Goal: Task Accomplishment & Management: Use online tool/utility

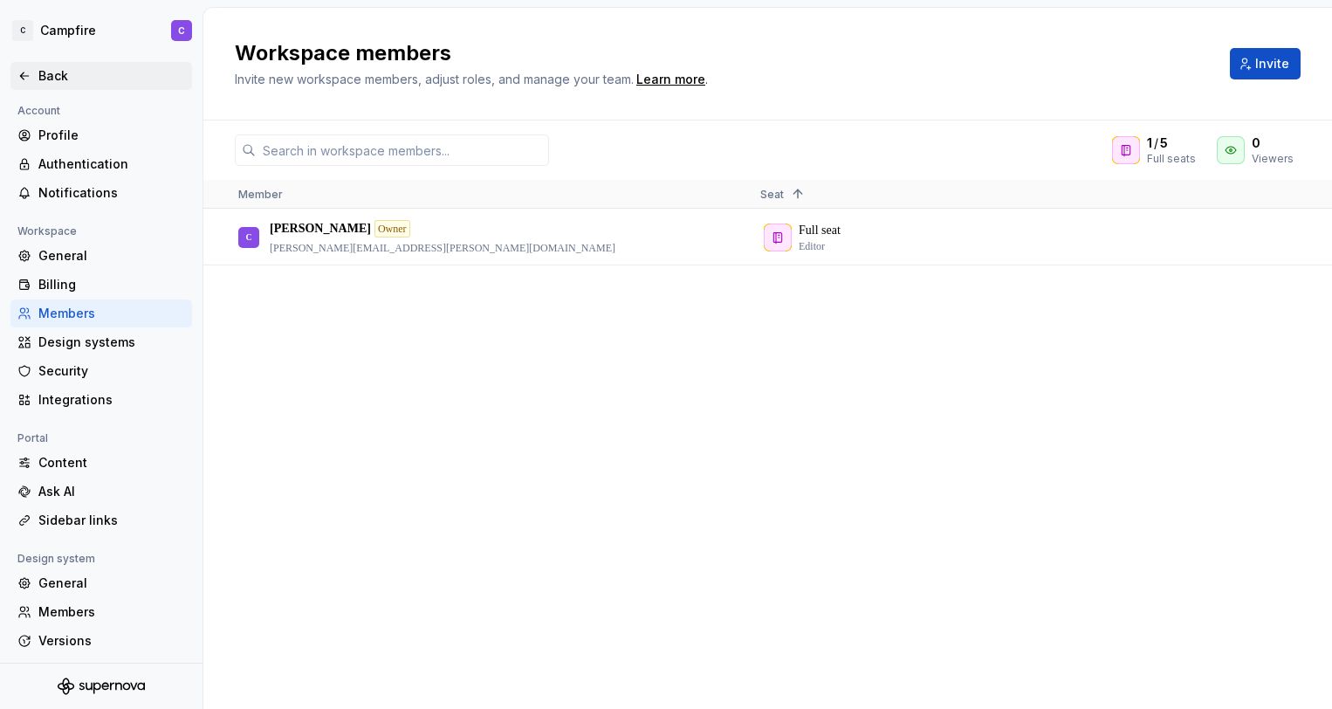
click at [45, 79] on div "Back" at bounding box center [111, 75] width 147 height 17
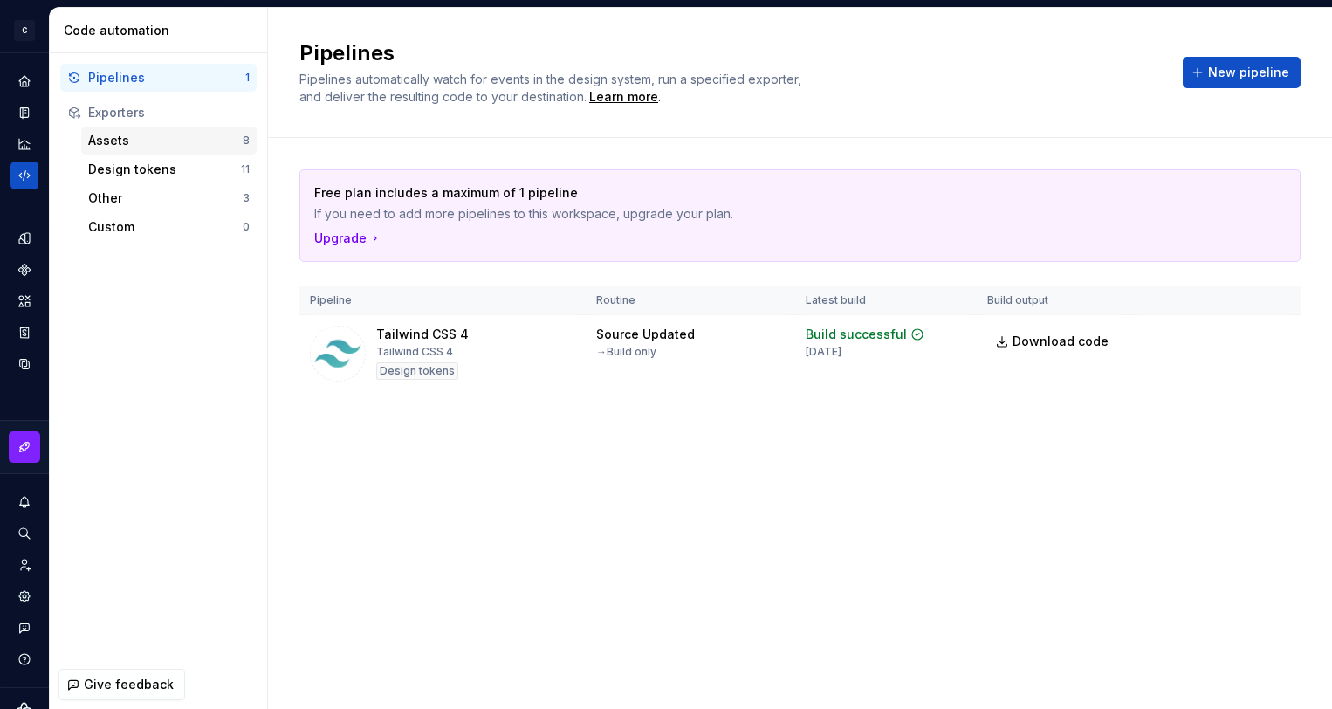
click at [125, 151] on div "Assets 8" at bounding box center [168, 141] width 175 height 28
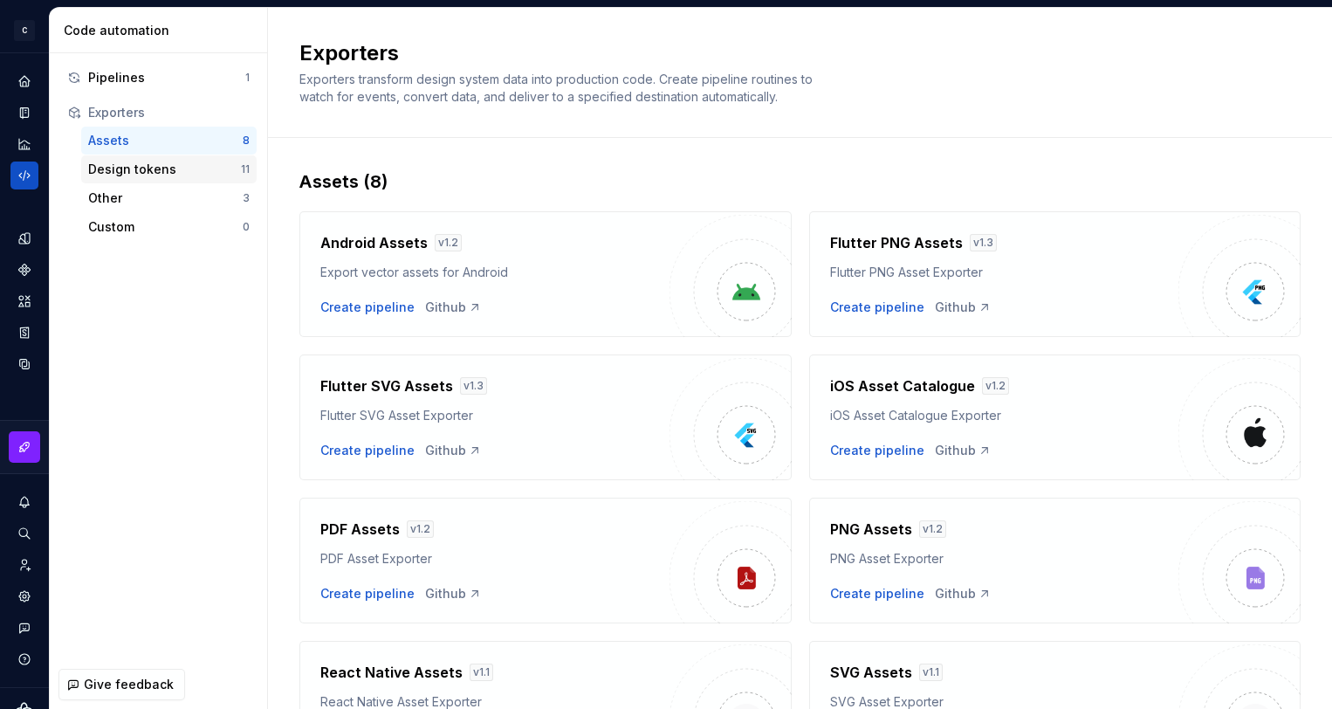
click at [135, 170] on div "Design tokens" at bounding box center [164, 169] width 153 height 17
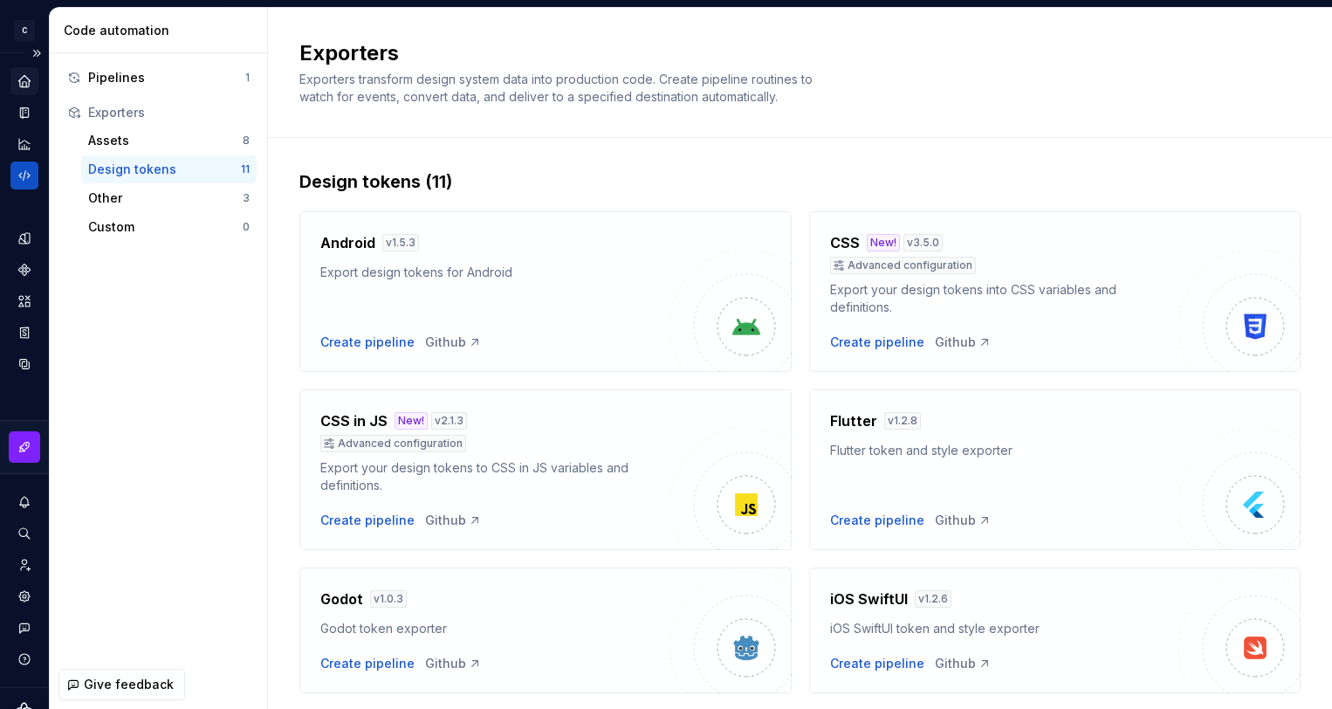
click at [34, 86] on div "Home" at bounding box center [24, 81] width 28 height 28
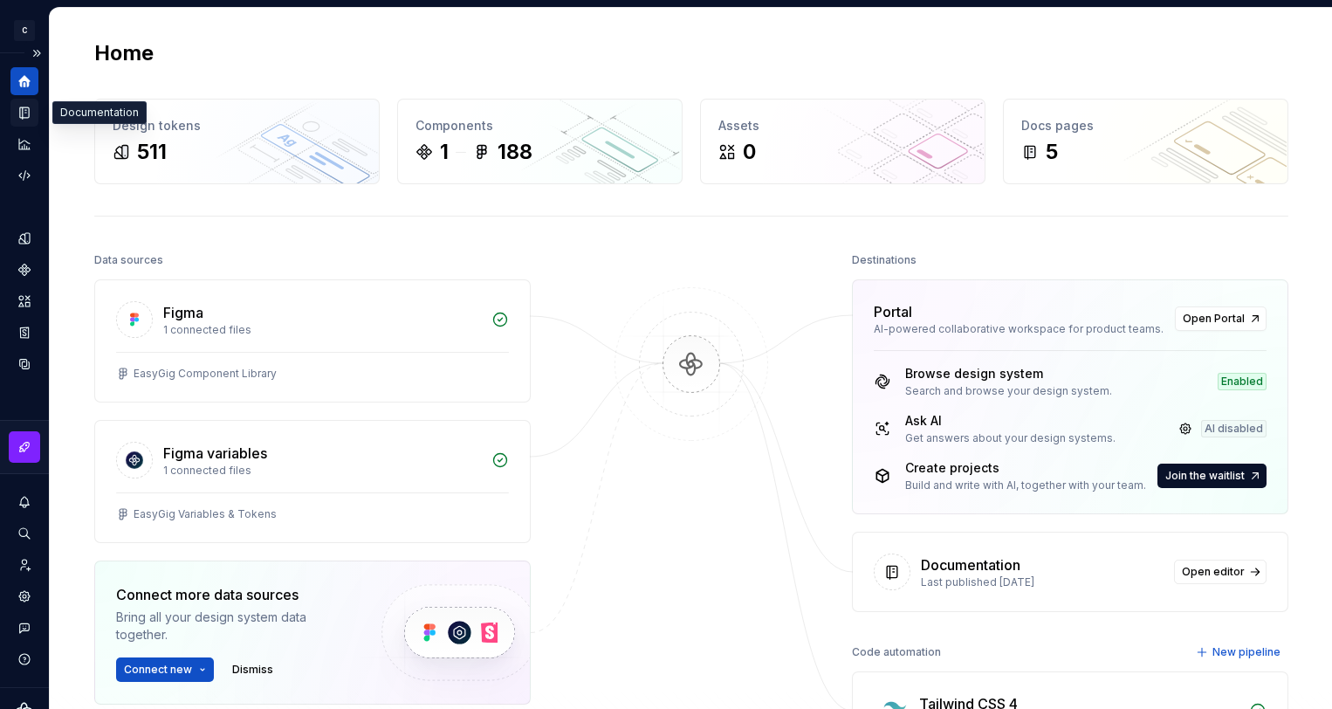
click at [29, 114] on icon "Documentation" at bounding box center [24, 112] width 9 height 11
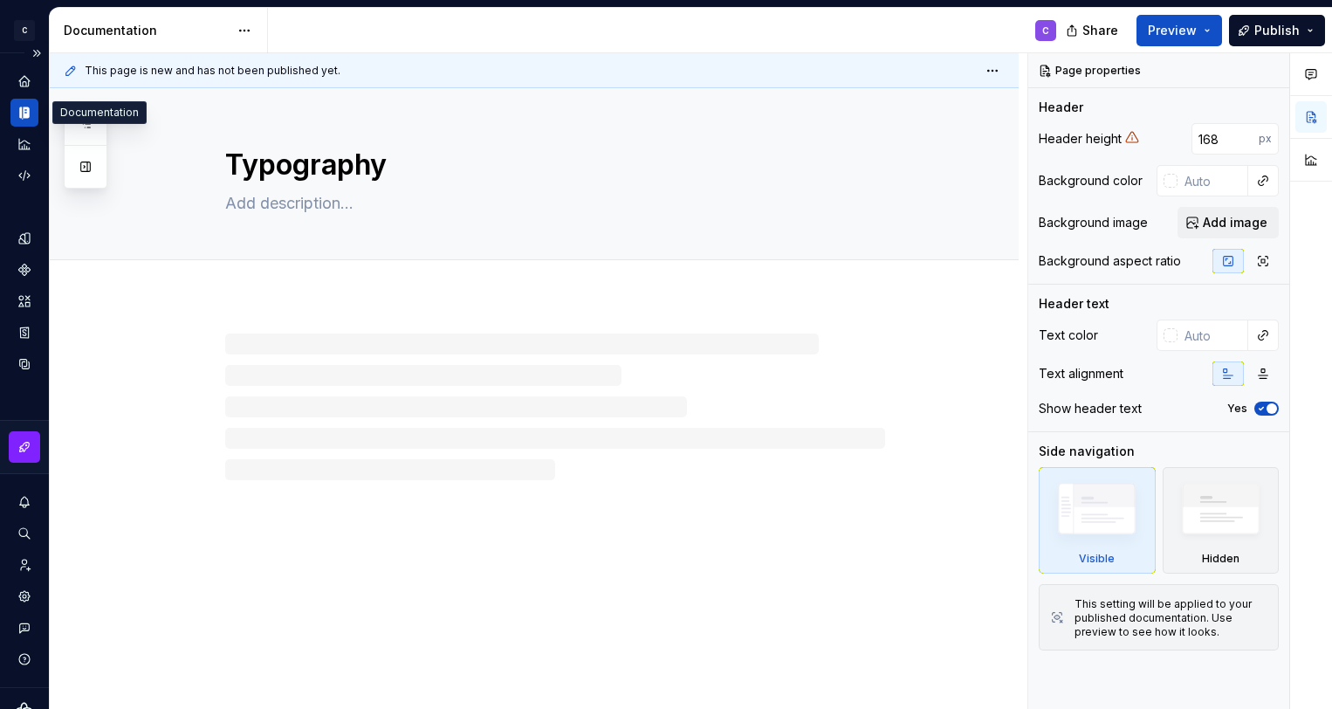
type textarea "*"
click at [25, 142] on icon "Analytics" at bounding box center [25, 144] width 16 height 16
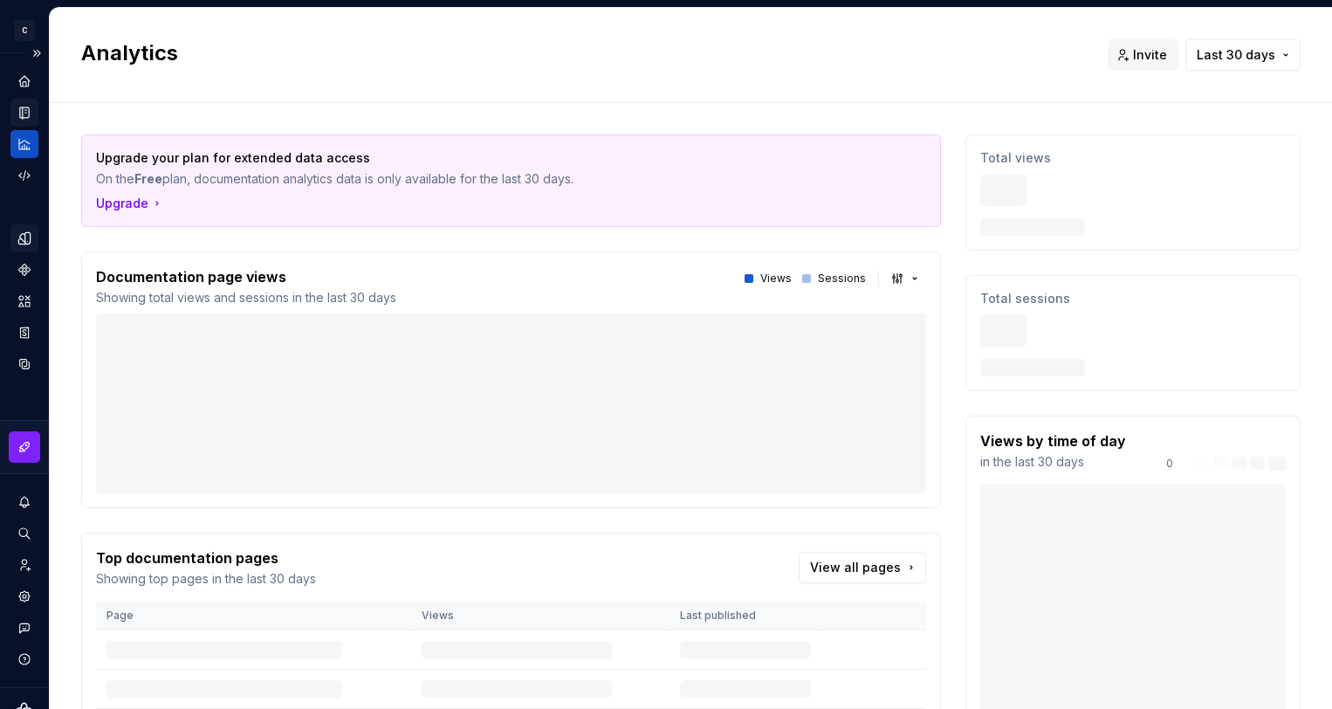
click at [19, 243] on icon "Design tokens" at bounding box center [23, 237] width 11 height 11
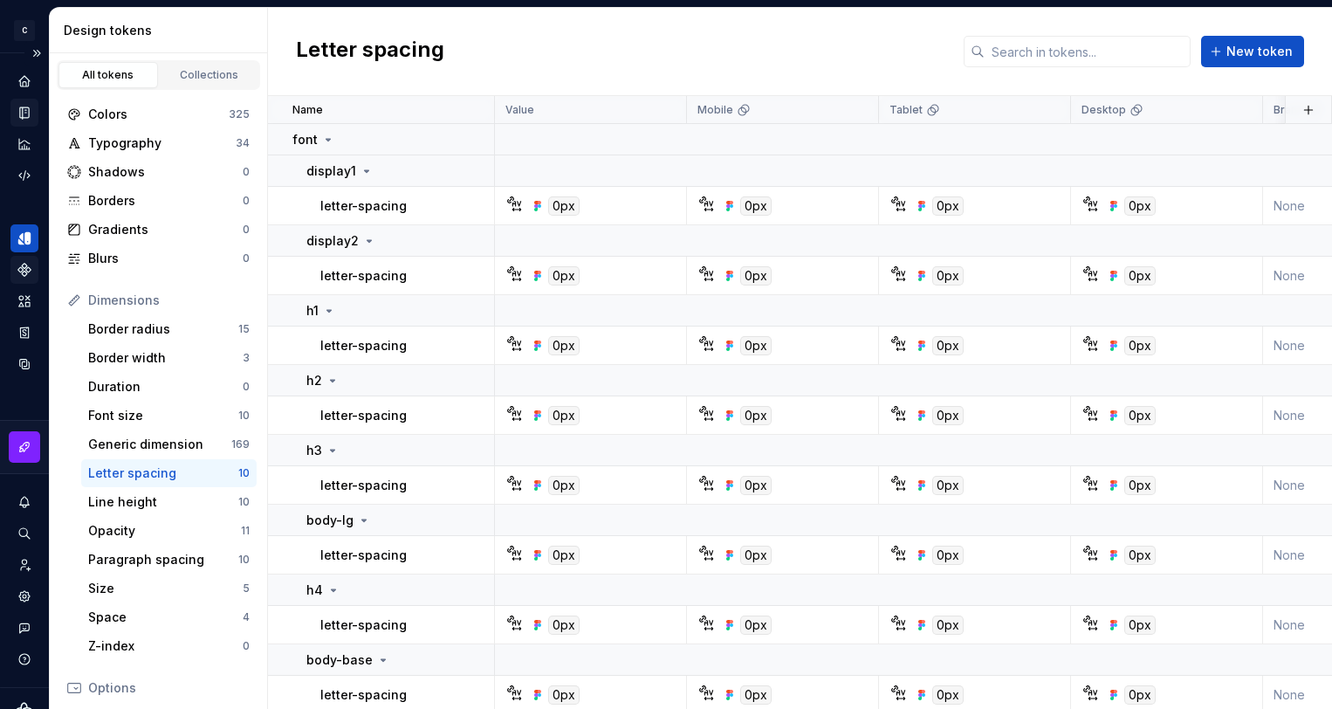
click at [24, 270] on icon "Components" at bounding box center [25, 270] width 16 height 16
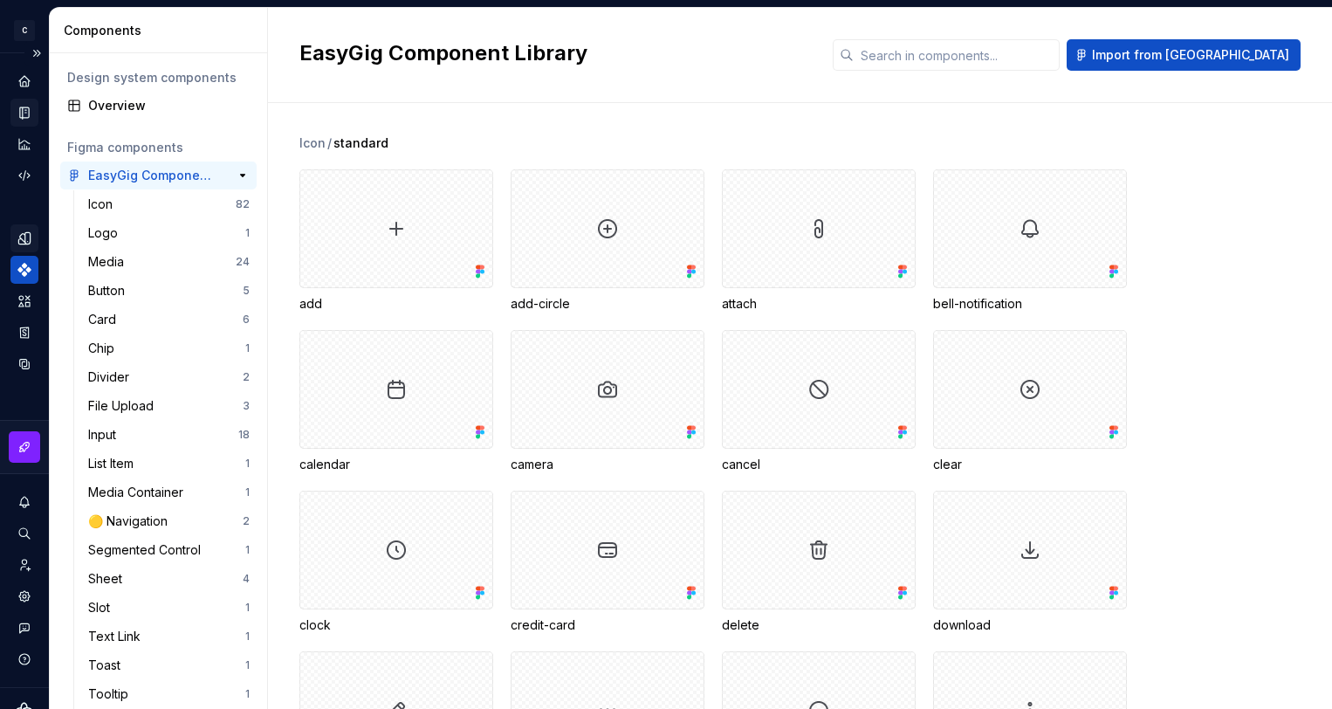
click at [133, 179] on div "EasyGig Component Library" at bounding box center [153, 175] width 130 height 17
click at [1249, 49] on span "Import from [GEOGRAPHIC_DATA]" at bounding box center [1190, 54] width 197 height 17
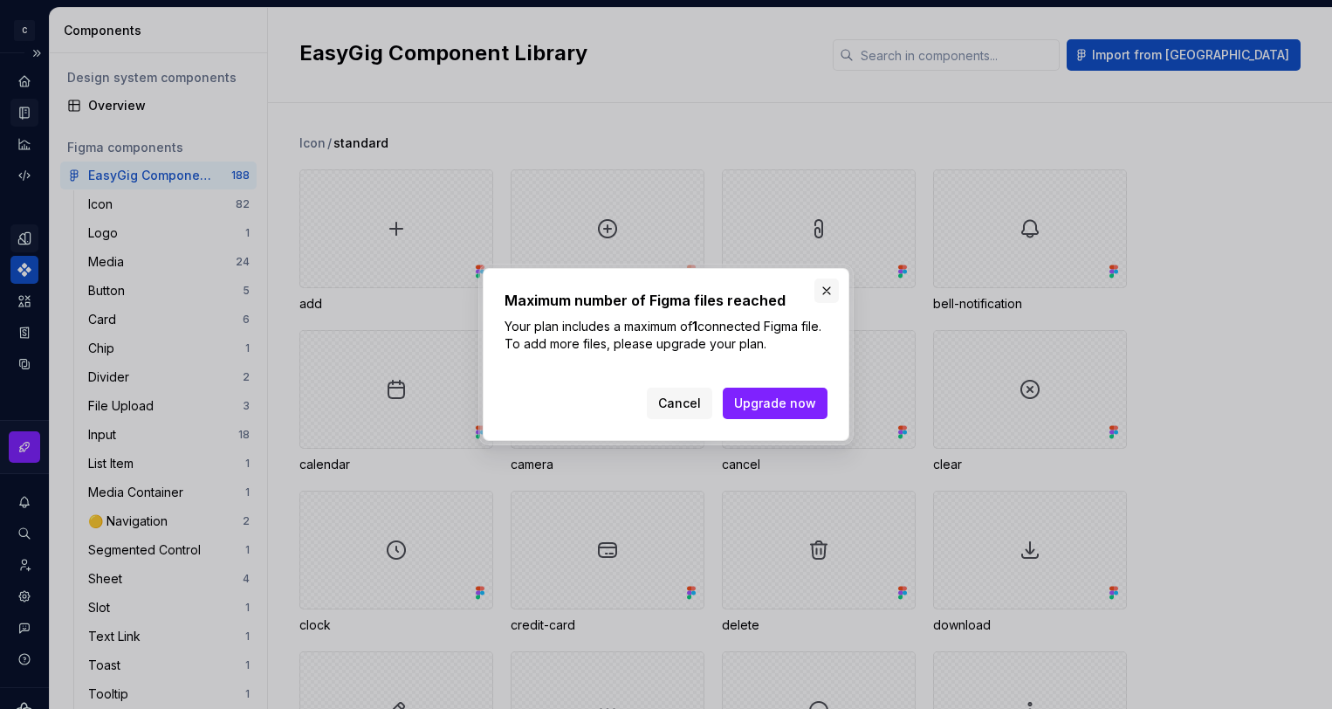
click at [830, 282] on button "button" at bounding box center [827, 291] width 24 height 24
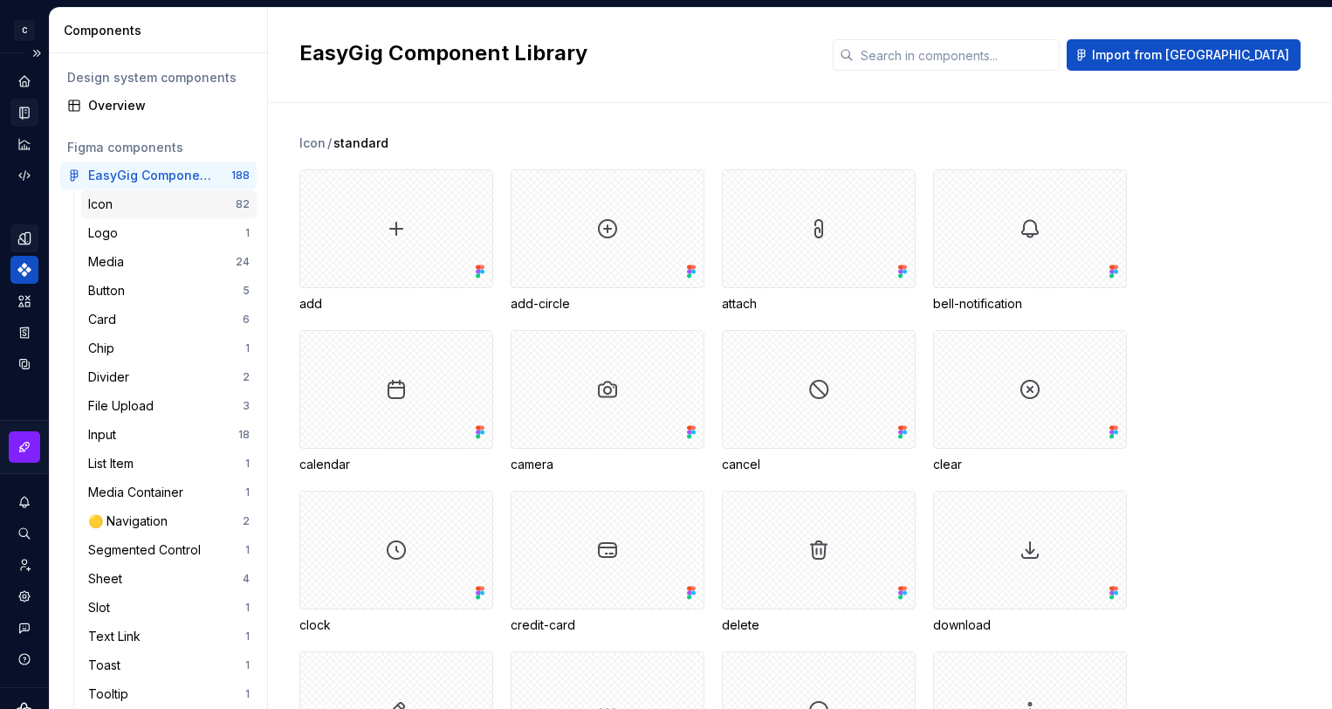
click at [117, 209] on div "Icon" at bounding box center [103, 204] width 31 height 17
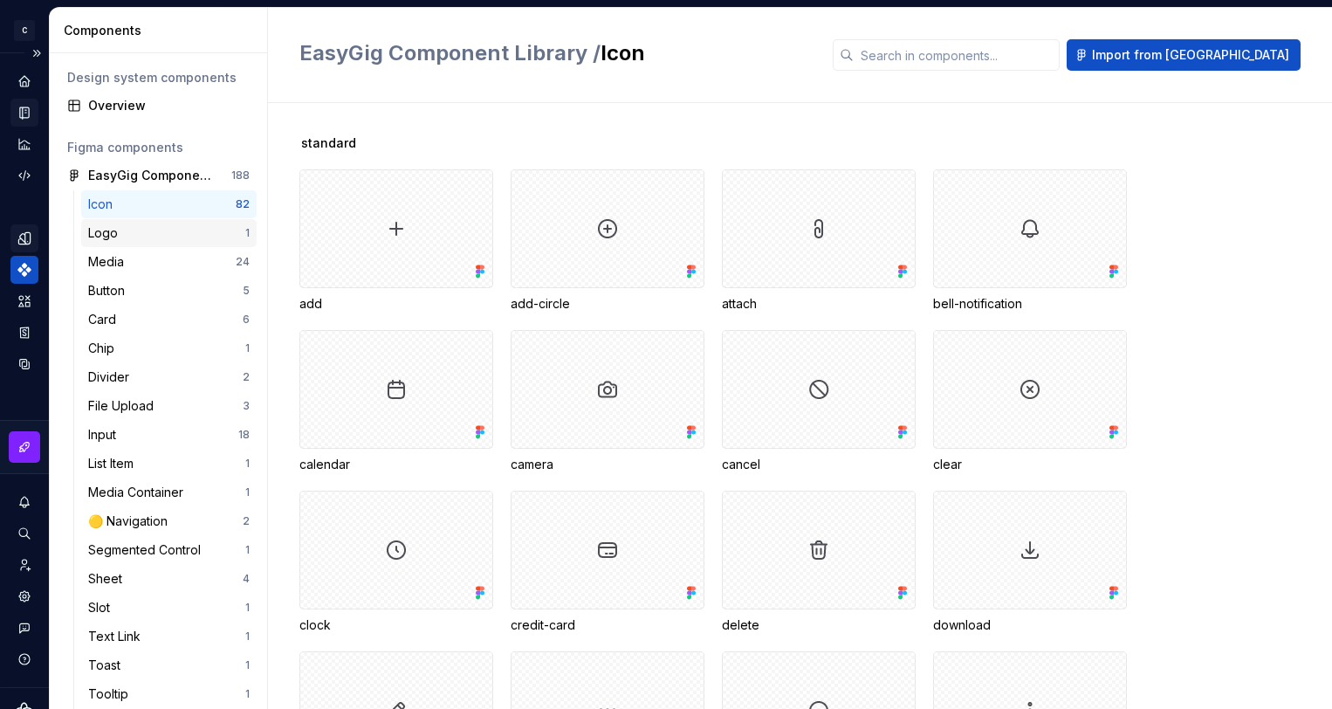
click at [127, 231] on div "Logo" at bounding box center [166, 232] width 157 height 17
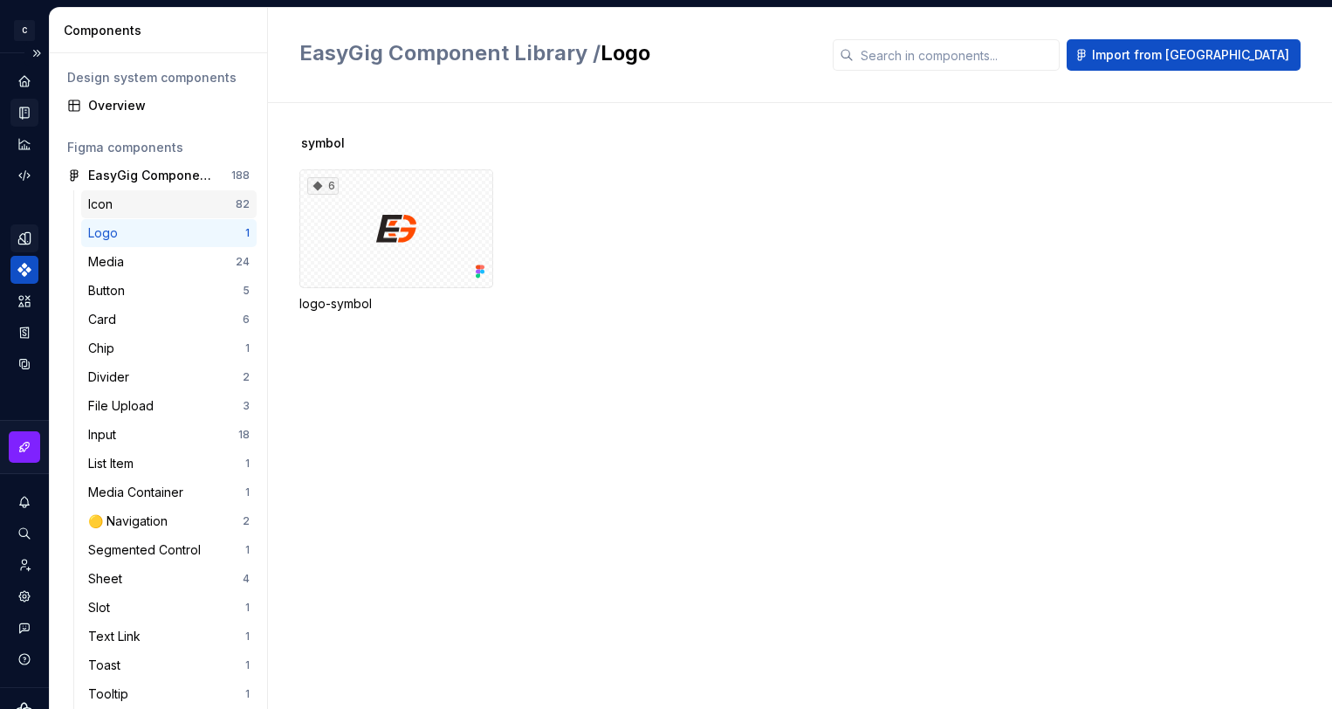
click at [128, 206] on div "Icon" at bounding box center [162, 204] width 148 height 17
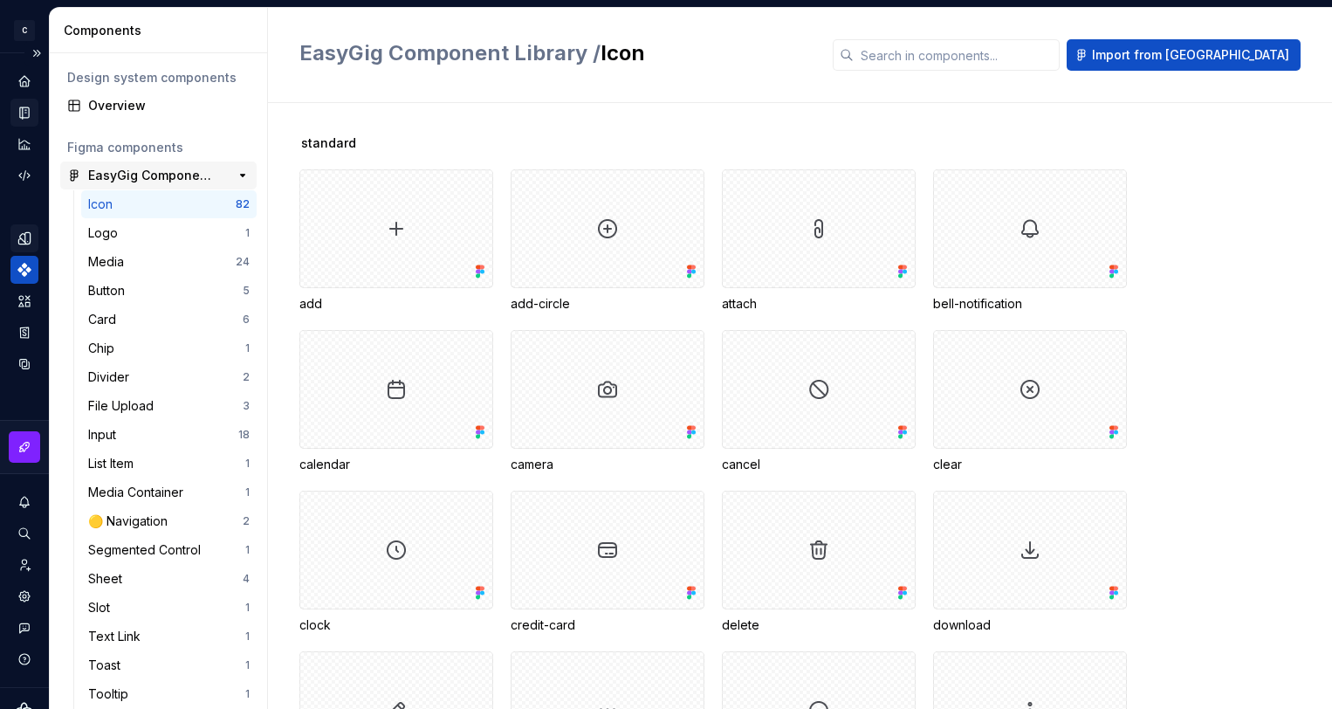
click at [135, 174] on div "EasyGig Component Library" at bounding box center [153, 175] width 130 height 17
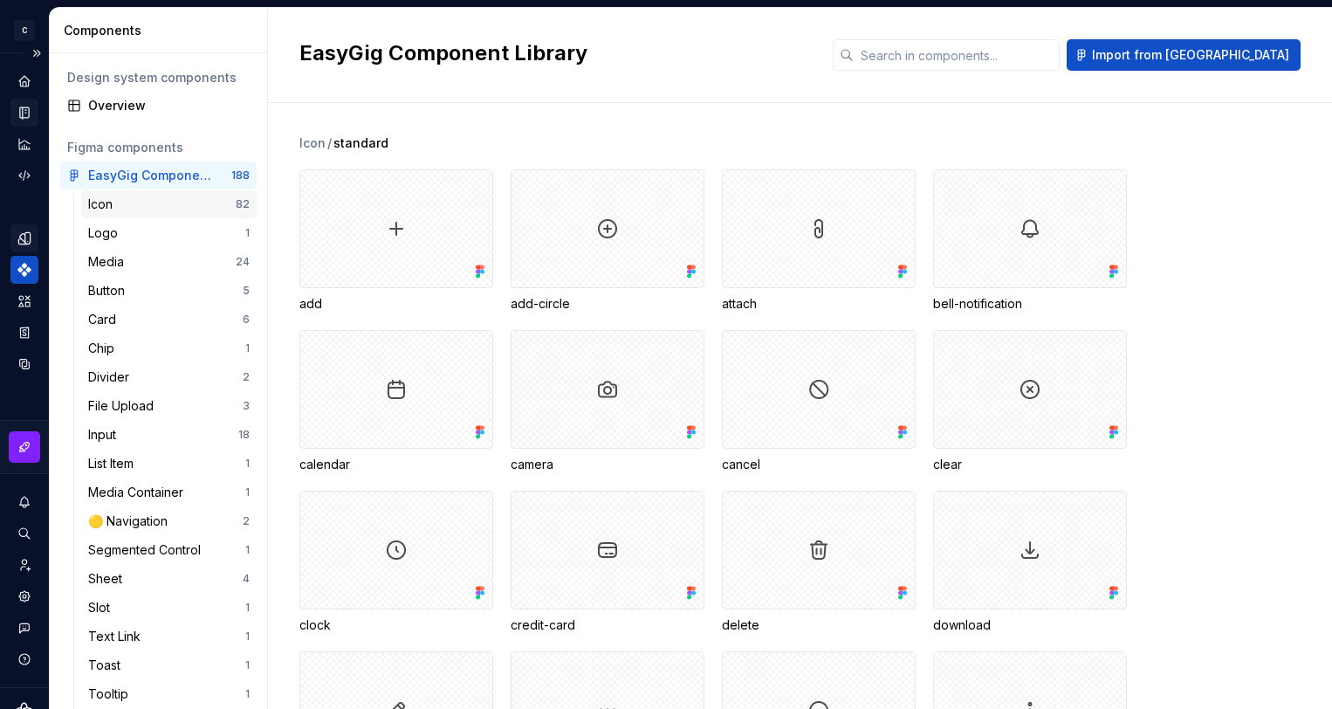
click at [213, 202] on div "Icon" at bounding box center [162, 204] width 148 height 17
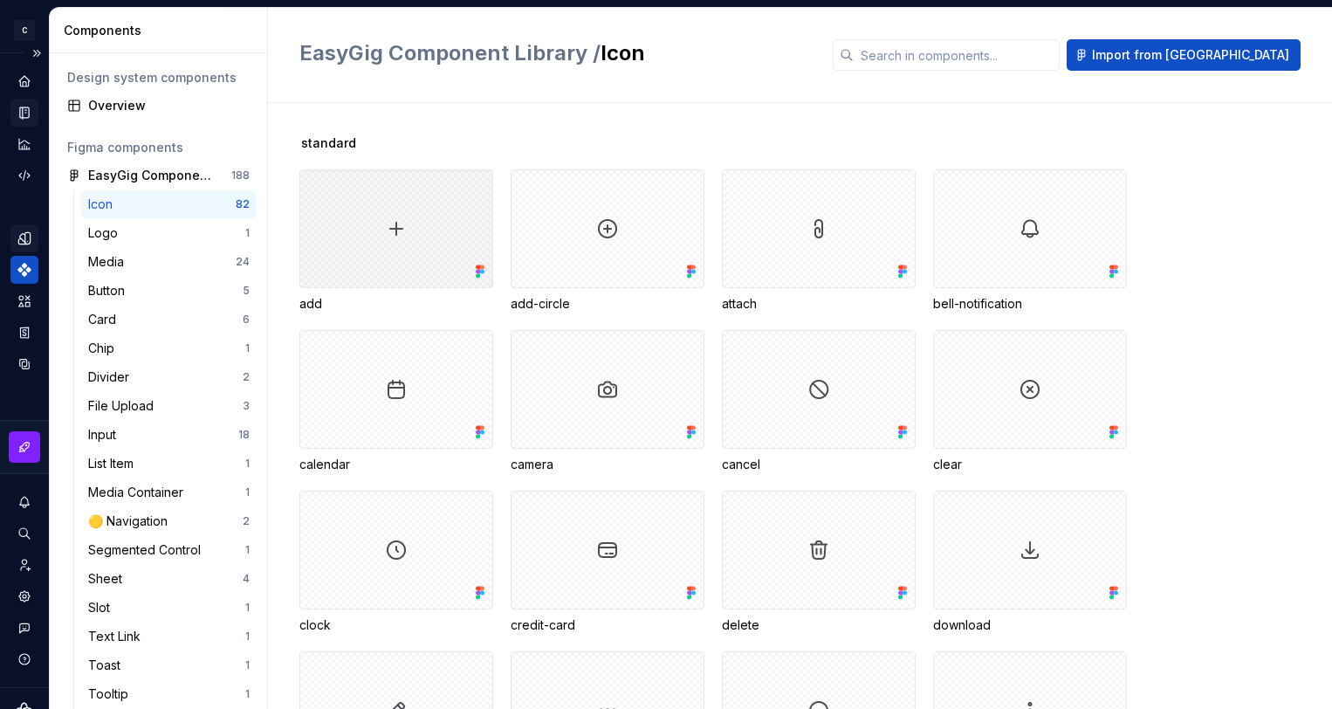
click at [361, 231] on div at bounding box center [396, 228] width 194 height 119
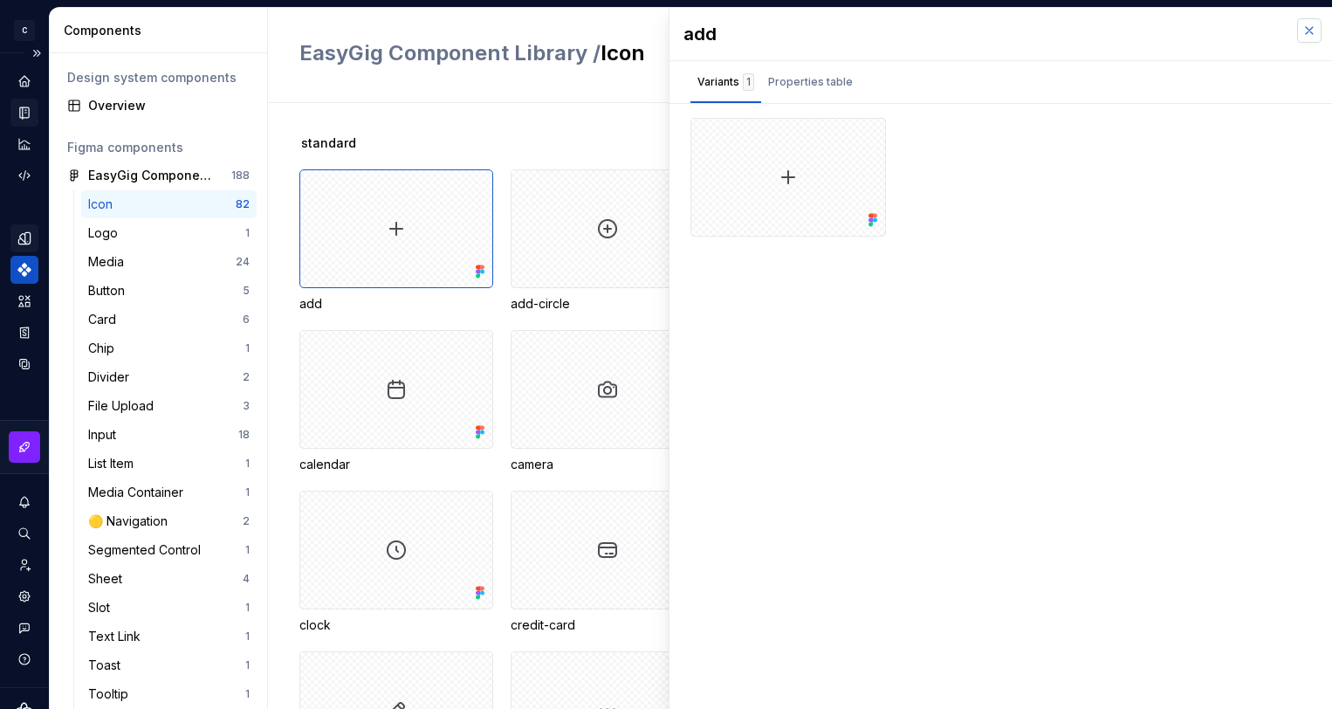
click at [1318, 27] on button "button" at bounding box center [1309, 30] width 24 height 24
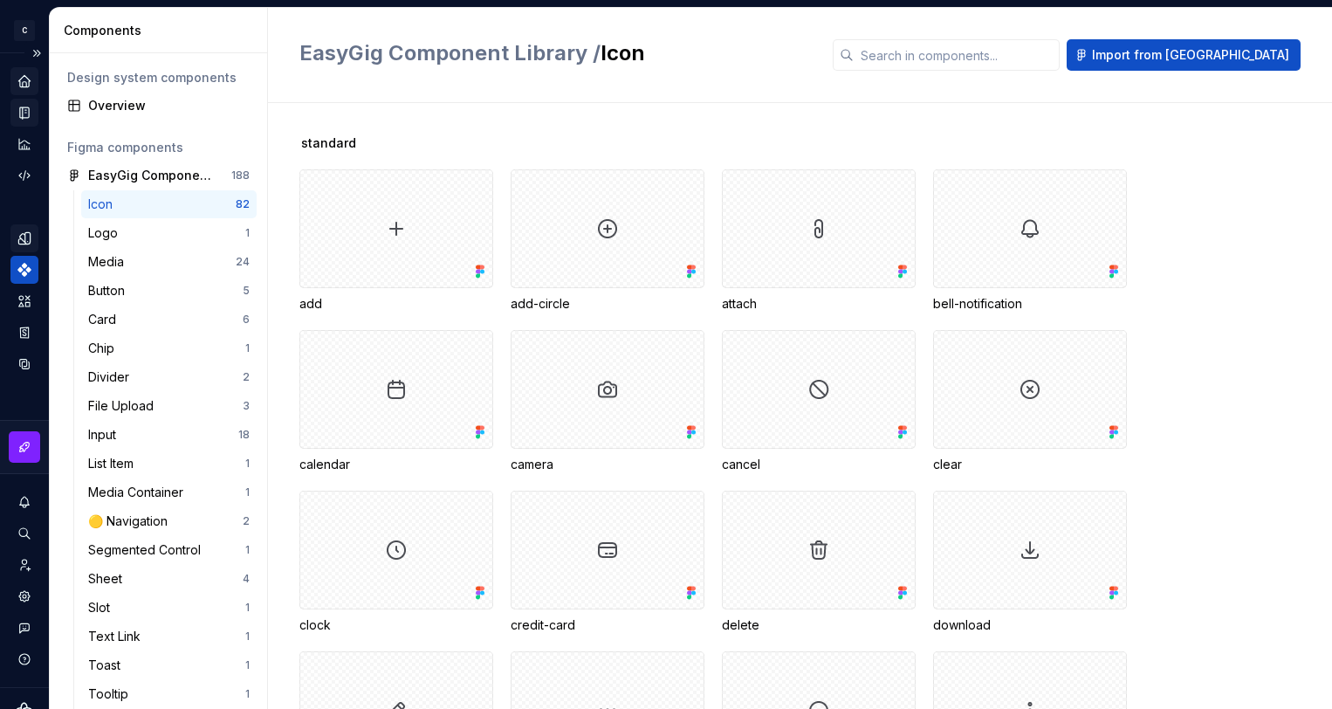
click at [25, 84] on icon "Home" at bounding box center [23, 80] width 11 height 11
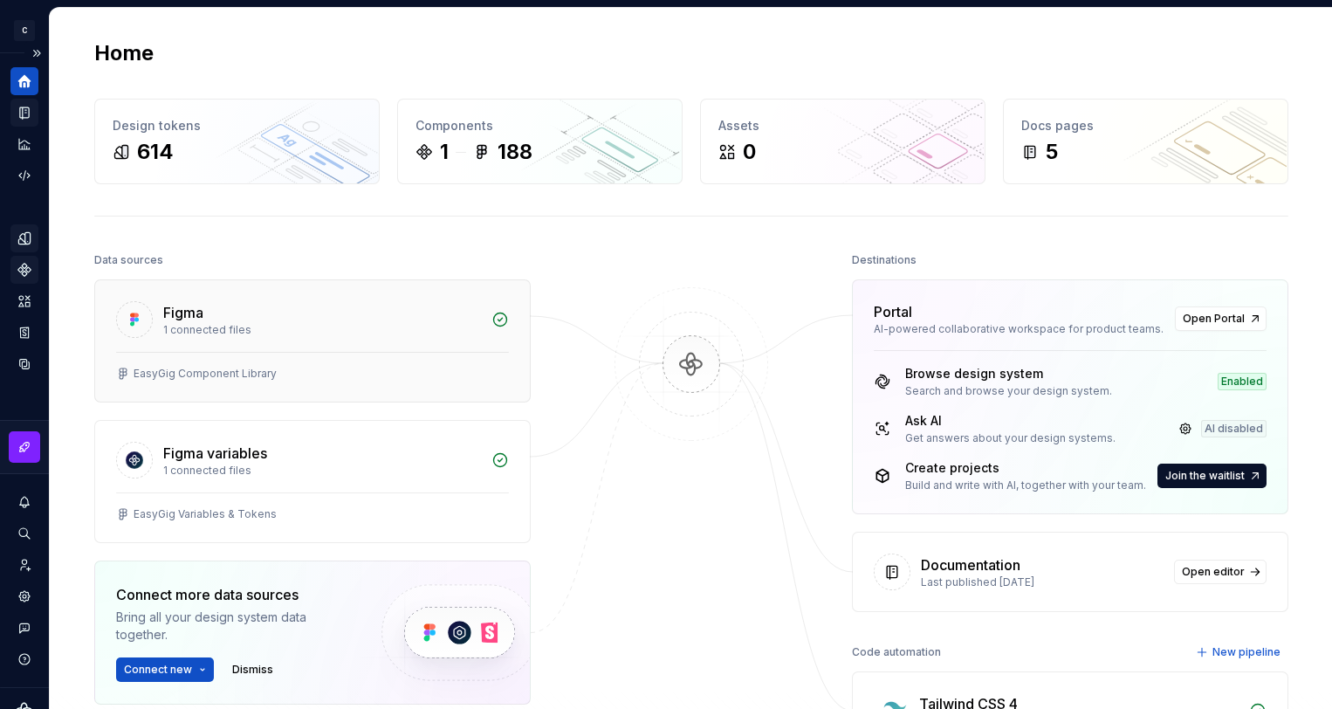
click at [221, 361] on div "EasyGig Component Library" at bounding box center [312, 377] width 435 height 50
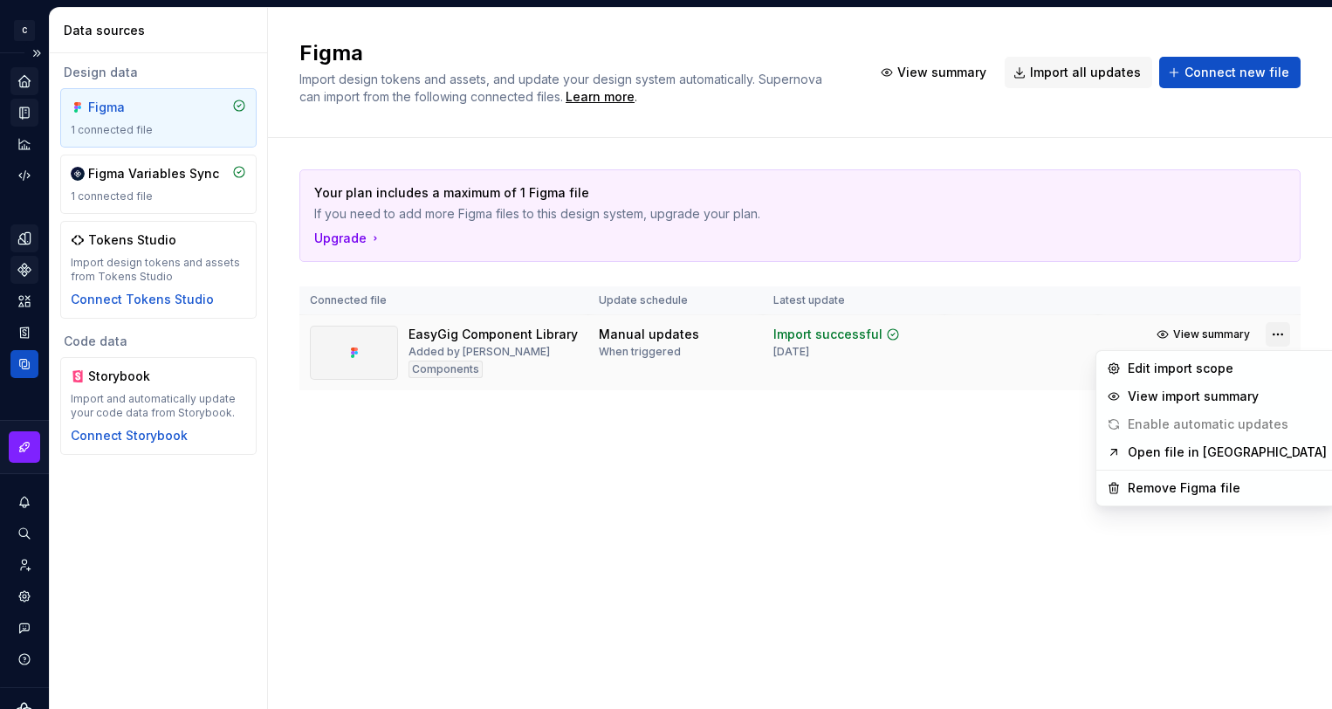
click at [1276, 334] on html "C Campfire C Design system data Data sources Design data Figma 1 connected file…" at bounding box center [666, 354] width 1332 height 709
click at [1189, 141] on html "C Campfire C Design system data Data sources Design data Figma 1 connected file…" at bounding box center [666, 354] width 1332 height 709
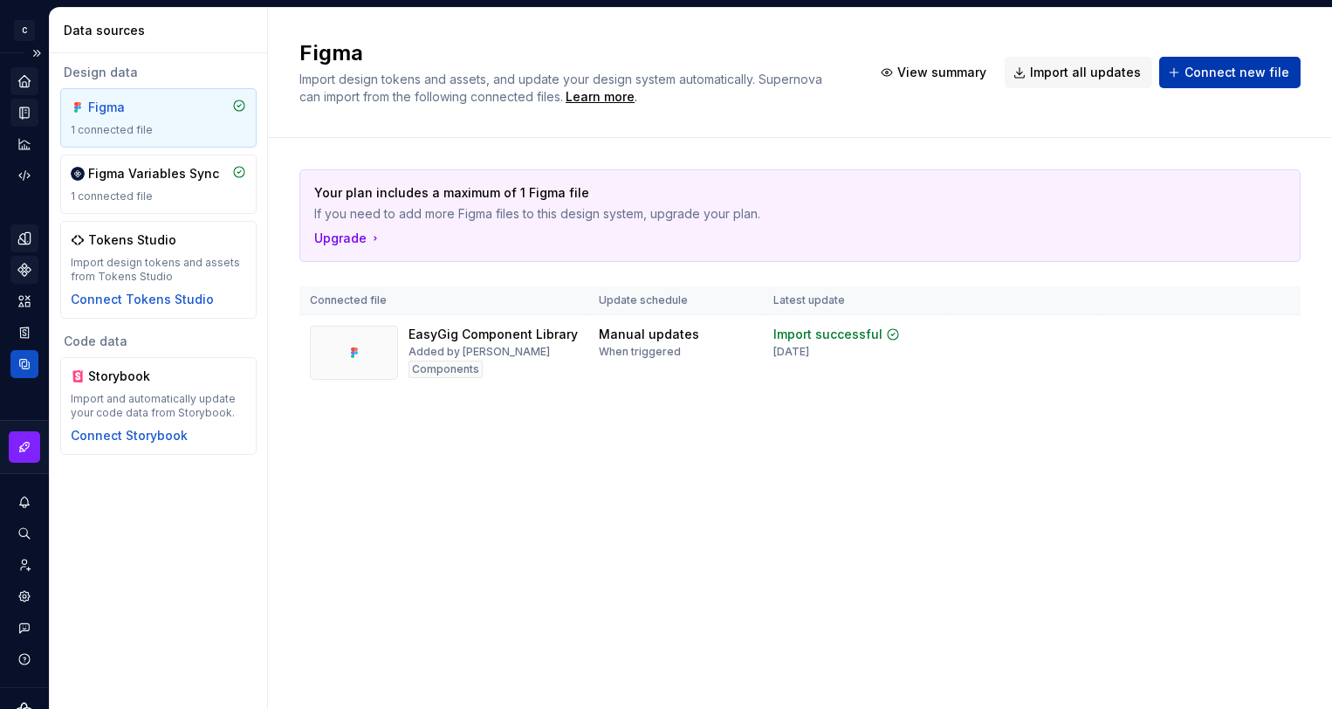
click at [1235, 79] on span "Connect new file" at bounding box center [1237, 72] width 105 height 17
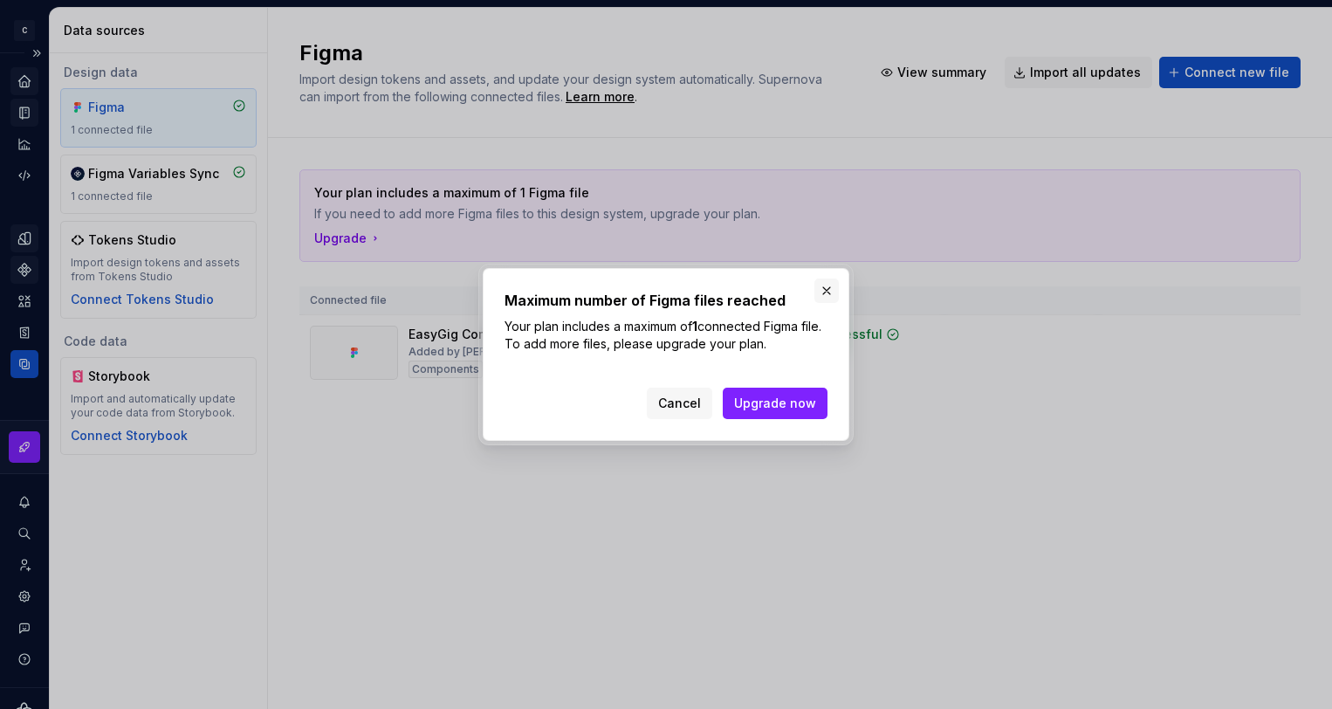
click at [825, 284] on button "button" at bounding box center [827, 291] width 24 height 24
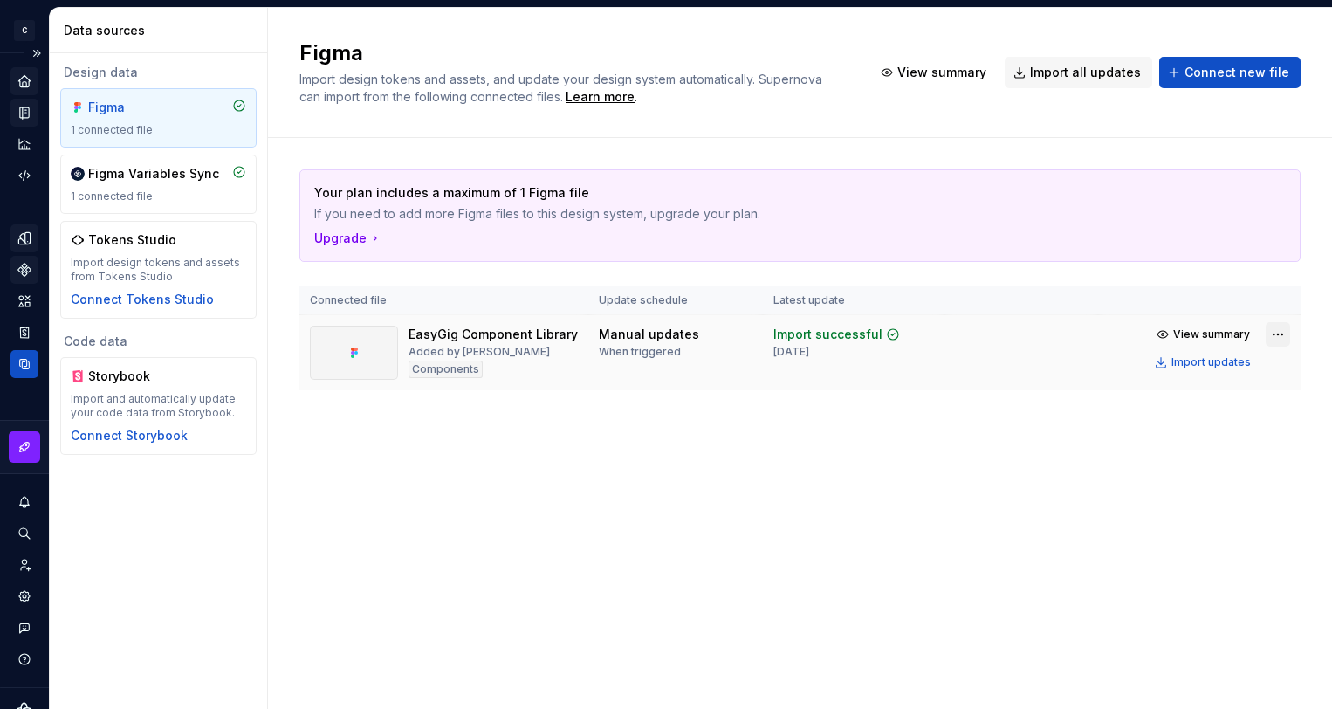
click at [1283, 333] on html "C Campfire C Design system data Data sources Design data Figma 1 connected file…" at bounding box center [666, 354] width 1332 height 709
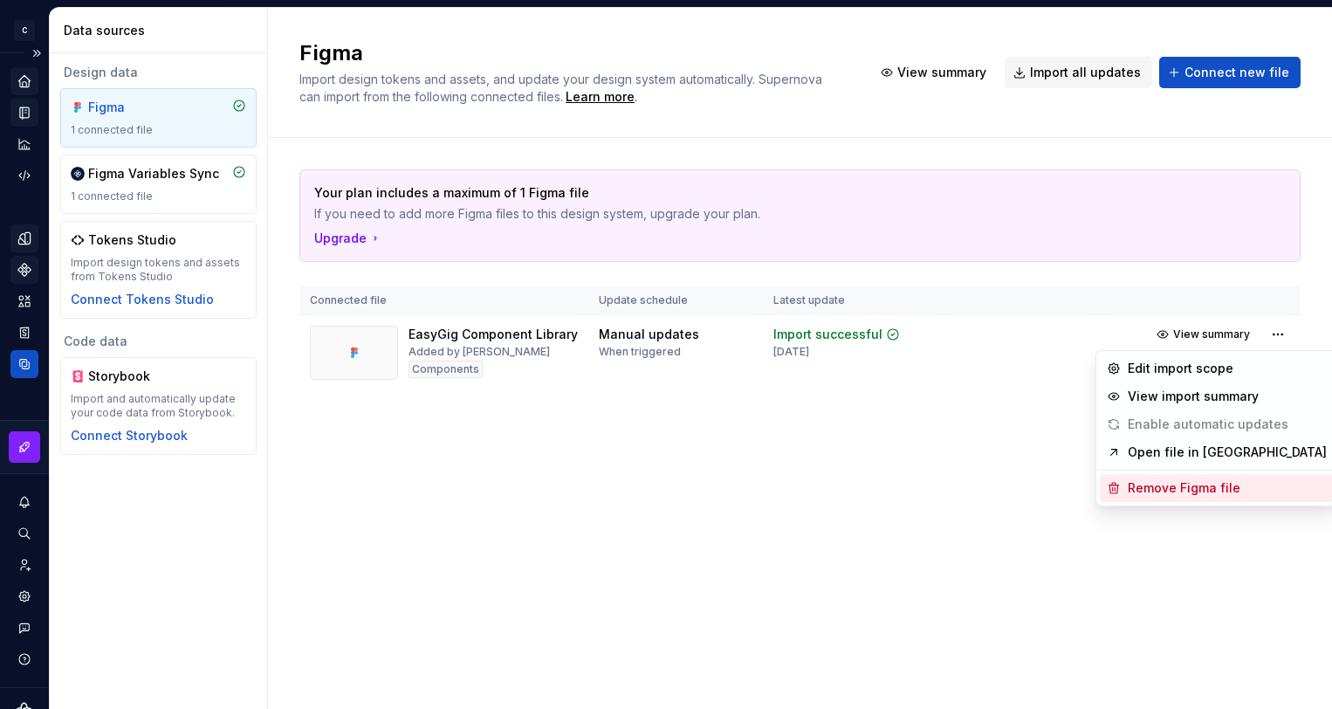
click at [1222, 483] on div "Remove Figma file" at bounding box center [1227, 487] width 199 height 17
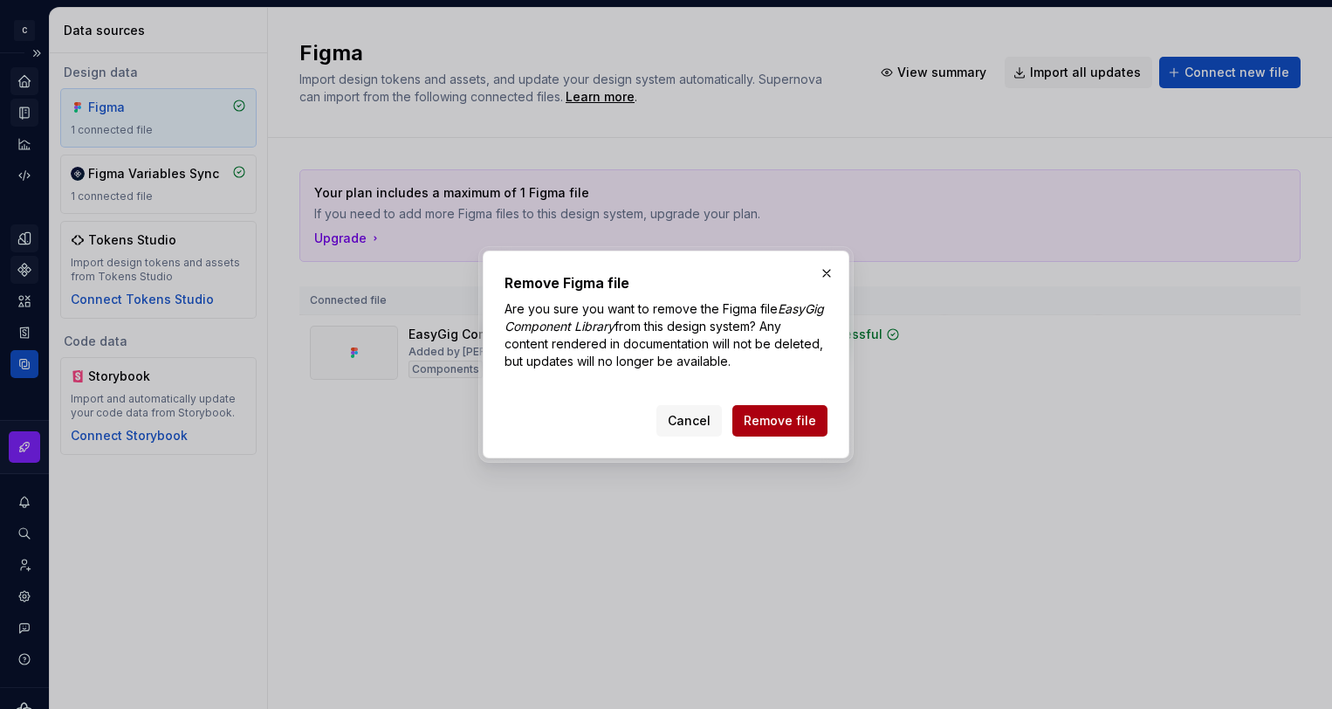
click at [771, 421] on span "Remove file" at bounding box center [780, 420] width 72 height 17
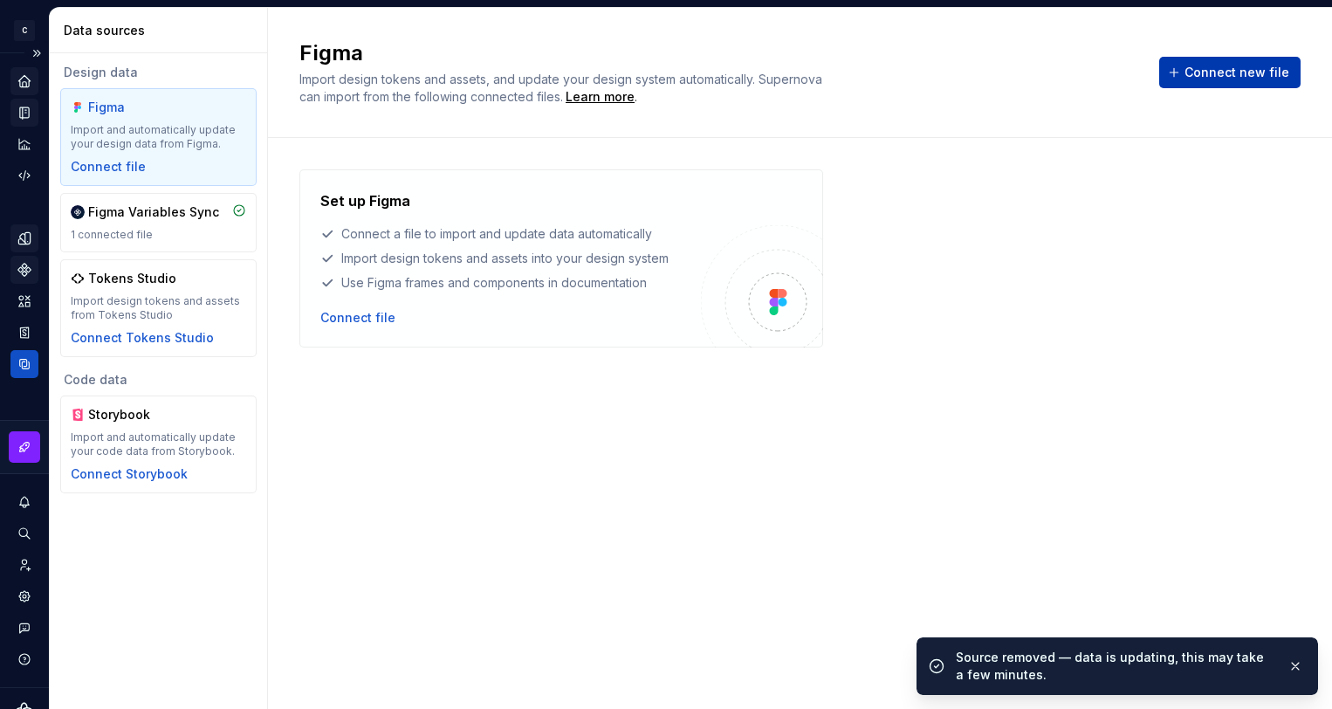
click at [1196, 80] on span "Connect new file" at bounding box center [1237, 72] width 105 height 17
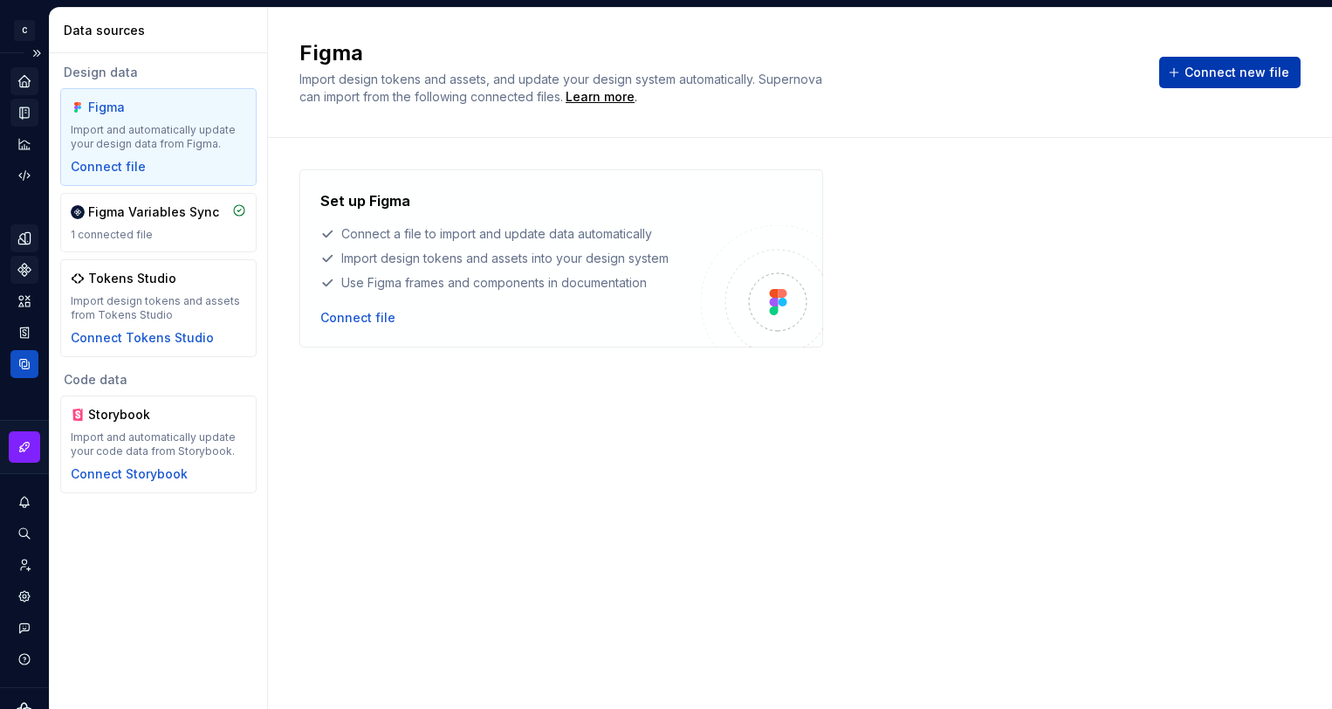
click at [1231, 66] on span "Connect new file" at bounding box center [1237, 72] width 105 height 17
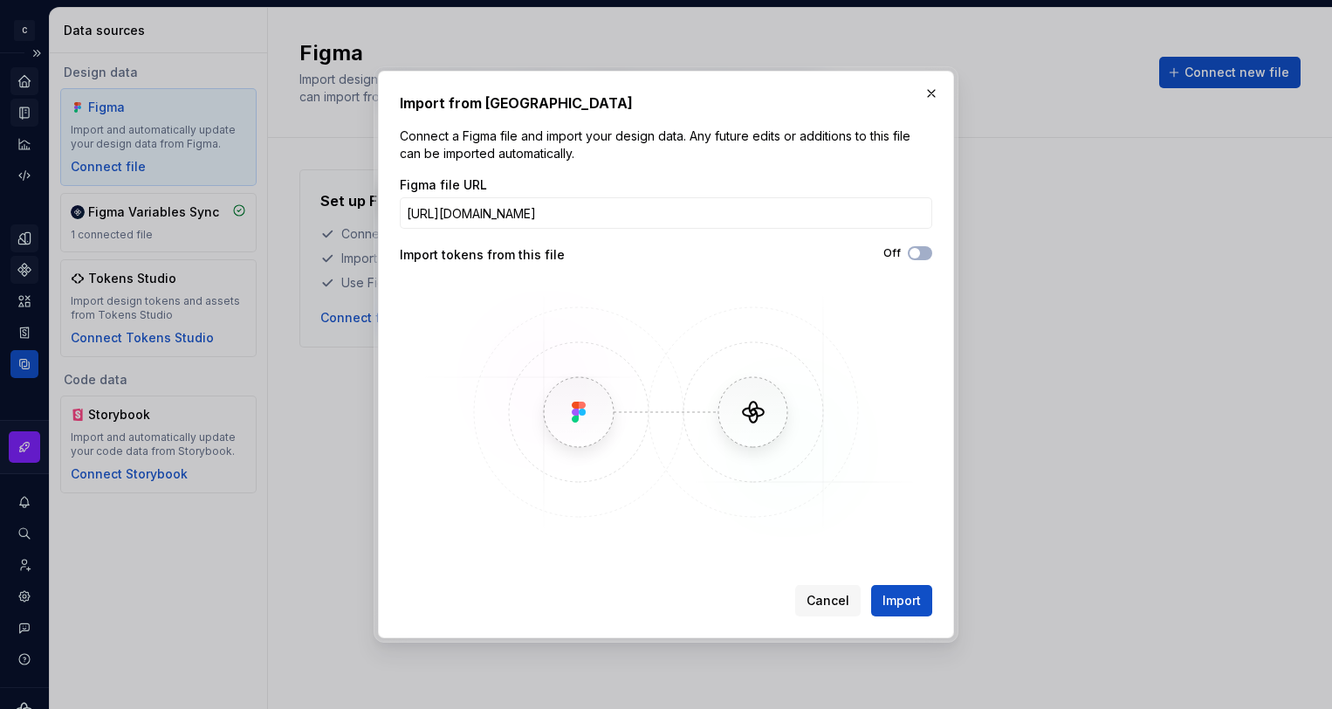
scroll to position [0, 221]
type input "https://www.figma.com/design/VMCsi8C75H7zVPJxc9lEUZ/EasyGig-Component-Library?n…"
click at [806, 277] on div "Figma file URL https://www.figma.com/design/VMCsi8C75H7zVPJxc9lEUZ/EasyGig-Comp…" at bounding box center [666, 359] width 533 height 367
click at [914, 598] on span "Import" at bounding box center [902, 600] width 38 height 17
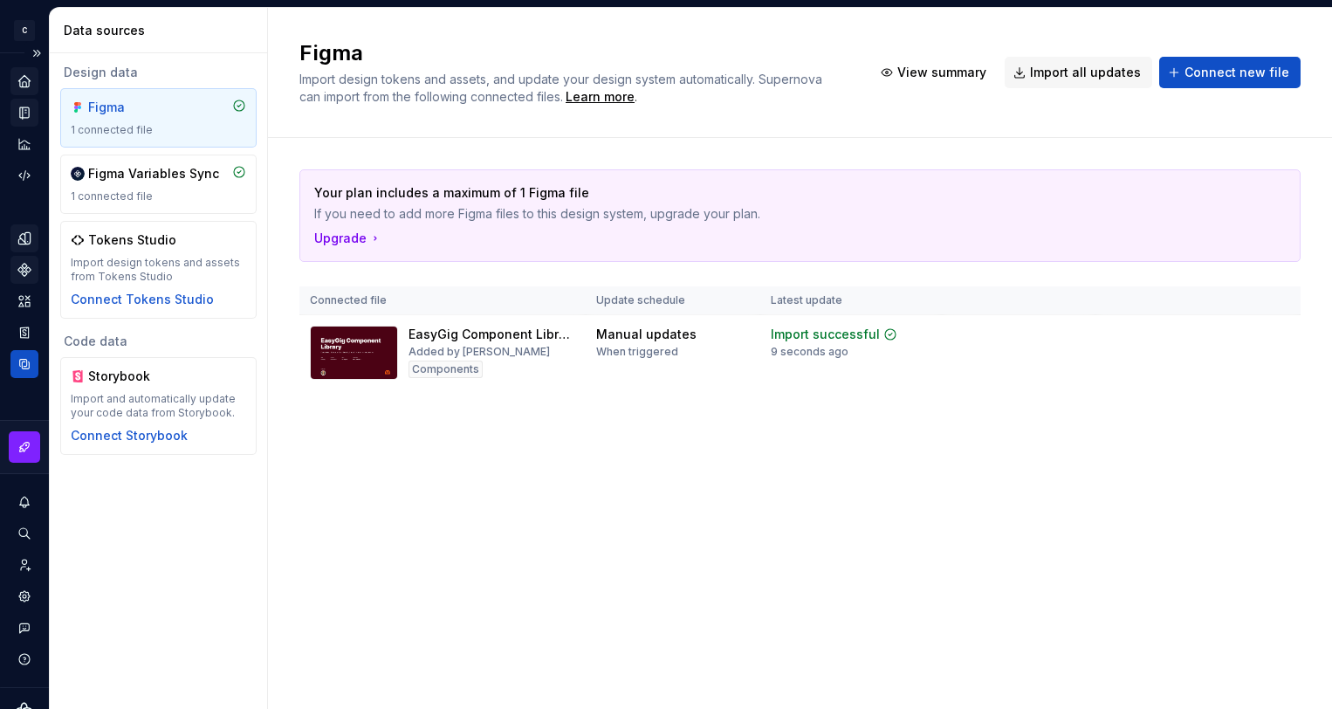
click at [23, 264] on icon "Components" at bounding box center [24, 270] width 12 height 12
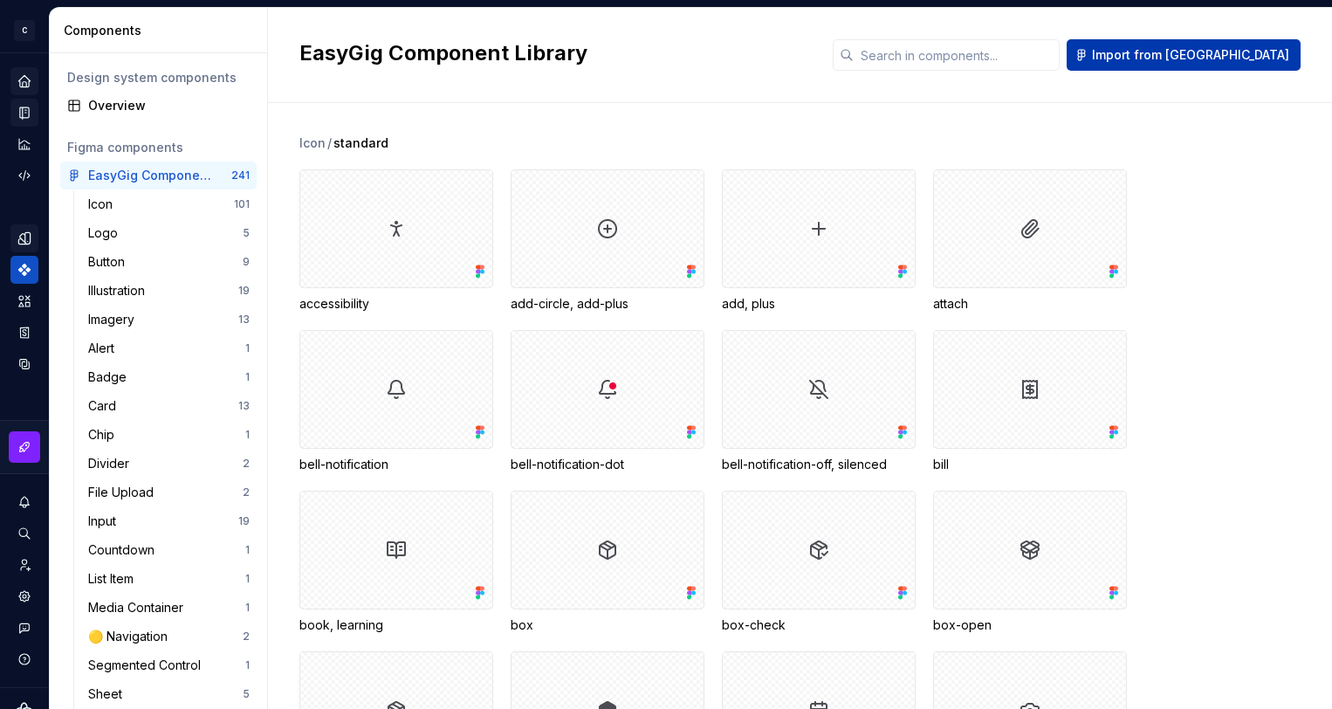
click at [1246, 48] on span "Import from [GEOGRAPHIC_DATA]" at bounding box center [1190, 54] width 197 height 17
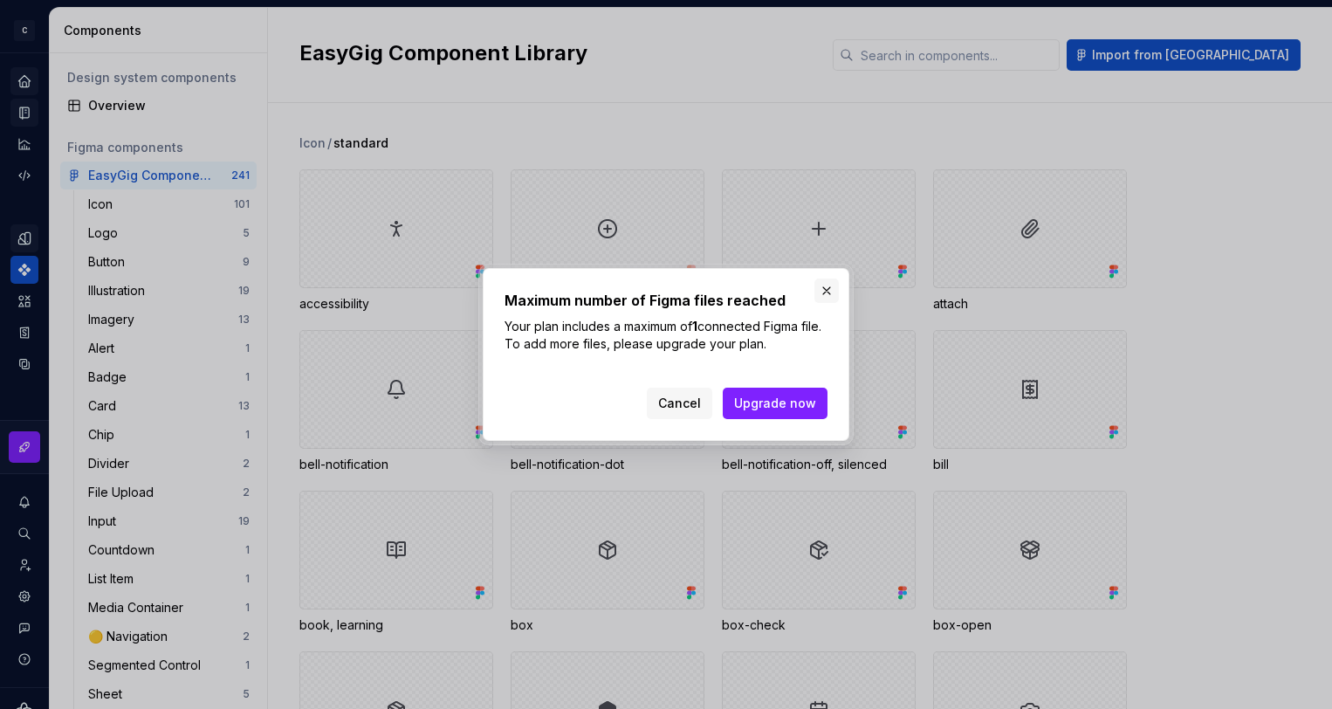
click at [826, 290] on button "button" at bounding box center [827, 291] width 24 height 24
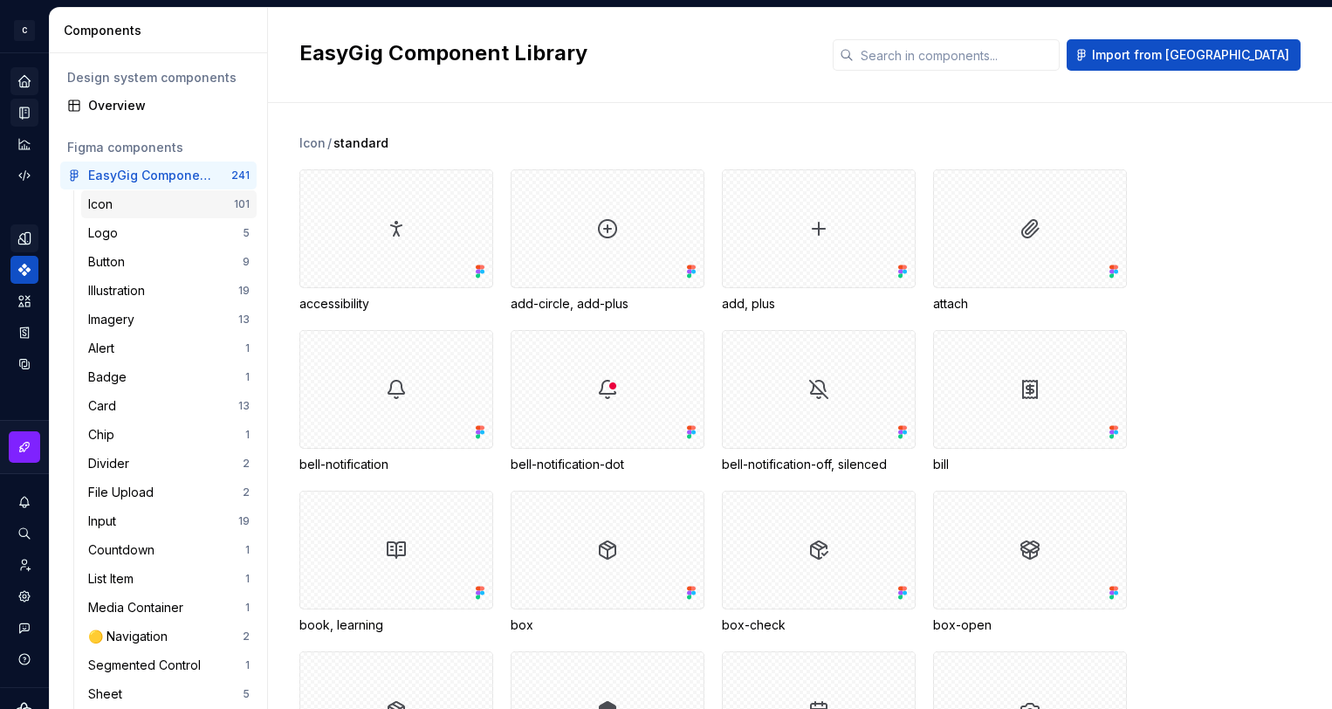
click at [130, 208] on div "Icon" at bounding box center [161, 204] width 146 height 17
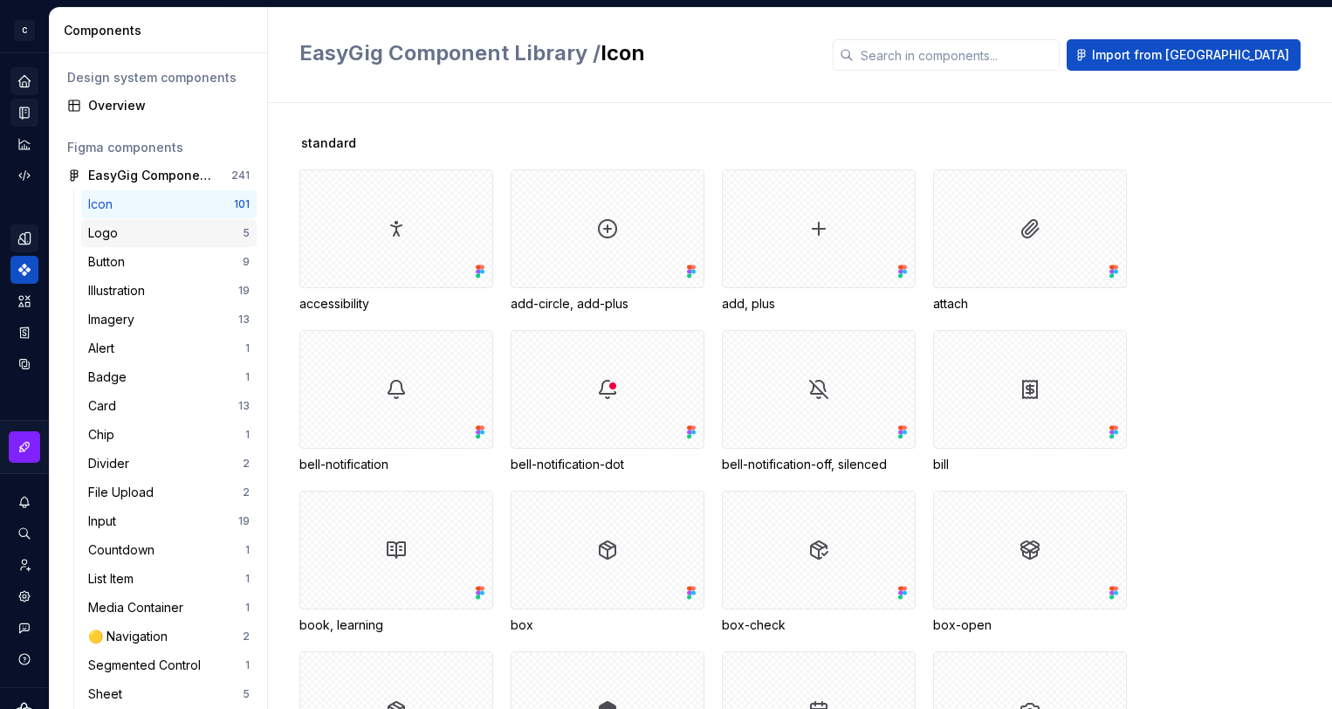
click at [128, 234] on div "Logo" at bounding box center [165, 232] width 155 height 17
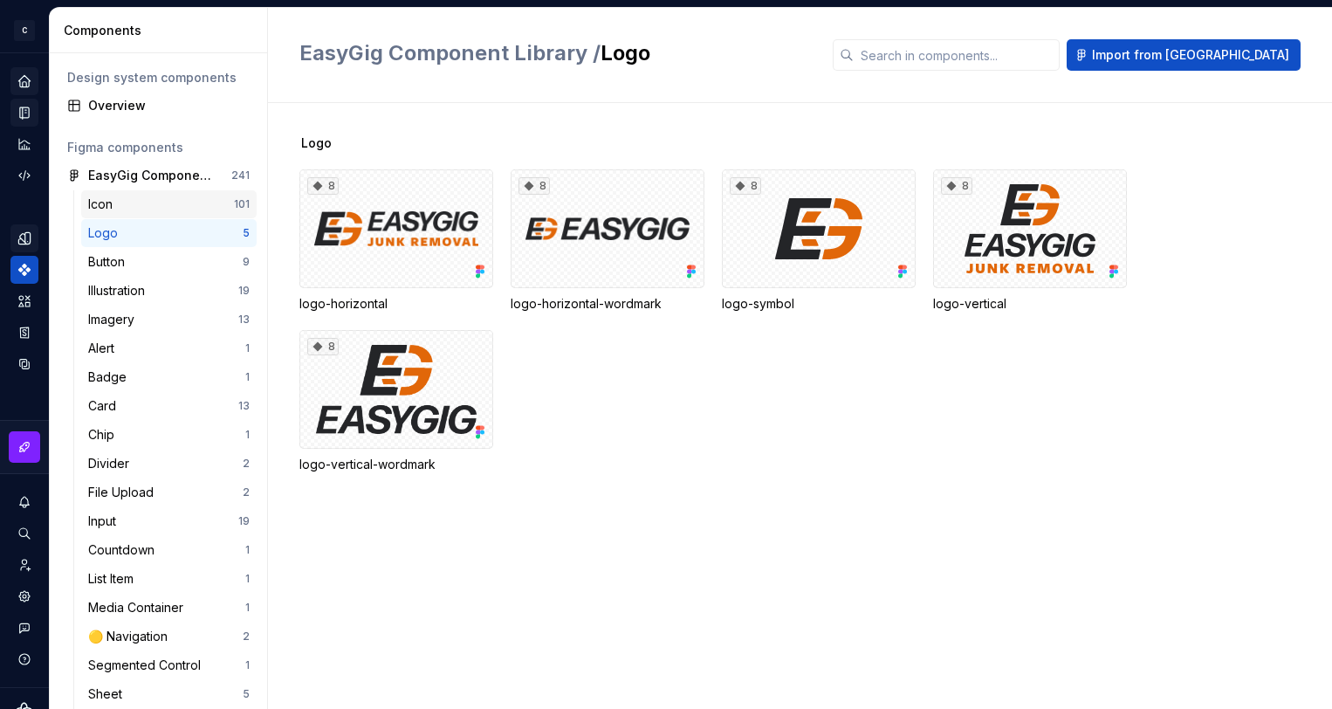
click at [127, 202] on div "Icon" at bounding box center [161, 204] width 146 height 17
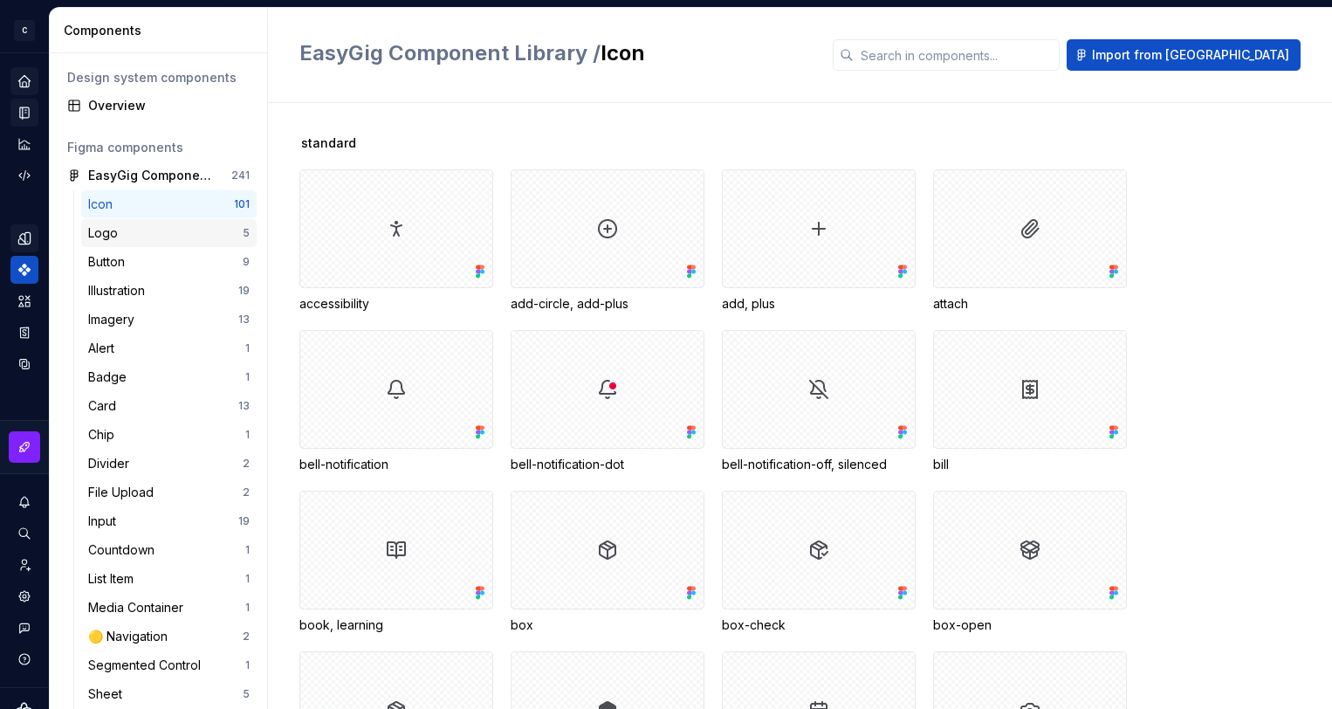
click at [134, 235] on div "Logo" at bounding box center [165, 232] width 155 height 17
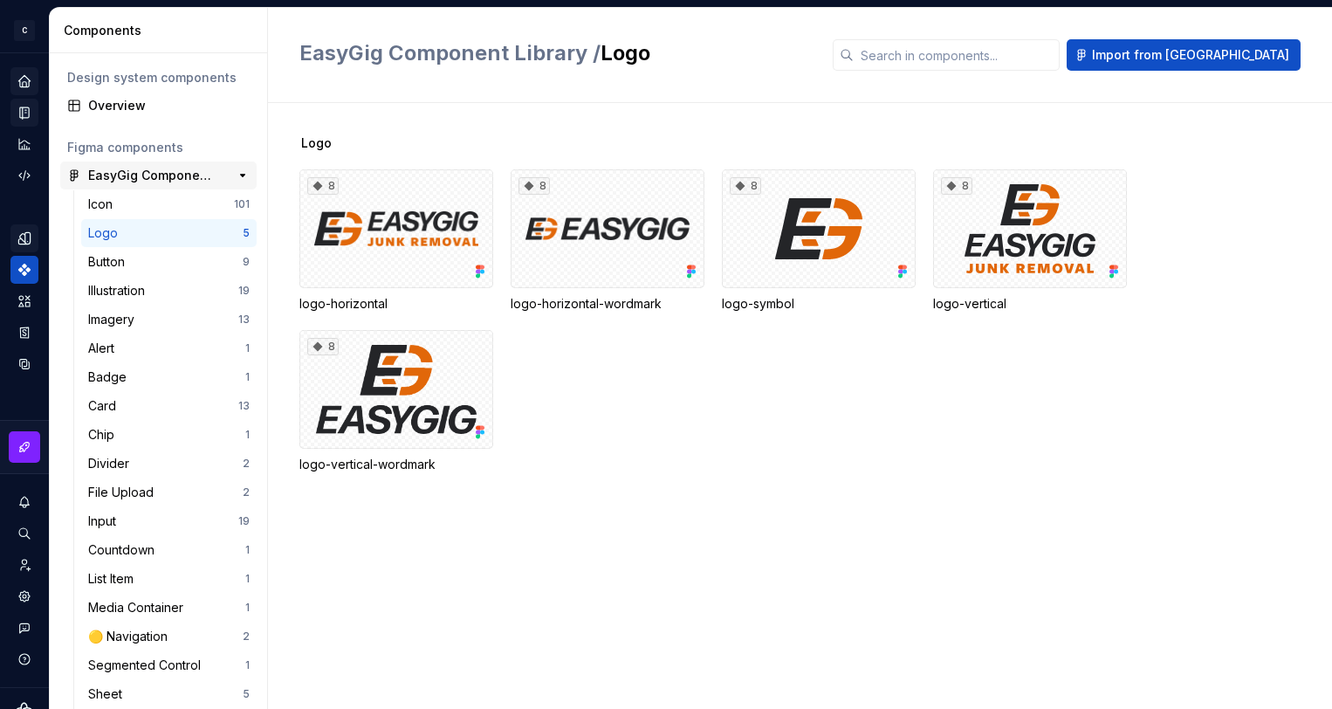
click at [134, 176] on div "EasyGig Component Library" at bounding box center [153, 175] width 130 height 17
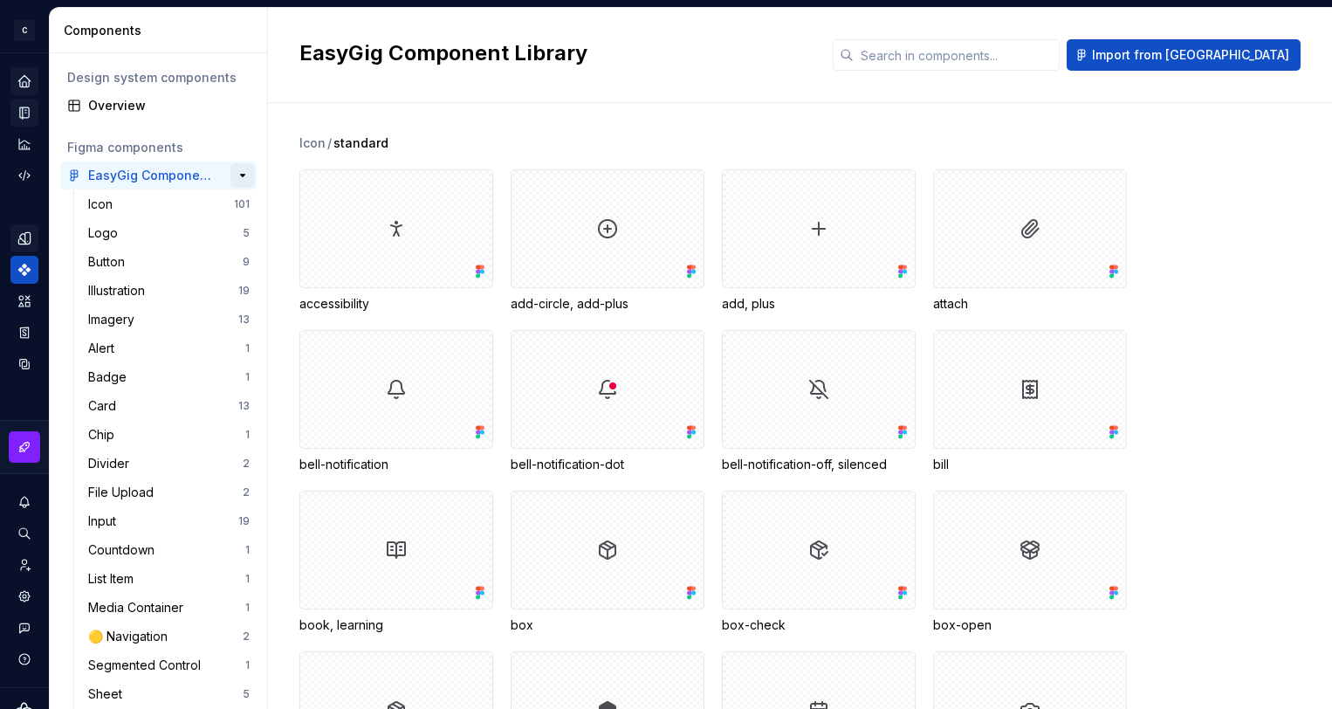
click at [240, 175] on button "button" at bounding box center [242, 175] width 24 height 24
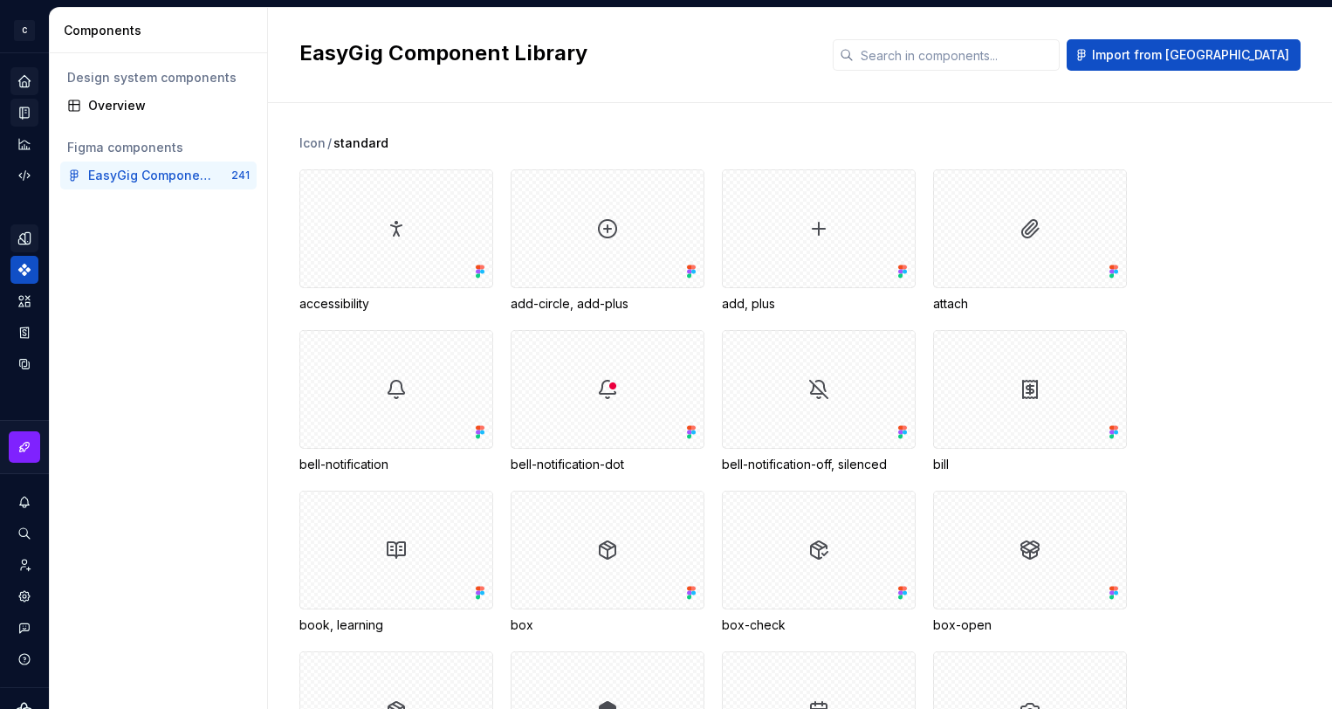
click at [187, 263] on div "Design system components Overview Figma components EasyGig Component Library 241" at bounding box center [158, 381] width 217 height 656
click at [244, 178] on button "button" at bounding box center [242, 175] width 24 height 24
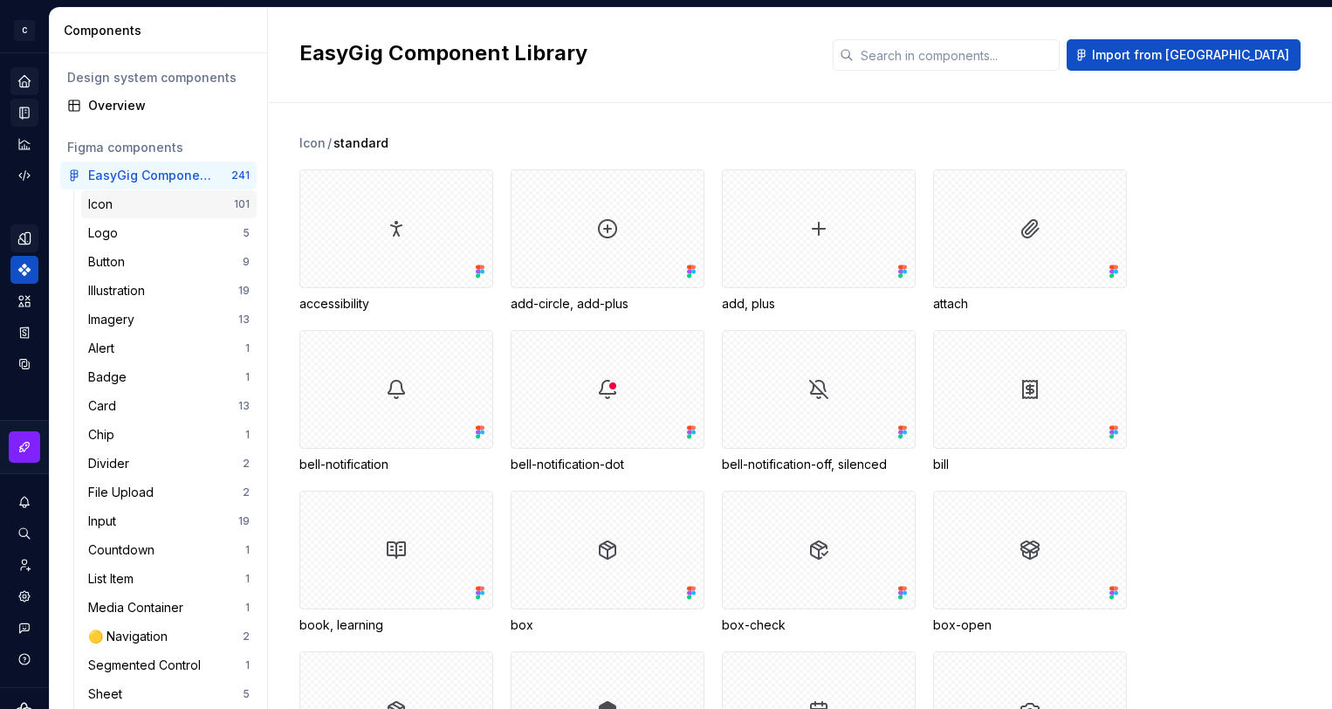
click at [179, 207] on div "Icon" at bounding box center [161, 204] width 146 height 17
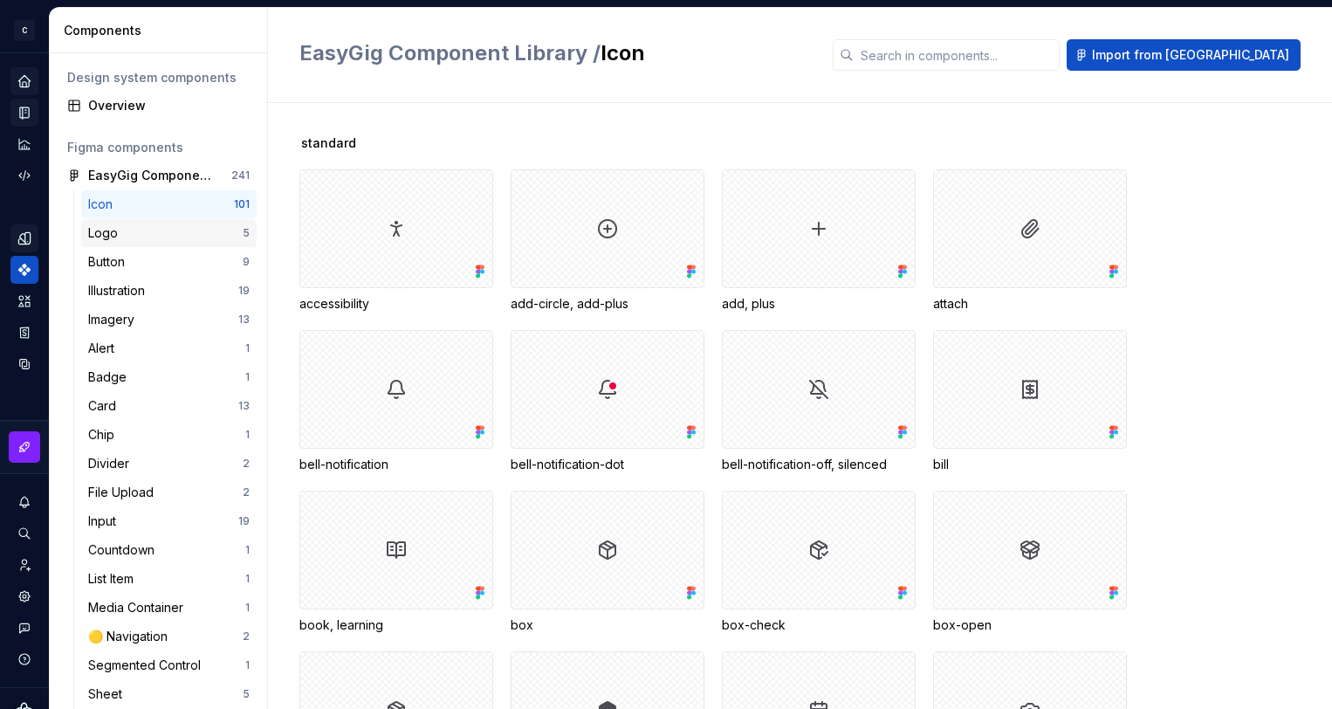
click at [174, 237] on div "Logo" at bounding box center [165, 232] width 155 height 17
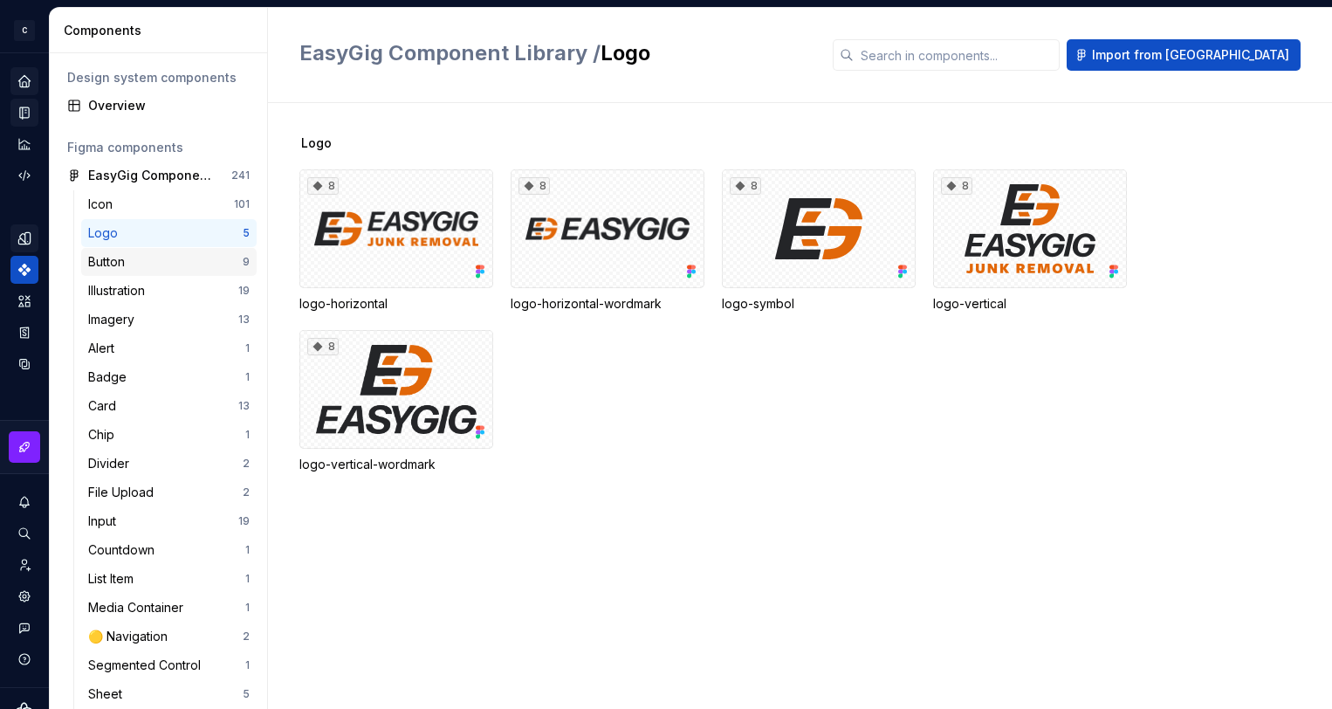
click at [172, 263] on div "Button" at bounding box center [165, 261] width 155 height 17
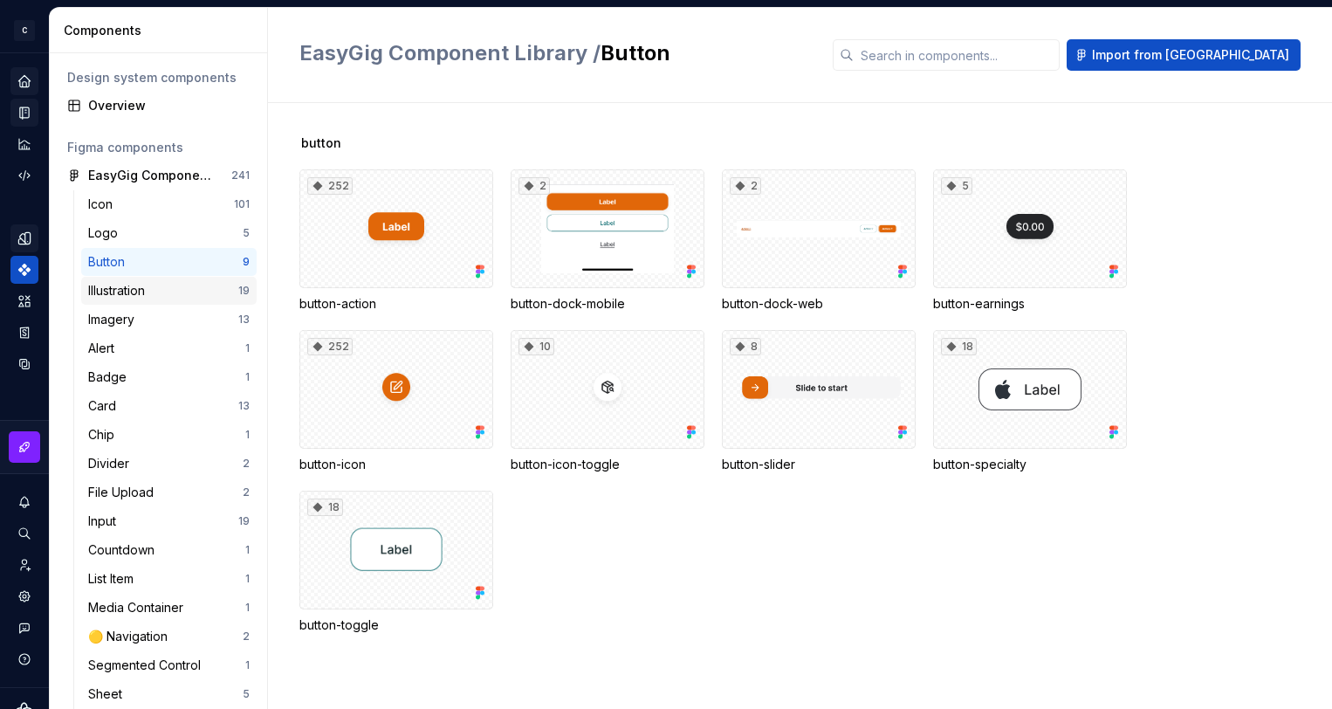
click at [170, 300] on div "Illustration 19" at bounding box center [168, 291] width 175 height 28
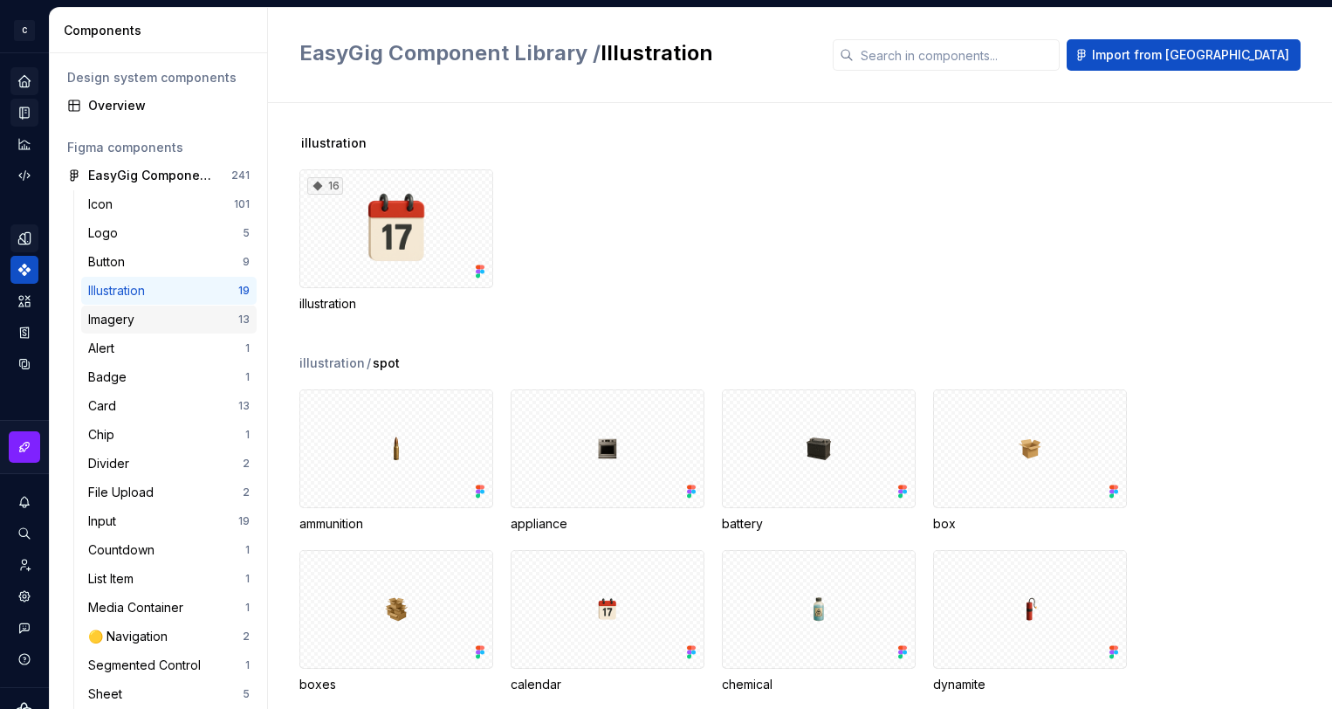
click at [167, 327] on div "Imagery" at bounding box center [163, 319] width 150 height 17
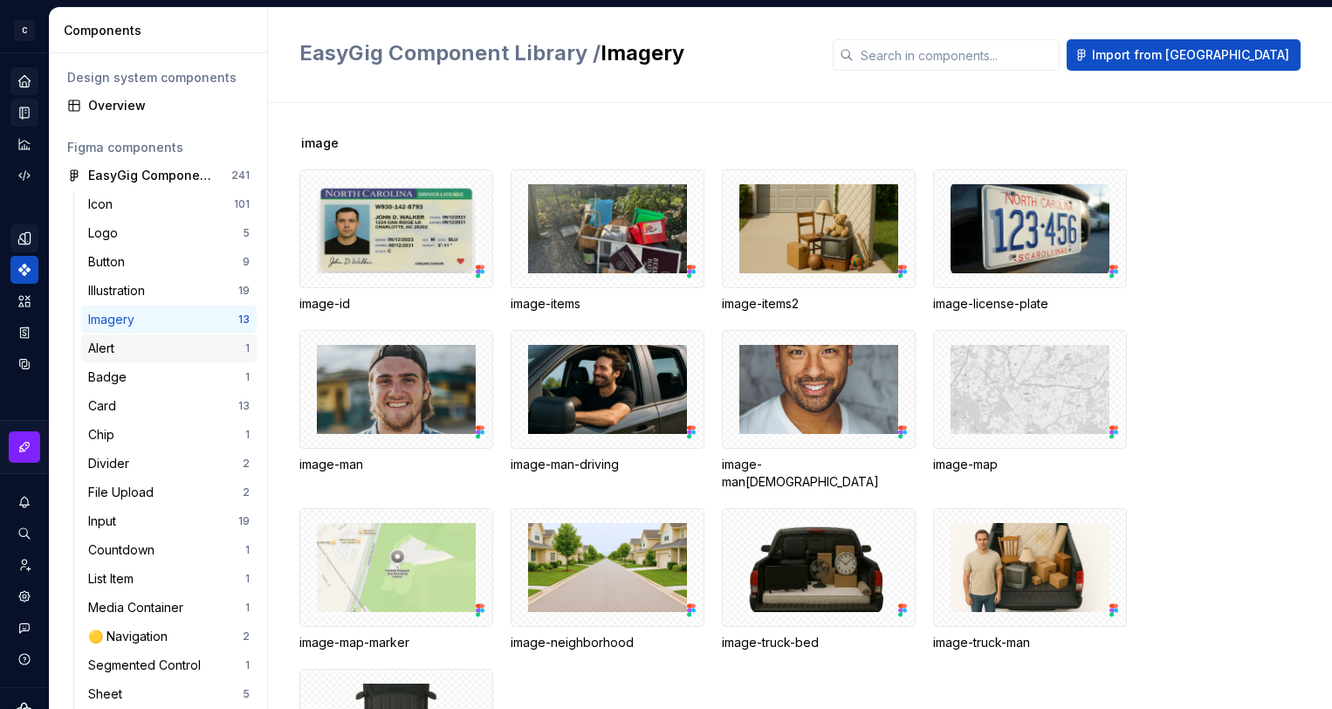
click at [166, 354] on div "Alert" at bounding box center [166, 348] width 157 height 17
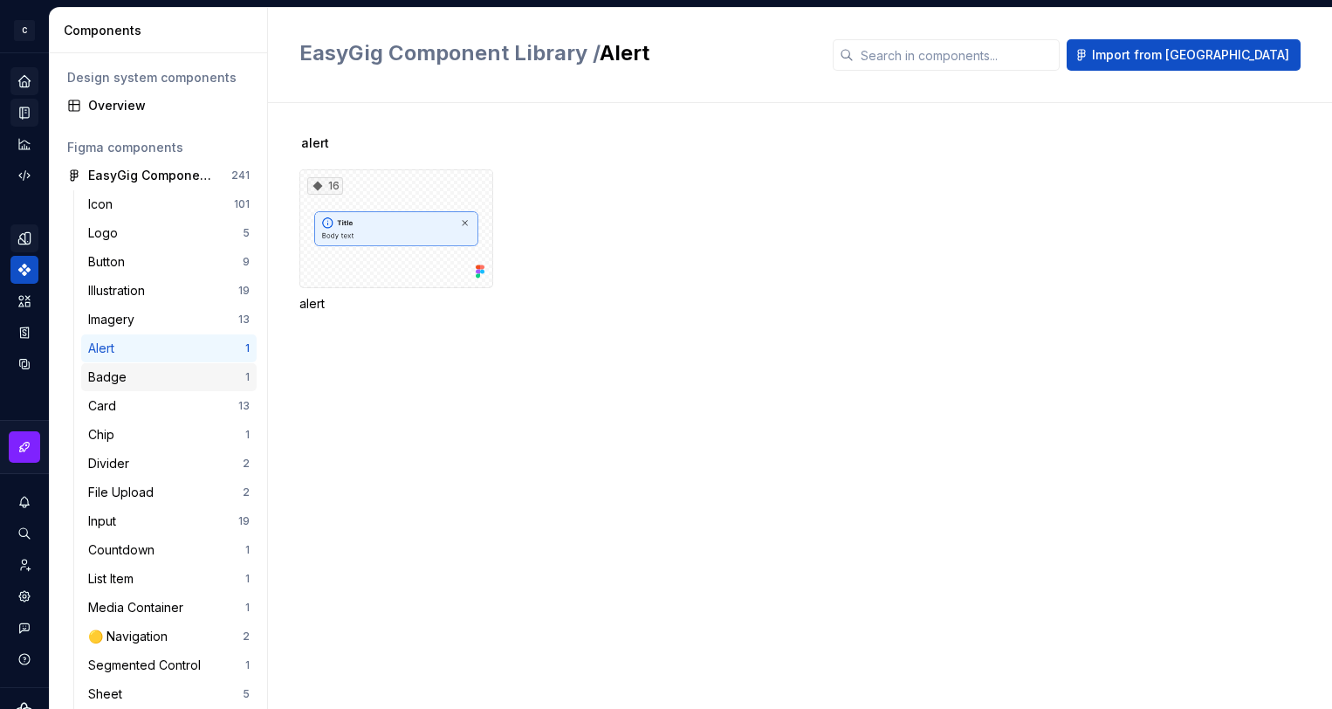
click at [169, 376] on div "Badge" at bounding box center [166, 376] width 157 height 17
click at [162, 346] on div "Alert" at bounding box center [166, 348] width 157 height 17
click at [403, 241] on div "16" at bounding box center [396, 228] width 194 height 119
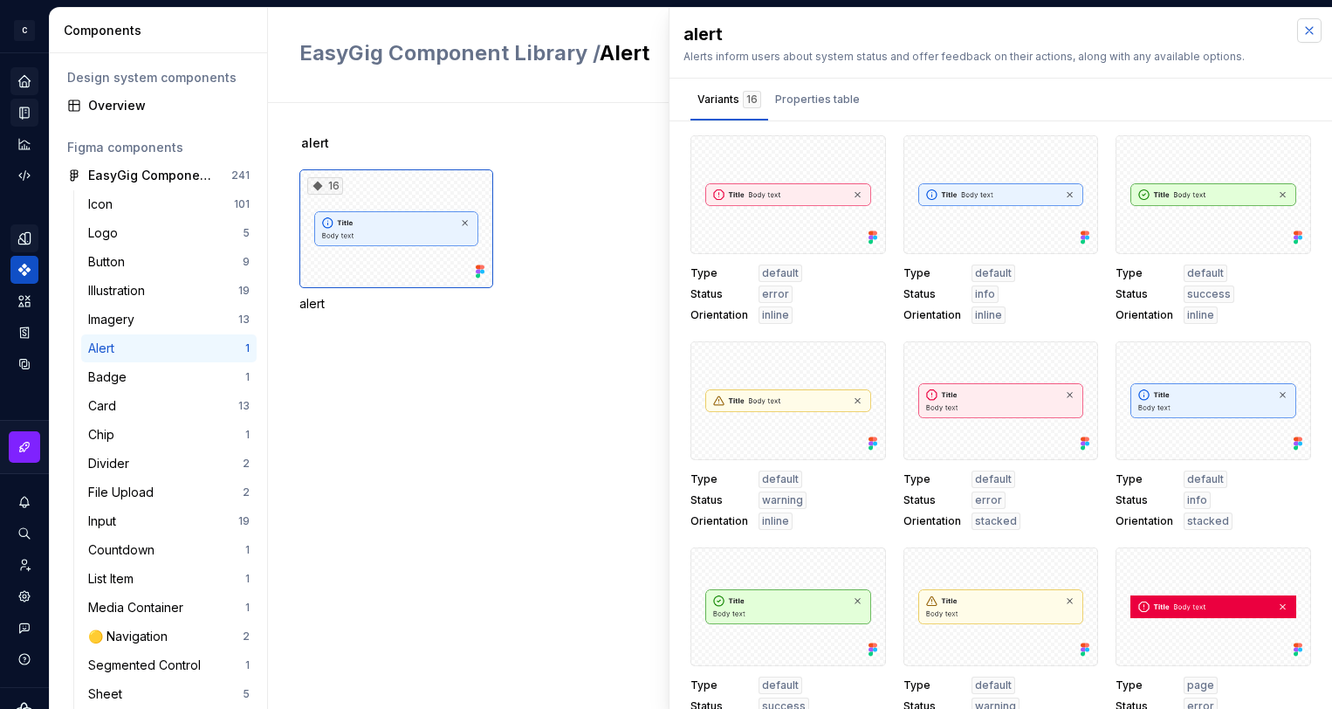
click at [1303, 24] on button "button" at bounding box center [1309, 30] width 24 height 24
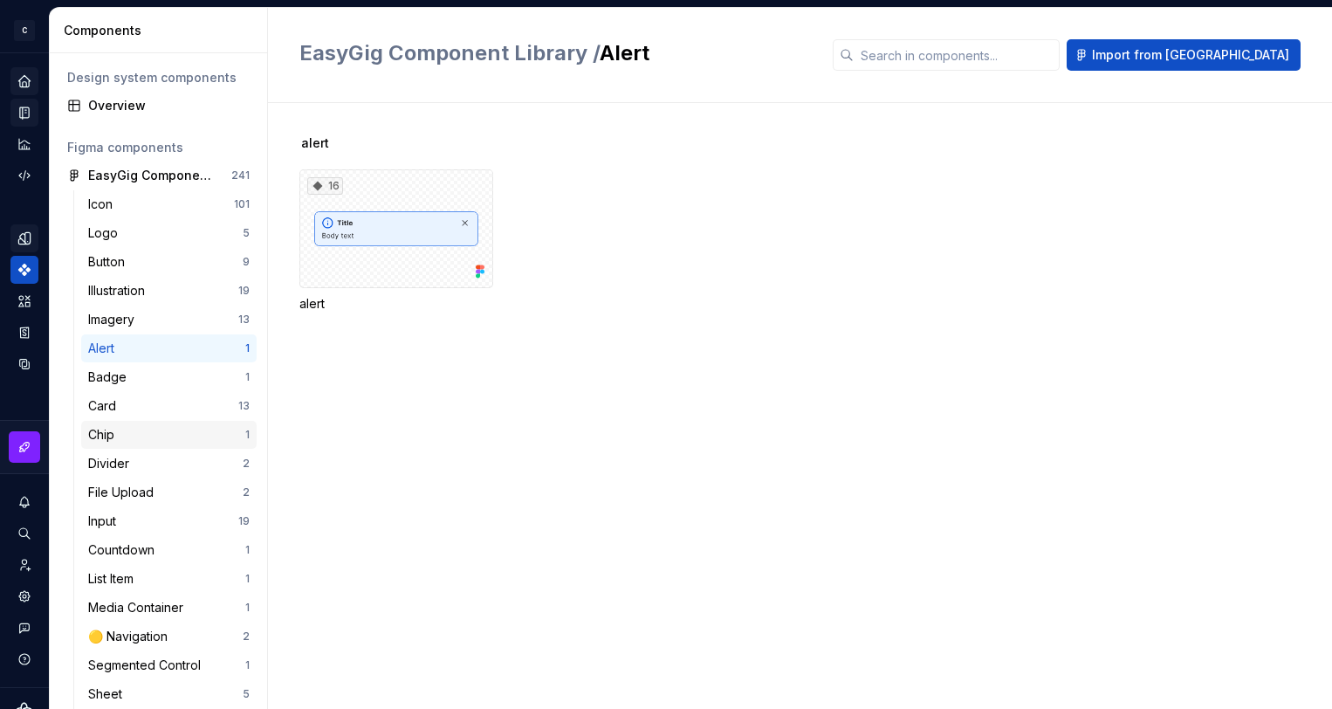
scroll to position [305, 0]
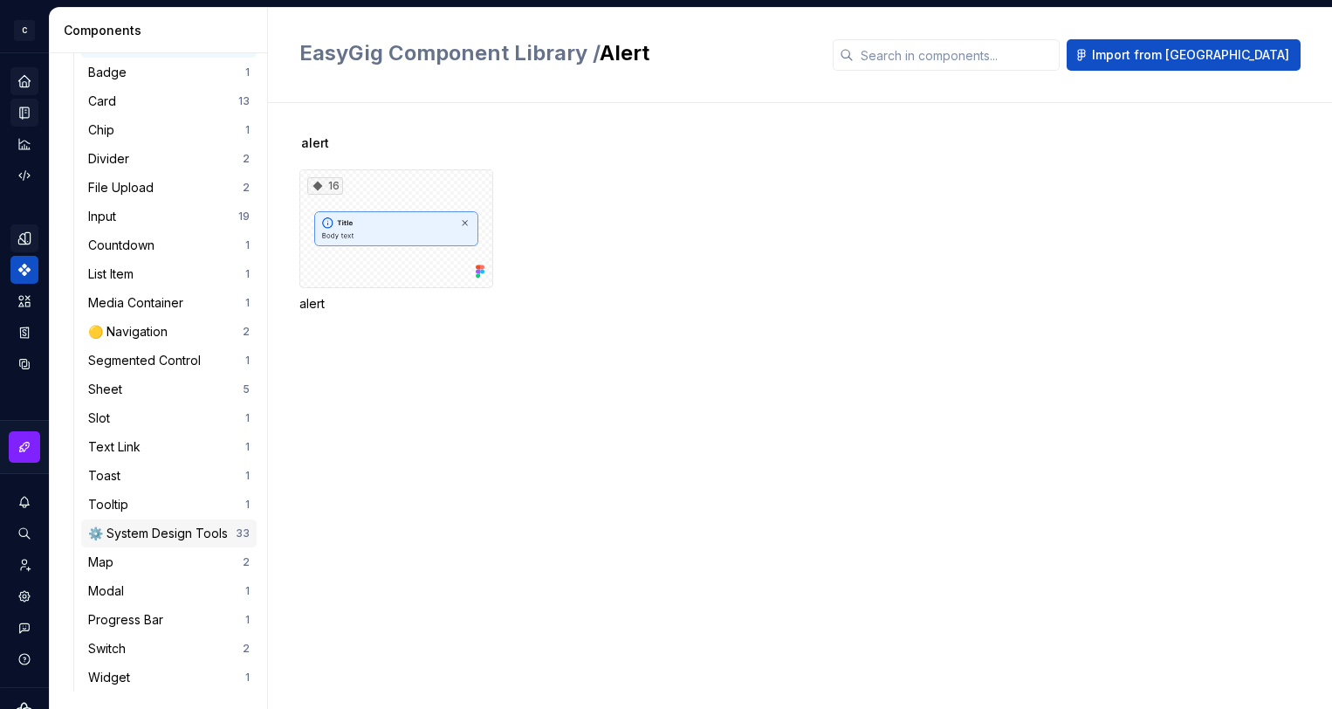
click at [162, 539] on div "⚙️ System Design Tools" at bounding box center [161, 533] width 147 height 17
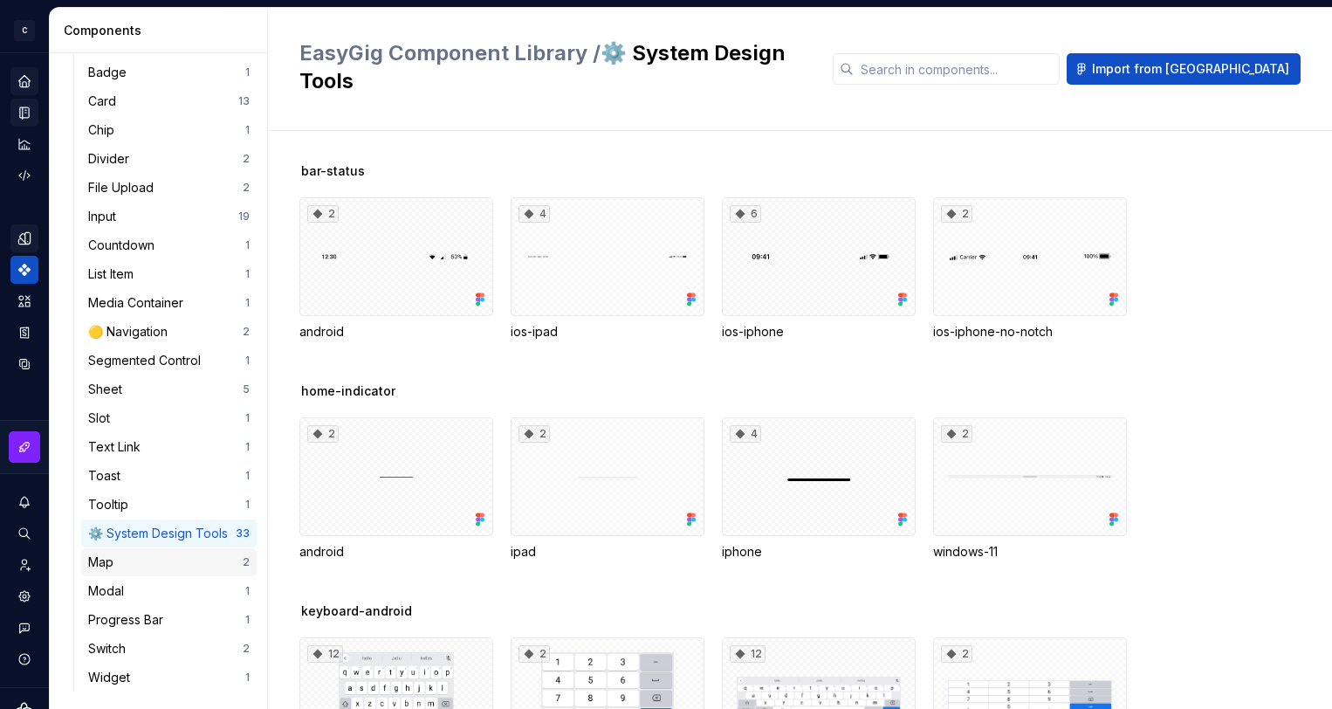
click at [153, 558] on div "Map" at bounding box center [165, 562] width 155 height 17
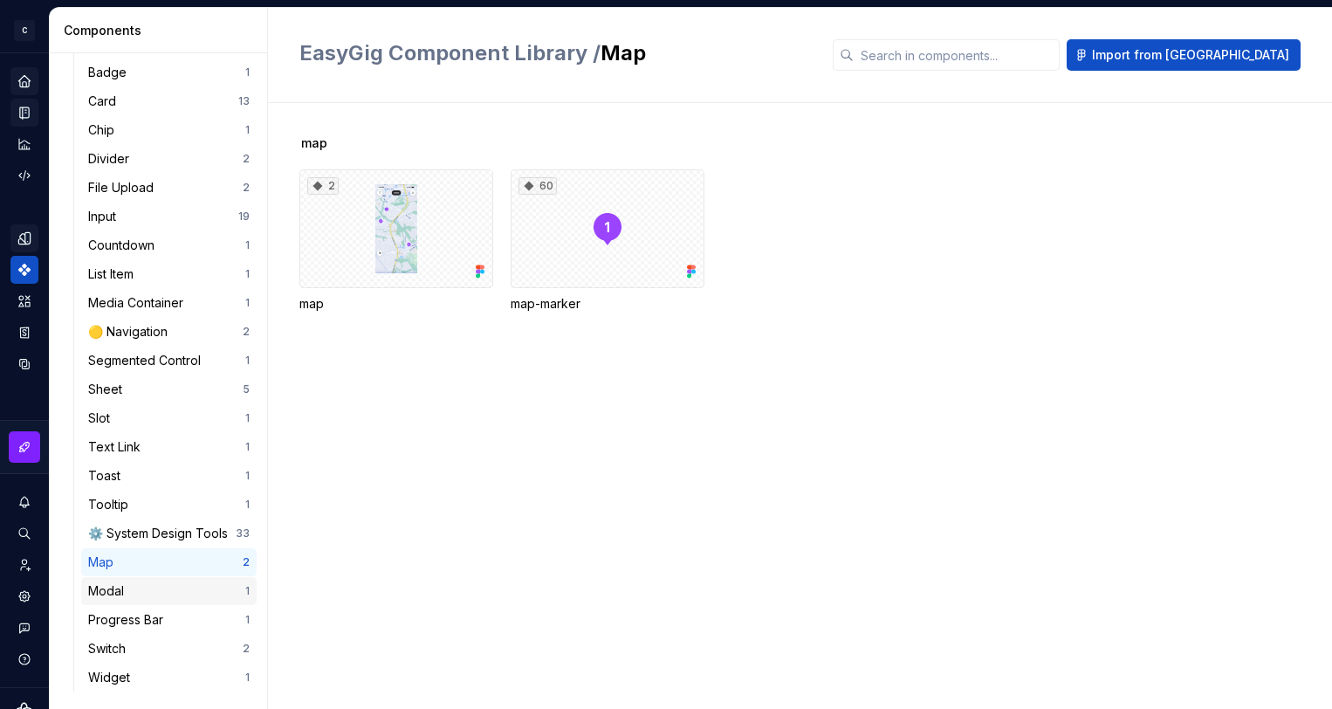
click at [162, 591] on div "Modal" at bounding box center [166, 590] width 157 height 17
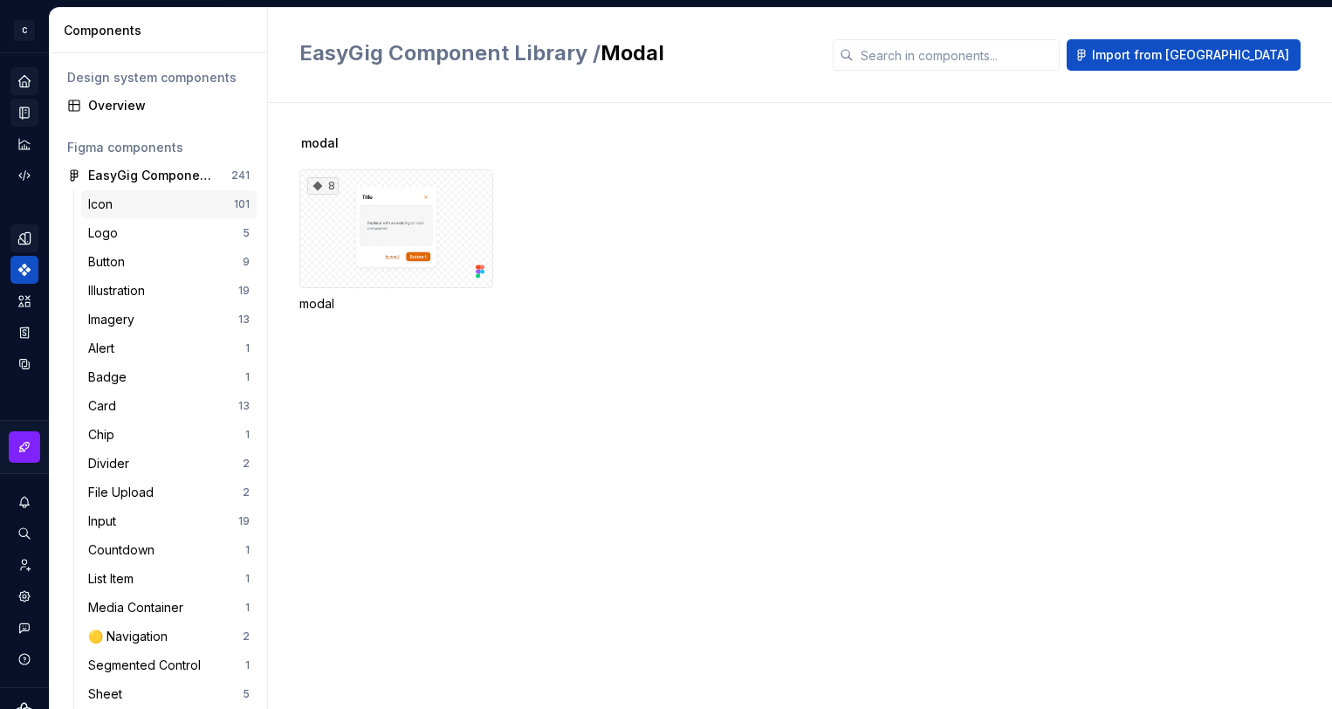
click at [127, 208] on div "Icon" at bounding box center [161, 204] width 146 height 17
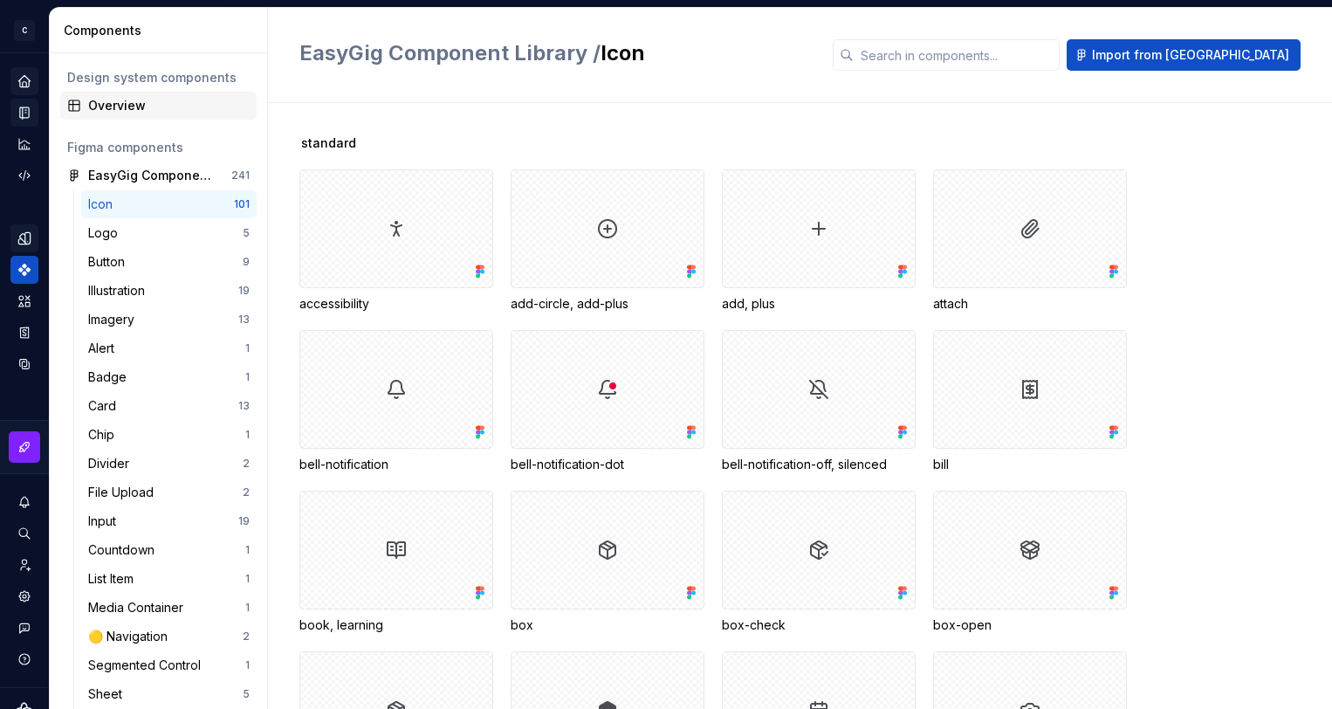
click at [108, 107] on div "Overview" at bounding box center [169, 105] width 162 height 17
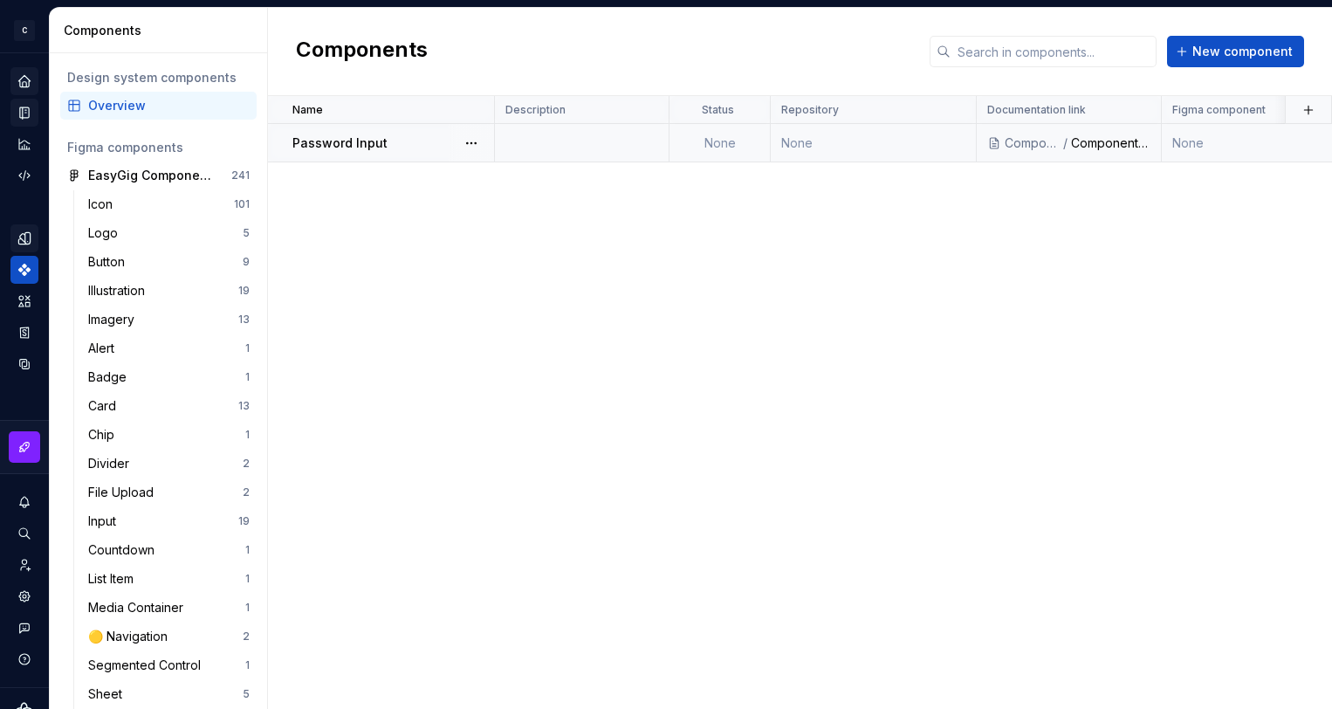
click at [402, 141] on div "Password Input" at bounding box center [392, 142] width 201 height 17
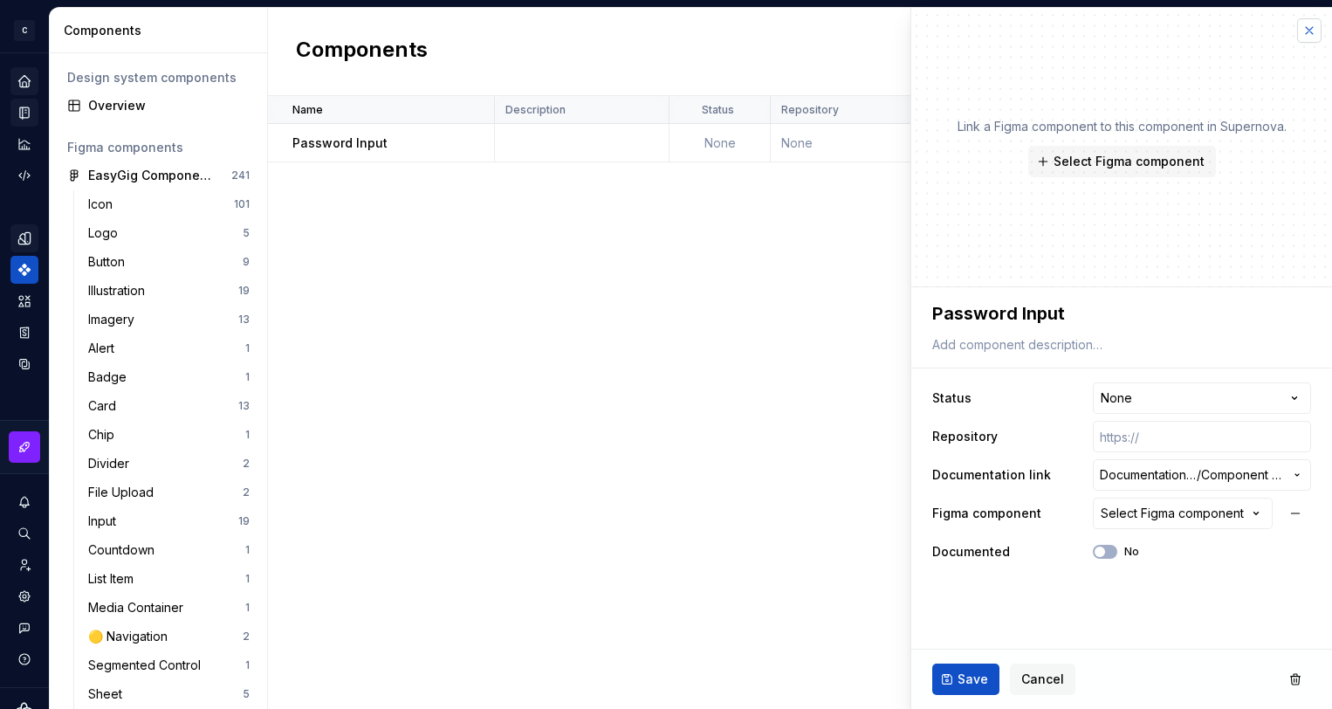
click at [1317, 24] on button "button" at bounding box center [1309, 30] width 24 height 24
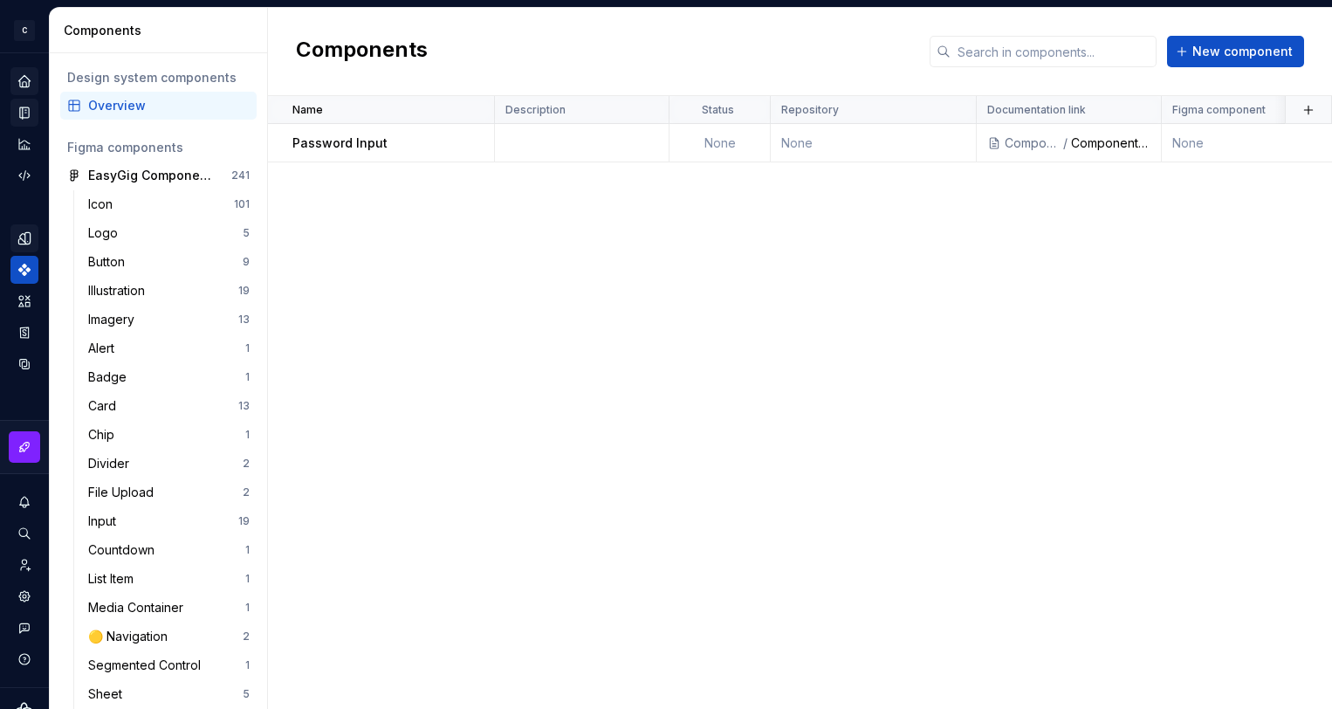
click at [25, 237] on icon "Design tokens" at bounding box center [23, 237] width 11 height 11
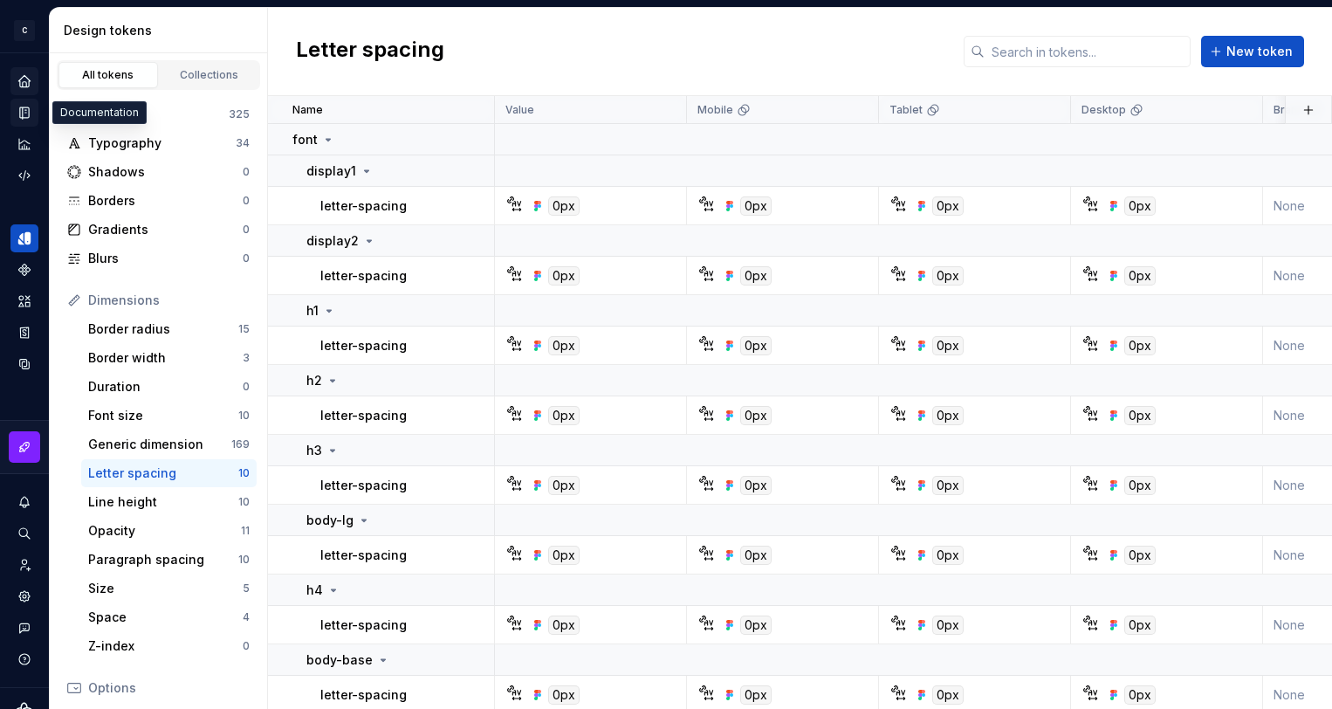
click at [18, 101] on div "Documentation" at bounding box center [24, 113] width 28 height 28
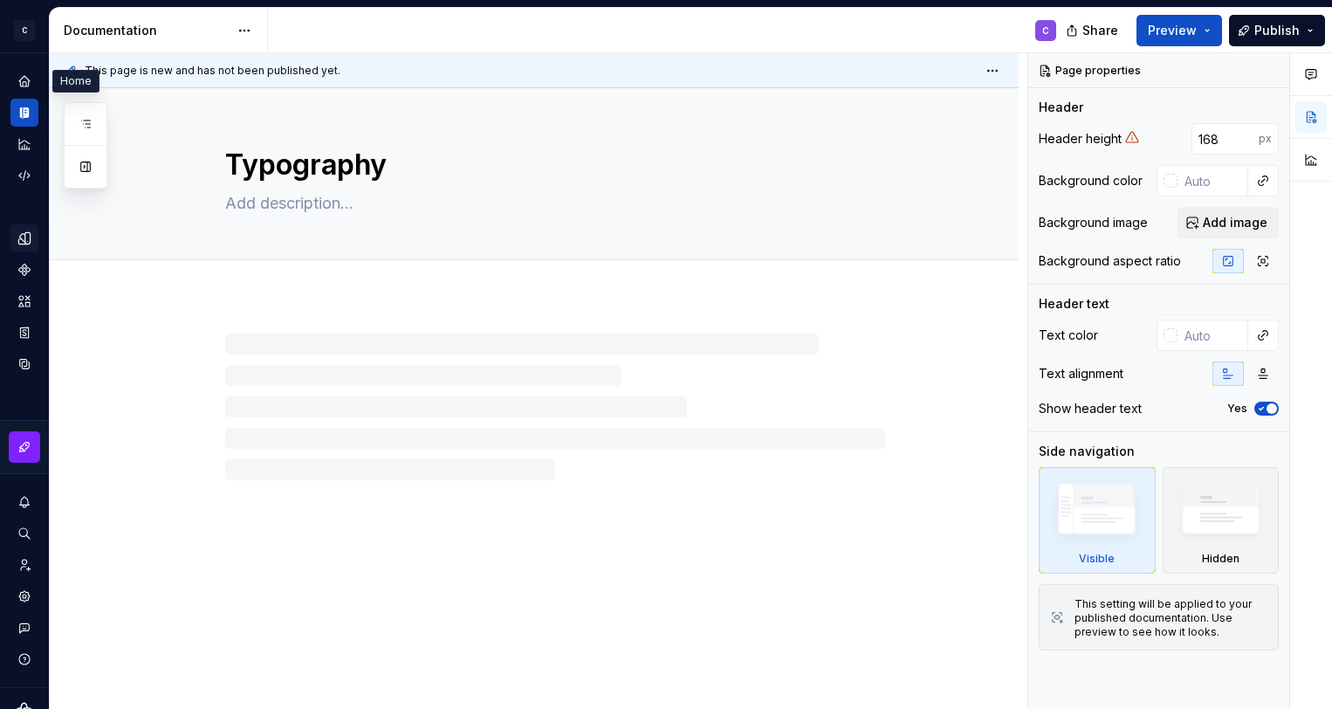
click at [19, 88] on icon "Home" at bounding box center [24, 81] width 14 height 14
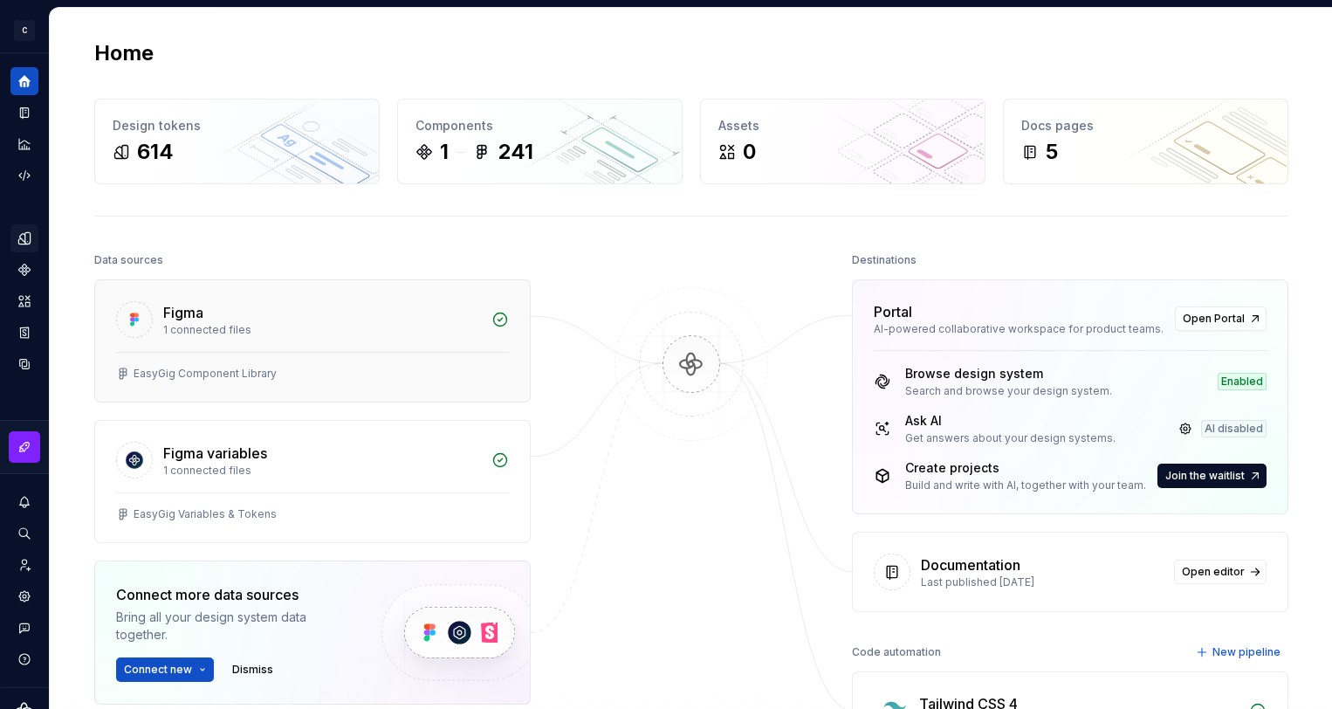
click at [273, 339] on div "Figma 1 connected files" at bounding box center [312, 316] width 435 height 72
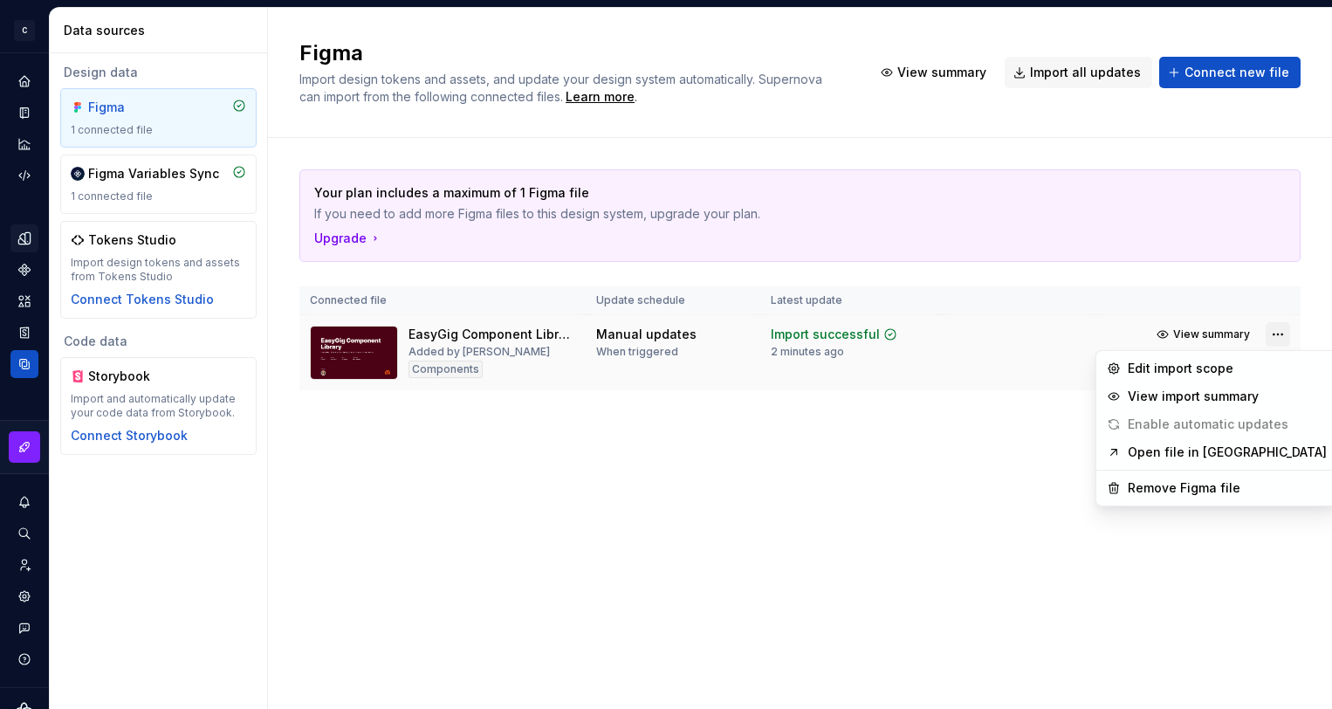
click at [1283, 330] on html "C Campfire C Design system data Data sources Design data Figma 1 connected file…" at bounding box center [666, 354] width 1332 height 709
click at [1063, 341] on html "C Campfire C Design system data Data sources Design data Figma 1 connected file…" at bounding box center [666, 354] width 1332 height 709
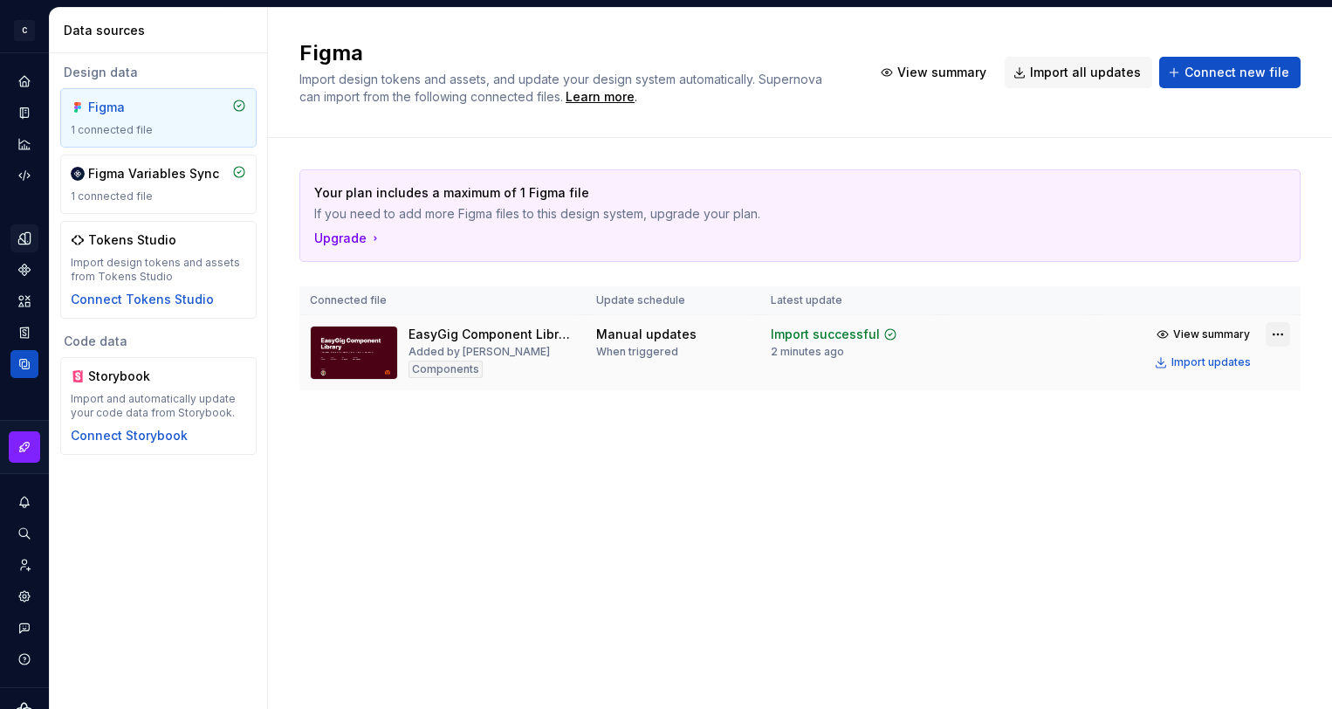
click at [1284, 333] on html "C Campfire C Design system data Data sources Design data Figma 1 connected file…" at bounding box center [666, 354] width 1332 height 709
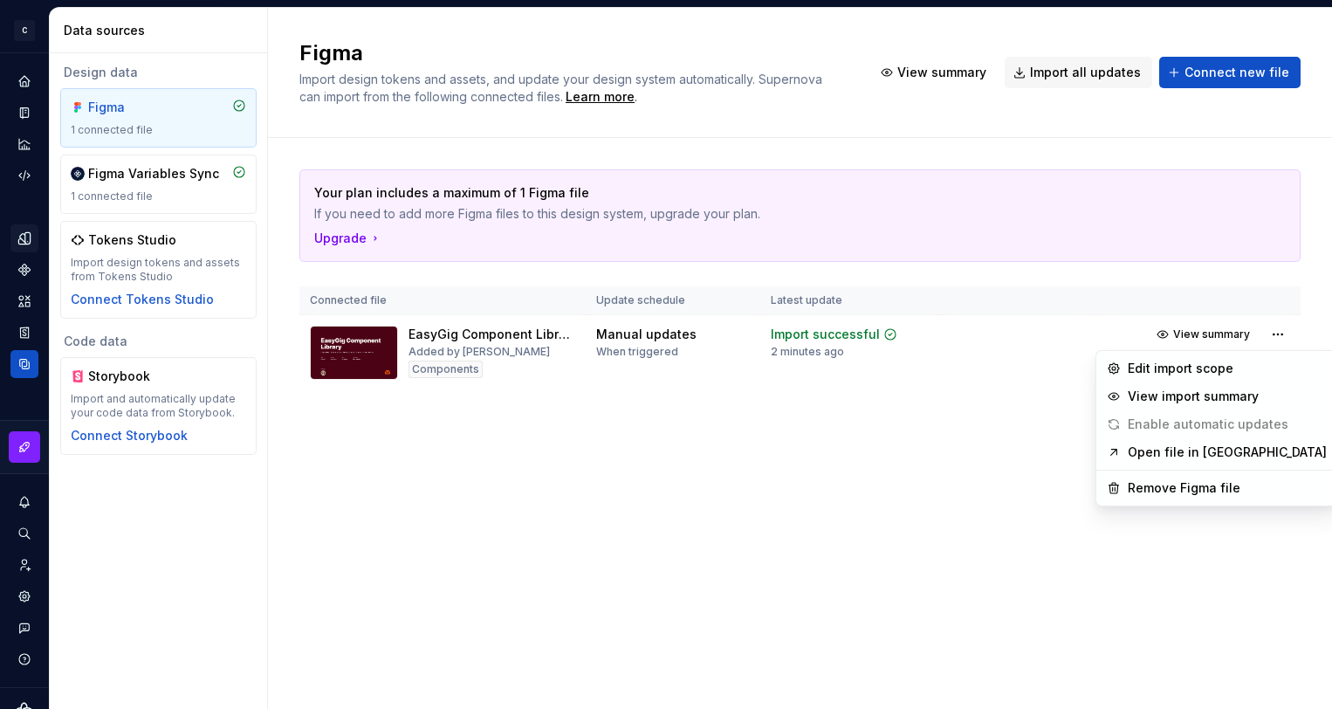
click at [826, 497] on html "C Campfire C Design system data Data sources Design data Figma 1 connected file…" at bounding box center [666, 354] width 1332 height 709
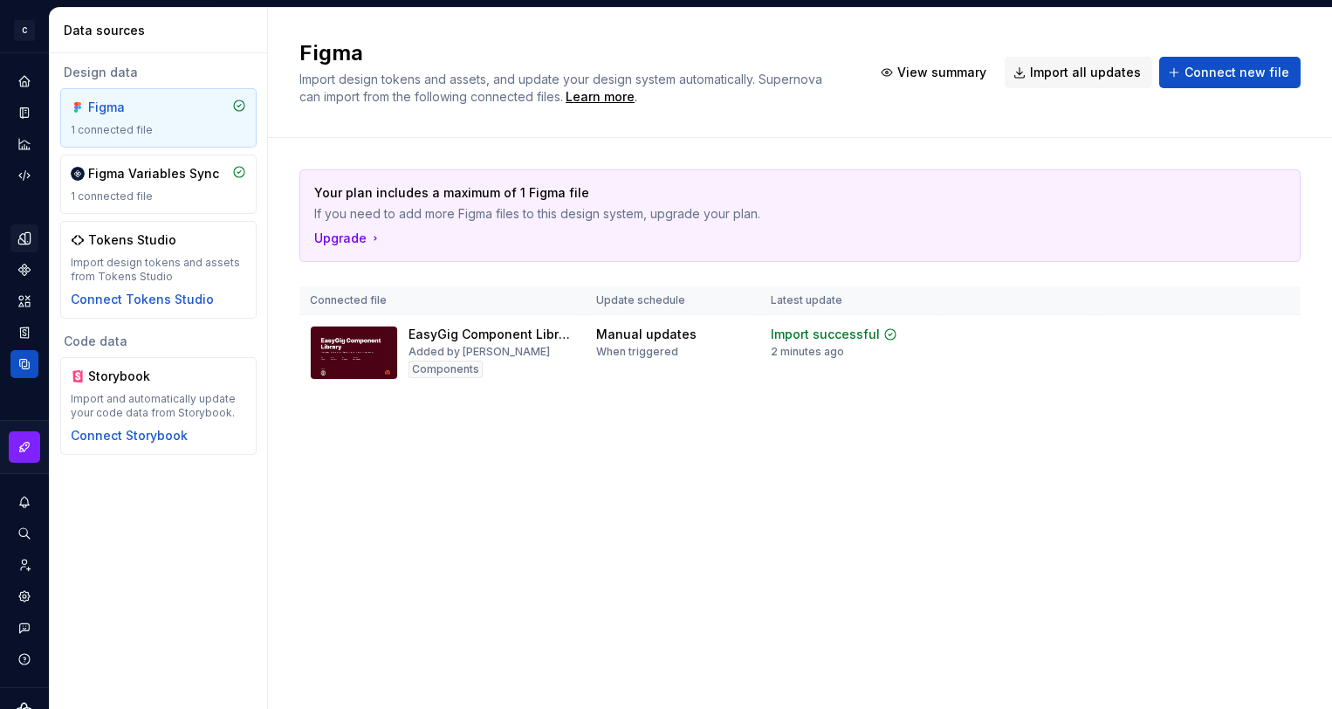
click at [23, 114] on icon "Documentation" at bounding box center [26, 112] width 6 height 9
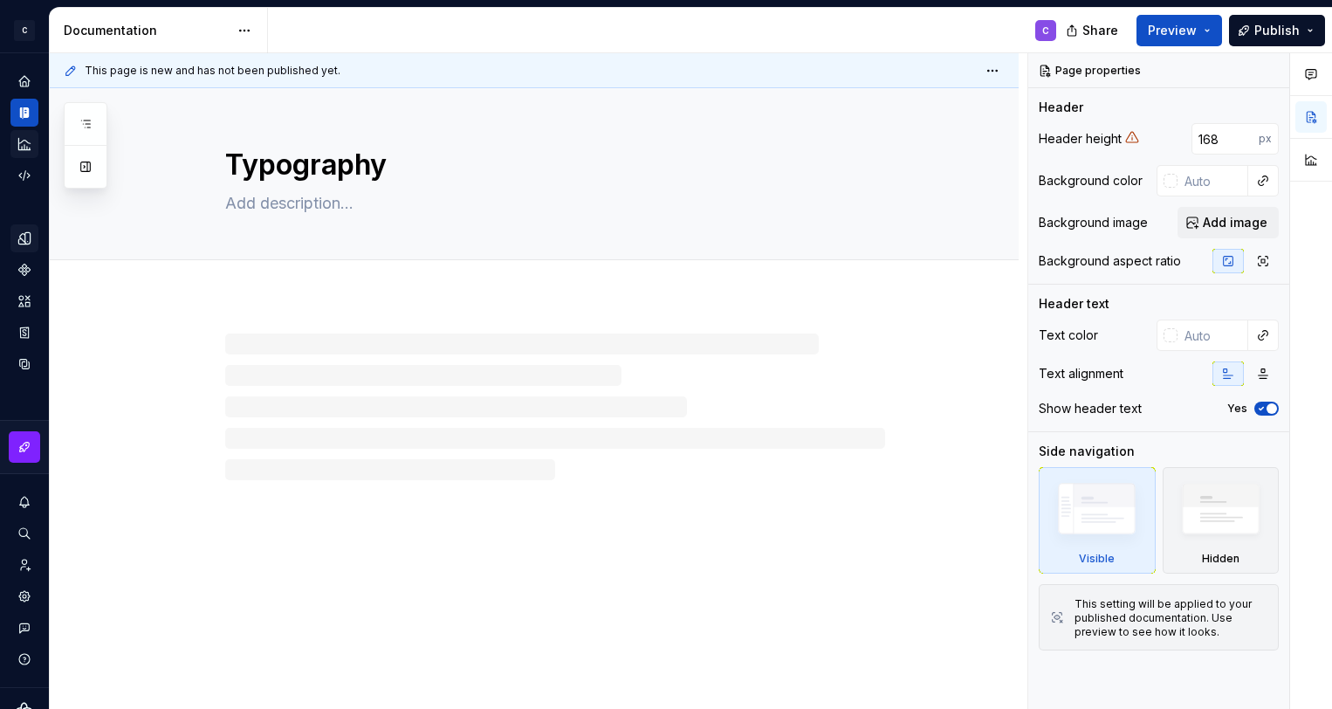
click at [23, 145] on icon "Analytics" at bounding box center [25, 144] width 16 height 16
type textarea "*"
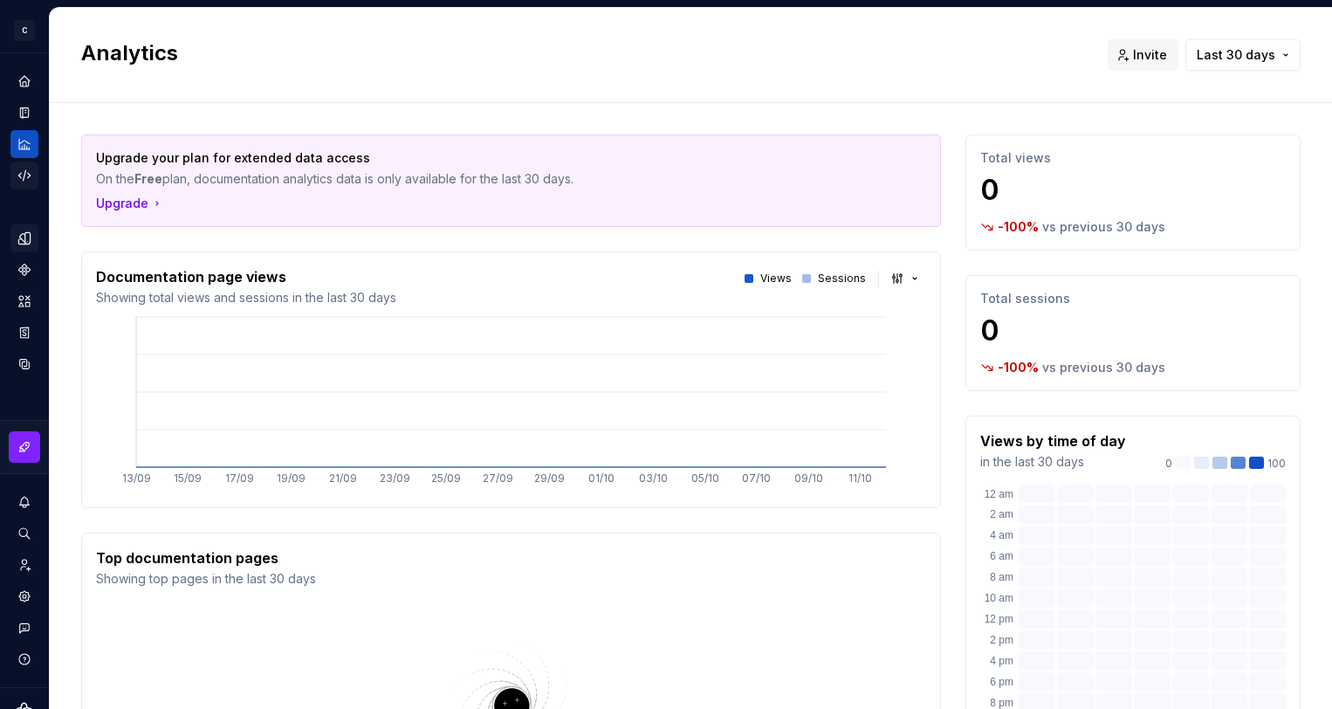
click at [23, 169] on icon "Code automation" at bounding box center [25, 176] width 16 height 16
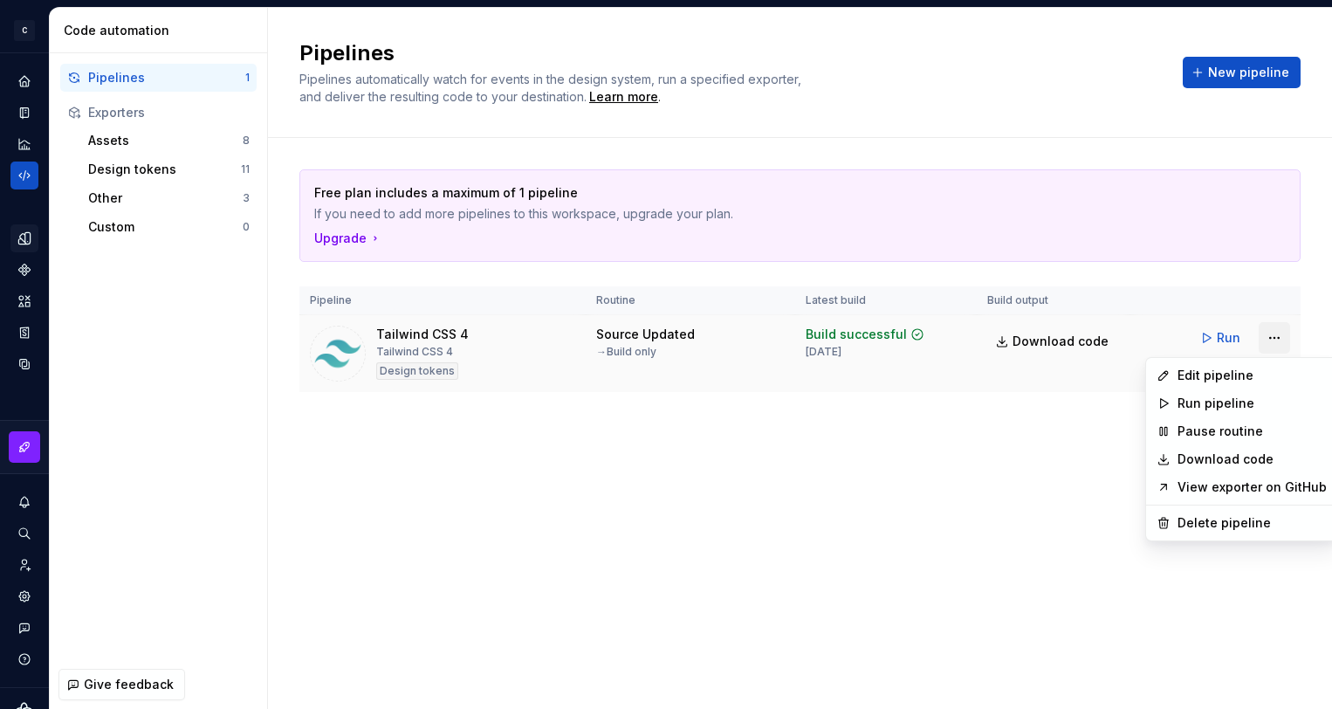
click at [1269, 339] on html "C Campfire C Design system data Code automation Pipelines 1 Exporters Assets 8 …" at bounding box center [666, 354] width 1332 height 709
click at [1262, 375] on div "Edit pipeline" at bounding box center [1252, 375] width 149 height 17
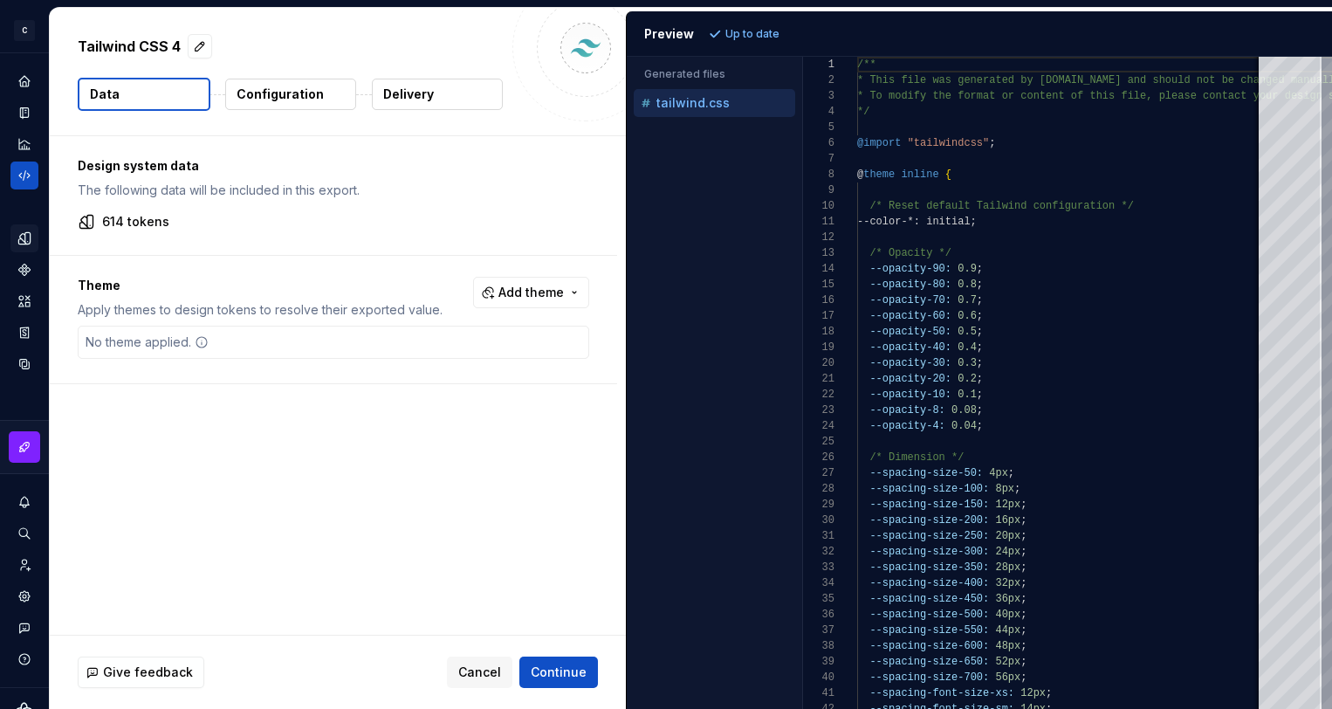
click at [277, 98] on p "Configuration" at bounding box center [280, 94] width 87 height 17
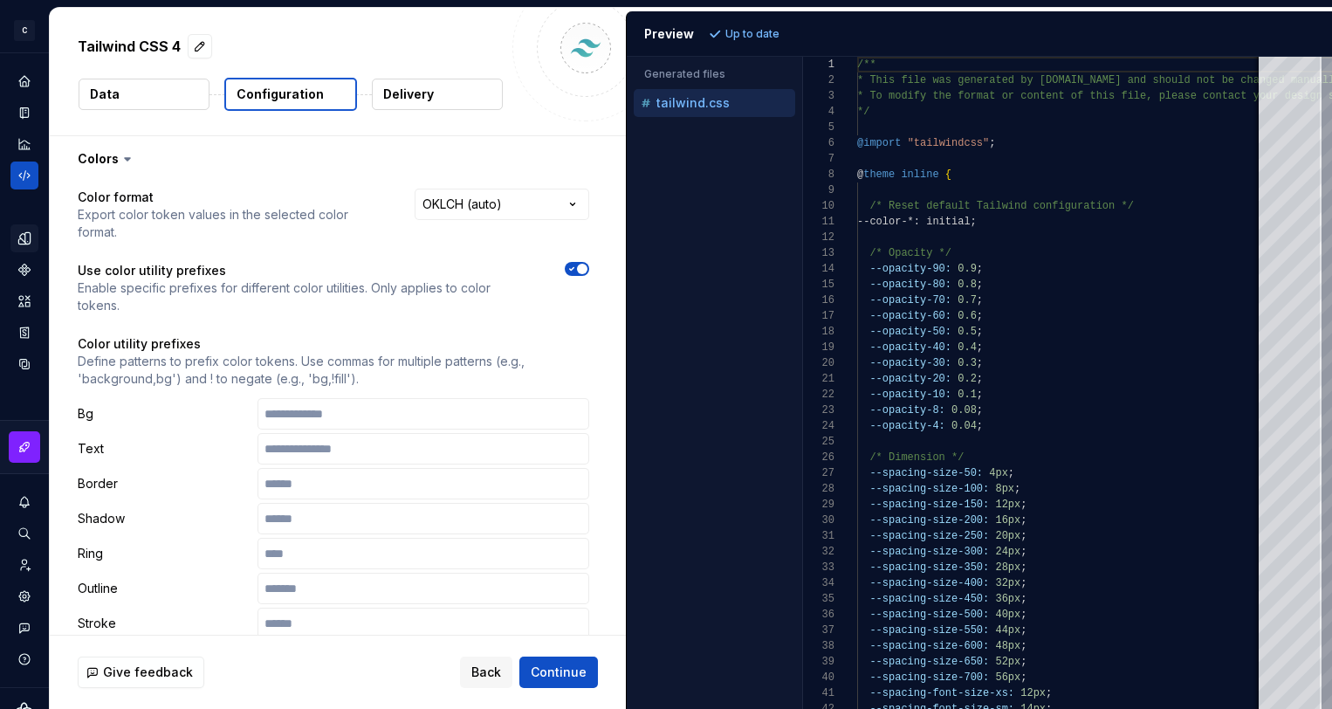
click at [402, 103] on button "Delivery" at bounding box center [437, 94] width 131 height 31
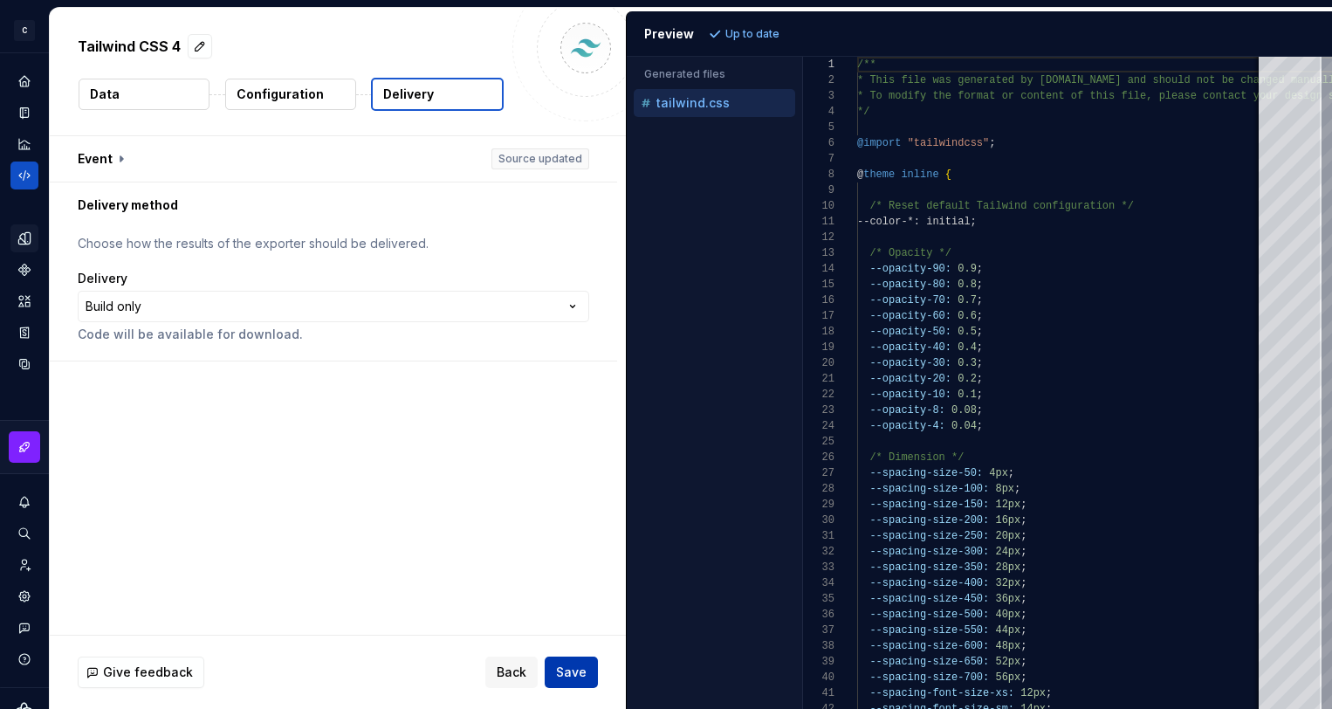
click at [564, 674] on span "Save" at bounding box center [571, 672] width 31 height 17
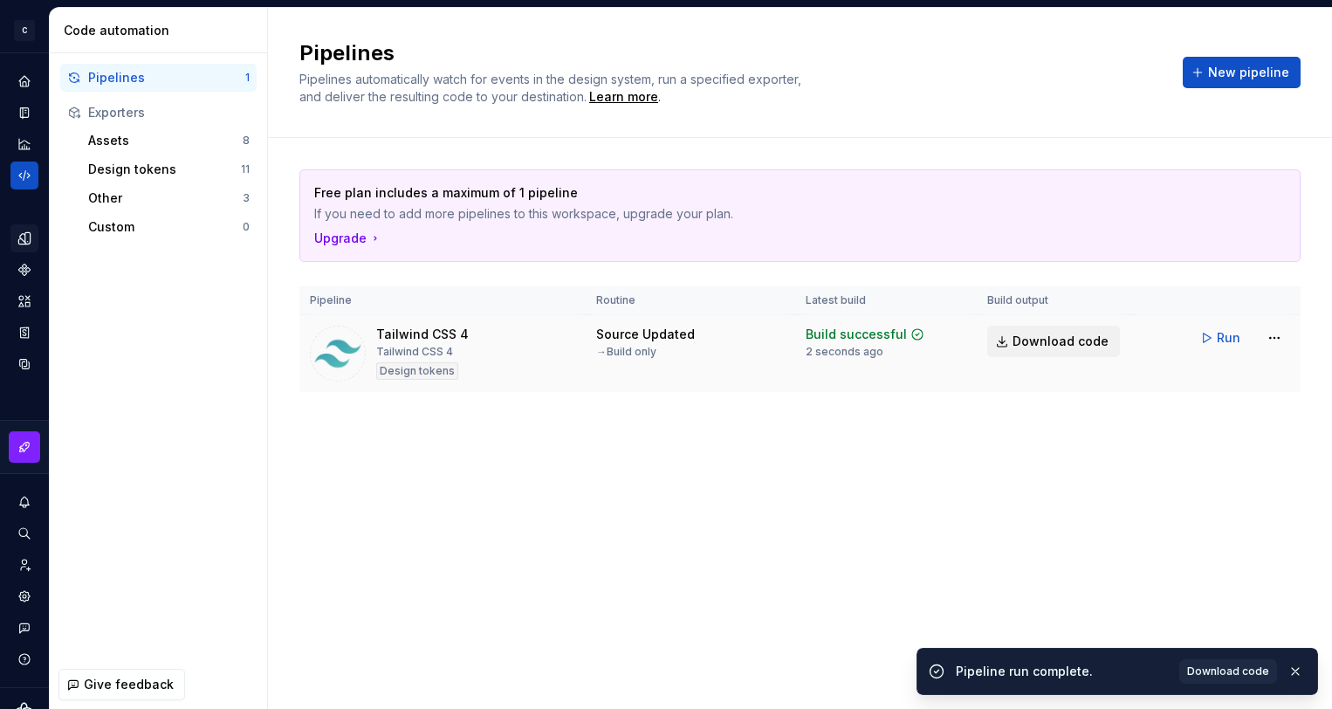
click at [1054, 338] on span "Download code" at bounding box center [1061, 341] width 96 height 17
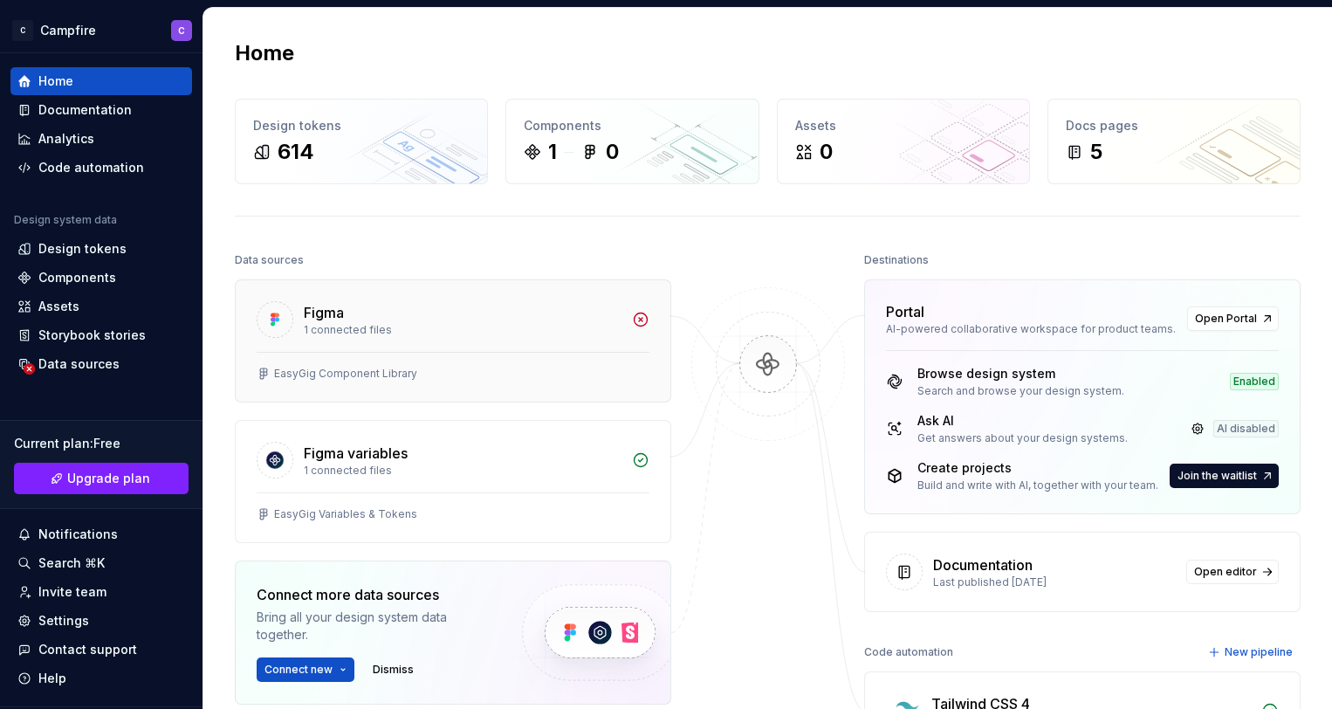
click at [362, 309] on div "Figma" at bounding box center [463, 312] width 318 height 21
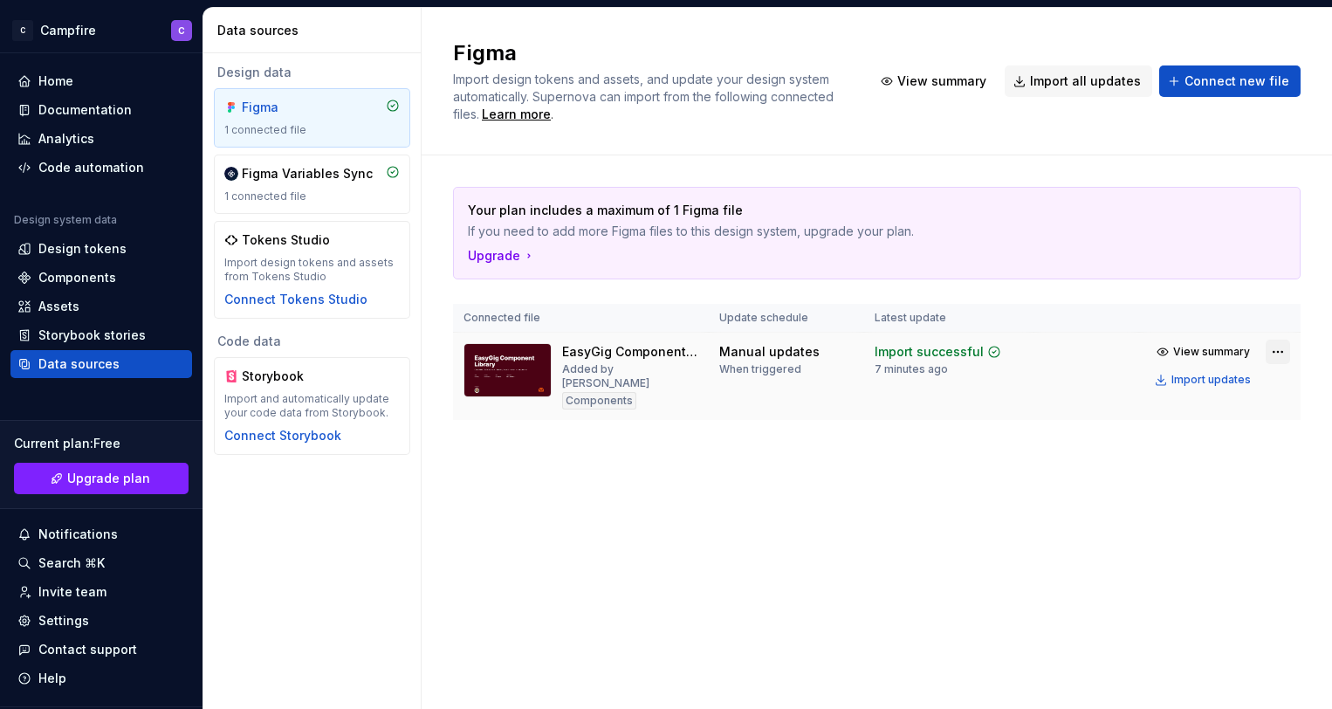
click at [1277, 347] on html "C Campfire C Home Documentation Analytics Code automation Design system data De…" at bounding box center [666, 354] width 1332 height 709
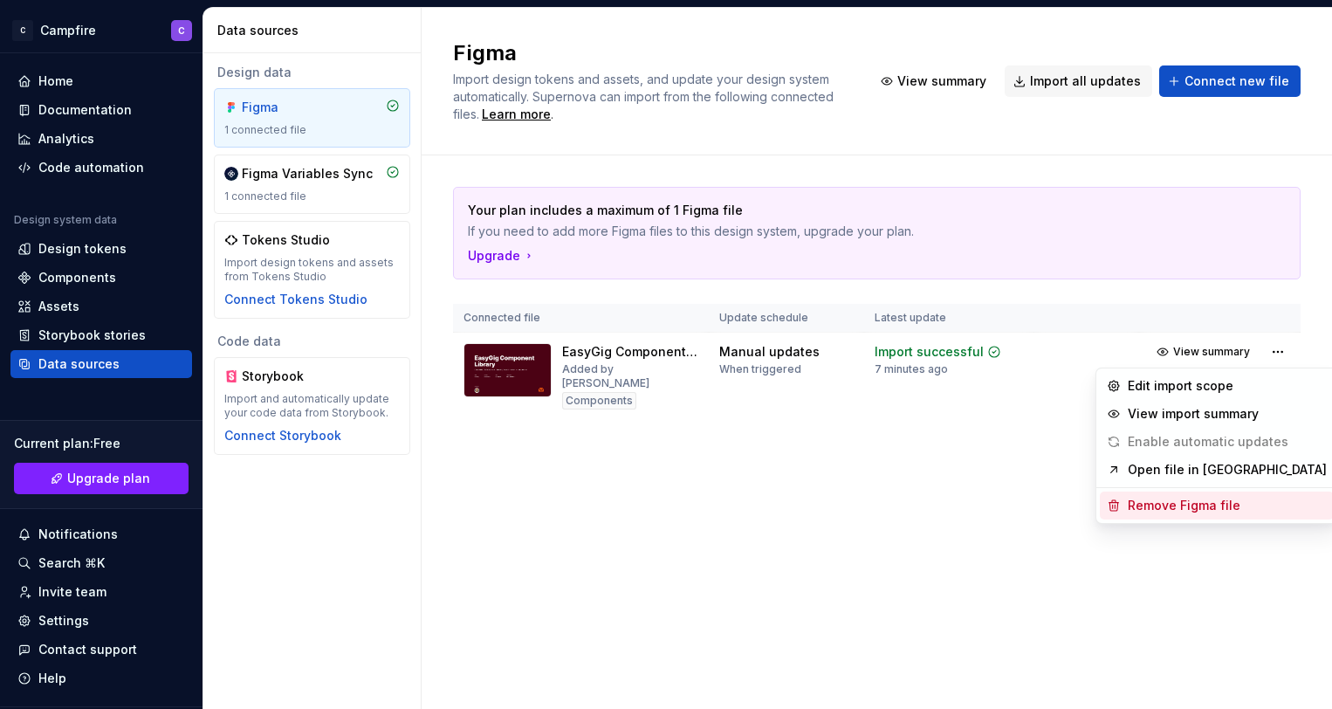
click at [1194, 501] on div "Remove Figma file" at bounding box center [1227, 505] width 199 height 17
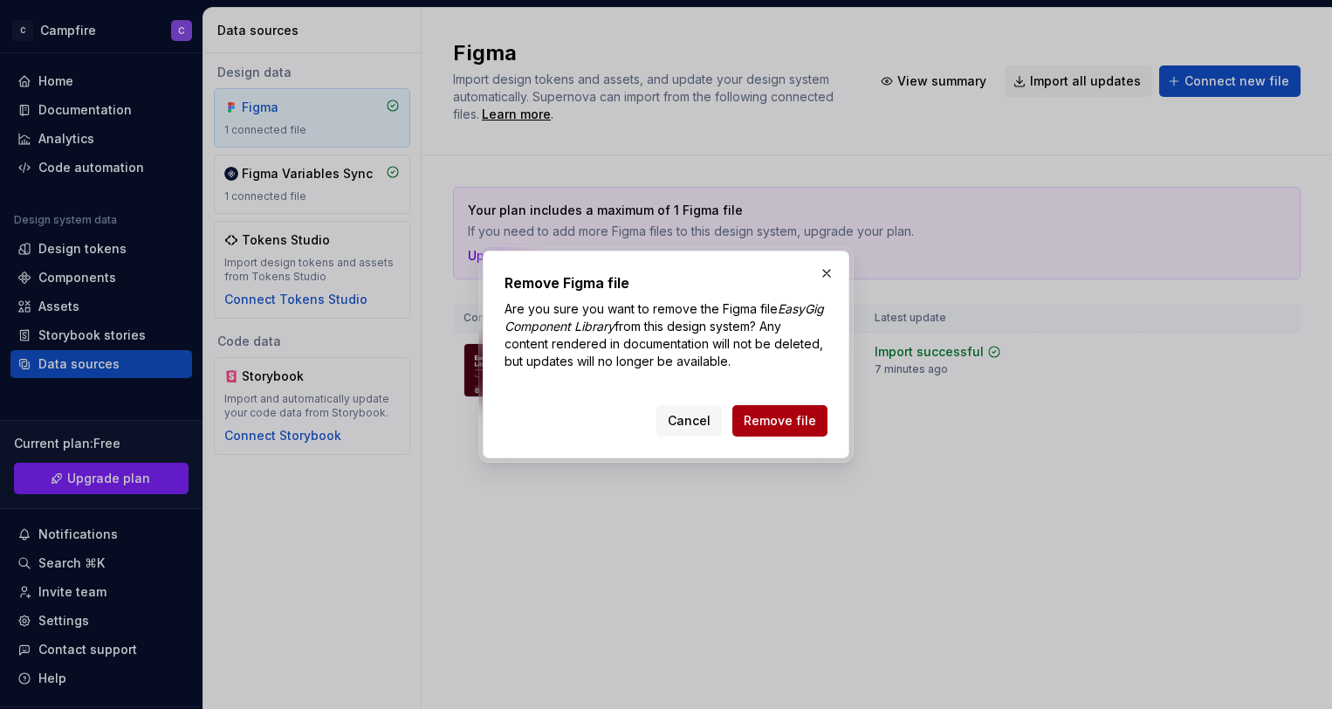
click at [782, 413] on span "Remove file" at bounding box center [780, 420] width 72 height 17
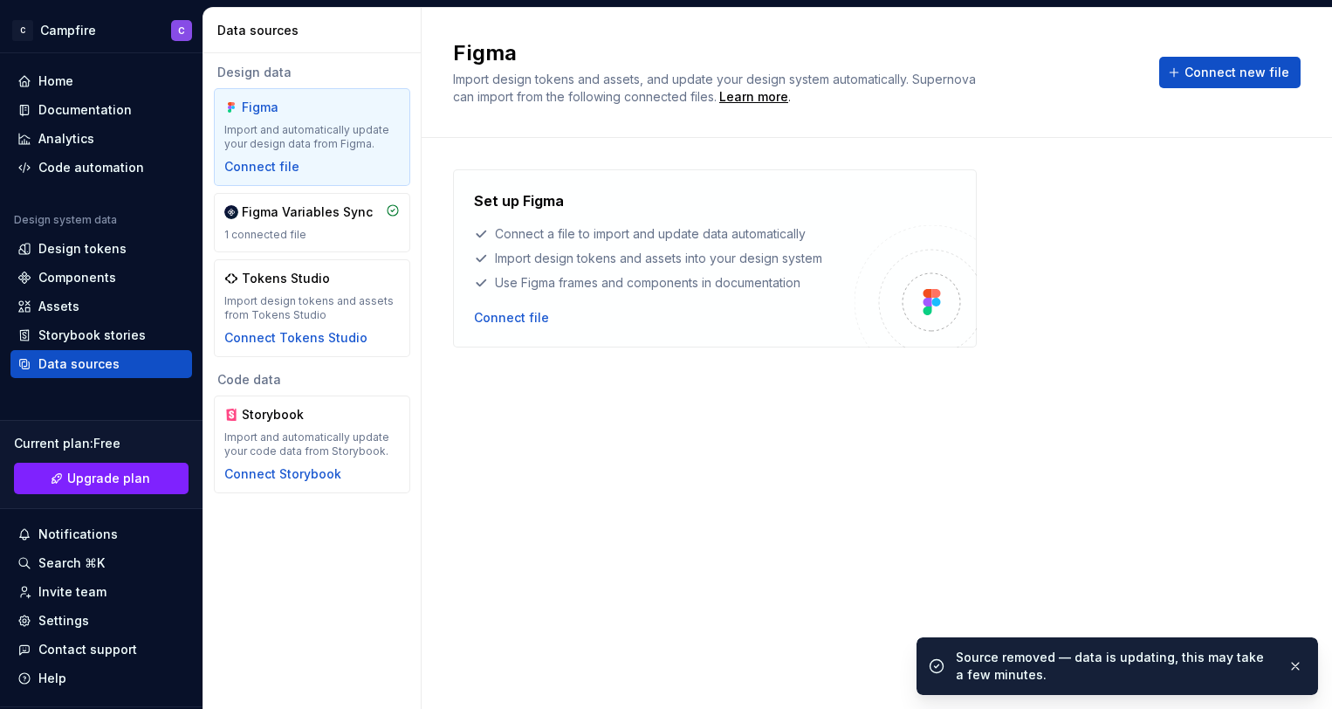
click at [1113, 428] on div "Set up Figma Connect a file to import and update data automatically Import desi…" at bounding box center [877, 405] width 848 height 473
click at [1185, 64] on button "Connect new file" at bounding box center [1229, 72] width 141 height 31
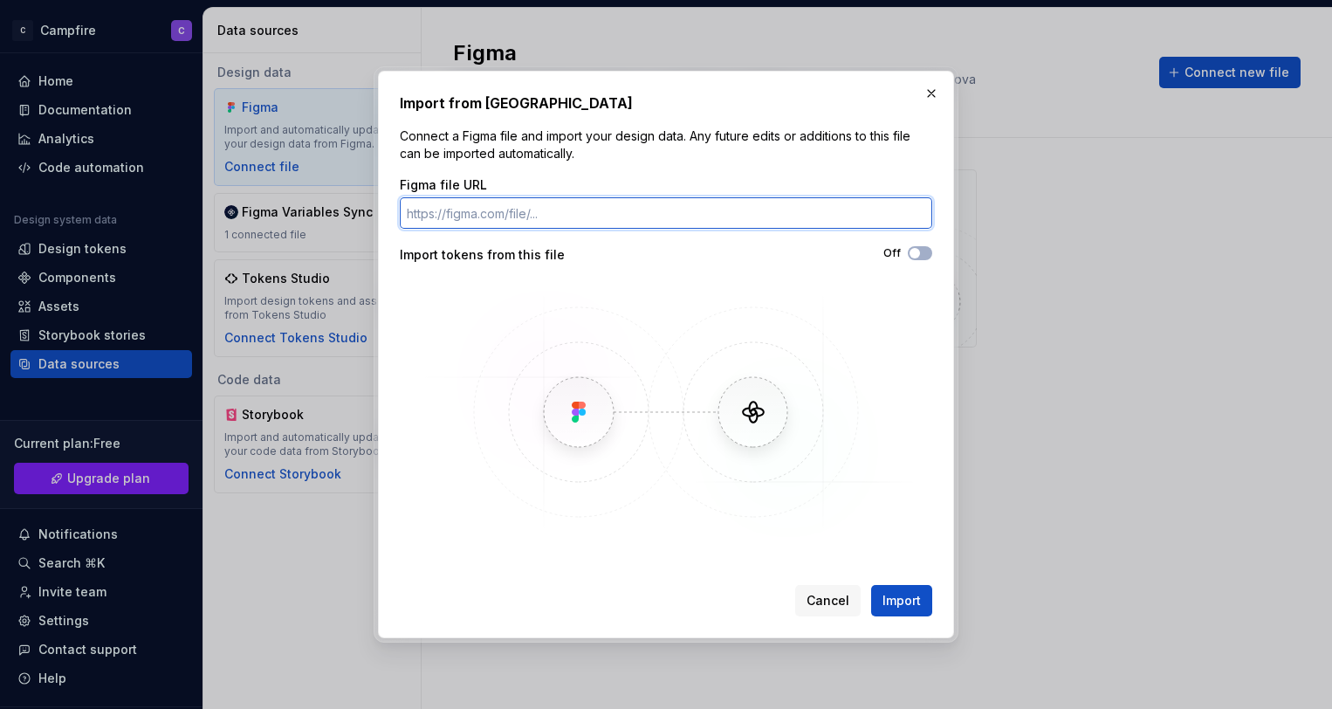
paste input "https://www.figma.com/design/PSV4DG2Hbnkb4IqnYfN6TI/EasyGig-Variables---Tokens?…"
type input "https://www.figma.com/design/PSV4DG2Hbnkb4IqnYfN6TI/EasyGig-Variables---Tokens?…"
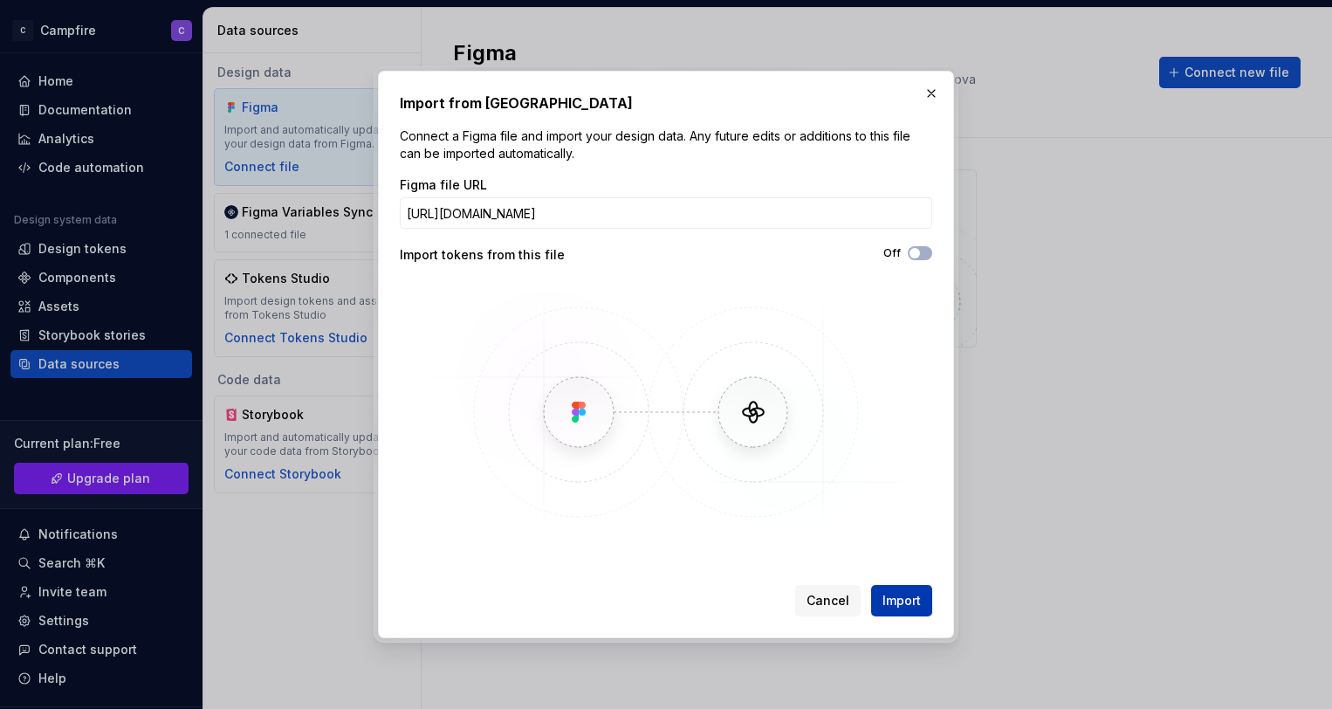
click at [896, 606] on span "Import" at bounding box center [902, 600] width 38 height 17
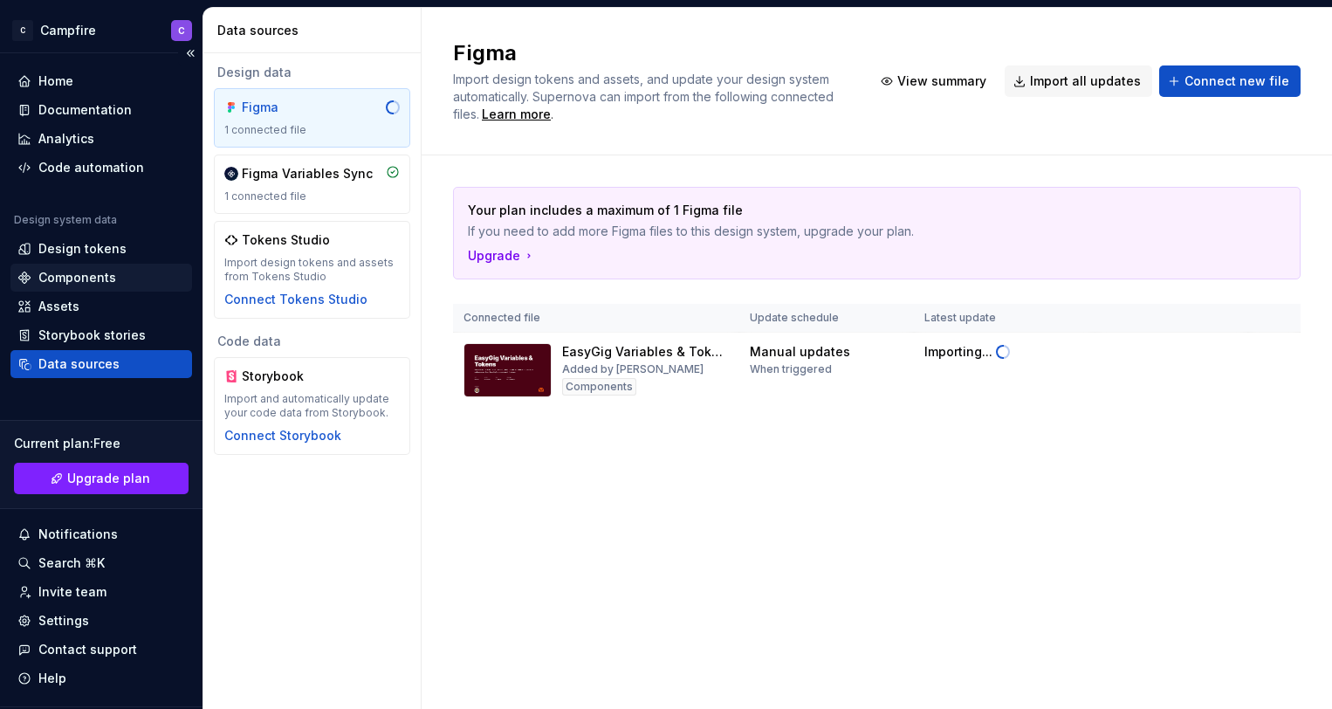
click at [37, 276] on div "Components" at bounding box center [101, 277] width 168 height 17
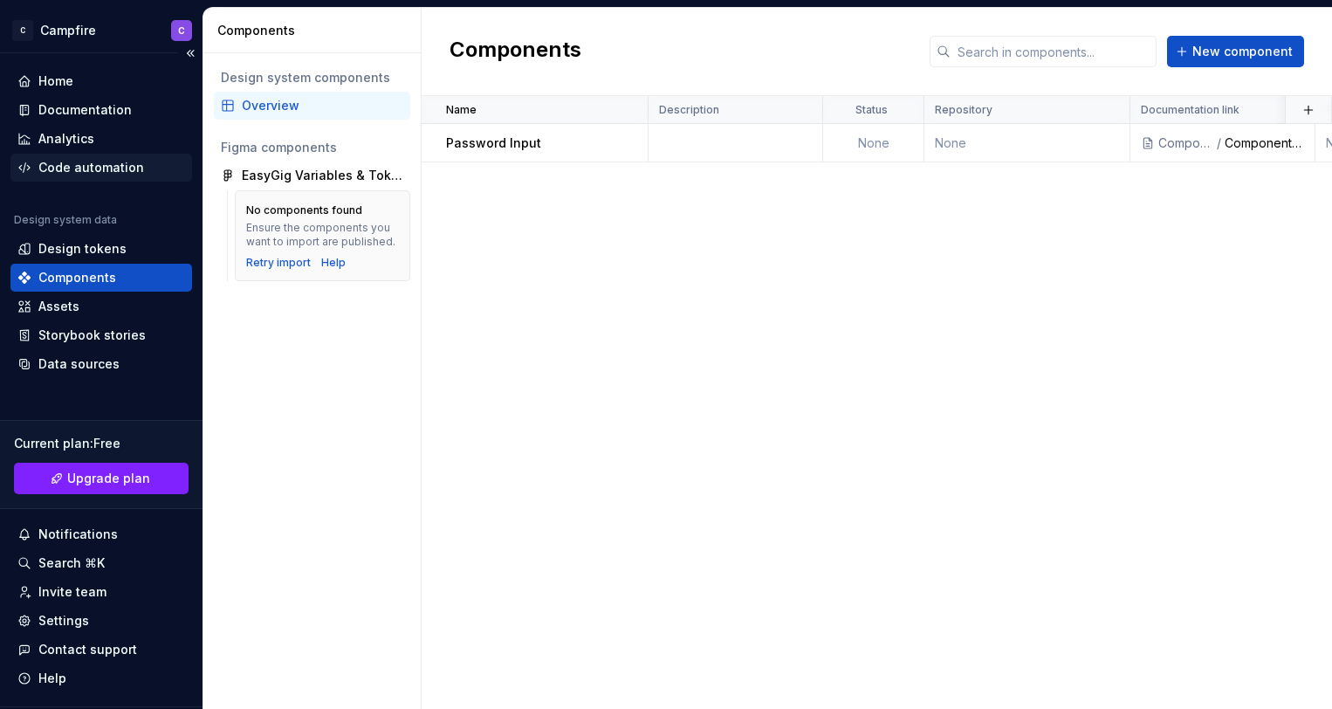
click at [127, 163] on div "Code automation" at bounding box center [91, 167] width 106 height 17
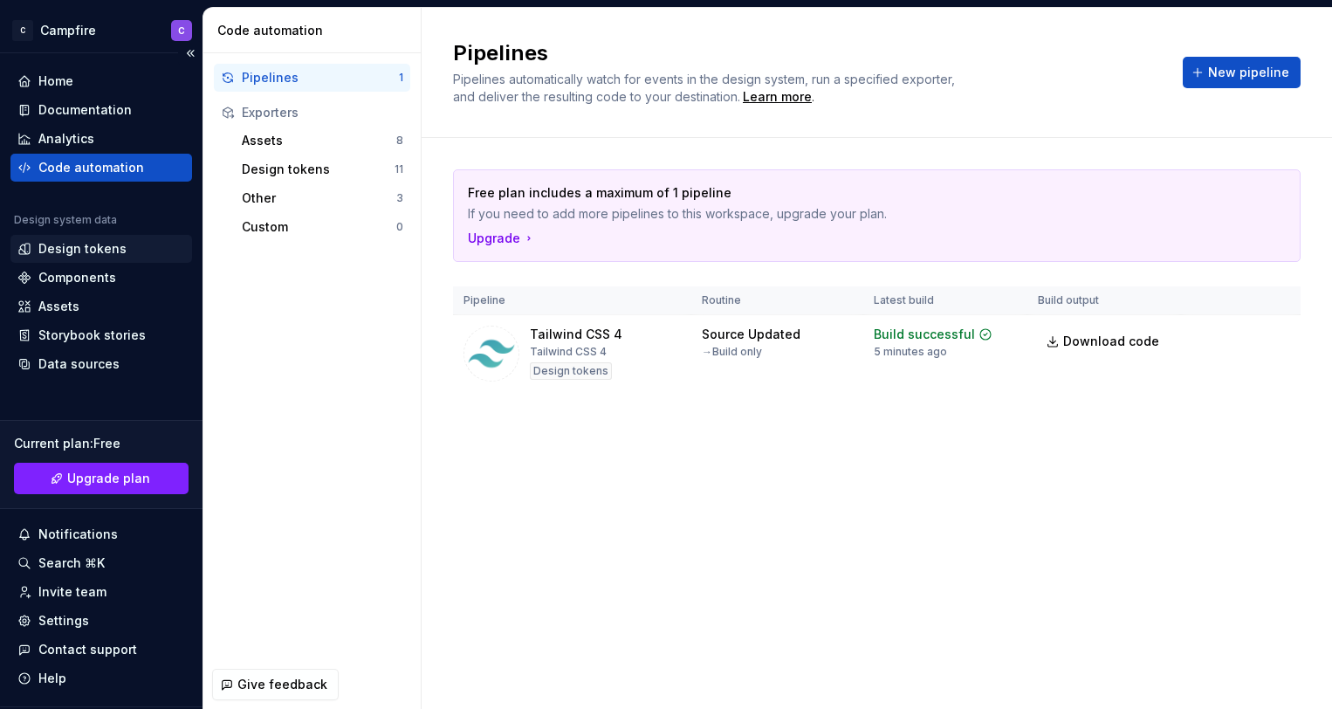
click at [115, 253] on div "Design tokens" at bounding box center [82, 248] width 88 height 17
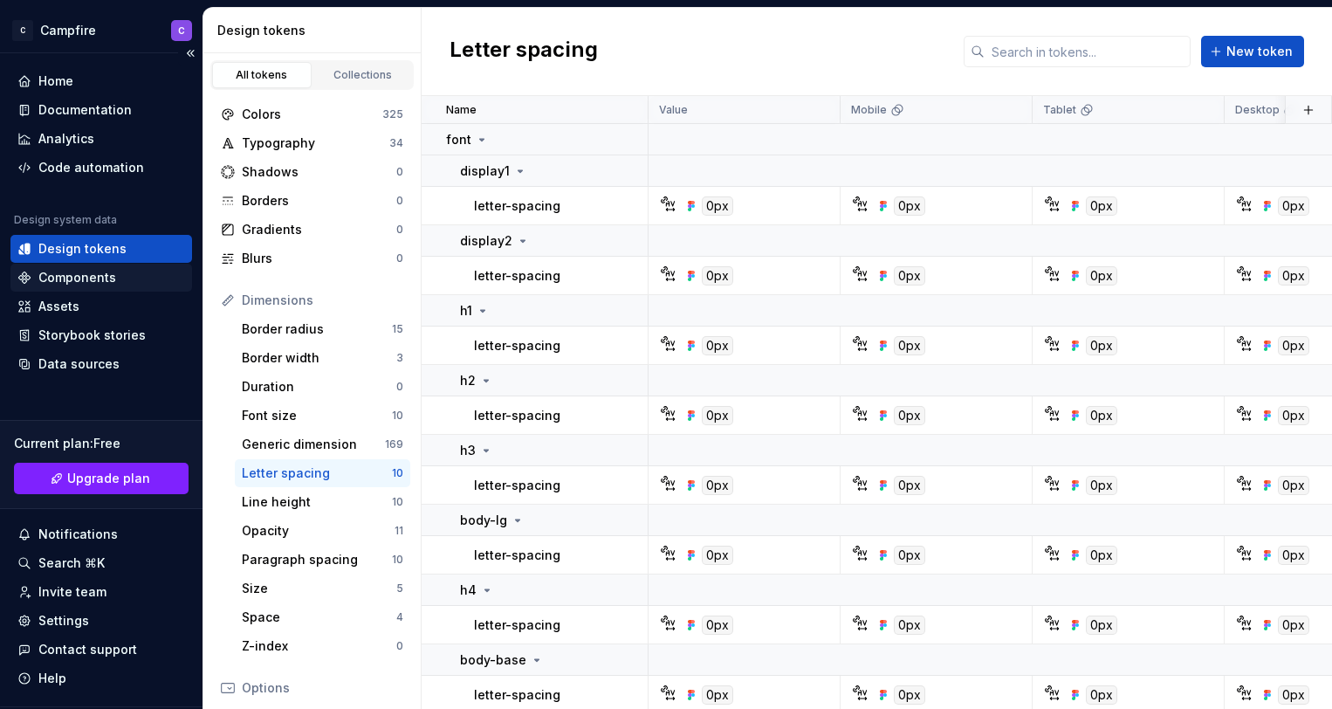
click at [111, 282] on div "Components" at bounding box center [77, 277] width 78 height 17
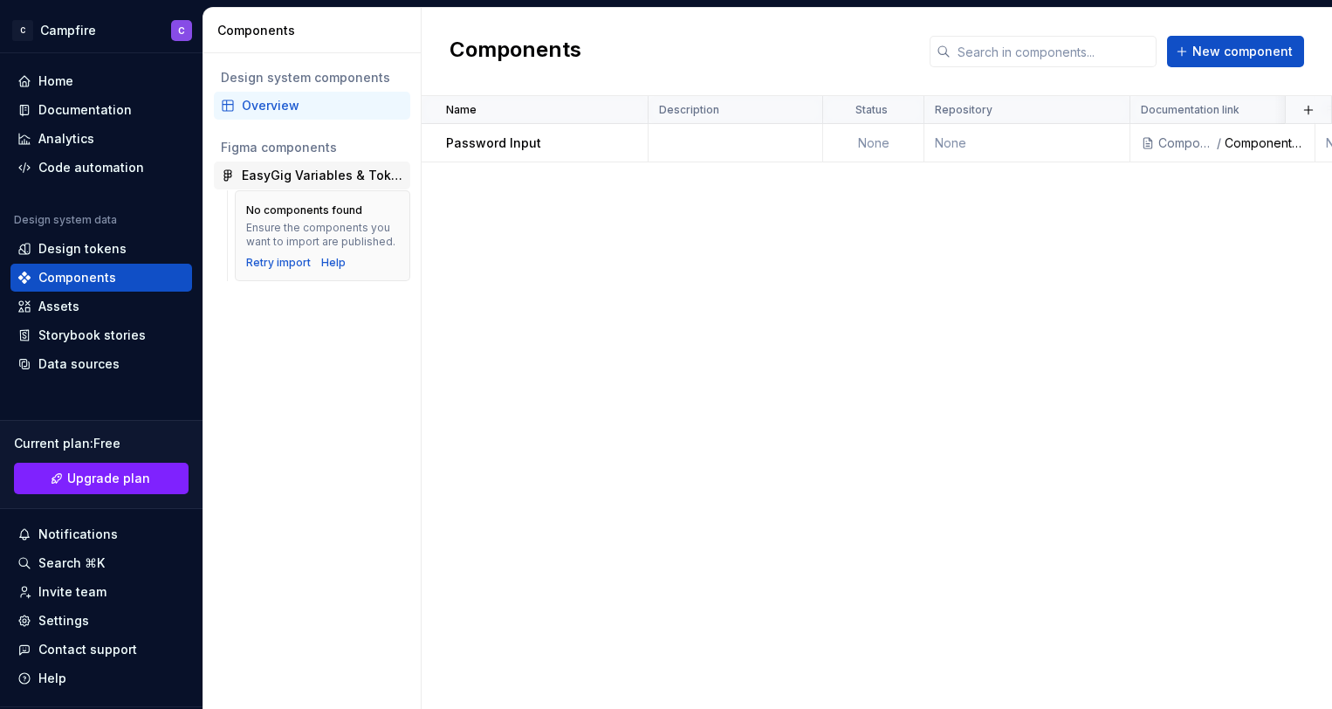
click at [304, 169] on div "EasyGig Variables & Tokens" at bounding box center [323, 175] width 162 height 17
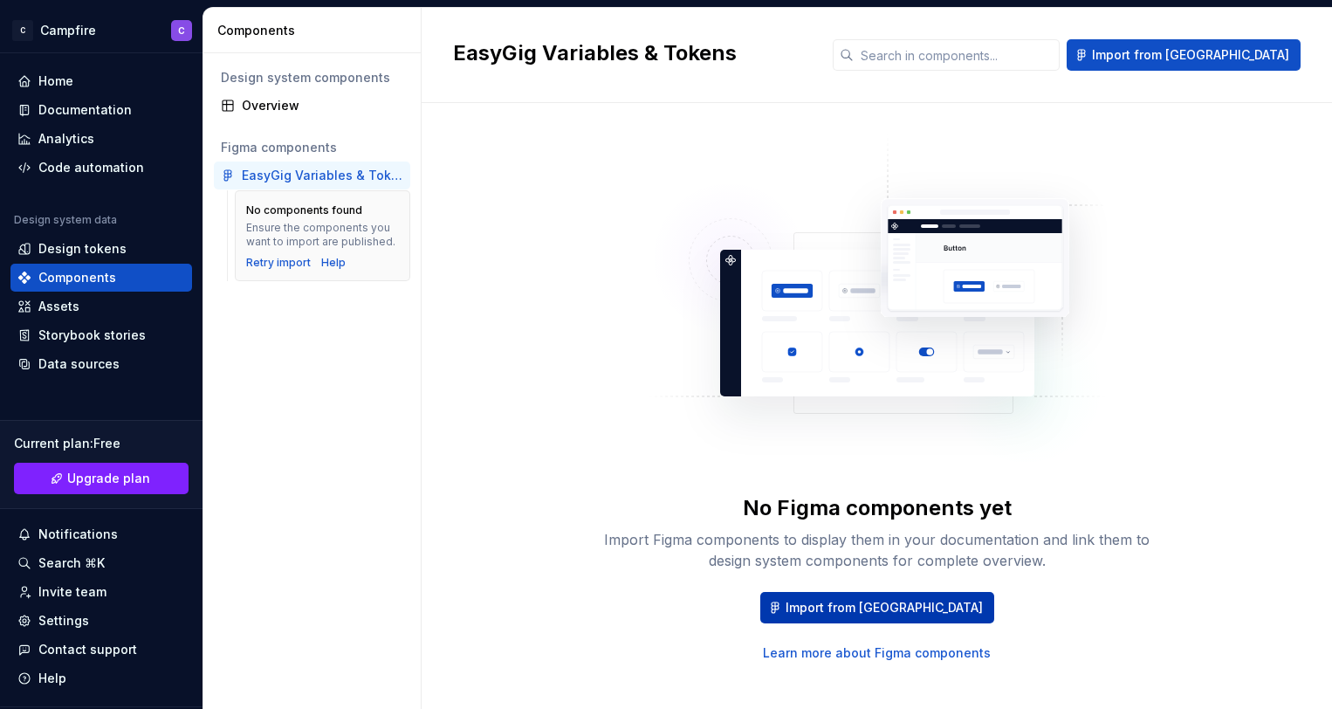
click at [875, 604] on span "Import from [GEOGRAPHIC_DATA]" at bounding box center [884, 607] width 197 height 17
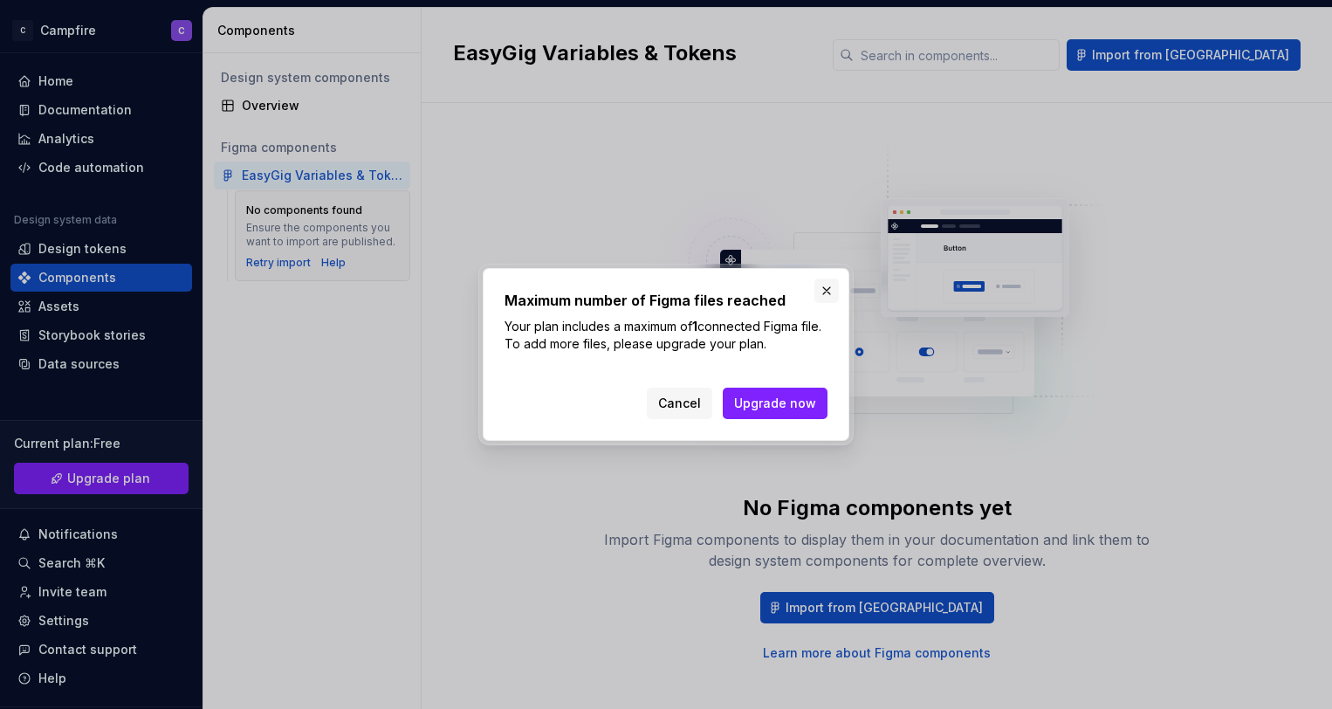
click at [830, 283] on button "button" at bounding box center [827, 291] width 24 height 24
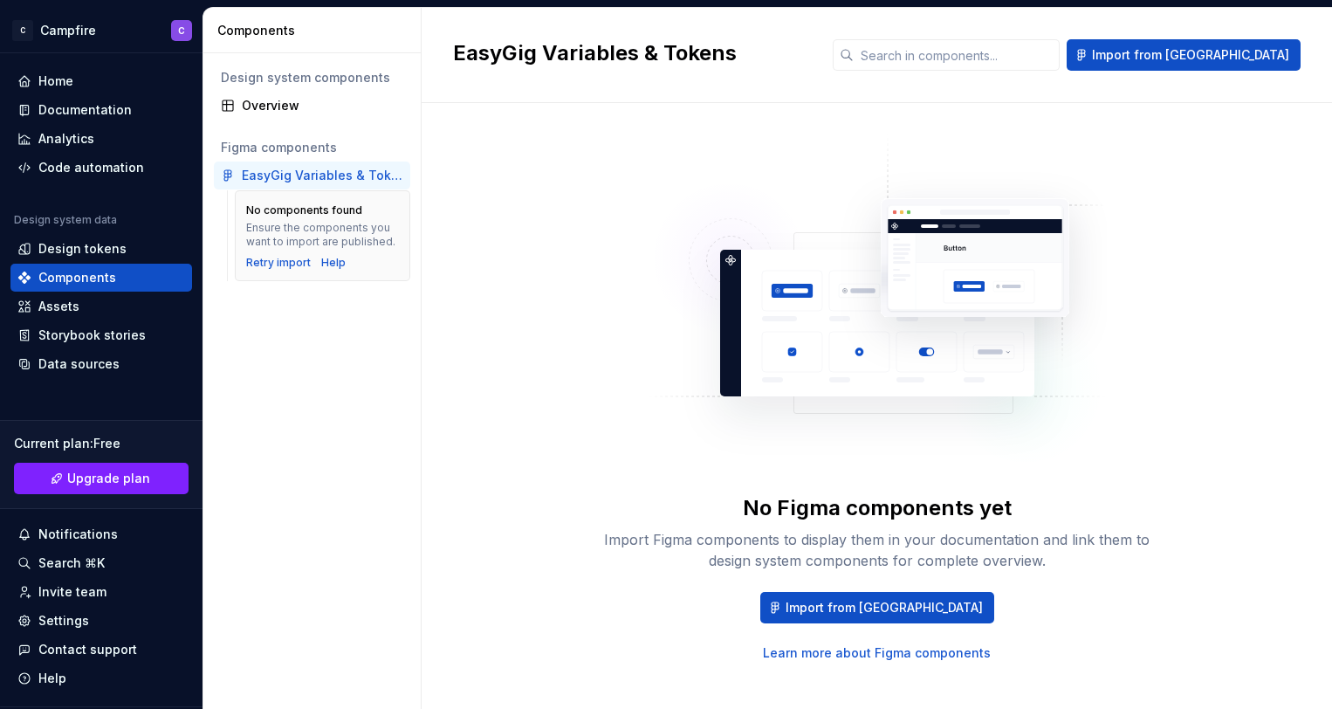
click at [812, 652] on link "Learn more about Figma components" at bounding box center [877, 652] width 228 height 17
click at [87, 279] on div "Components" at bounding box center [77, 277] width 78 height 17
click at [862, 613] on span "Import from [GEOGRAPHIC_DATA]" at bounding box center [884, 607] width 197 height 17
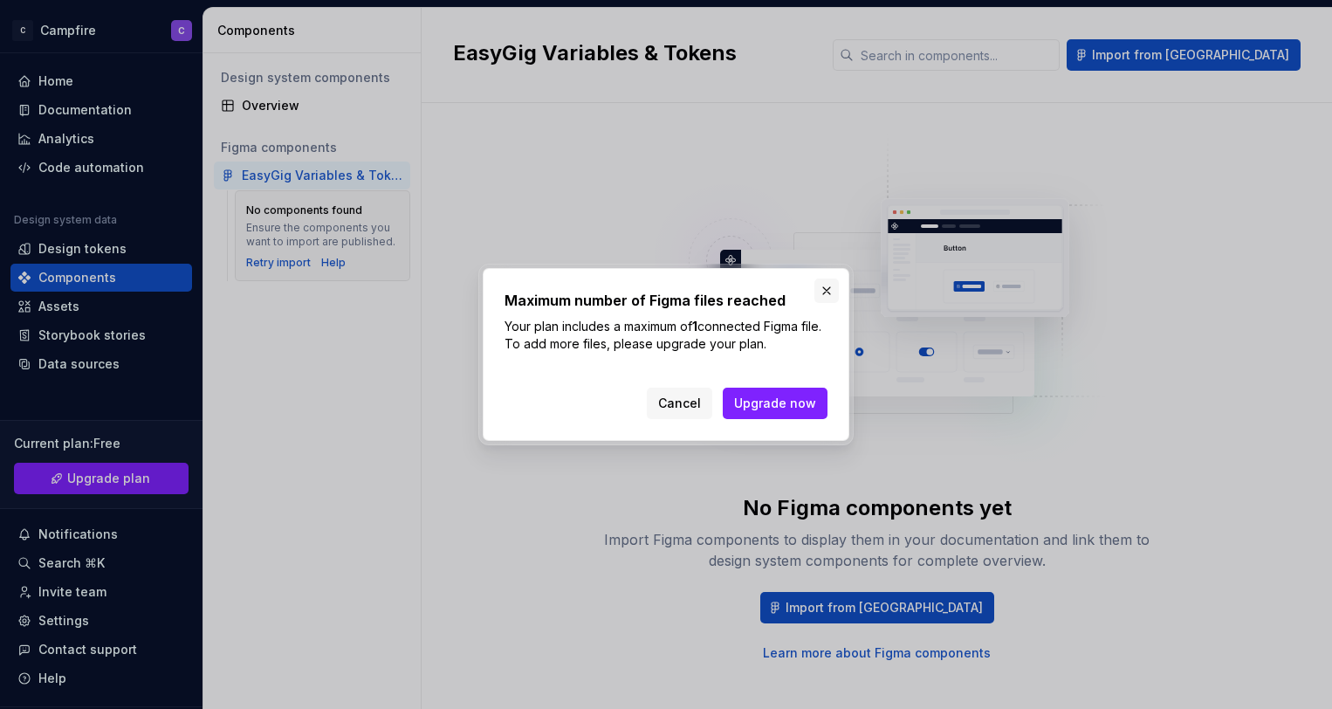
click at [829, 291] on button "button" at bounding box center [827, 291] width 24 height 24
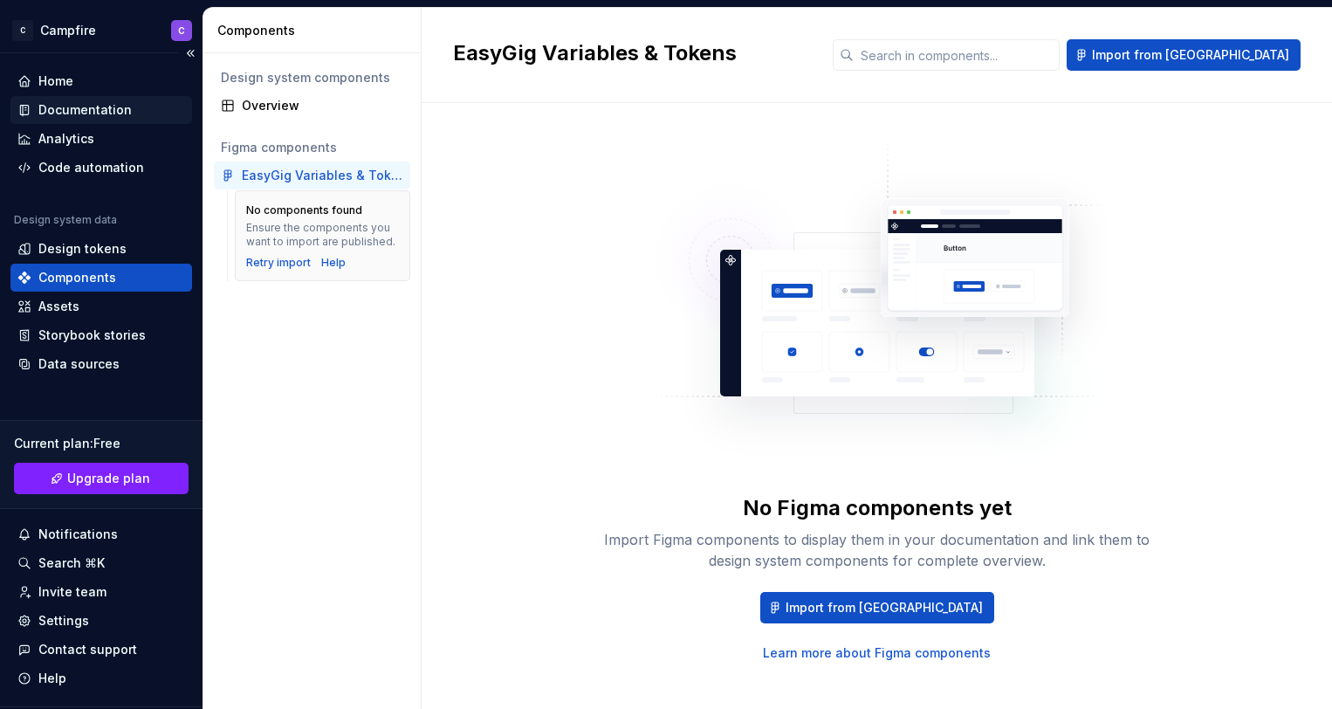
click at [68, 105] on div "Documentation" at bounding box center [84, 109] width 93 height 17
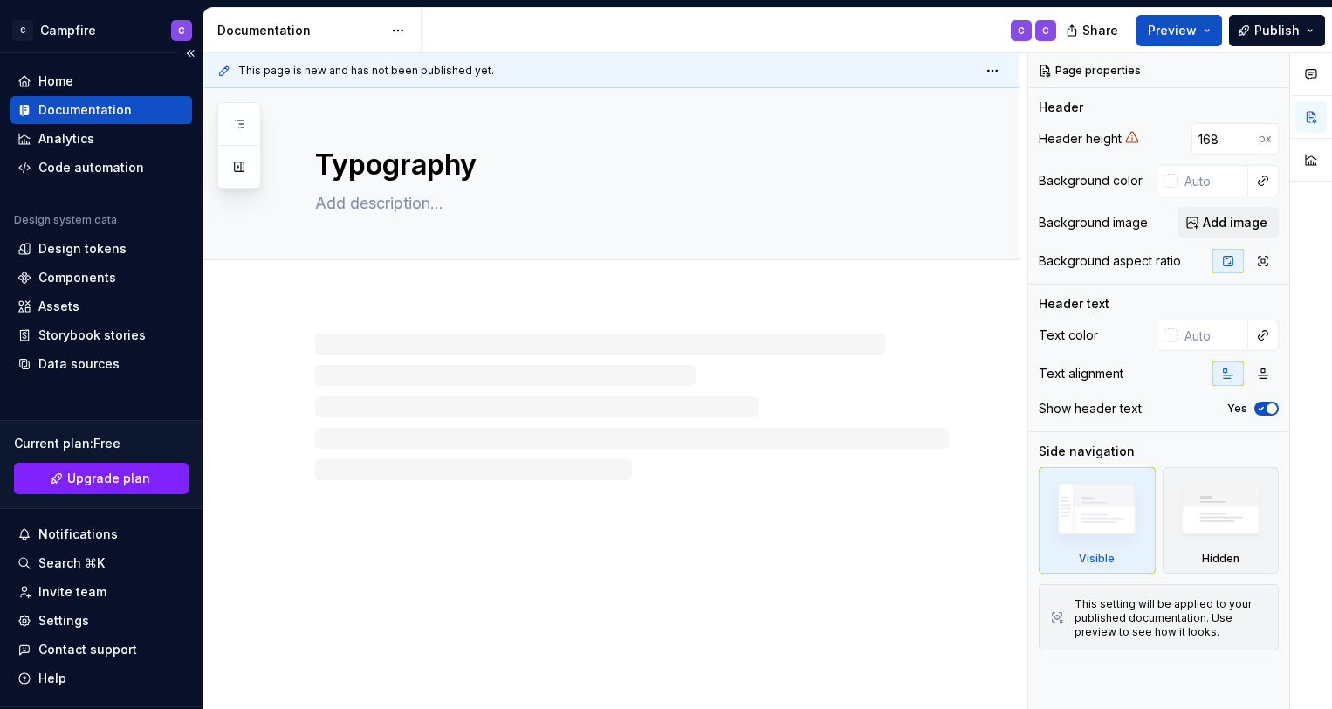
type textarea "*"
click at [74, 143] on div "Analytics" at bounding box center [66, 138] width 56 height 17
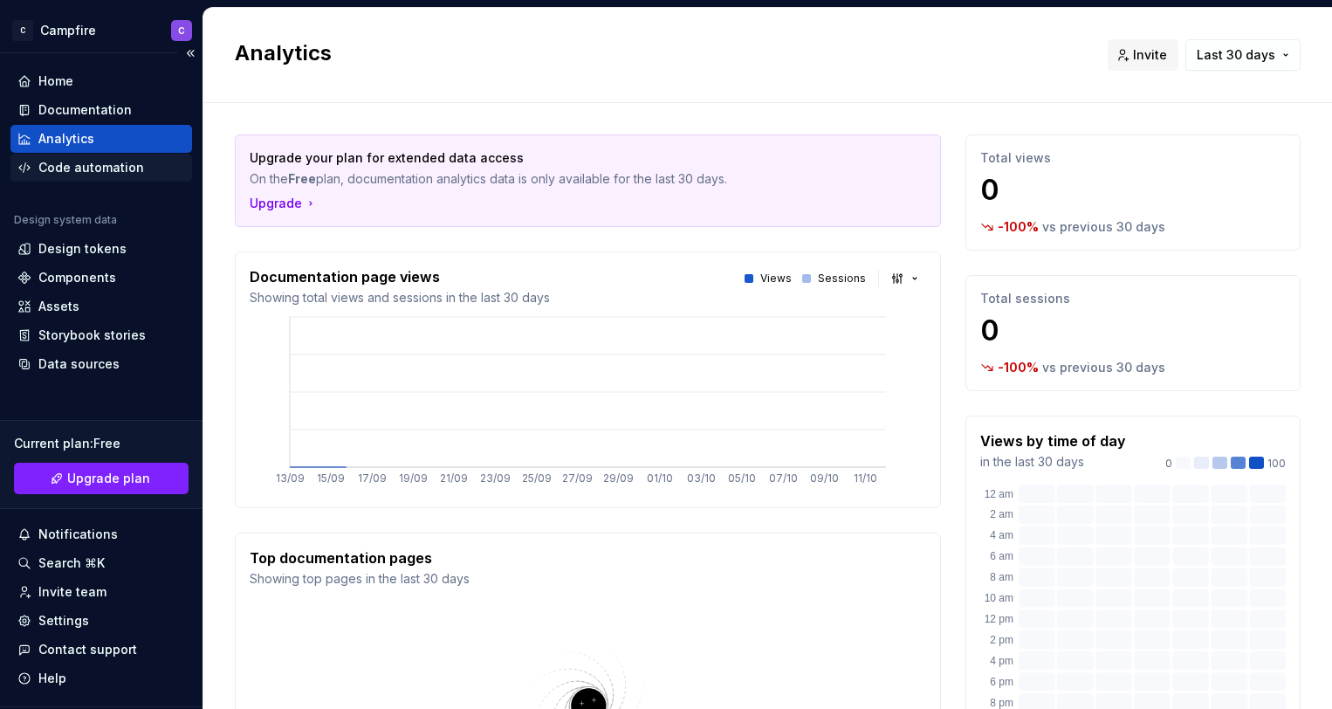
click at [82, 171] on div "Code automation" at bounding box center [91, 167] width 106 height 17
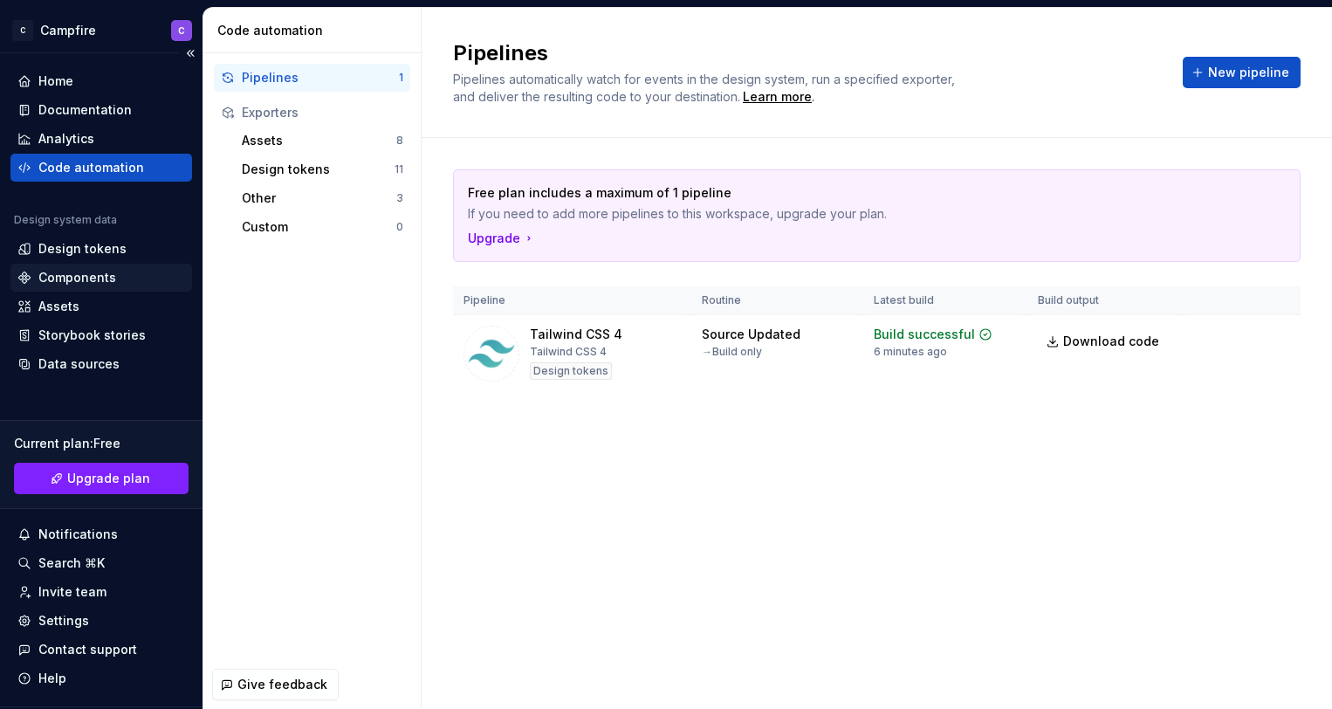
click at [57, 280] on div "Components" at bounding box center [77, 277] width 78 height 17
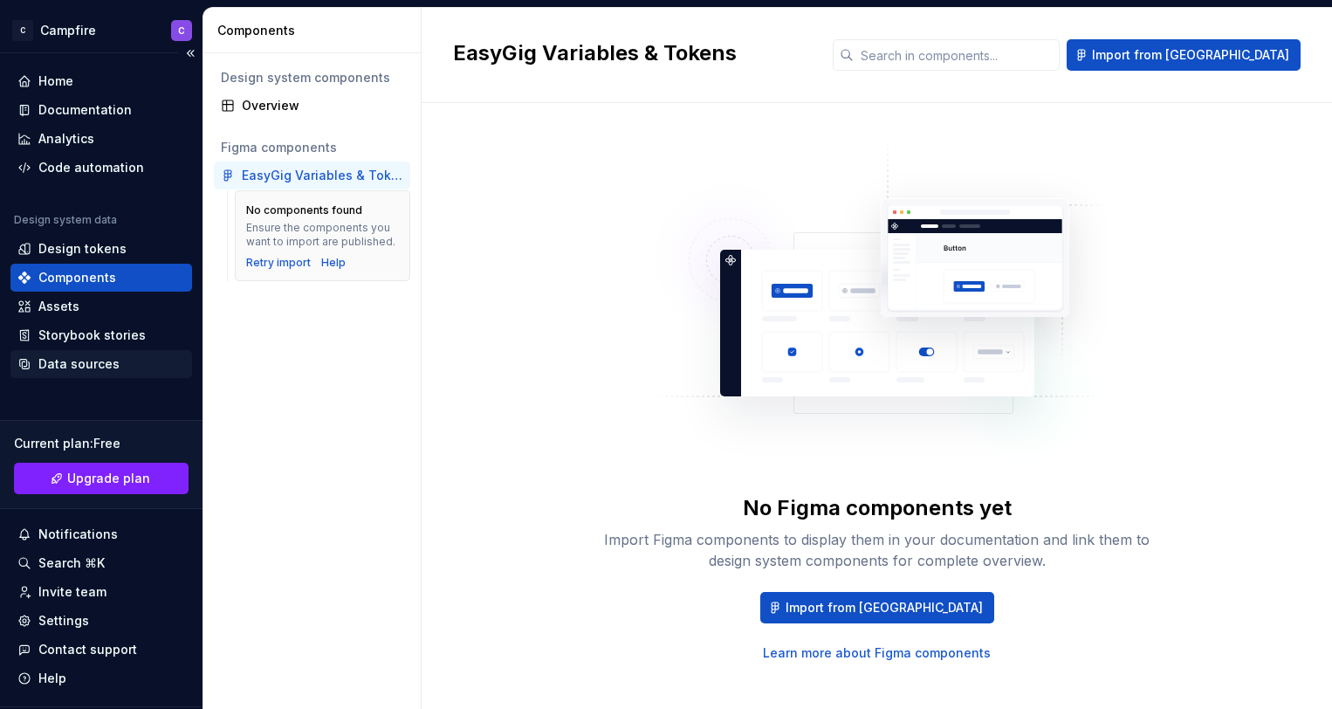
click at [60, 352] on div "Data sources" at bounding box center [101, 364] width 182 height 28
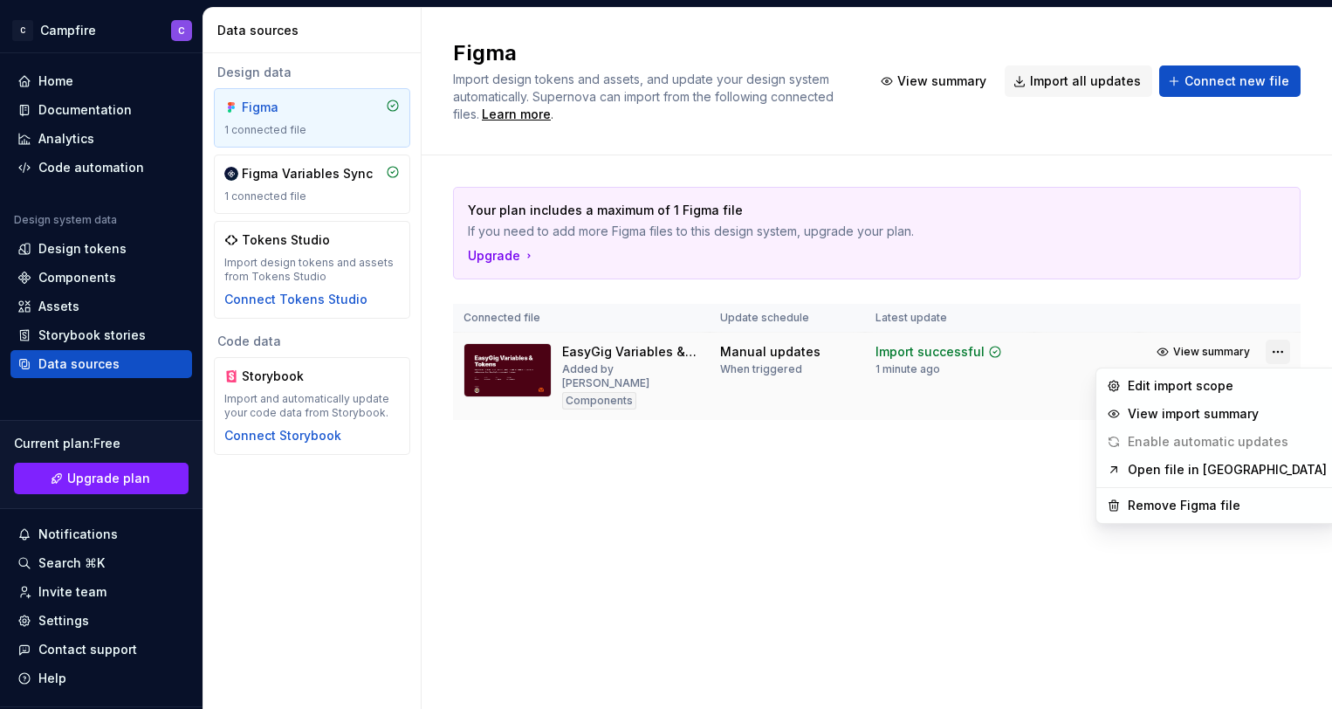
click at [1274, 353] on html "C Campfire C Home Documentation Analytics Code automation Design system data De…" at bounding box center [666, 354] width 1332 height 709
click at [1167, 506] on div "Remove Figma file" at bounding box center [1227, 505] width 199 height 17
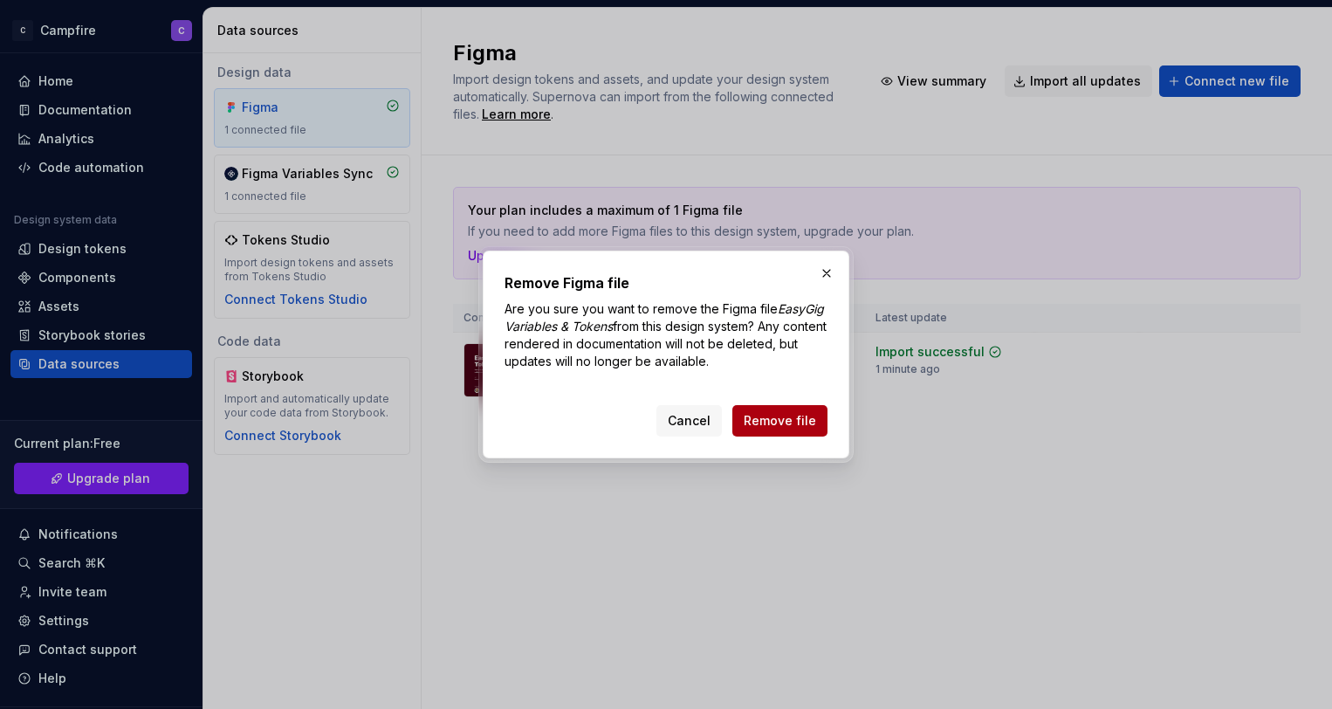
click at [808, 417] on span "Remove file" at bounding box center [780, 420] width 72 height 17
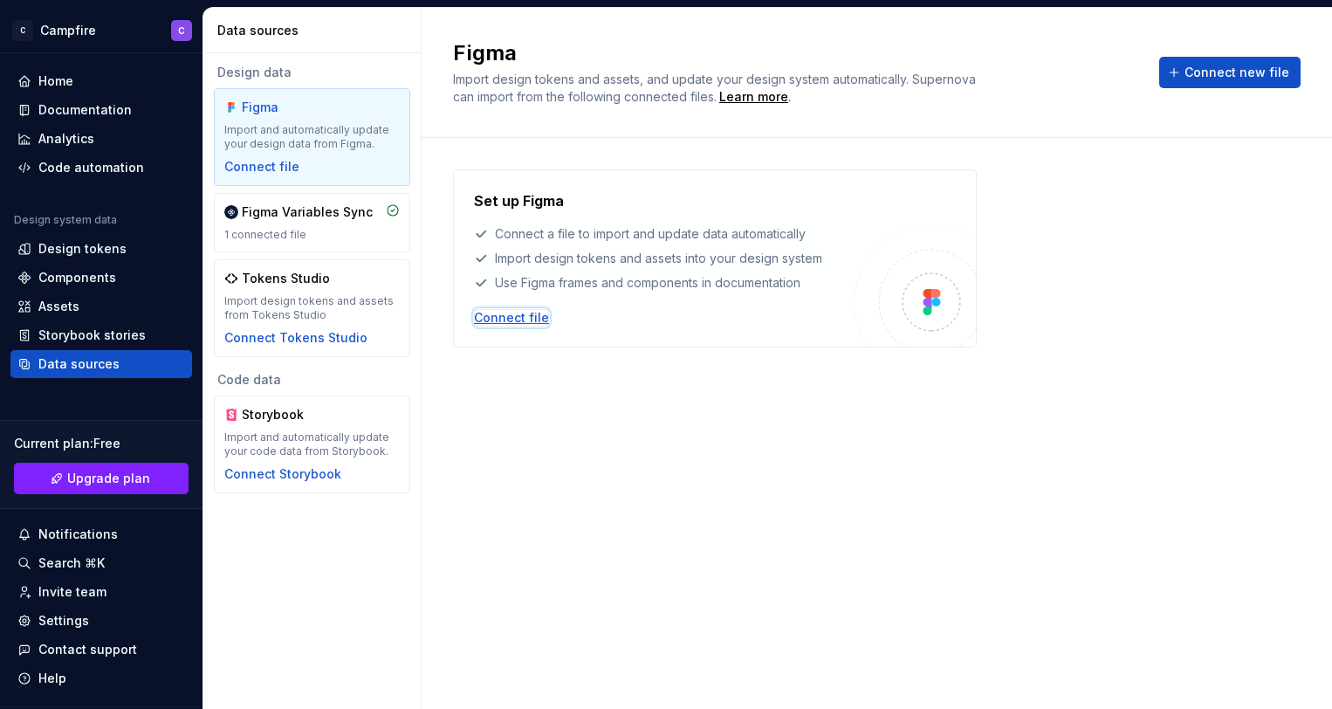
click at [501, 319] on div "Connect file" at bounding box center [511, 317] width 75 height 17
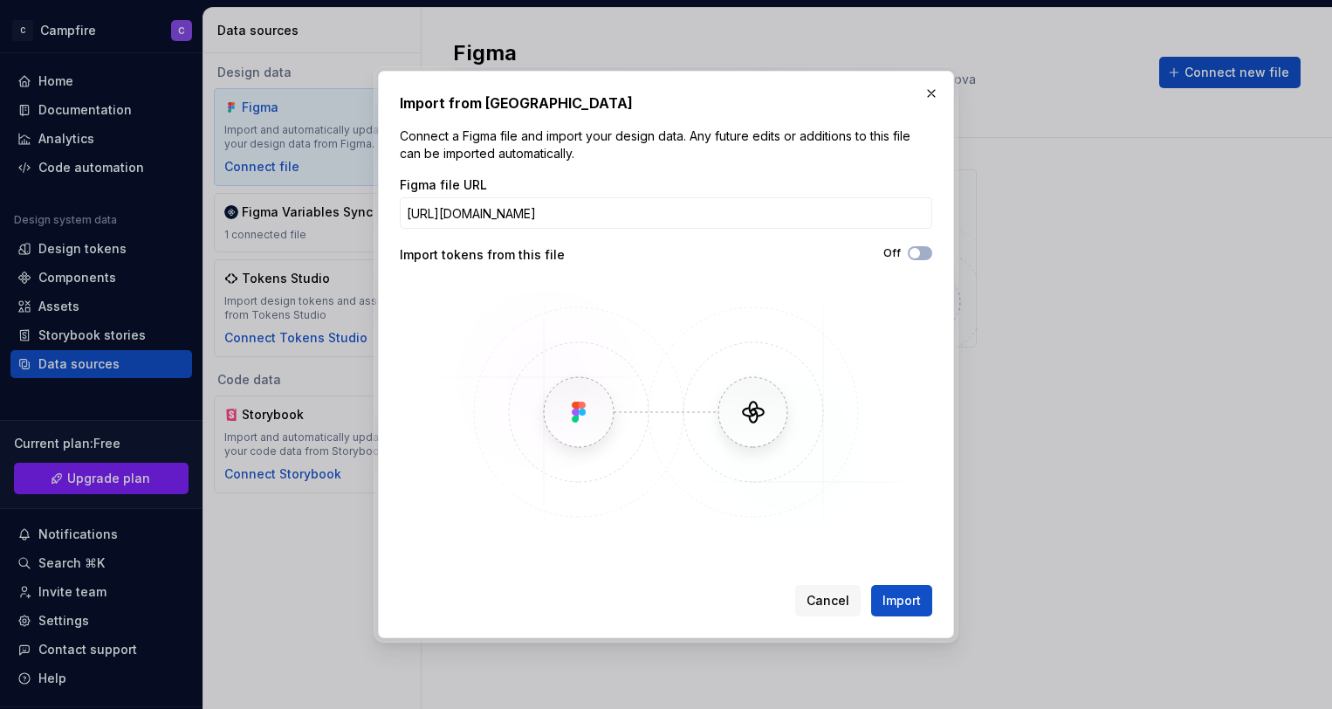
scroll to position [0, 221]
type input "https://www.figma.com/design/VMCsi8C75H7zVPJxc9lEUZ/EasyGig-Component-Library?n…"
click at [906, 605] on span "Import" at bounding box center [902, 600] width 38 height 17
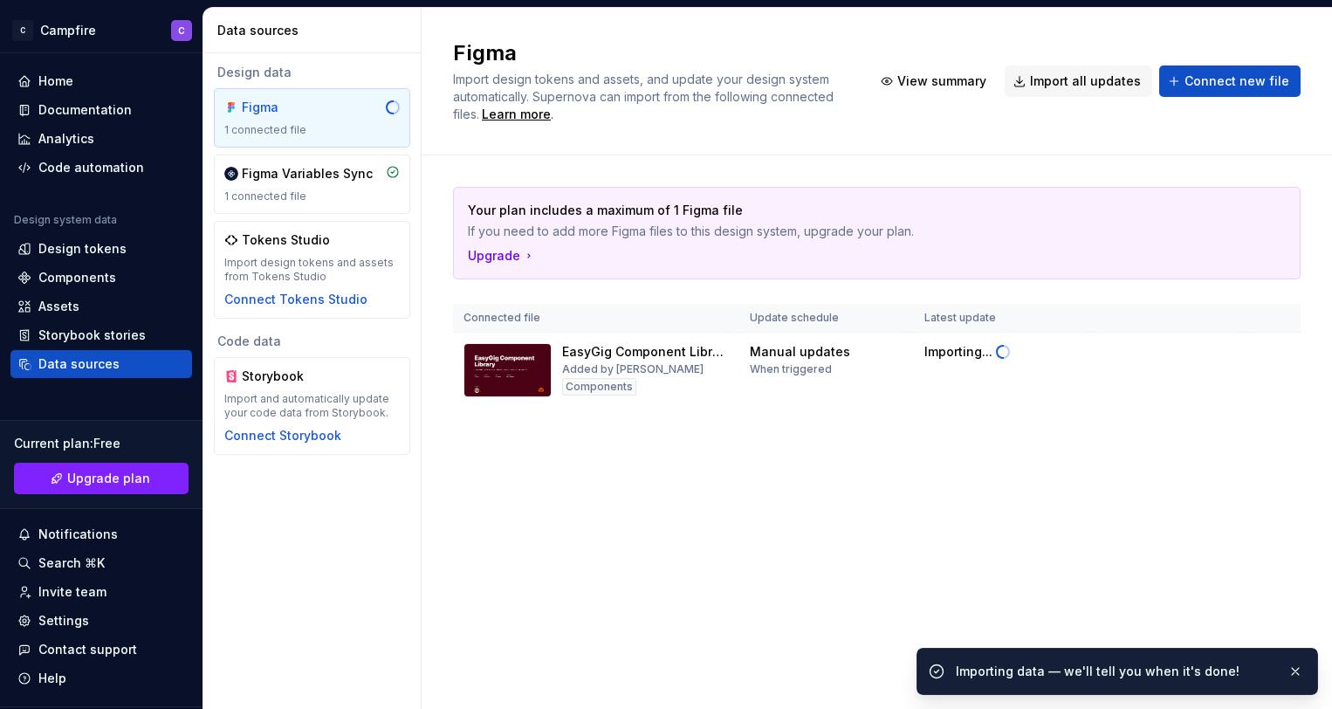
click at [756, 459] on div "Your plan includes a maximum of 1 Figma file If you need to add more Figma file…" at bounding box center [877, 314] width 848 height 319
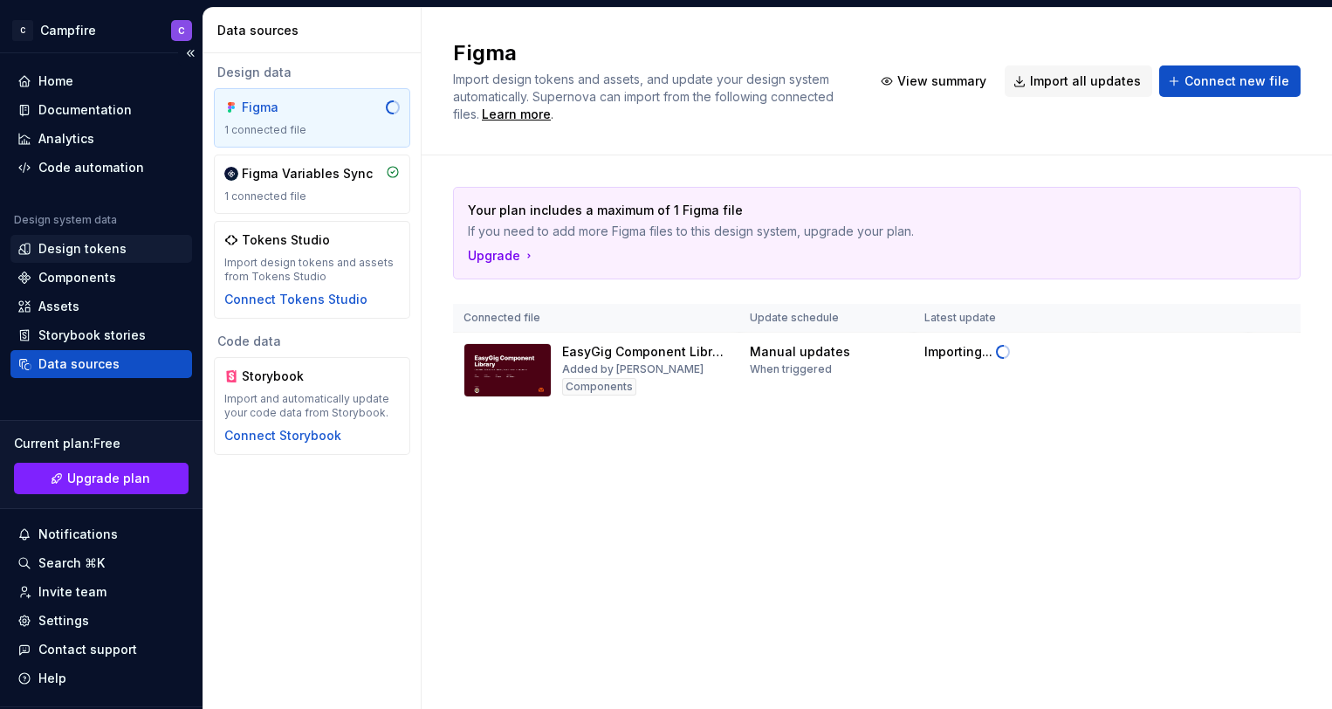
click at [58, 253] on div "Design tokens" at bounding box center [82, 248] width 88 height 17
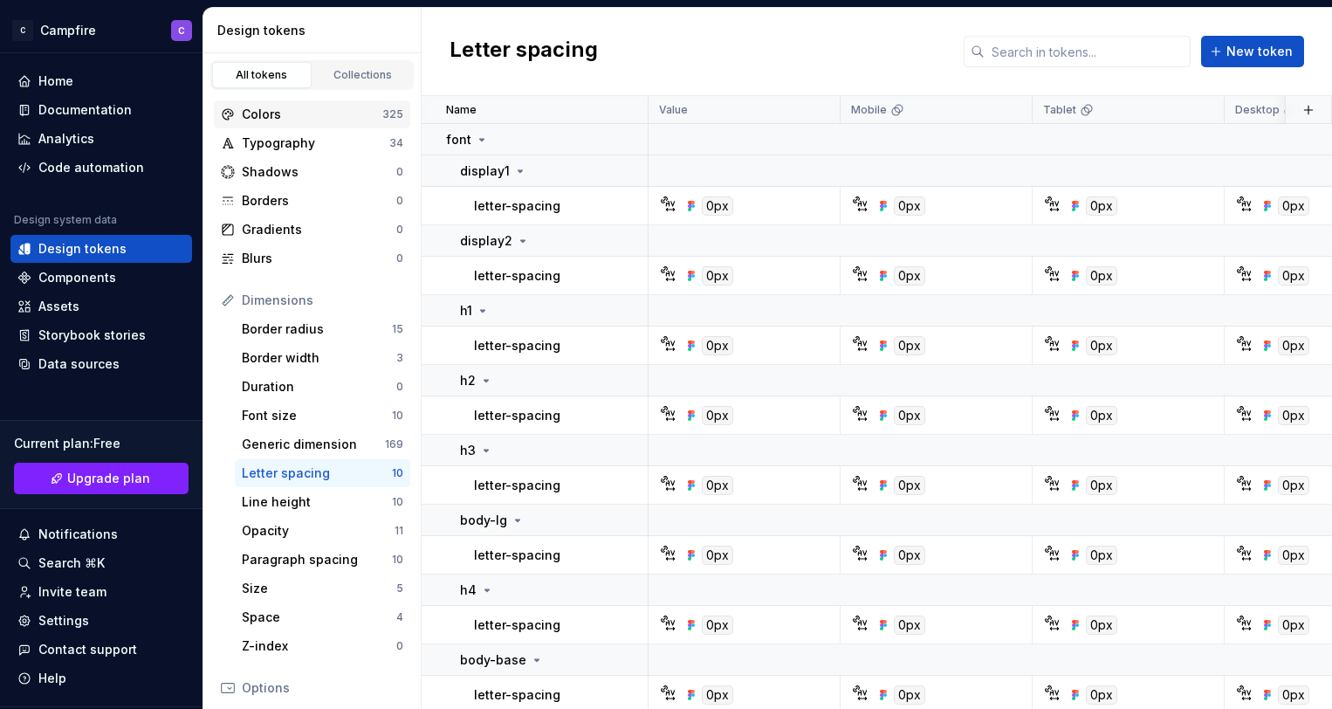
click at [267, 116] on div "Colors" at bounding box center [312, 114] width 141 height 17
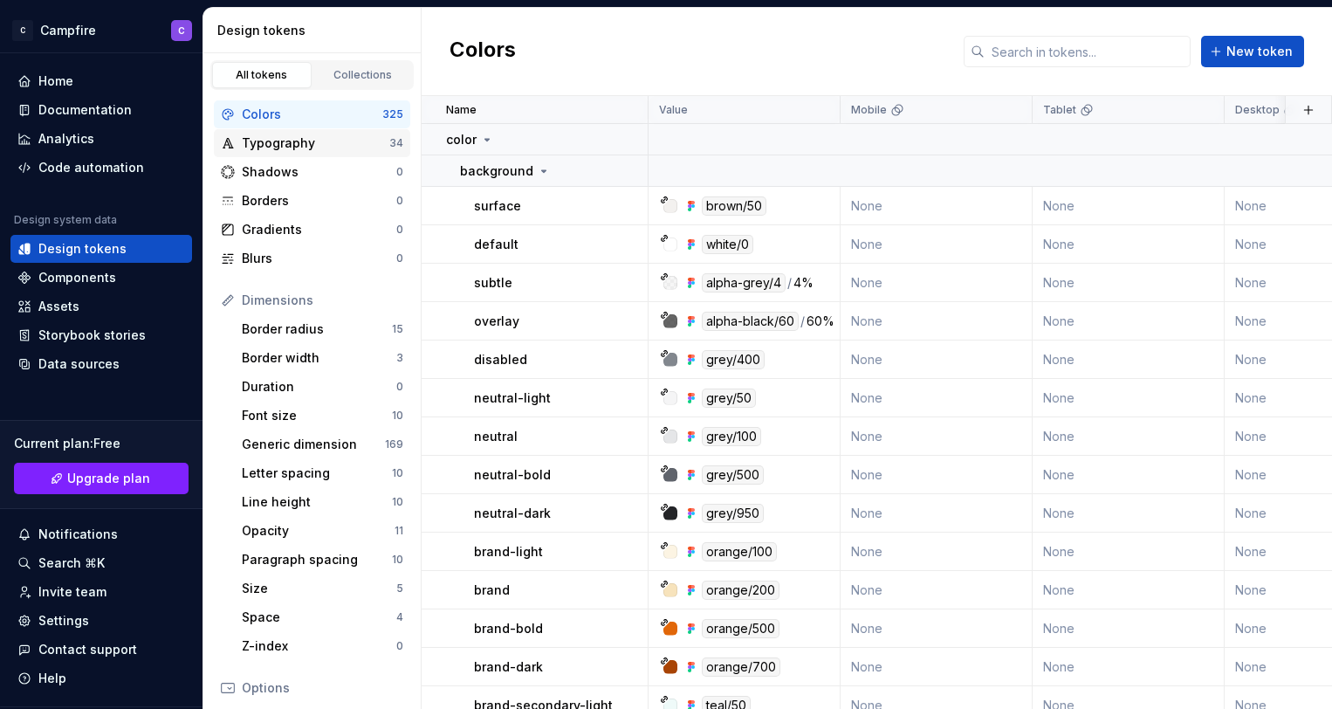
click at [267, 151] on div "Typography 34" at bounding box center [312, 143] width 196 height 28
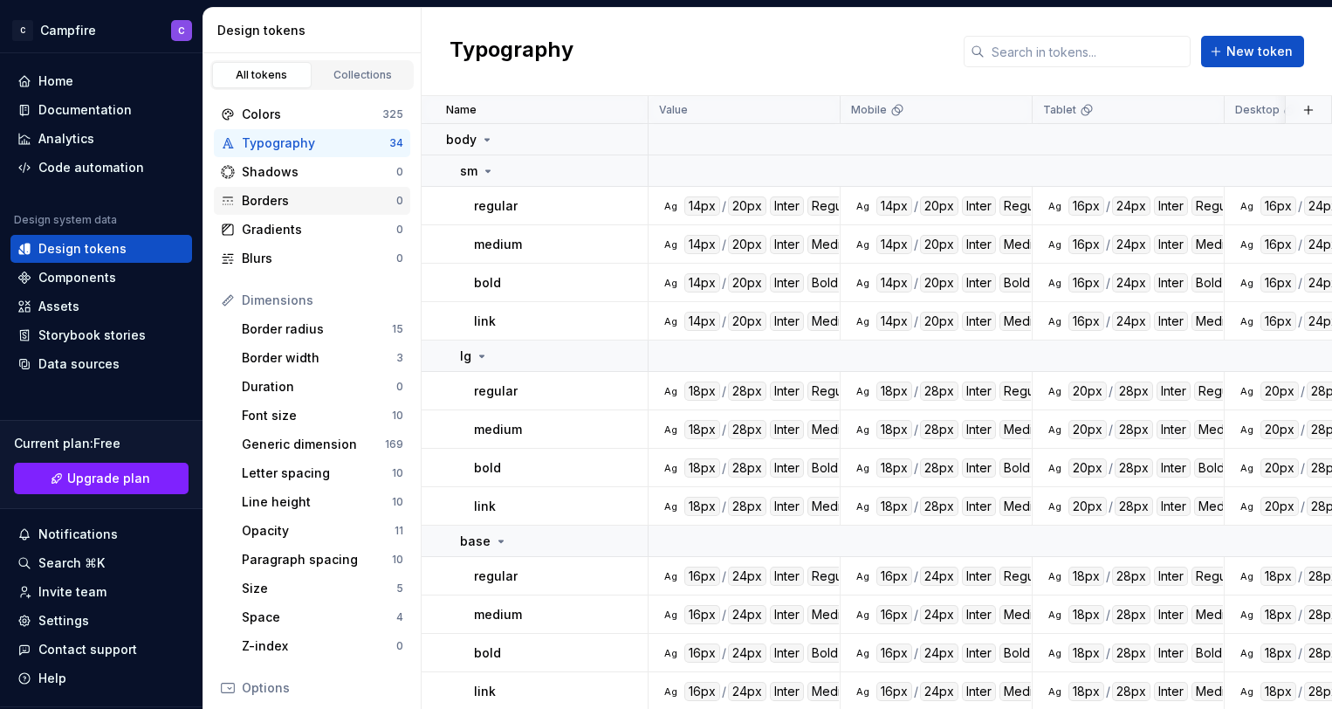
click at [270, 188] on div "Borders 0" at bounding box center [312, 201] width 196 height 28
click at [271, 177] on div "Shadows" at bounding box center [319, 171] width 155 height 17
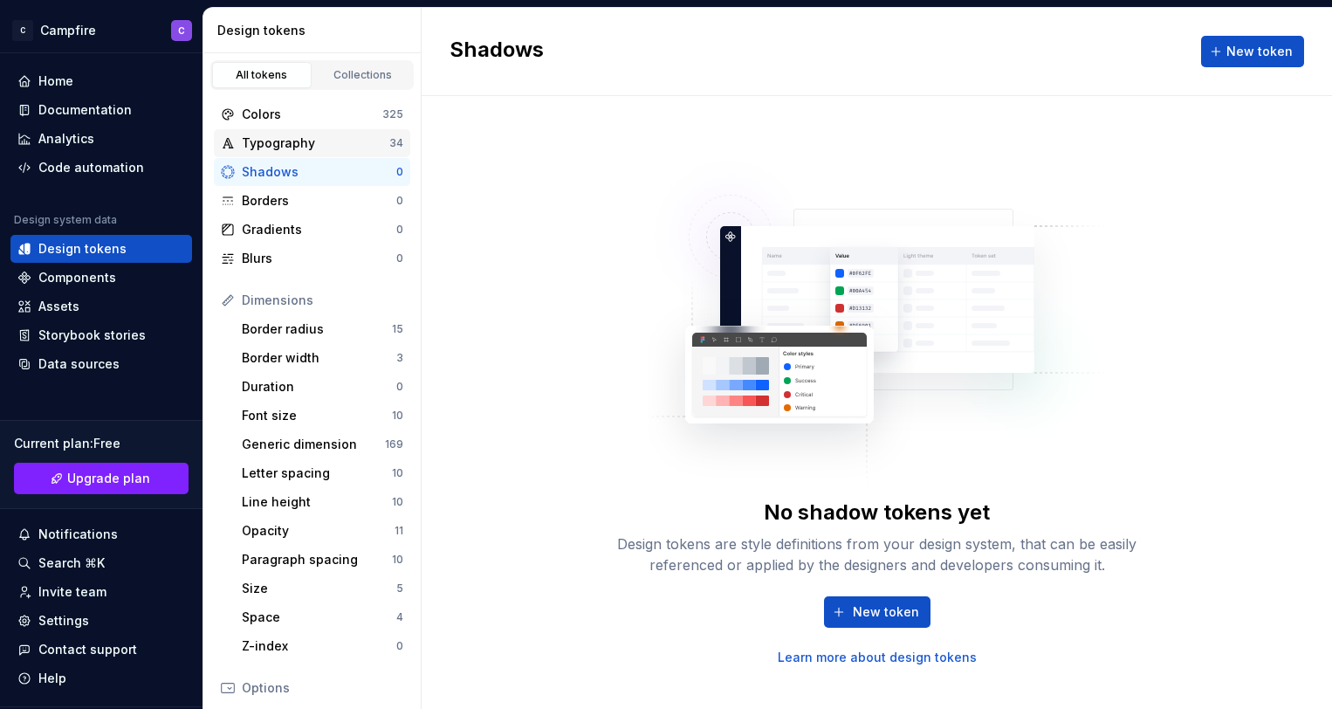
click at [263, 150] on div "Typography" at bounding box center [316, 142] width 148 height 17
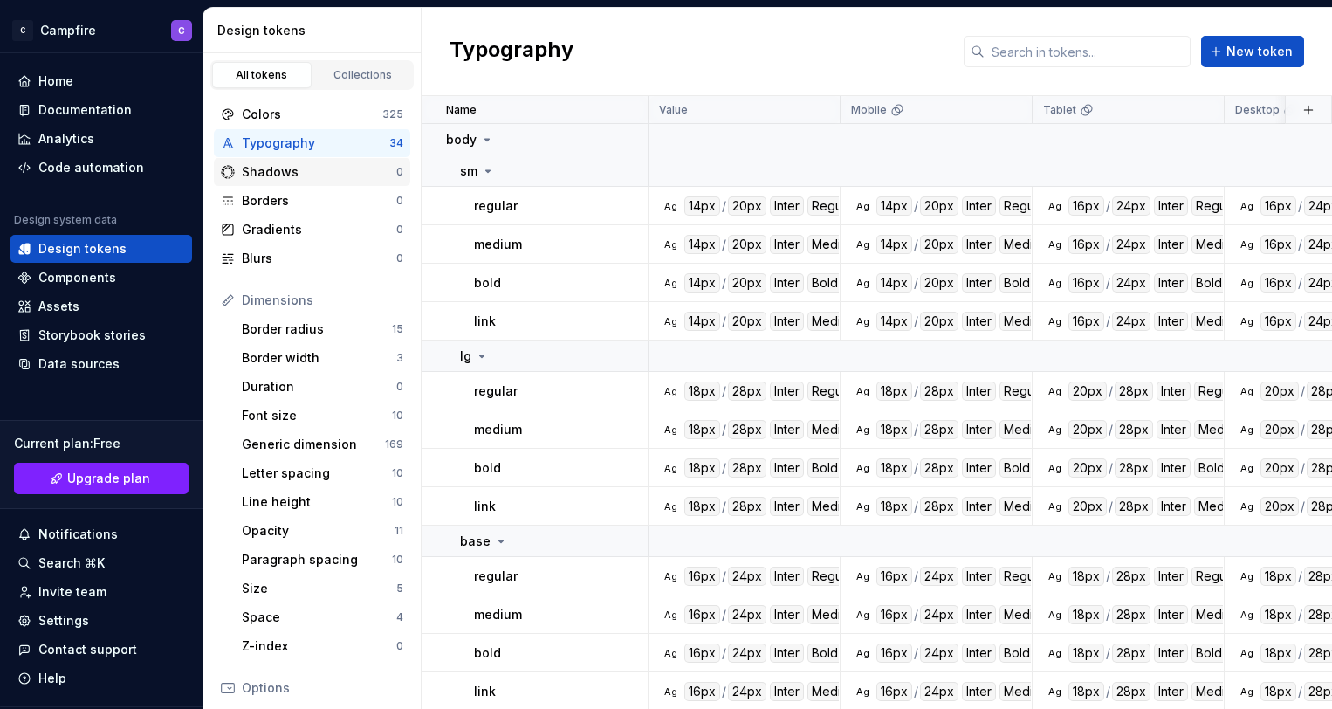
click at [261, 175] on div "Shadows" at bounding box center [319, 171] width 155 height 17
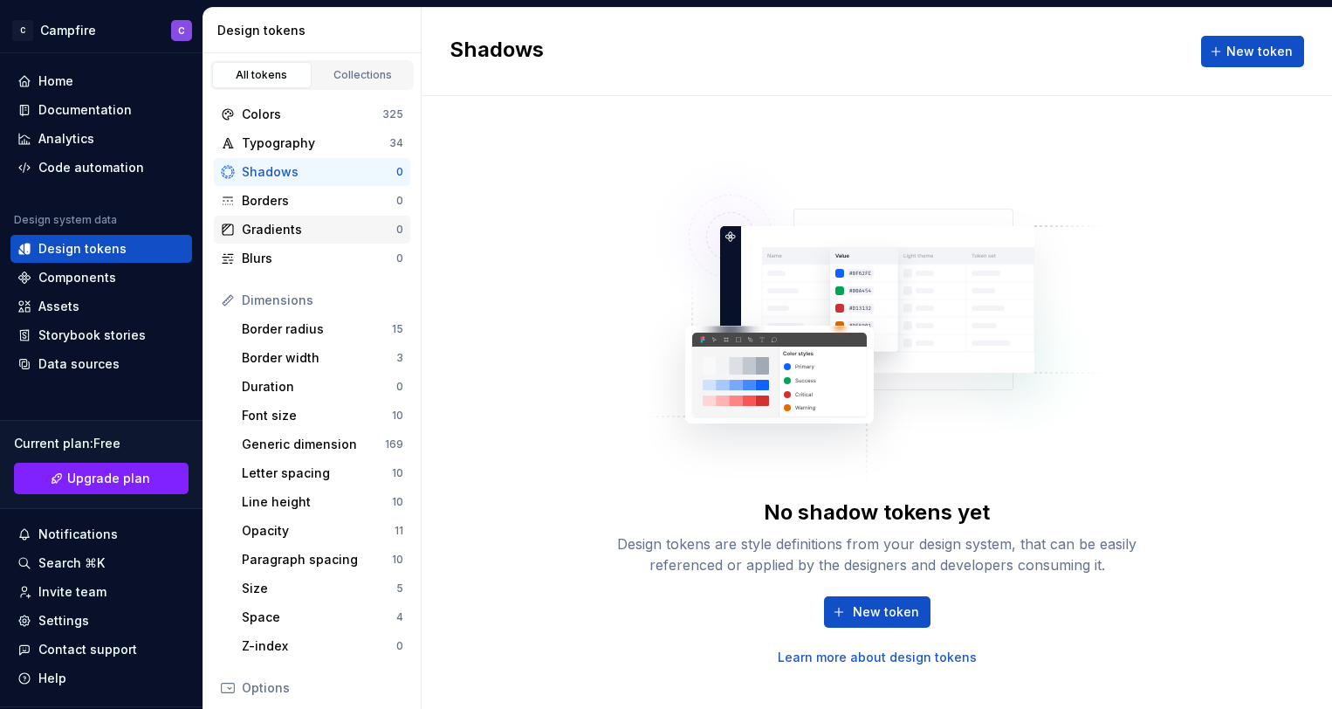
click at [270, 218] on div "Gradients 0" at bounding box center [312, 230] width 196 height 28
click at [270, 209] on div "Borders" at bounding box center [319, 200] width 155 height 17
click at [270, 238] on div "Gradients 0" at bounding box center [312, 230] width 196 height 28
click at [267, 257] on div "Blurs" at bounding box center [319, 258] width 155 height 17
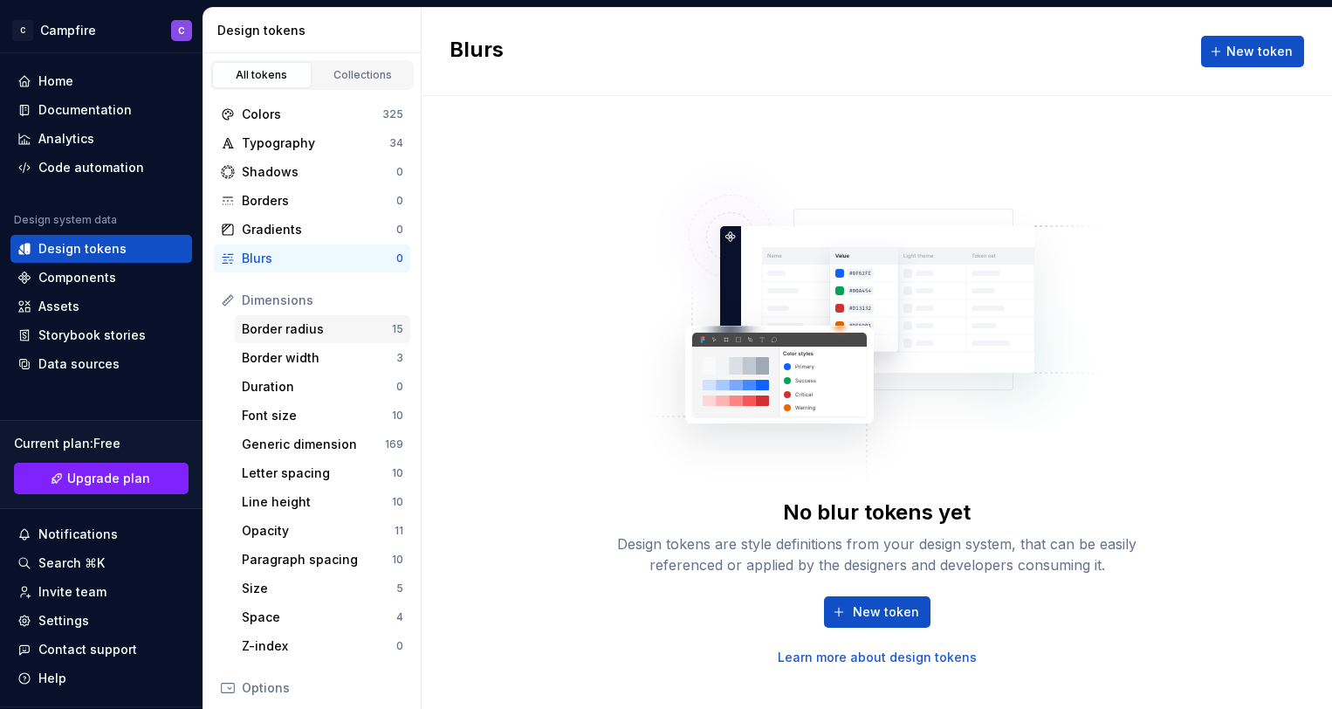
click at [285, 330] on div "Border radius" at bounding box center [317, 328] width 150 height 17
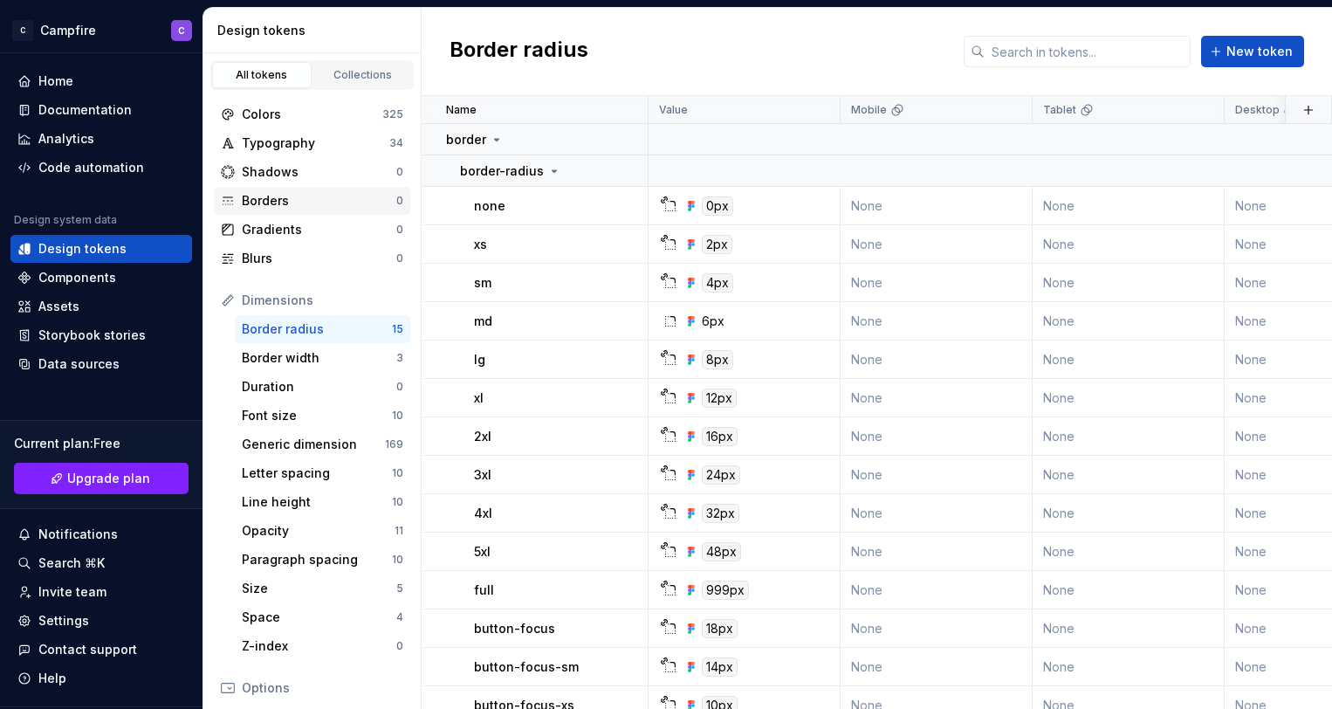
click at [266, 203] on div "Borders" at bounding box center [319, 200] width 155 height 17
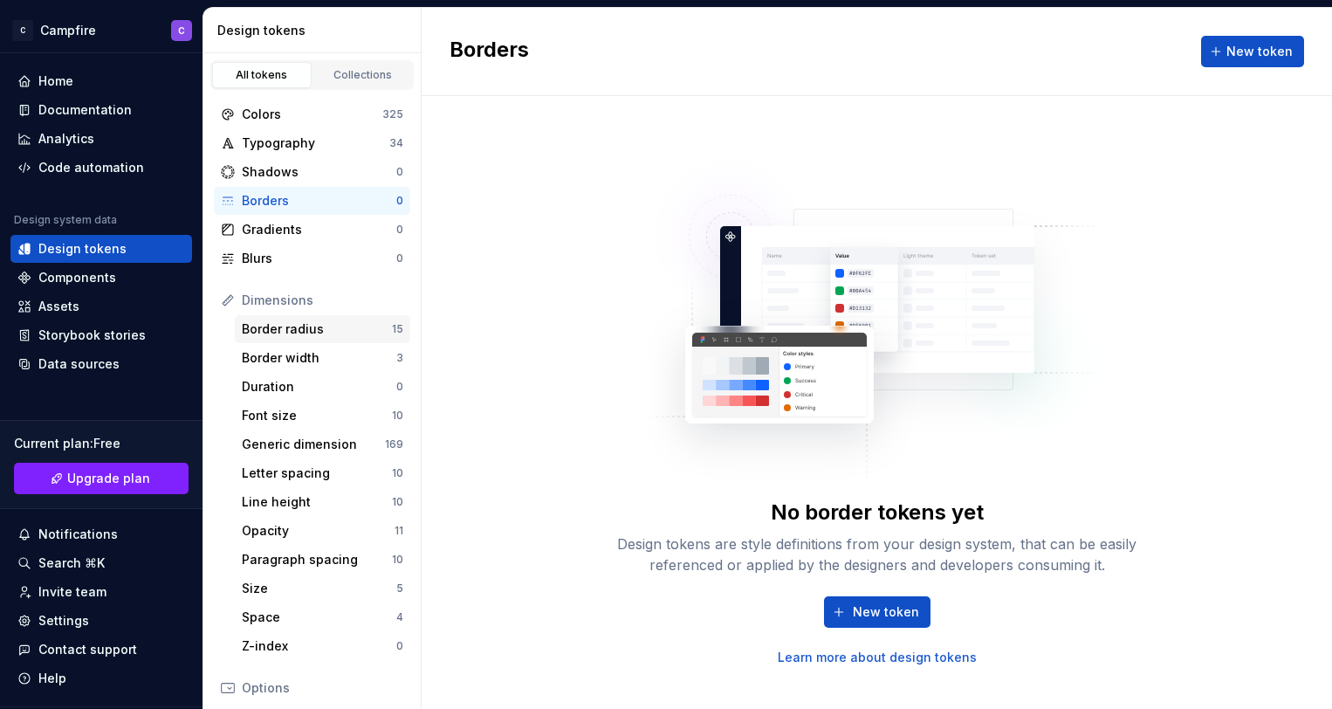
click at [286, 330] on div "Border radius" at bounding box center [317, 328] width 150 height 17
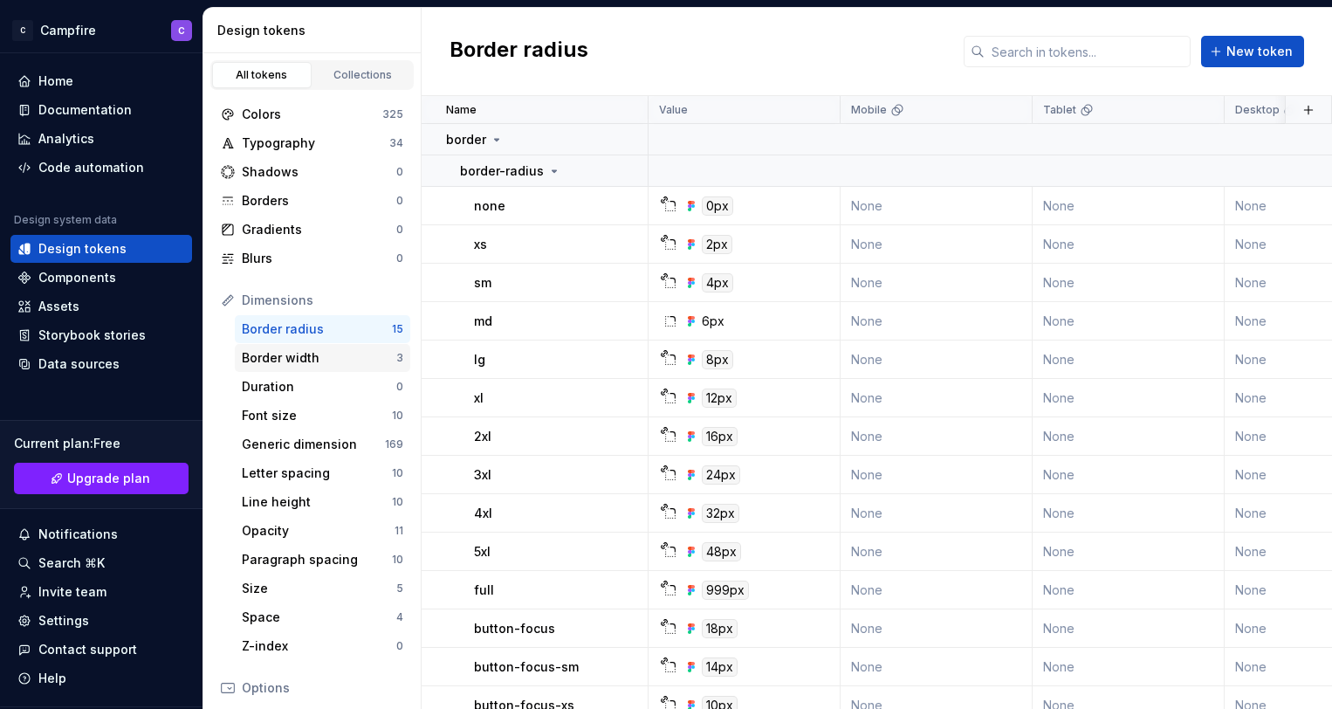
click at [289, 367] on div "Border width 3" at bounding box center [322, 358] width 175 height 28
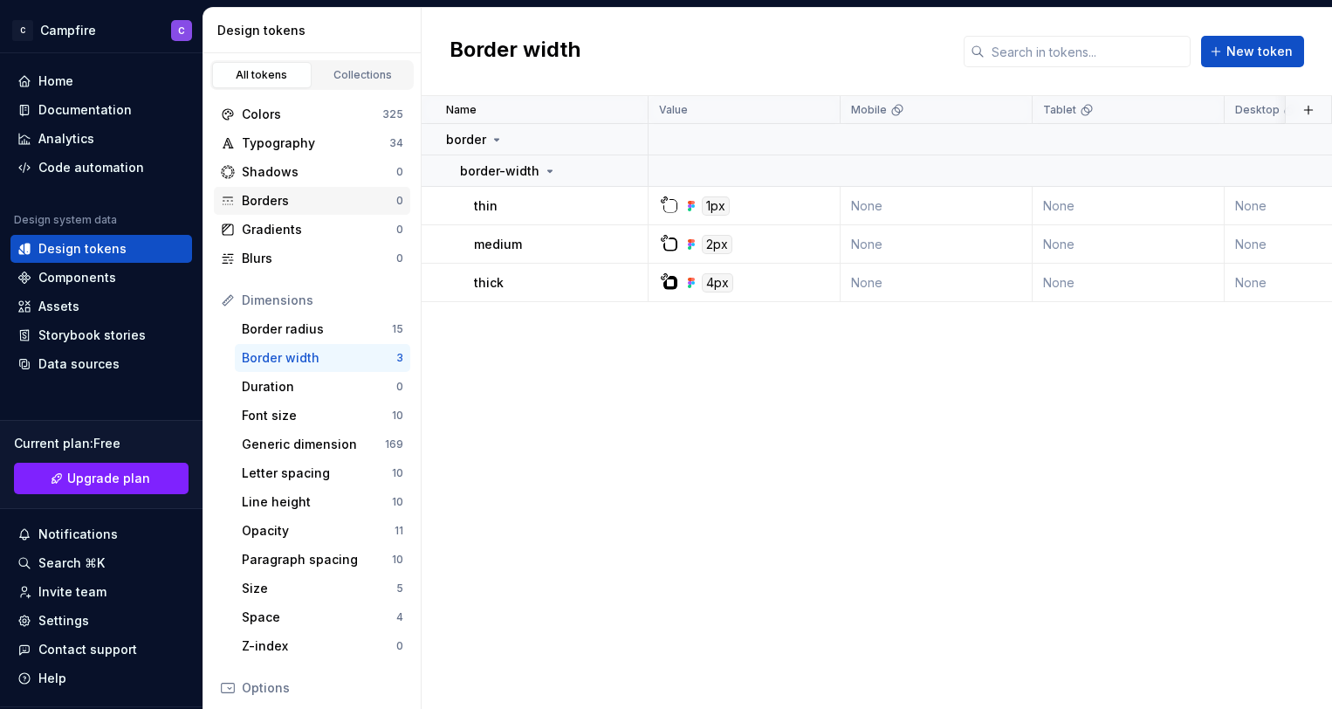
click at [264, 192] on div "Borders" at bounding box center [319, 200] width 155 height 17
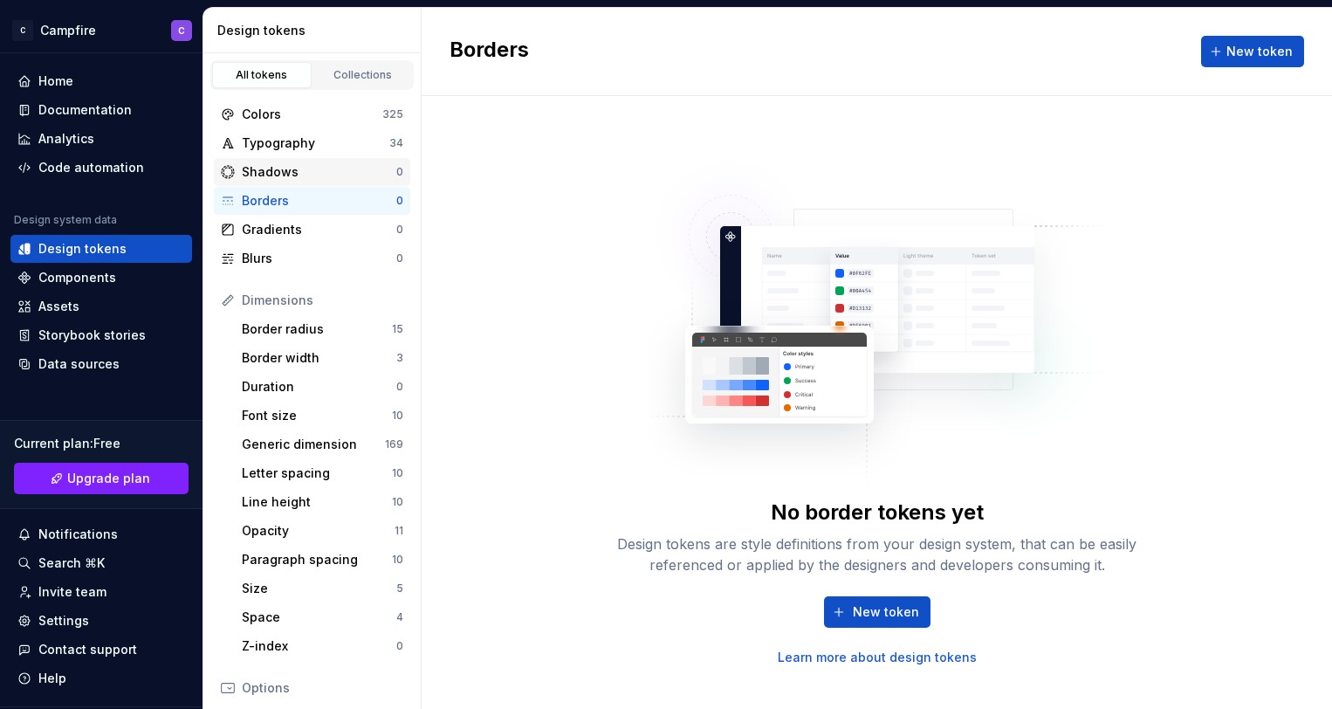
click at [263, 173] on div "Shadows" at bounding box center [319, 171] width 155 height 17
click at [261, 149] on div "Typography" at bounding box center [316, 142] width 148 height 17
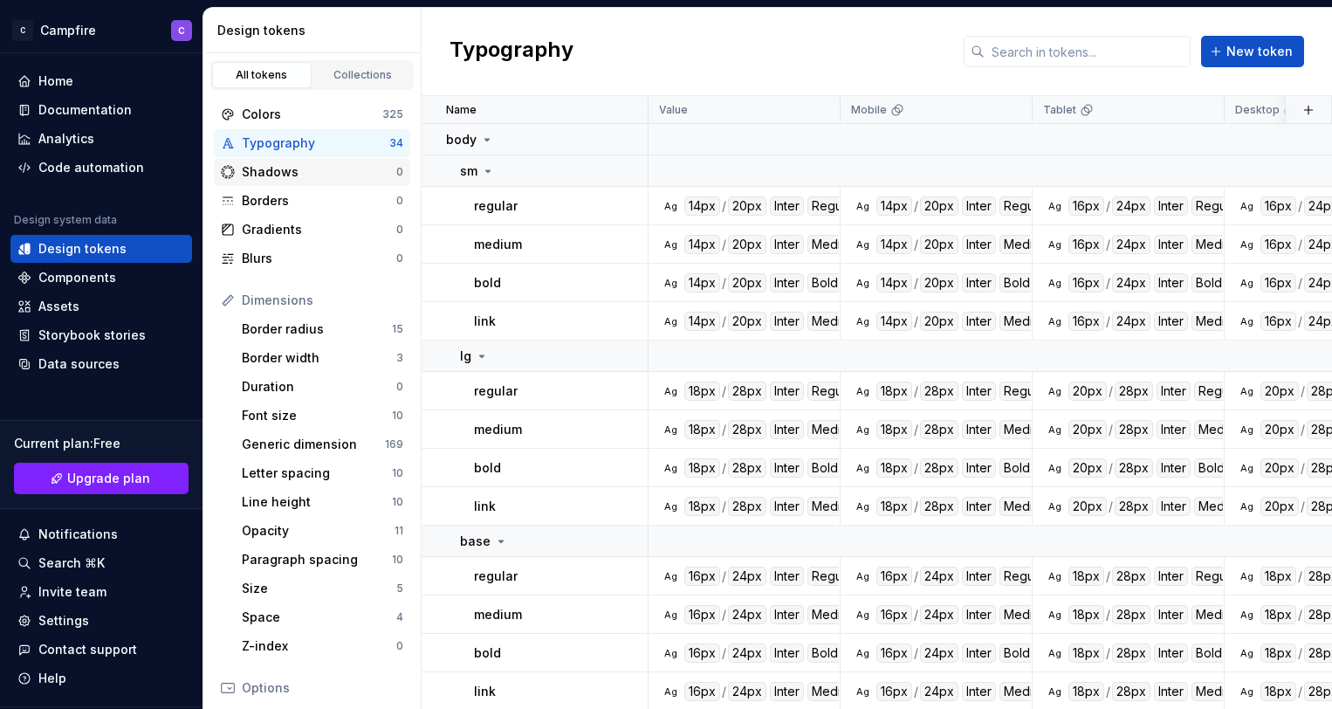
click at [261, 174] on div "Shadows" at bounding box center [319, 171] width 155 height 17
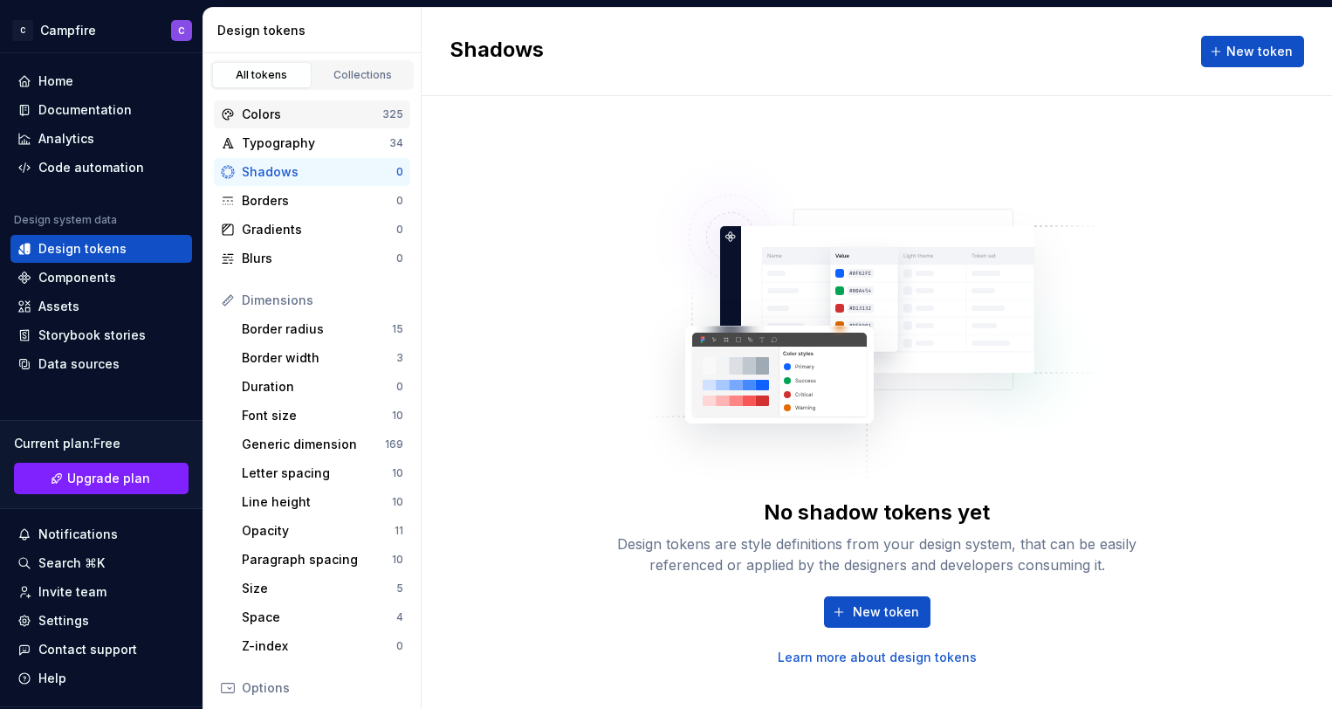
click at [255, 127] on div "Colors 325" at bounding box center [312, 114] width 196 height 28
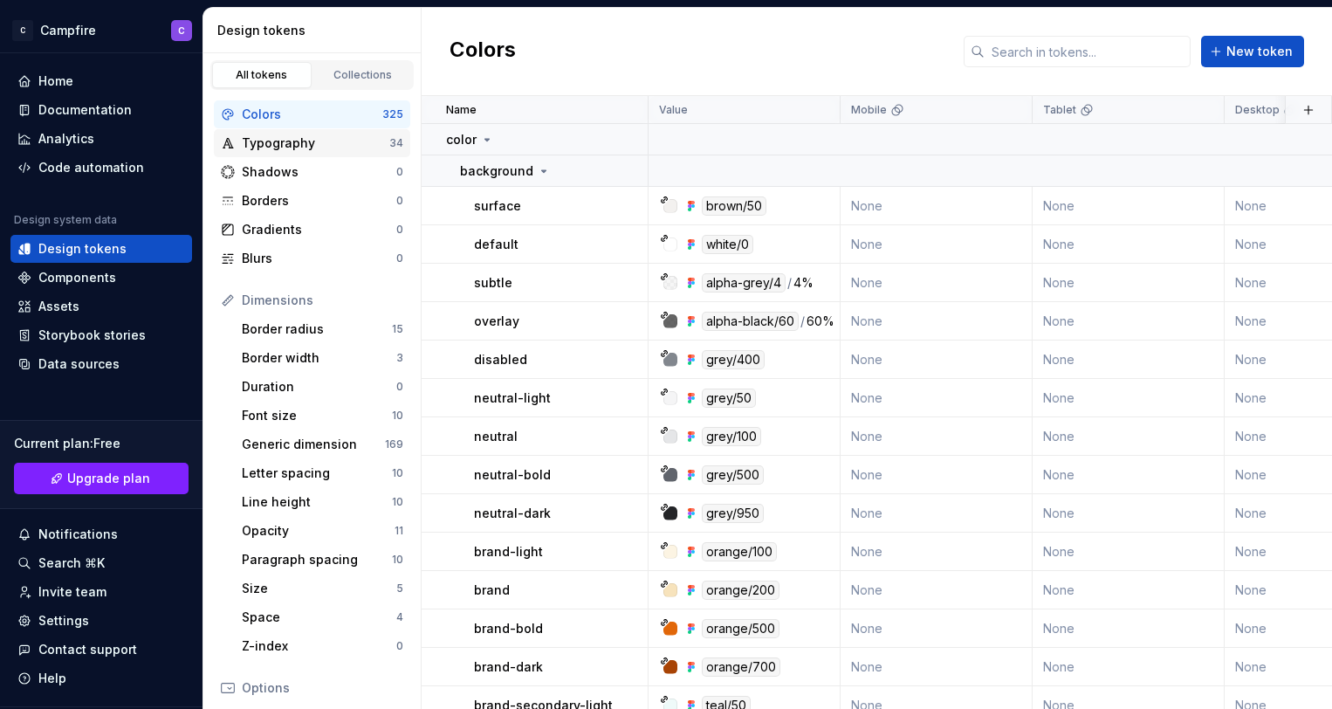
click at [260, 141] on div "Typography" at bounding box center [316, 142] width 148 height 17
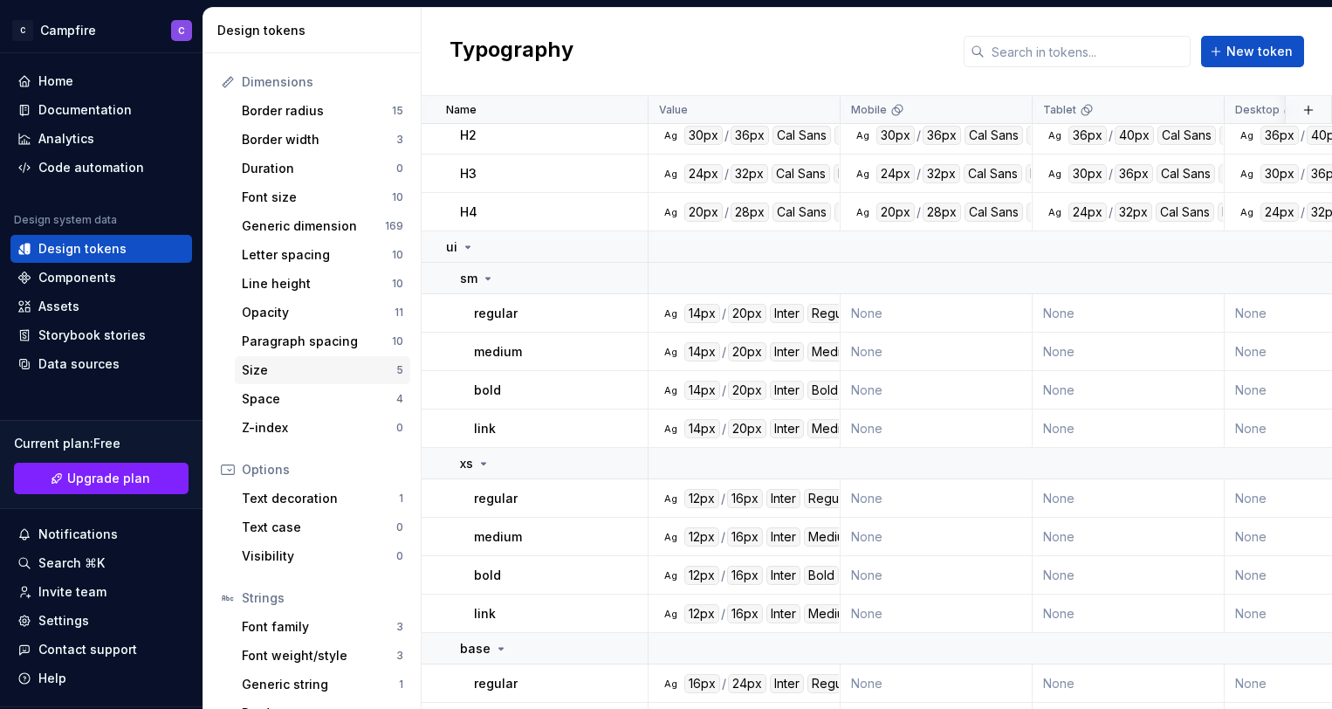
scroll to position [247, 0]
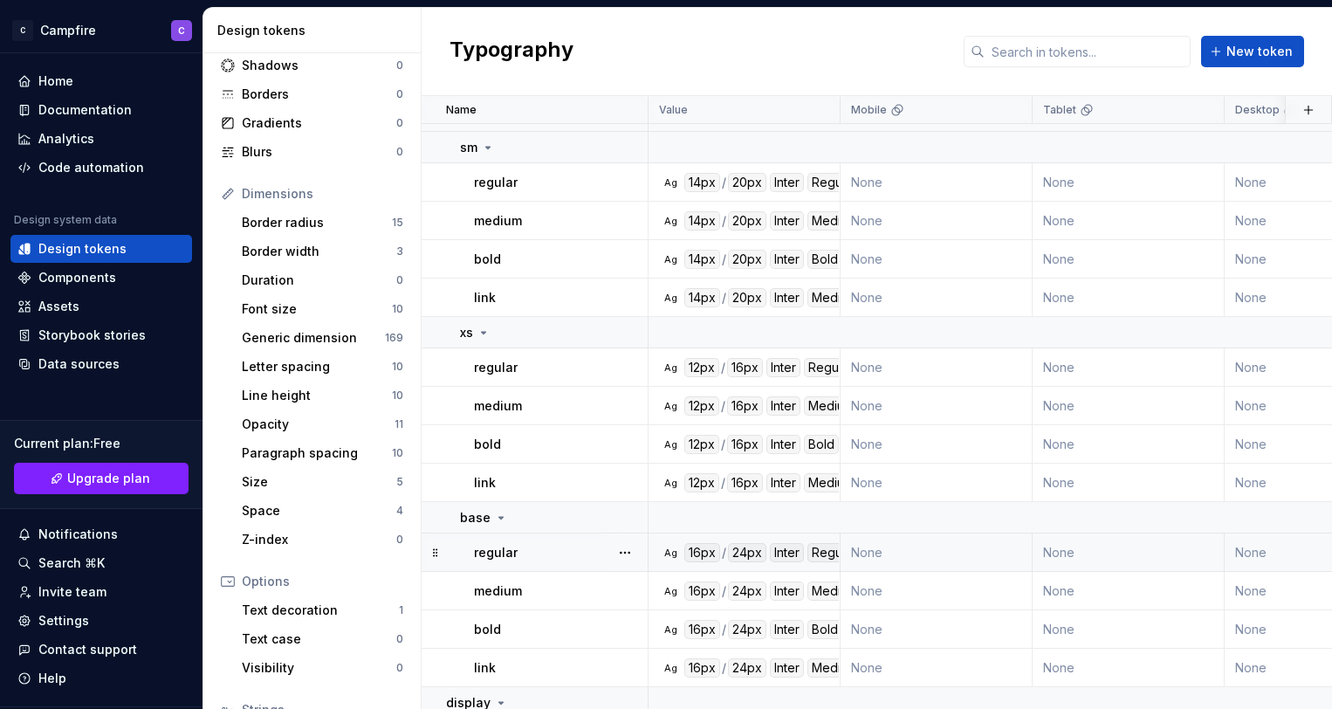
scroll to position [1067, 0]
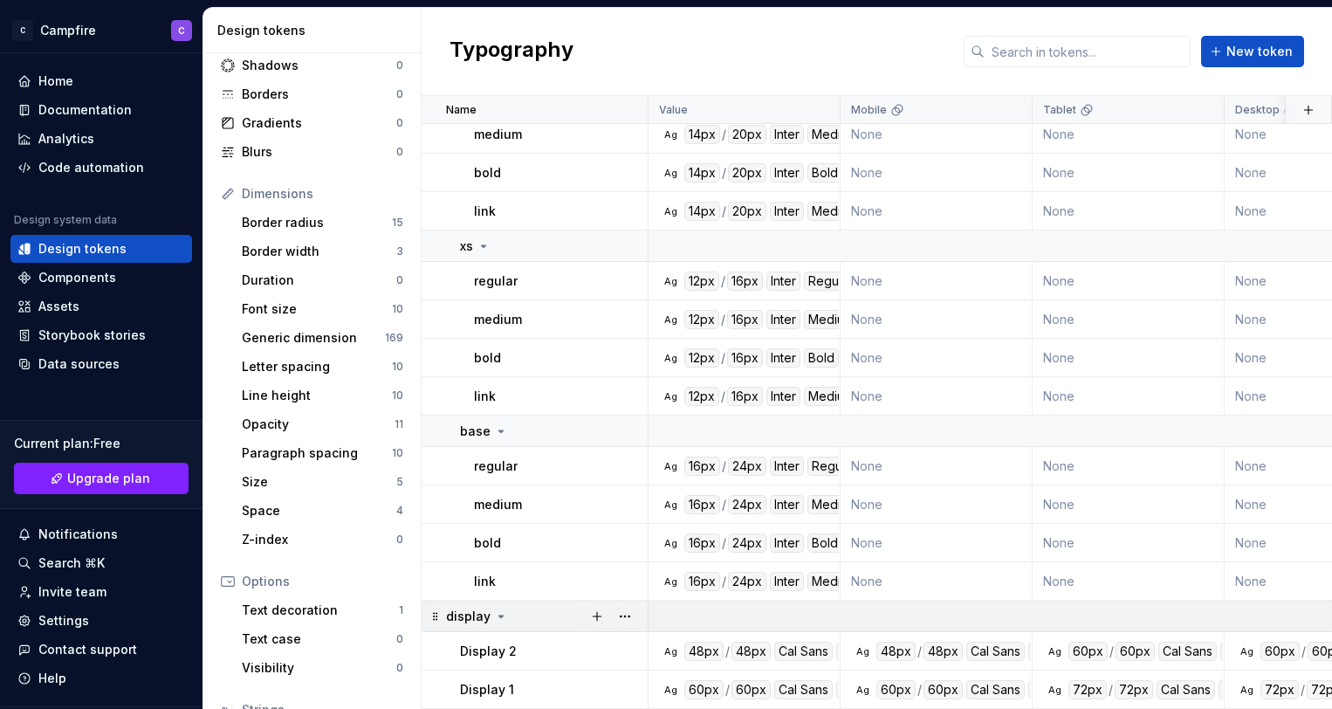
click at [500, 617] on icon at bounding box center [501, 616] width 14 height 14
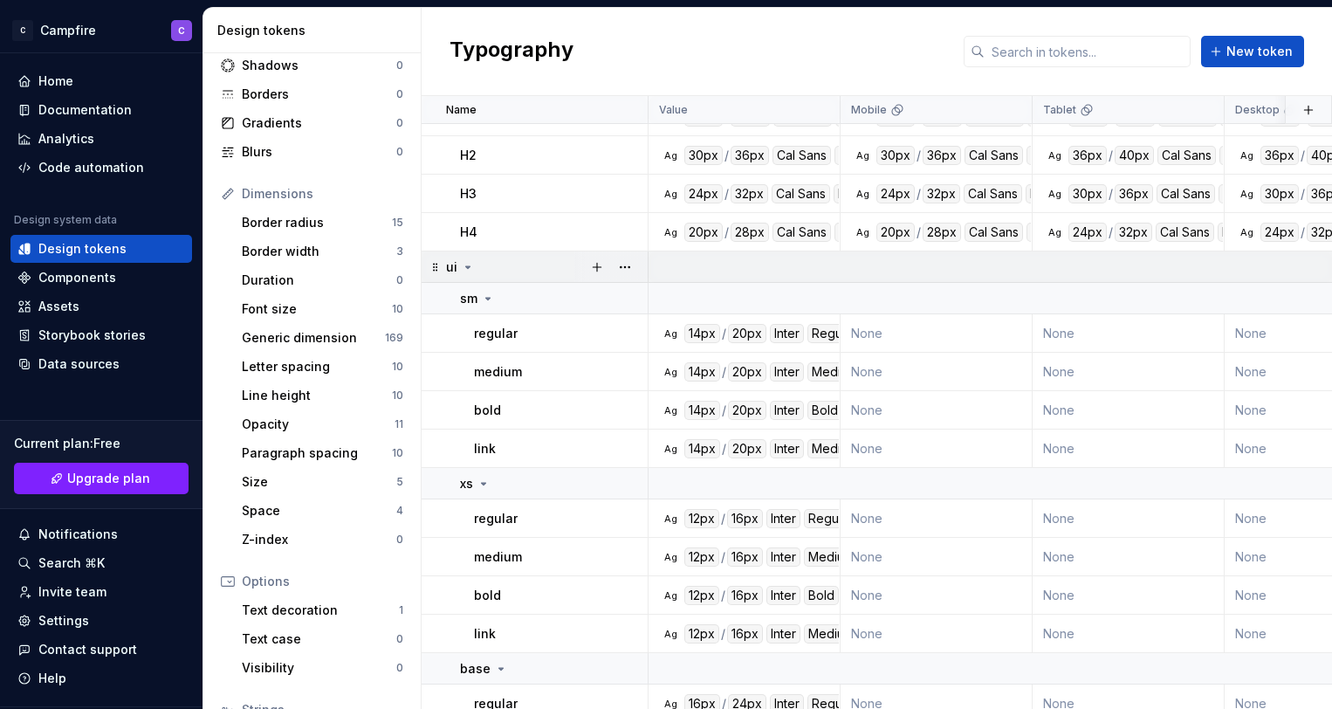
click at [466, 267] on icon at bounding box center [468, 267] width 4 height 2
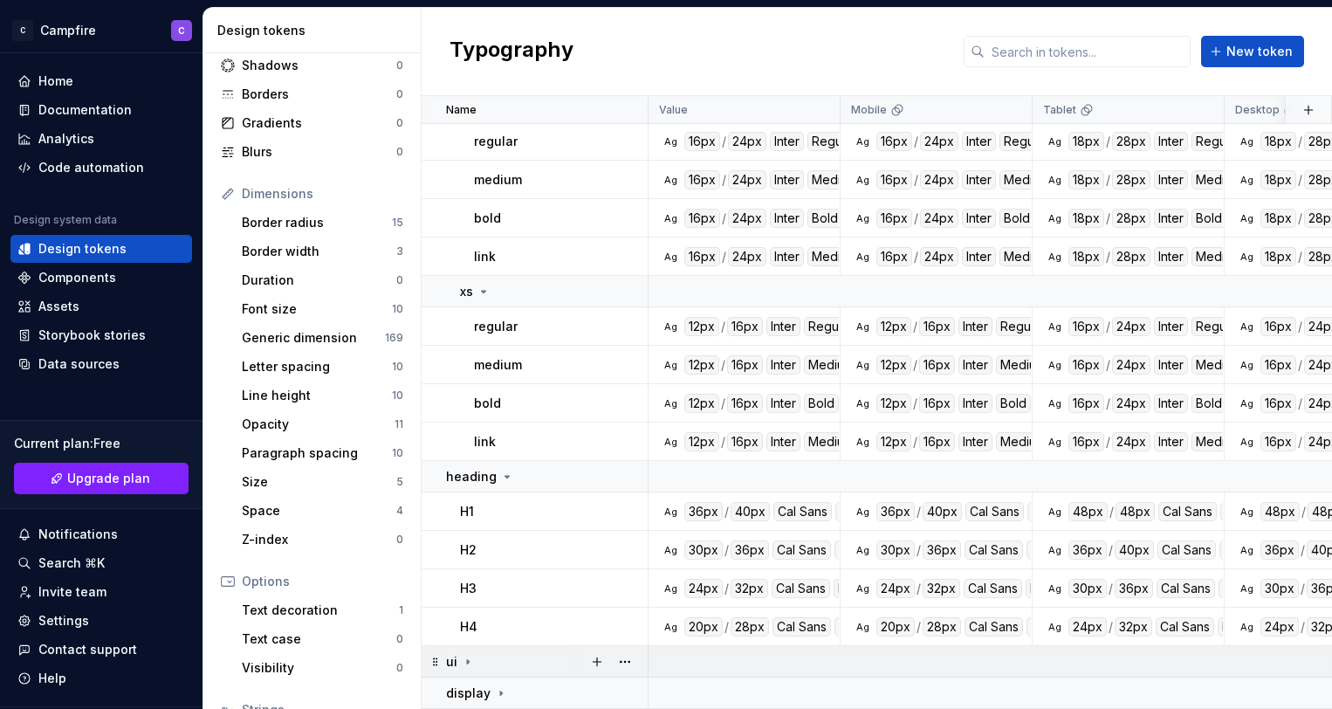
click at [474, 663] on div "ui" at bounding box center [546, 661] width 201 height 17
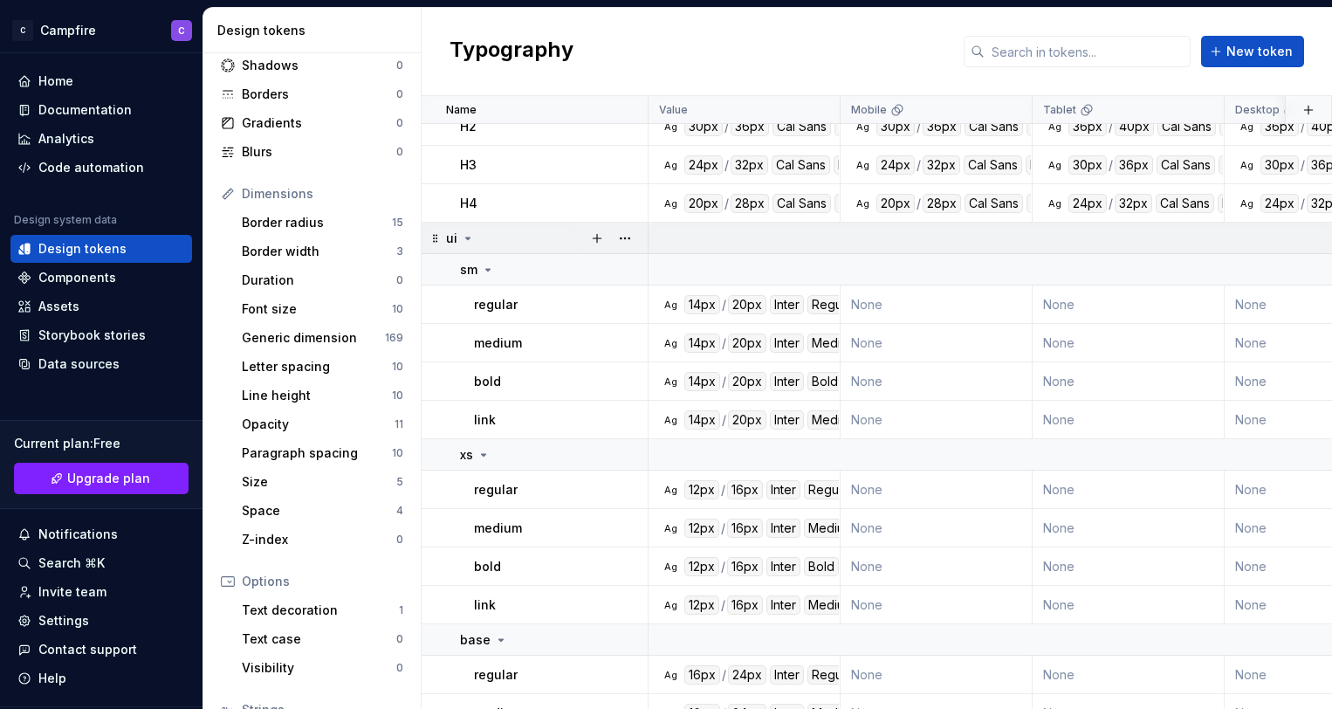
scroll to position [990, 0]
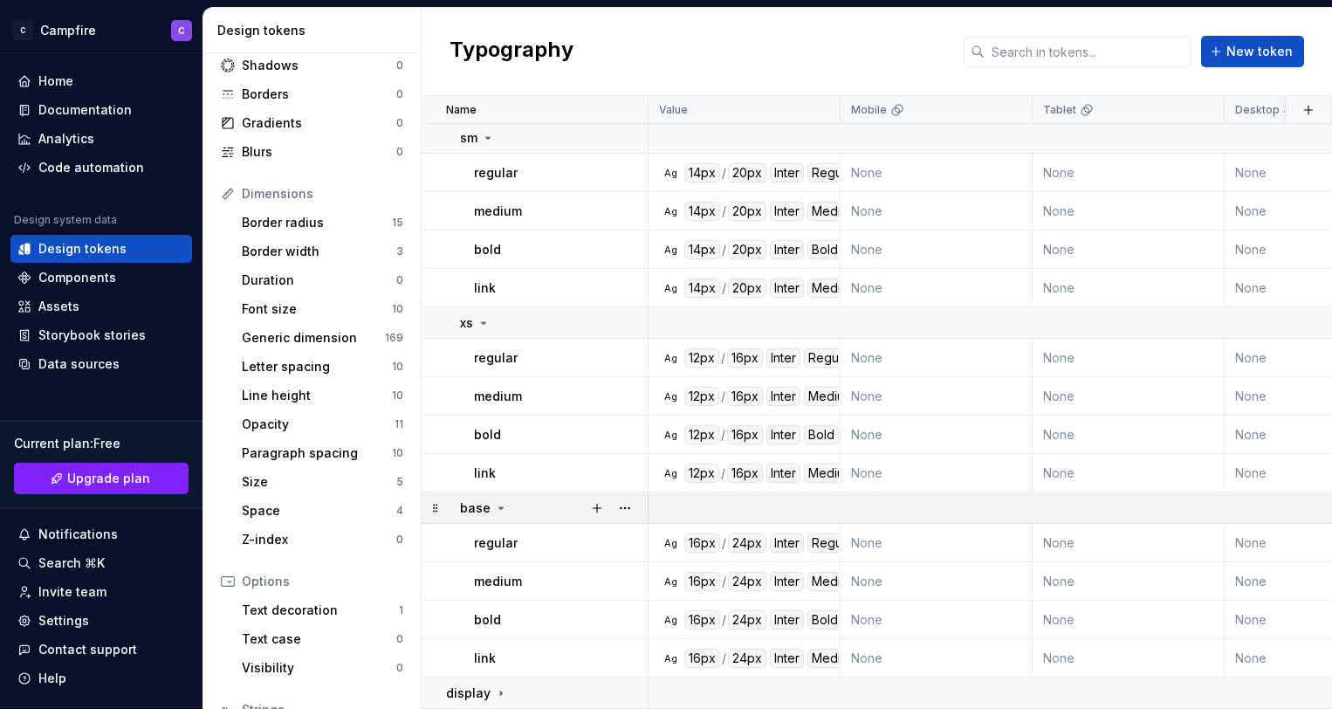
click at [499, 504] on icon at bounding box center [501, 508] width 14 height 14
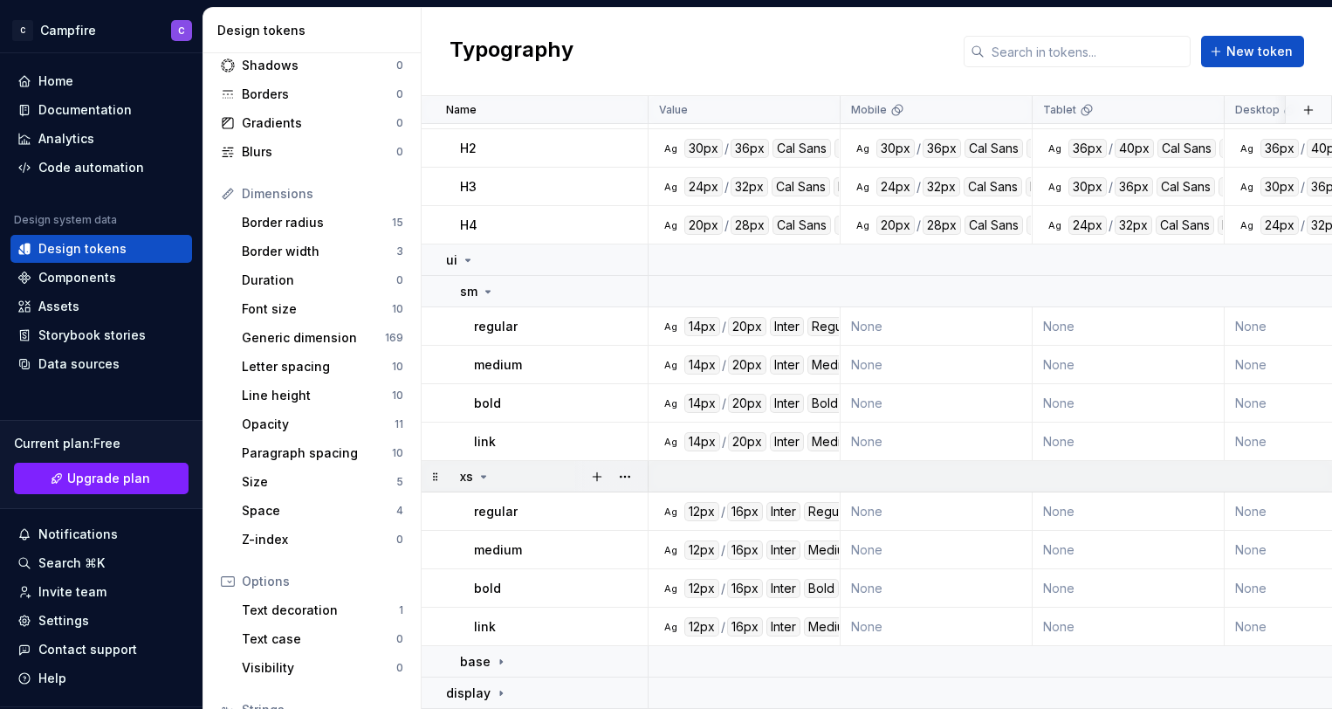
click at [493, 479] on div "xs" at bounding box center [553, 476] width 187 height 17
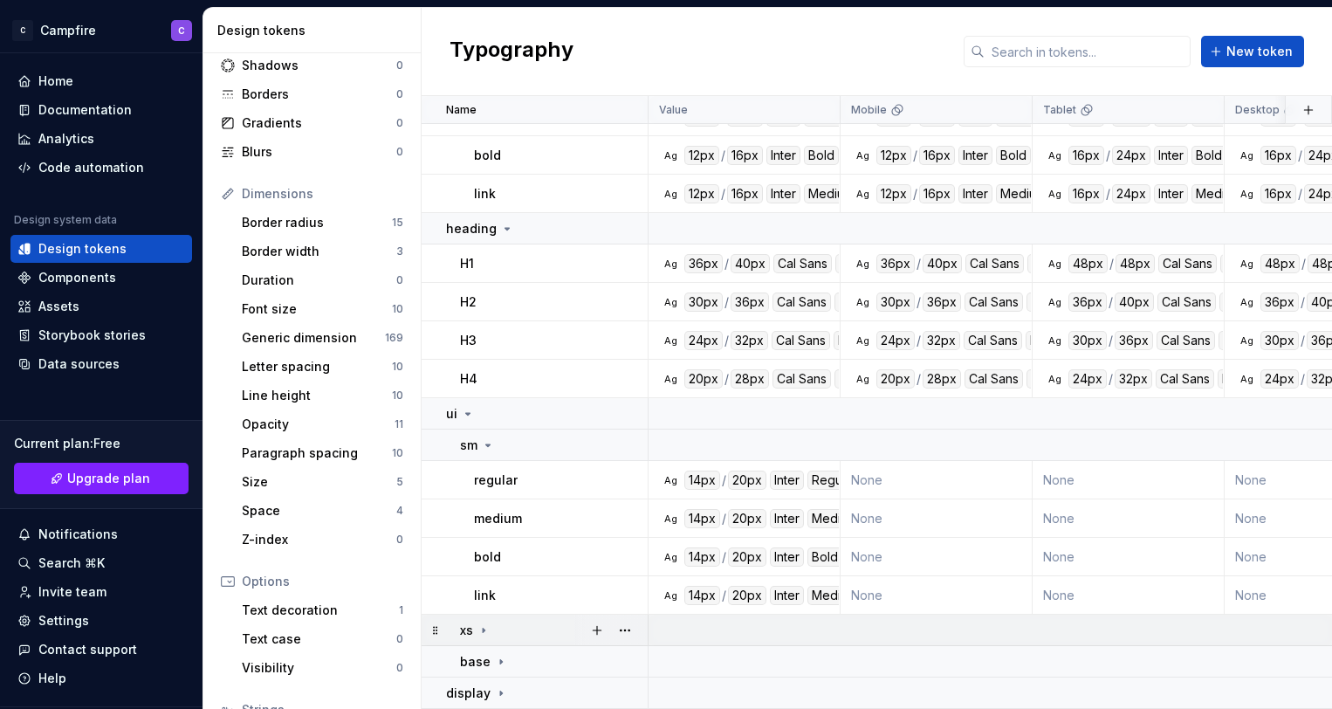
scroll to position [683, 0]
click at [484, 626] on icon at bounding box center [484, 630] width 14 height 14
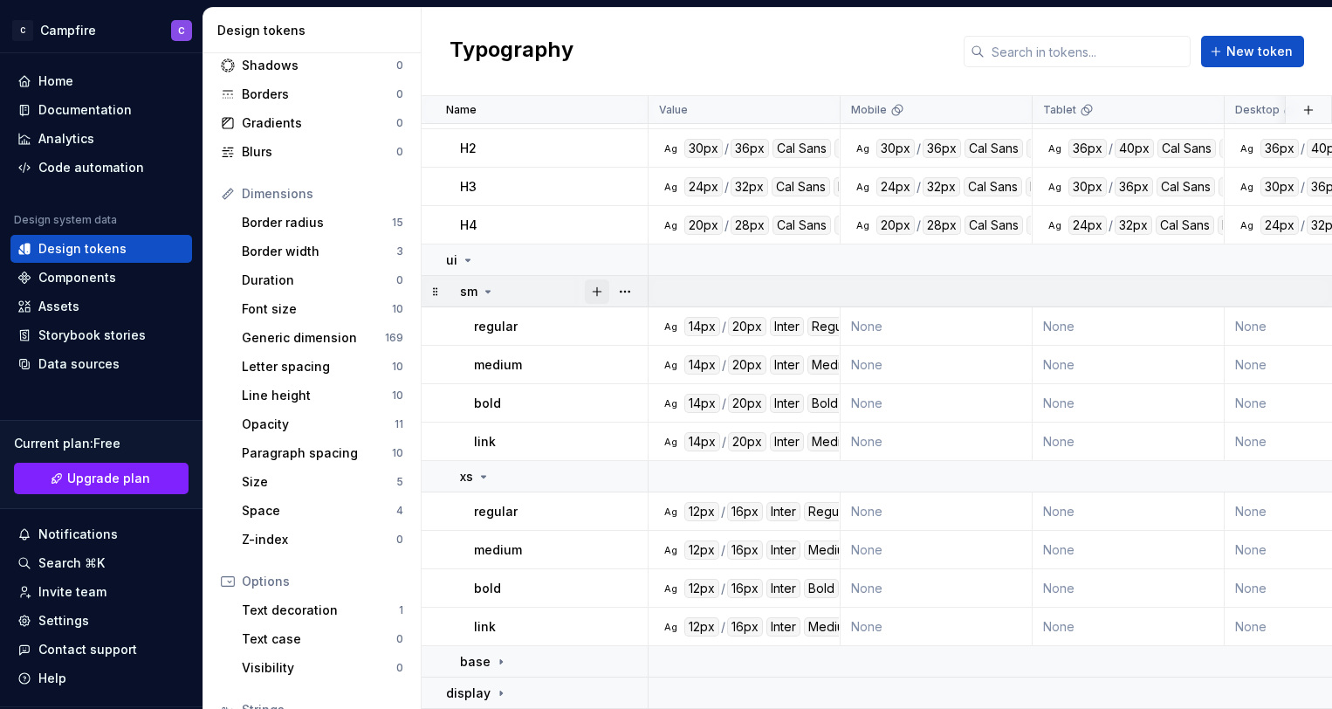
click at [602, 292] on button "button" at bounding box center [597, 291] width 24 height 24
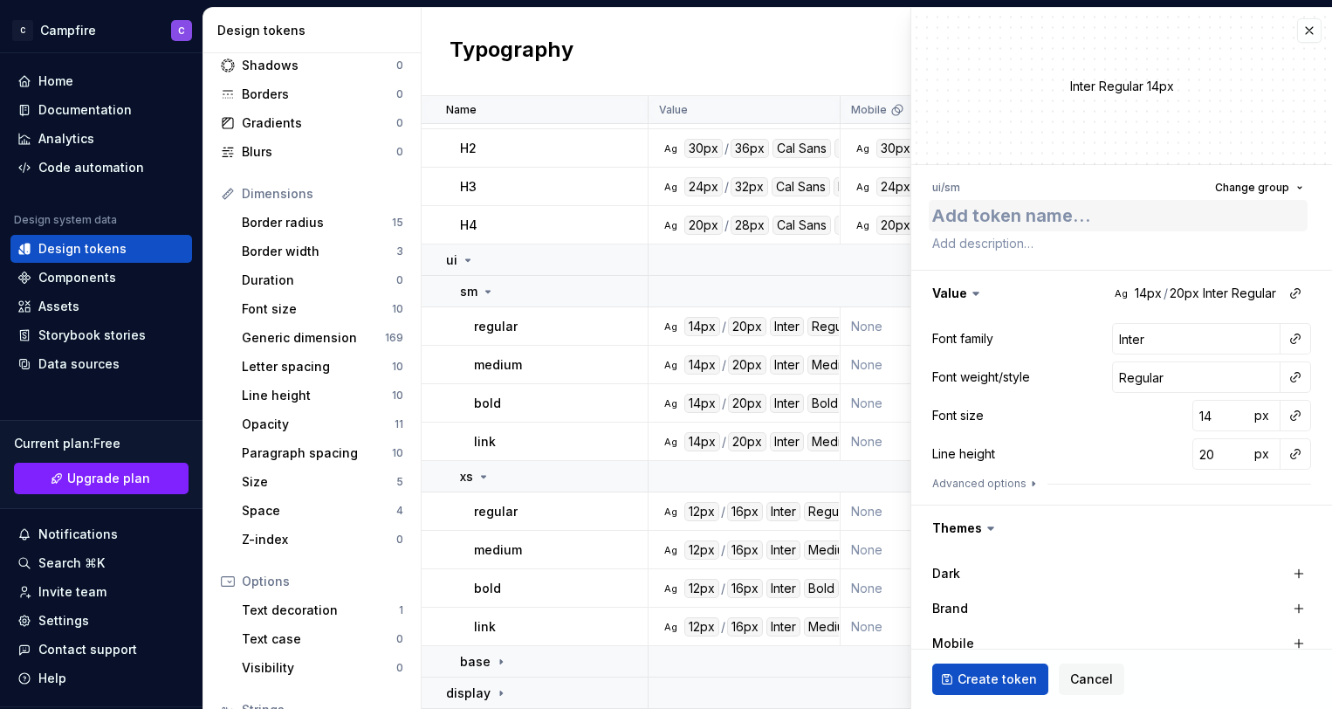
type textarea "*"
click at [1314, 29] on button "button" at bounding box center [1309, 30] width 24 height 24
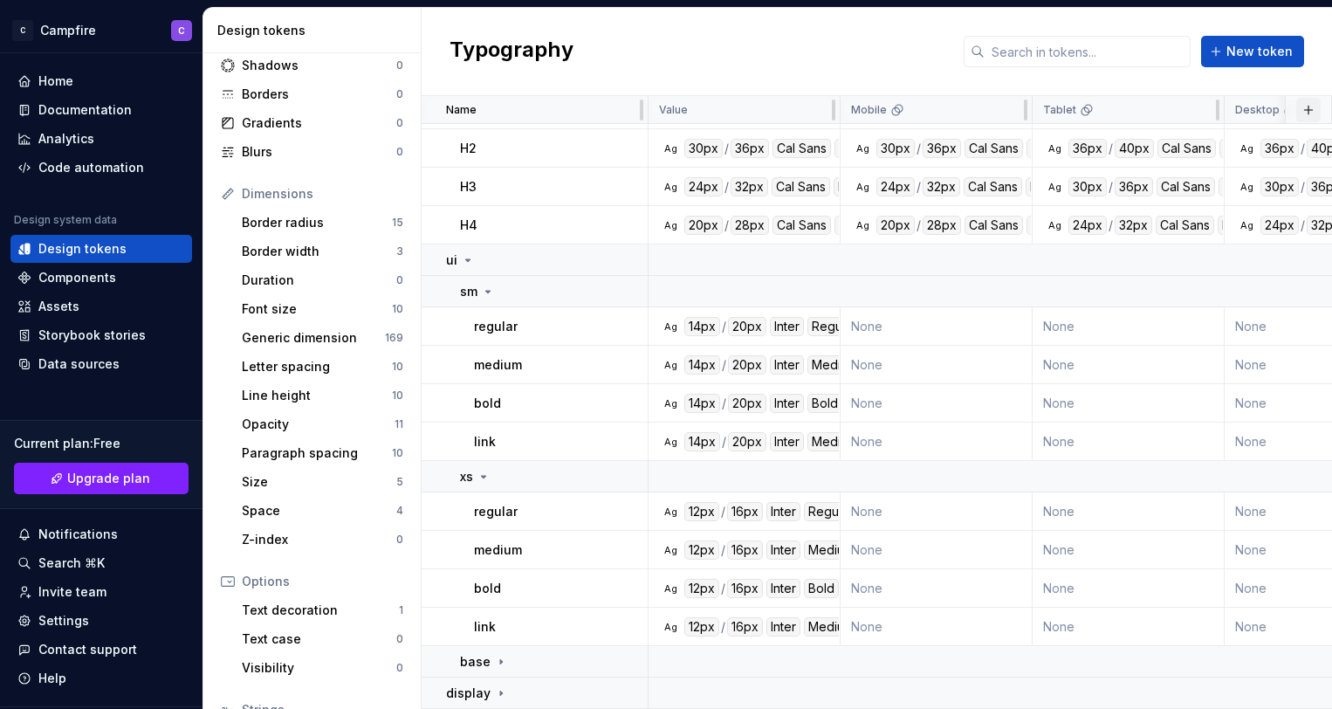
click at [1304, 107] on button "button" at bounding box center [1309, 110] width 24 height 24
click at [1228, 182] on div "New custom property" at bounding box center [1209, 180] width 131 height 17
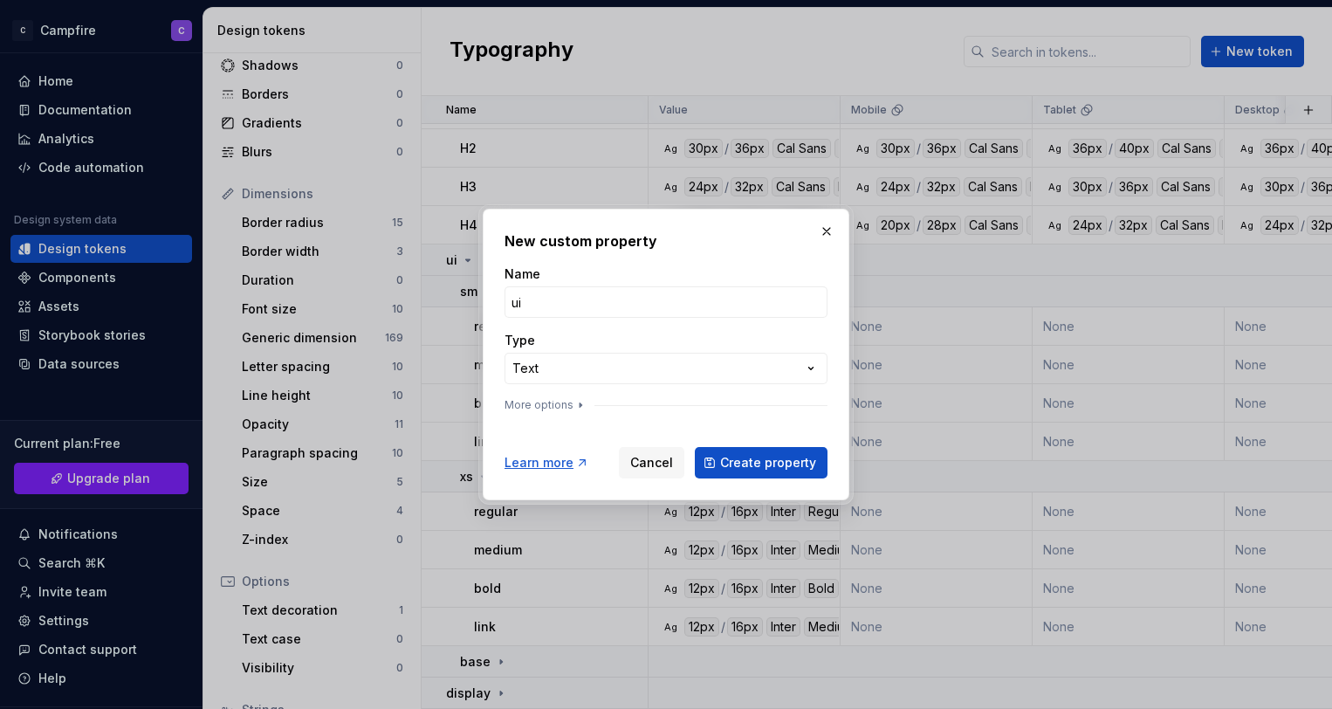
type input "u"
click at [726, 389] on div "**********" at bounding box center [666, 342] width 323 height 154
click at [707, 370] on div "**********" at bounding box center [666, 354] width 1332 height 709
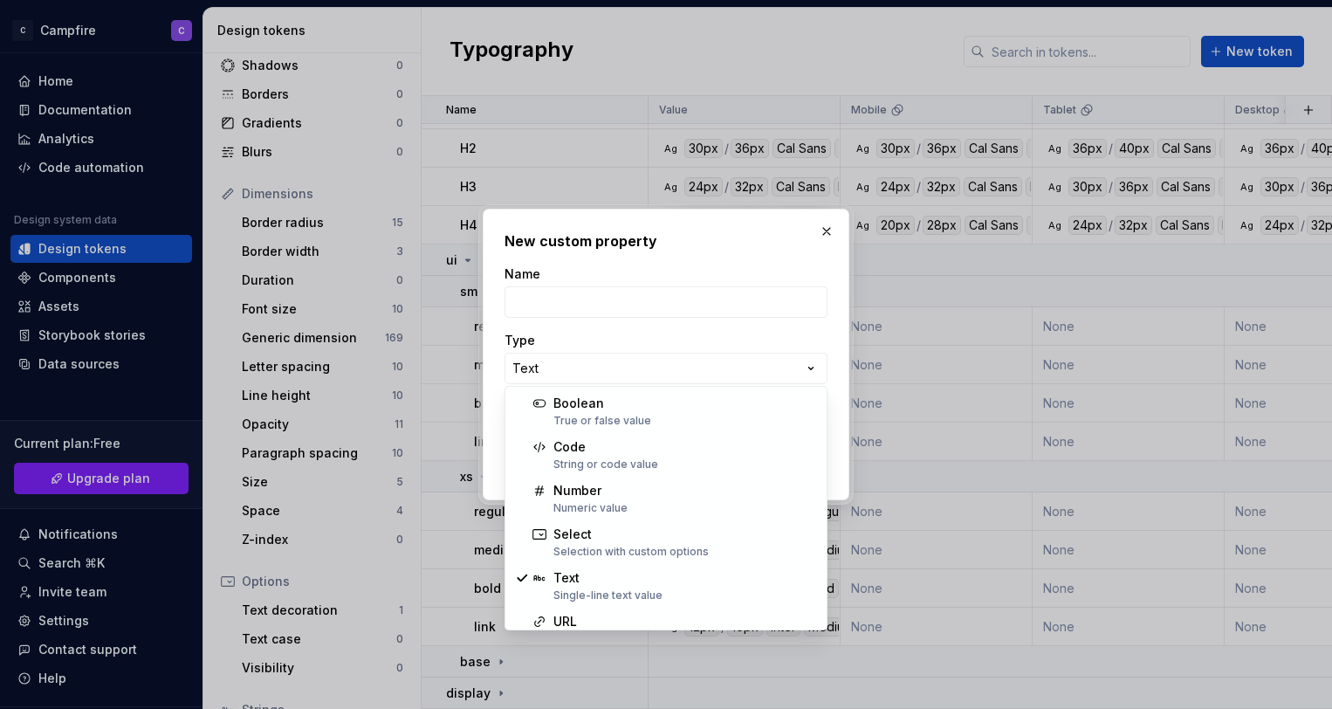
click at [708, 371] on div "**********" at bounding box center [666, 354] width 1332 height 709
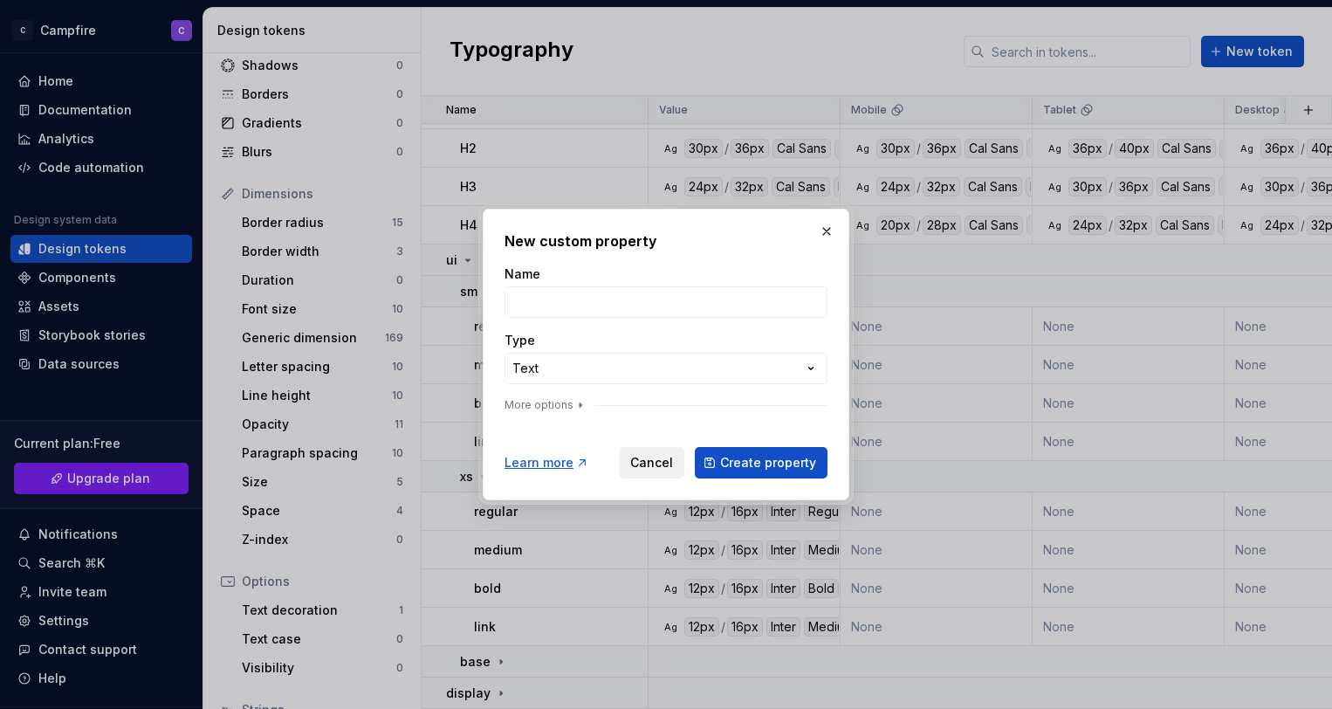
click at [648, 460] on span "Cancel" at bounding box center [651, 462] width 43 height 17
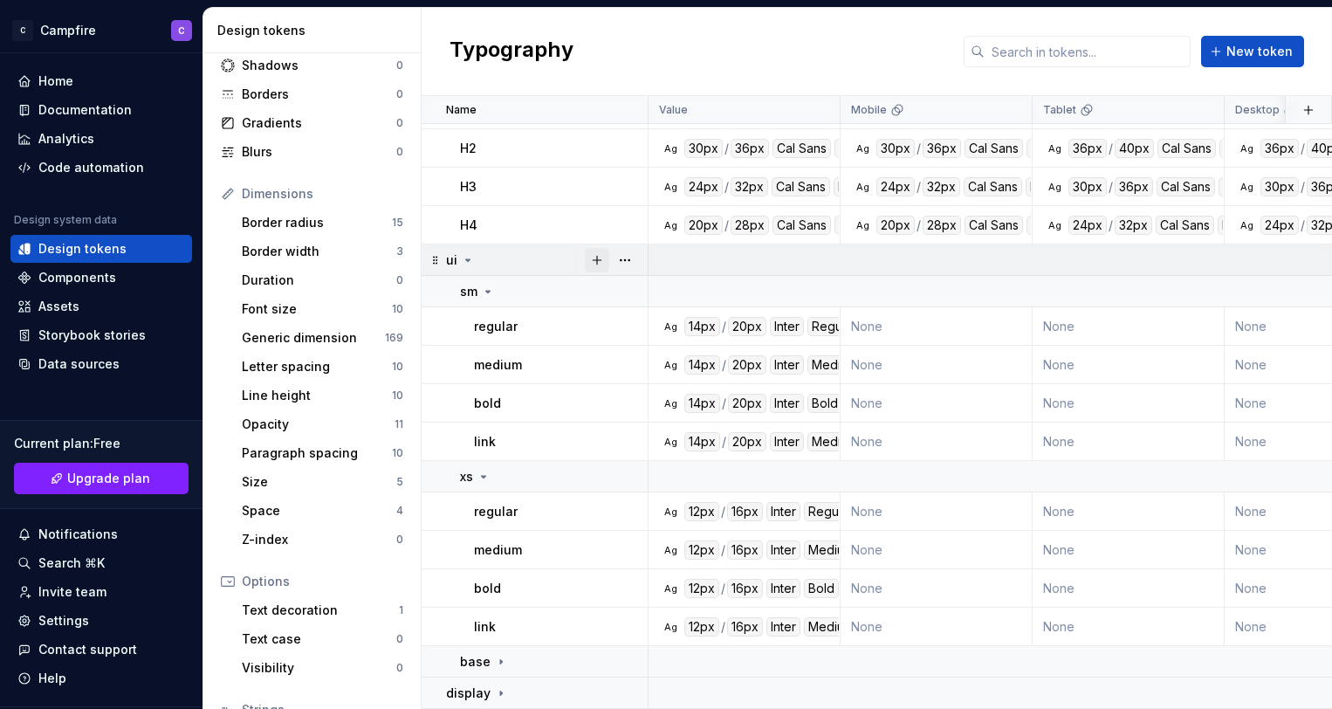
click at [596, 253] on button "button" at bounding box center [597, 260] width 24 height 24
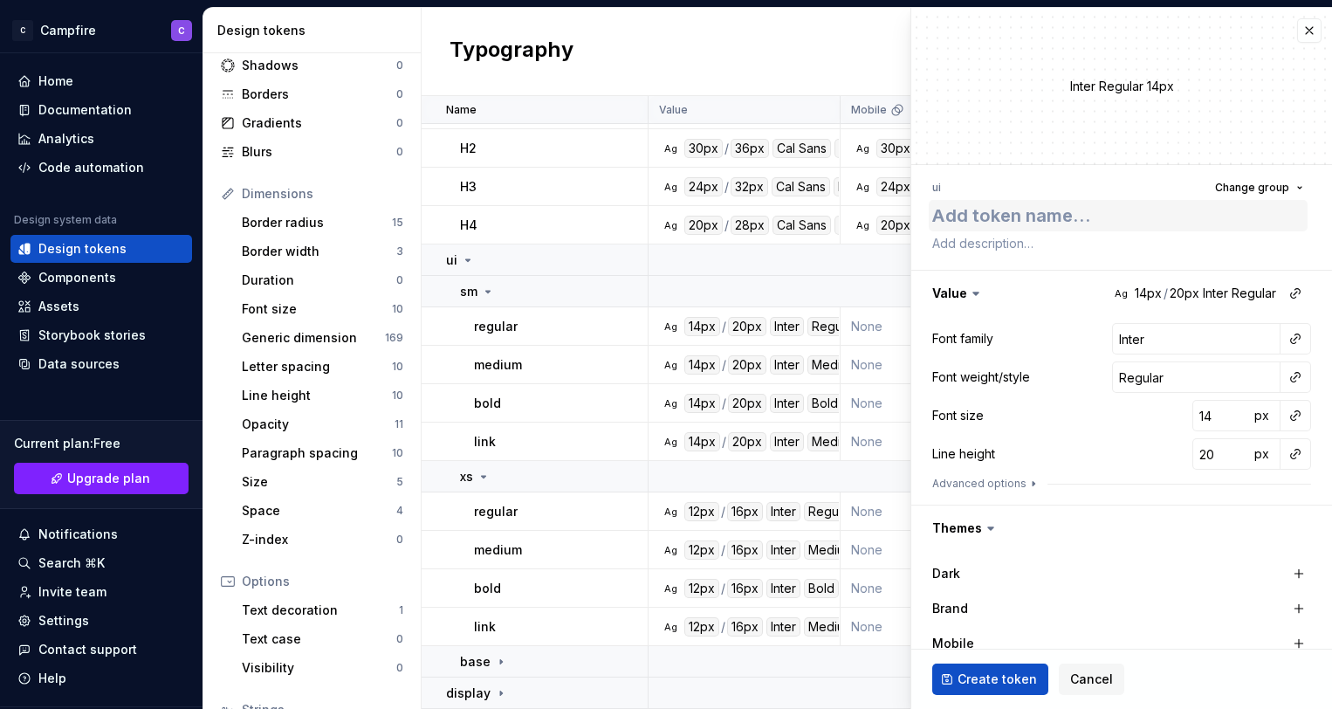
type textarea "*"
type textarea "b"
type textarea "*"
type textarea "bu"
type textarea "*"
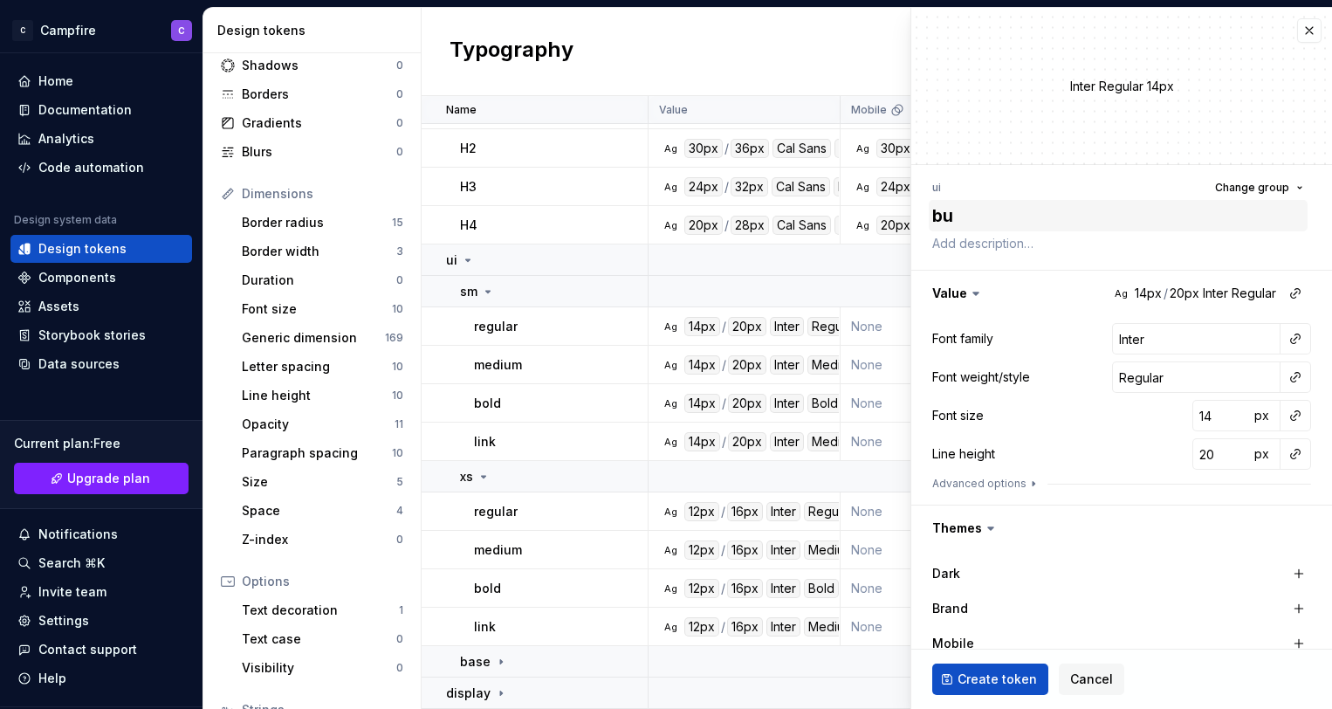
type textarea "but"
type textarea "*"
type textarea "butt"
type textarea "*"
type textarea "butto"
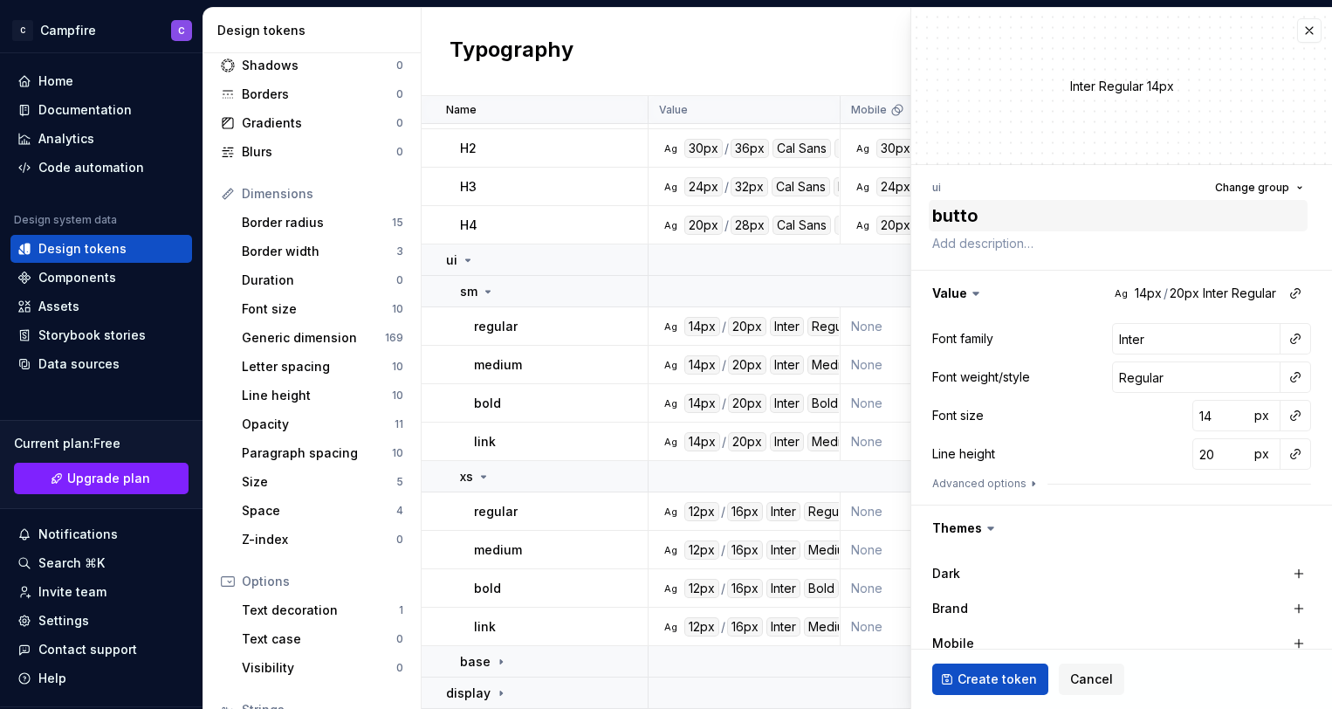
type textarea "*"
type textarea "button"
click at [1038, 294] on button "button" at bounding box center [1122, 293] width 421 height 45
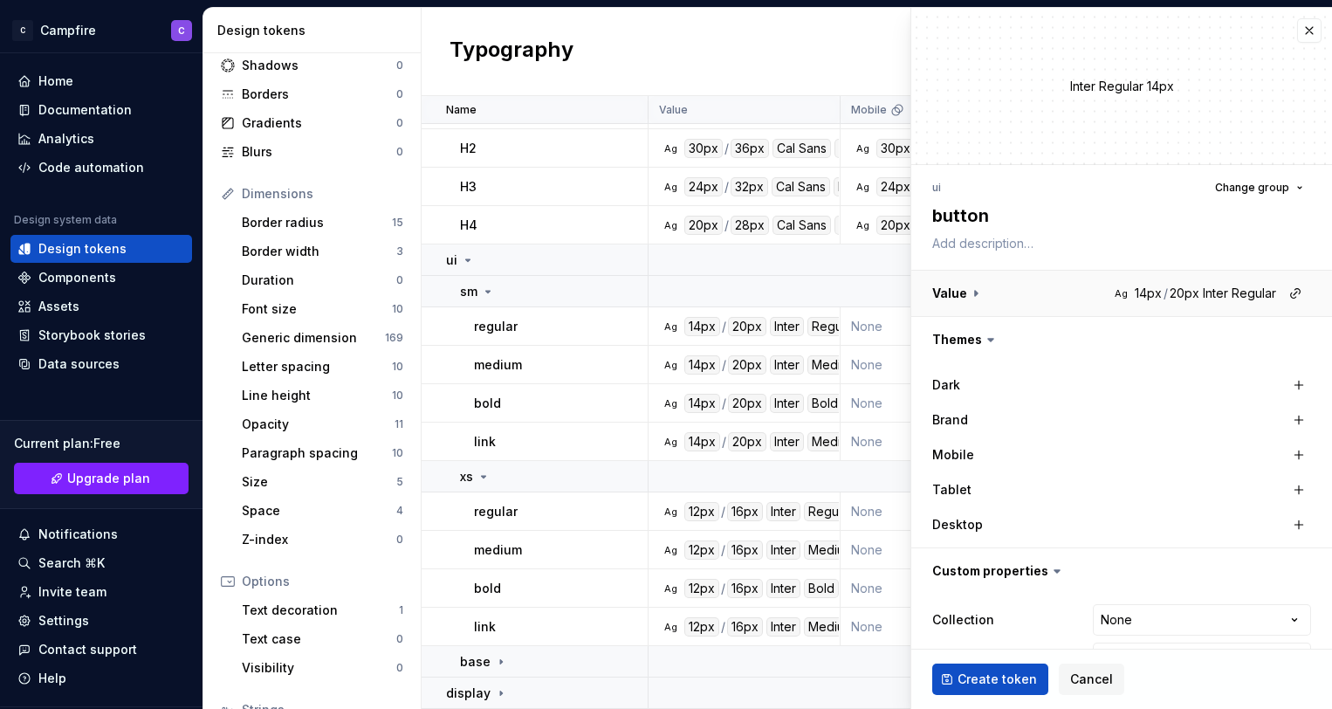
click at [1038, 294] on button "button" at bounding box center [1122, 293] width 421 height 45
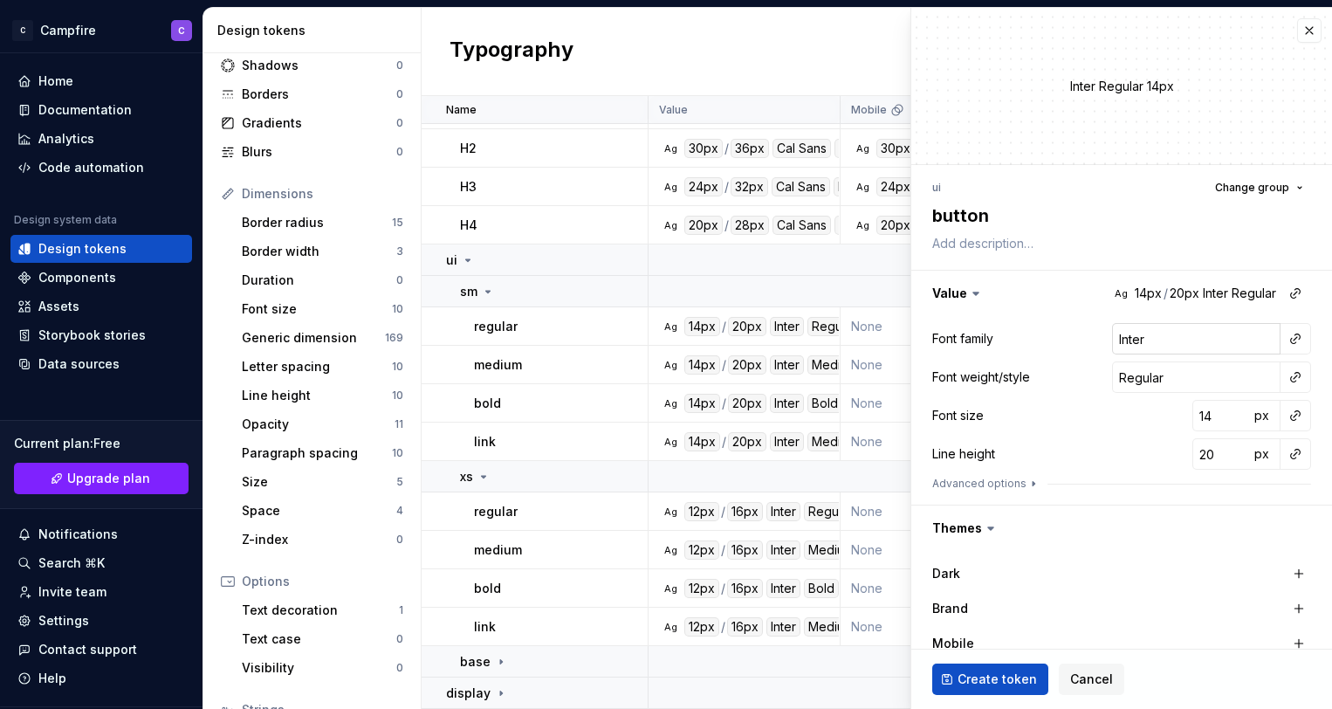
click at [1209, 329] on input "Inter" at bounding box center [1196, 338] width 169 height 31
click at [1210, 380] on input "Regular" at bounding box center [1196, 376] width 169 height 31
click at [1242, 413] on input "14" at bounding box center [1221, 415] width 57 height 31
type textarea "*"
type input "19"
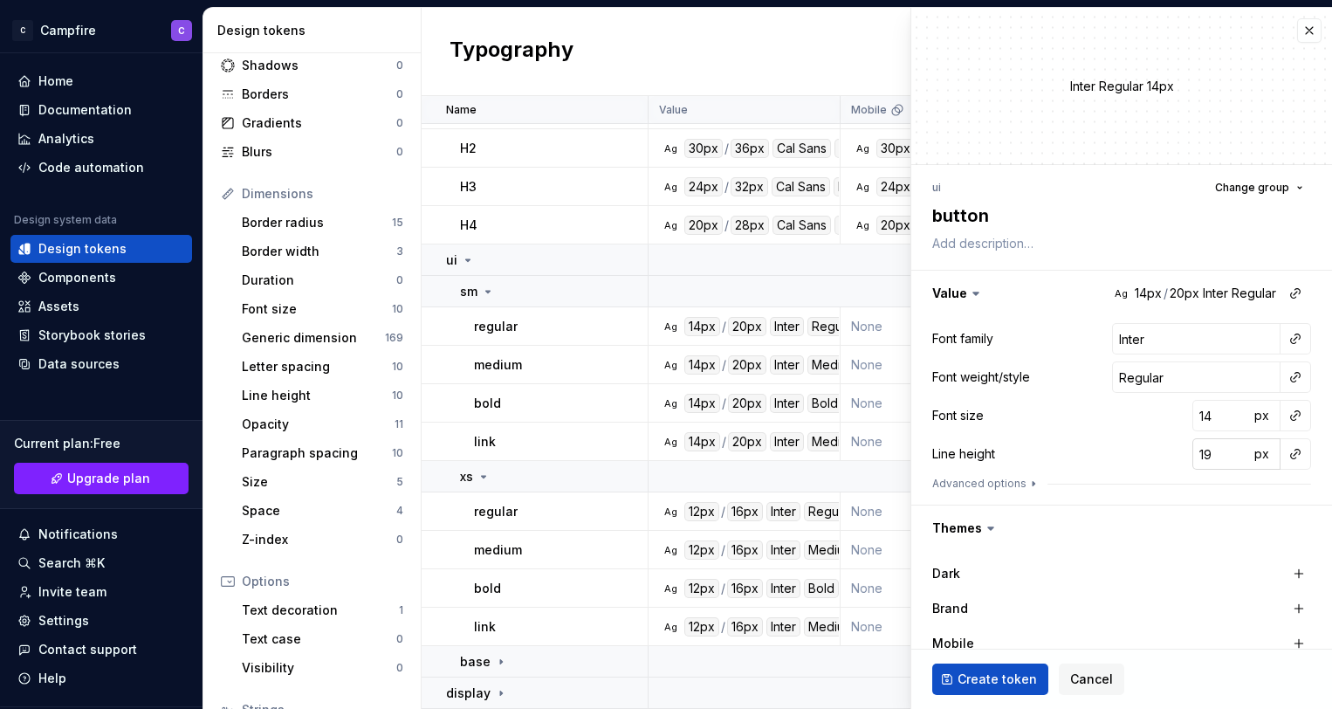
click at [1236, 460] on input "19" at bounding box center [1221, 453] width 57 height 31
type textarea "*"
type input "20"
click at [1235, 451] on input "20" at bounding box center [1221, 453] width 57 height 31
click at [1304, 336] on button "button" at bounding box center [1295, 339] width 24 height 24
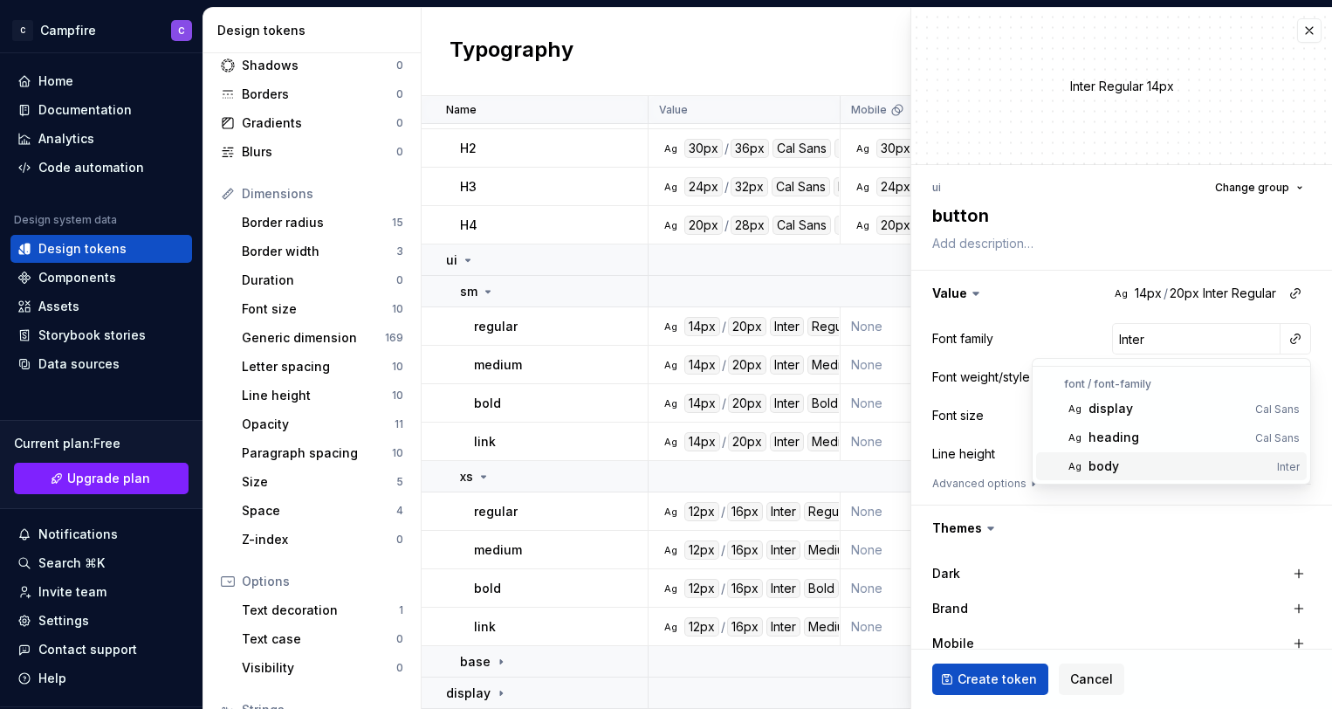
click at [1221, 473] on div "body" at bounding box center [1180, 465] width 182 height 17
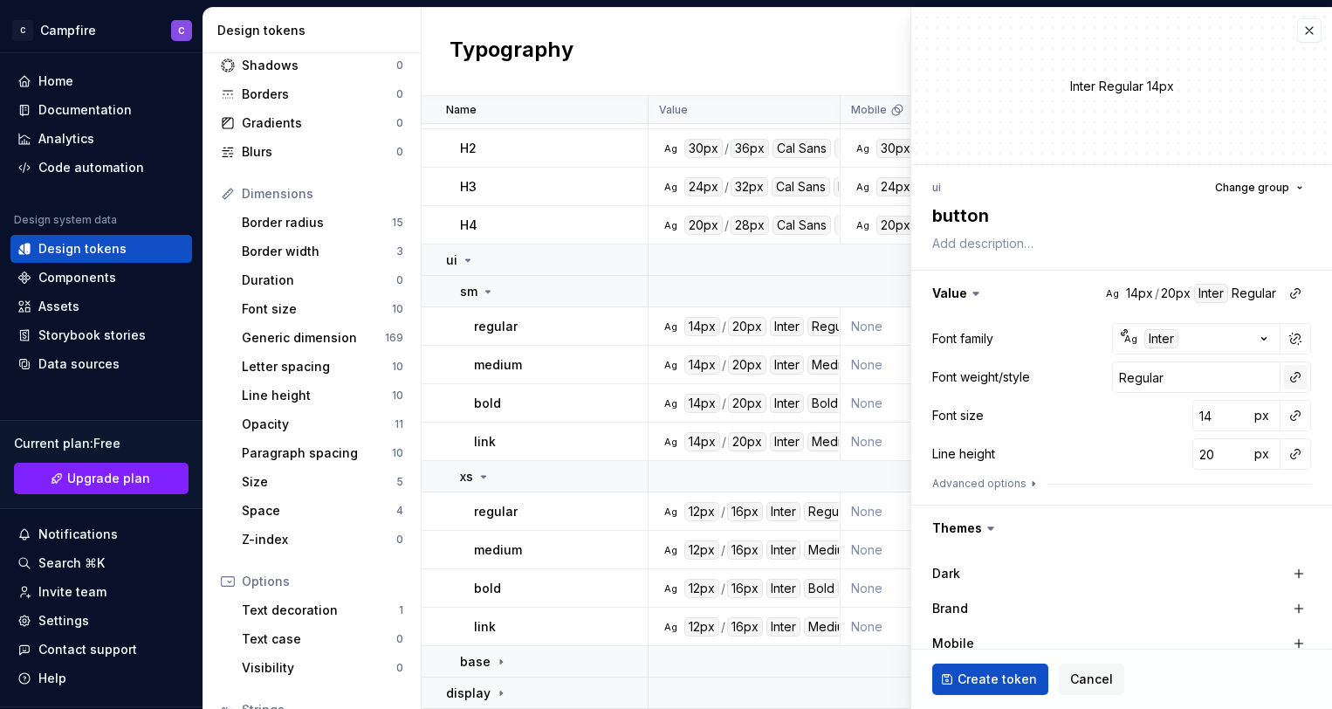
click at [1297, 378] on button "button" at bounding box center [1295, 377] width 24 height 24
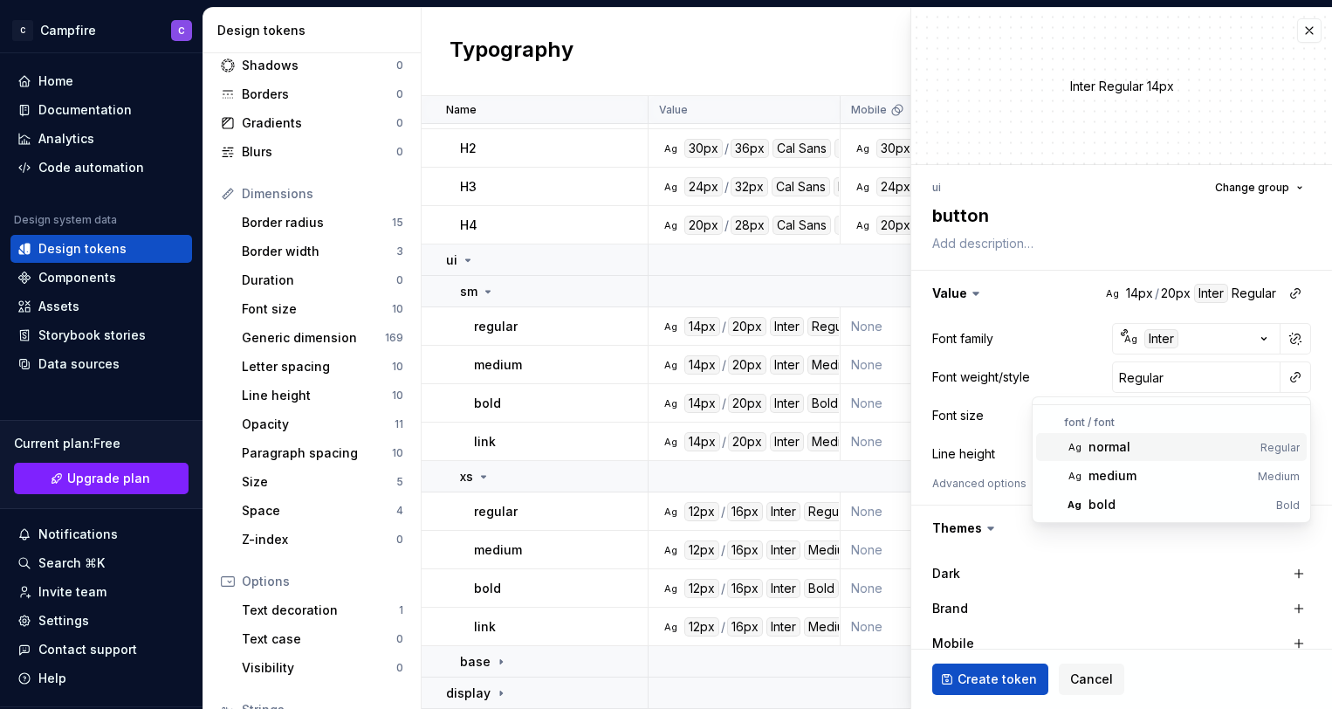
click at [1115, 449] on div "normal" at bounding box center [1110, 446] width 42 height 17
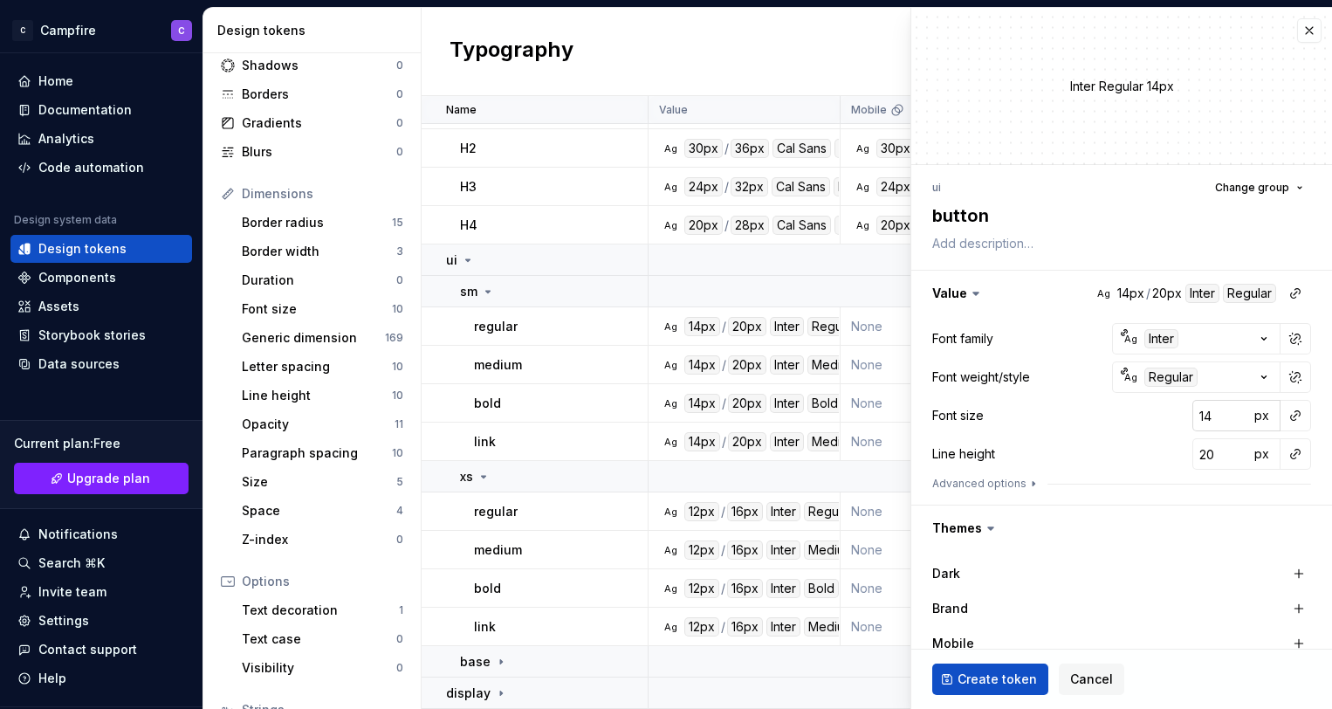
type textarea "*"
click at [1295, 418] on button "button" at bounding box center [1295, 415] width 24 height 24
type input "b"
type input "u"
type input "l"
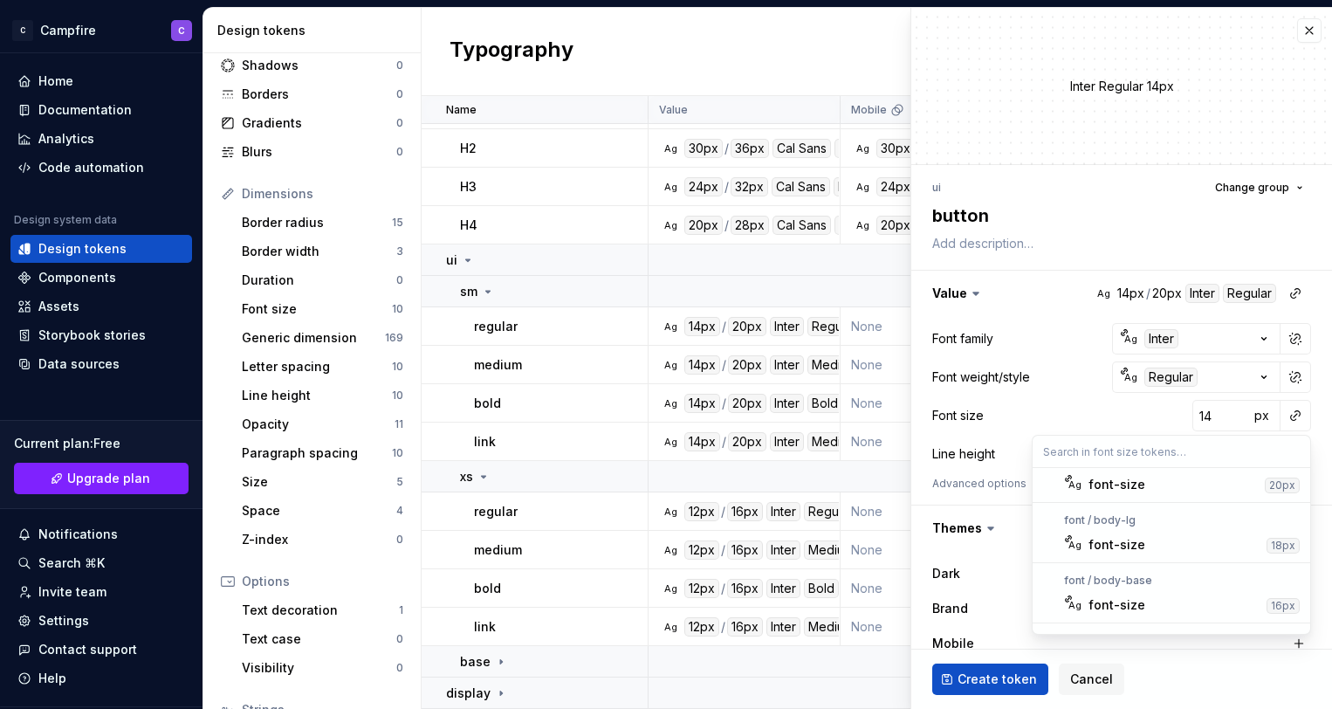
scroll to position [319, 0]
click at [1166, 561] on div "font-size" at bounding box center [1174, 560] width 171 height 17
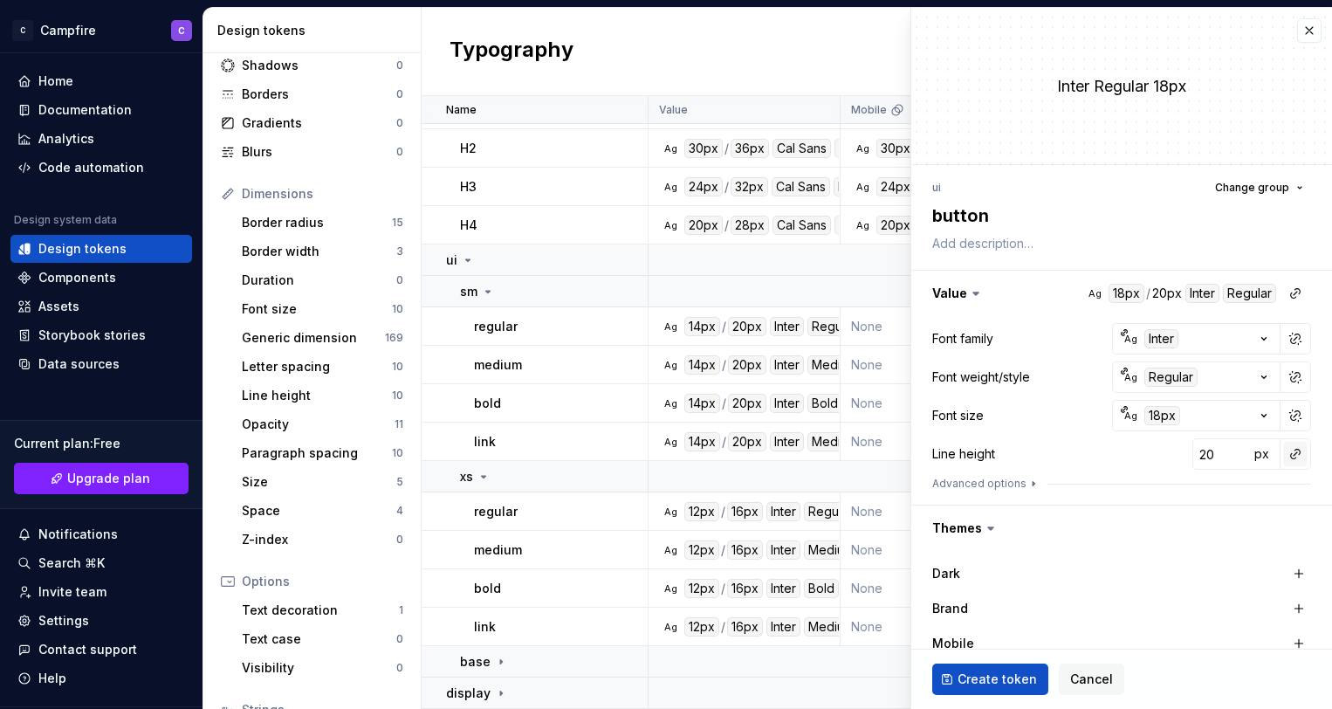
click at [1297, 454] on button "button" at bounding box center [1295, 454] width 24 height 24
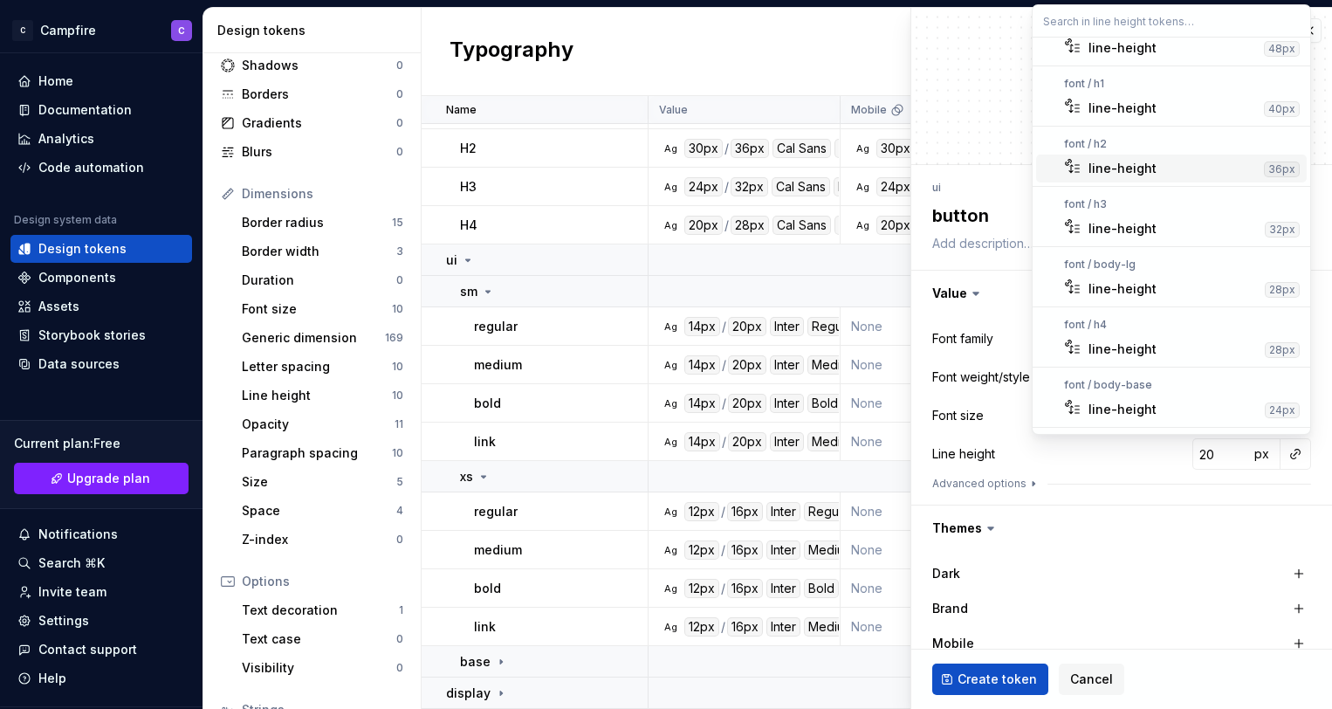
scroll to position [213, 0]
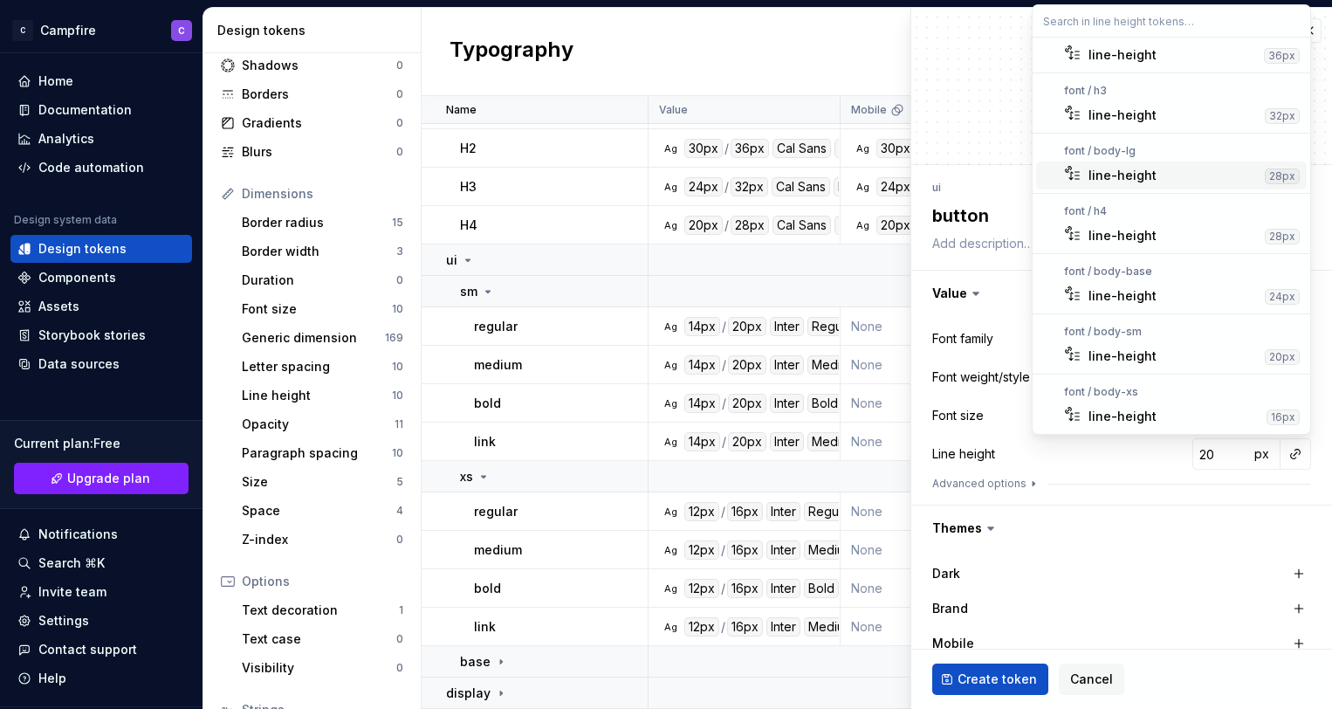
click at [1156, 177] on div "line-height" at bounding box center [1173, 175] width 169 height 17
type textarea "*"
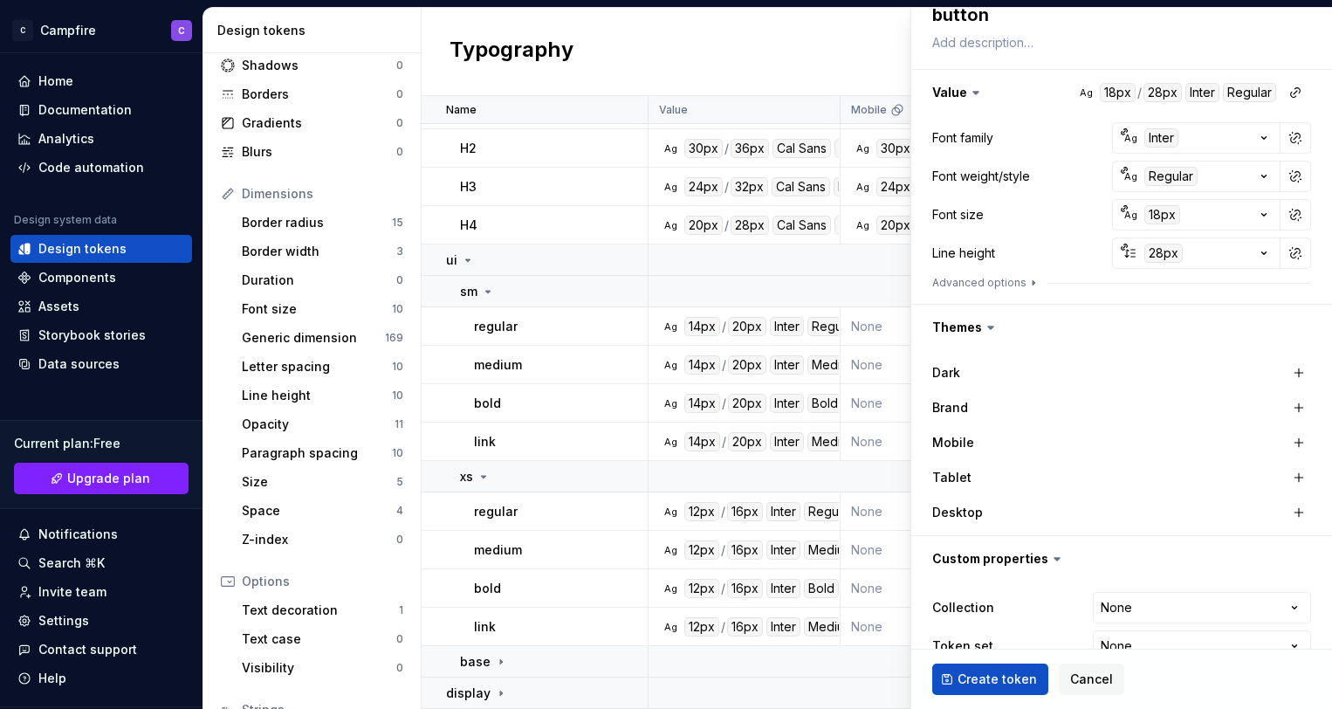
scroll to position [236, 0]
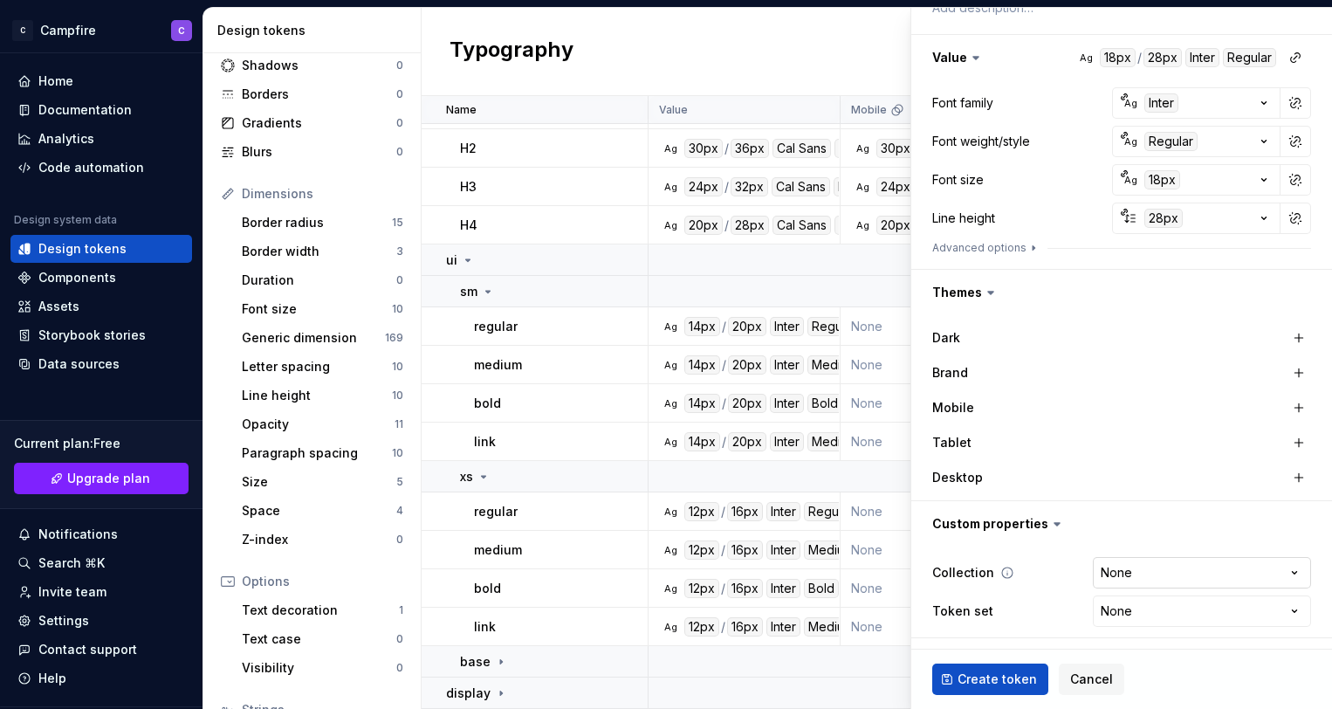
click at [1151, 564] on html "C Campfire C Home Documentation Analytics Code automation Design system data De…" at bounding box center [666, 354] width 1332 height 709
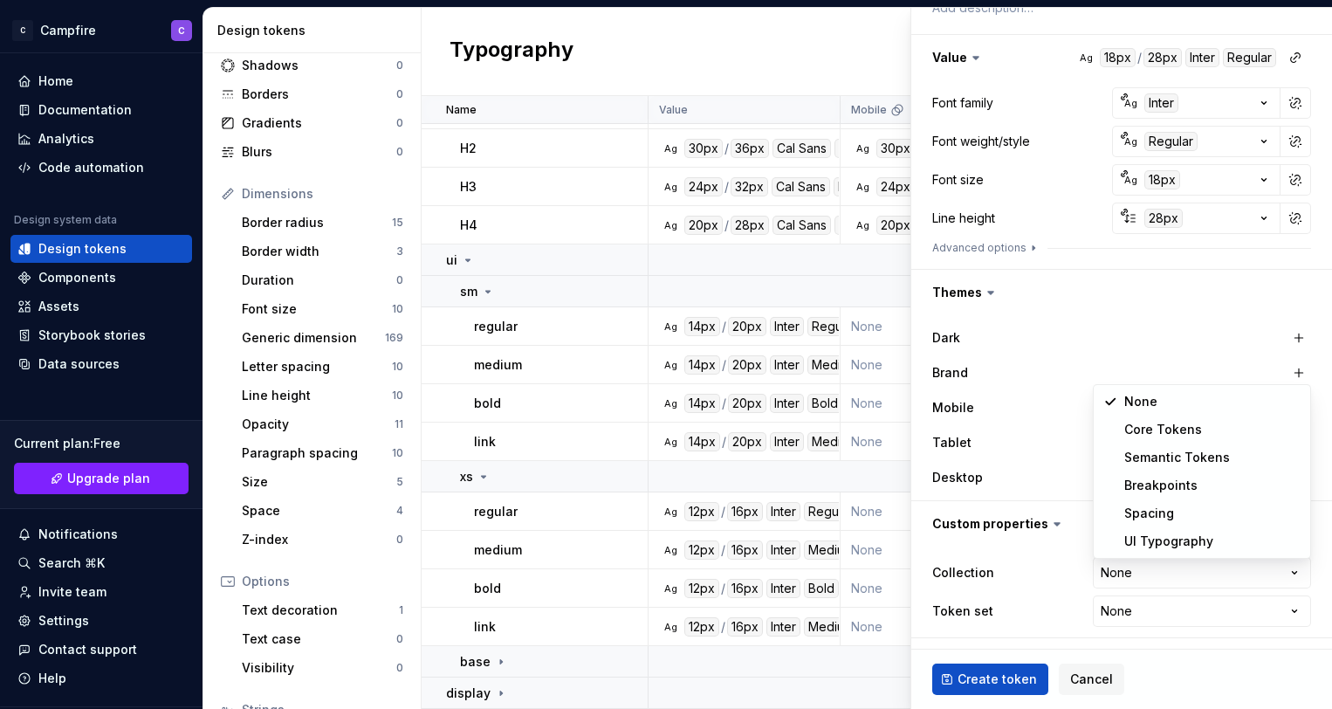
select select "**********"
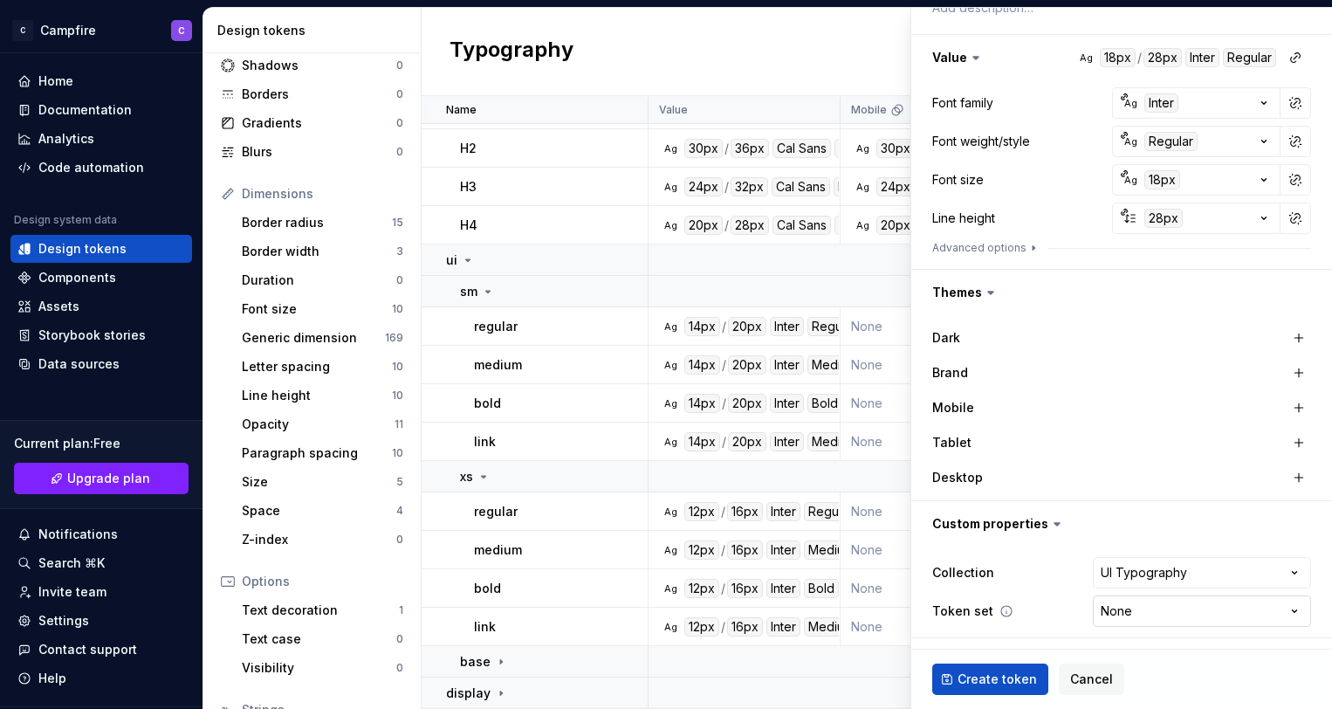
click at [1145, 614] on html "C Campfire C Home Documentation Analytics Code automation Design system data De…" at bounding box center [666, 354] width 1332 height 709
click at [1047, 551] on html "C Campfire C Home Documentation Analytics Code automation Design system data De…" at bounding box center [666, 354] width 1332 height 709
click at [1015, 684] on span "Create token" at bounding box center [997, 679] width 79 height 17
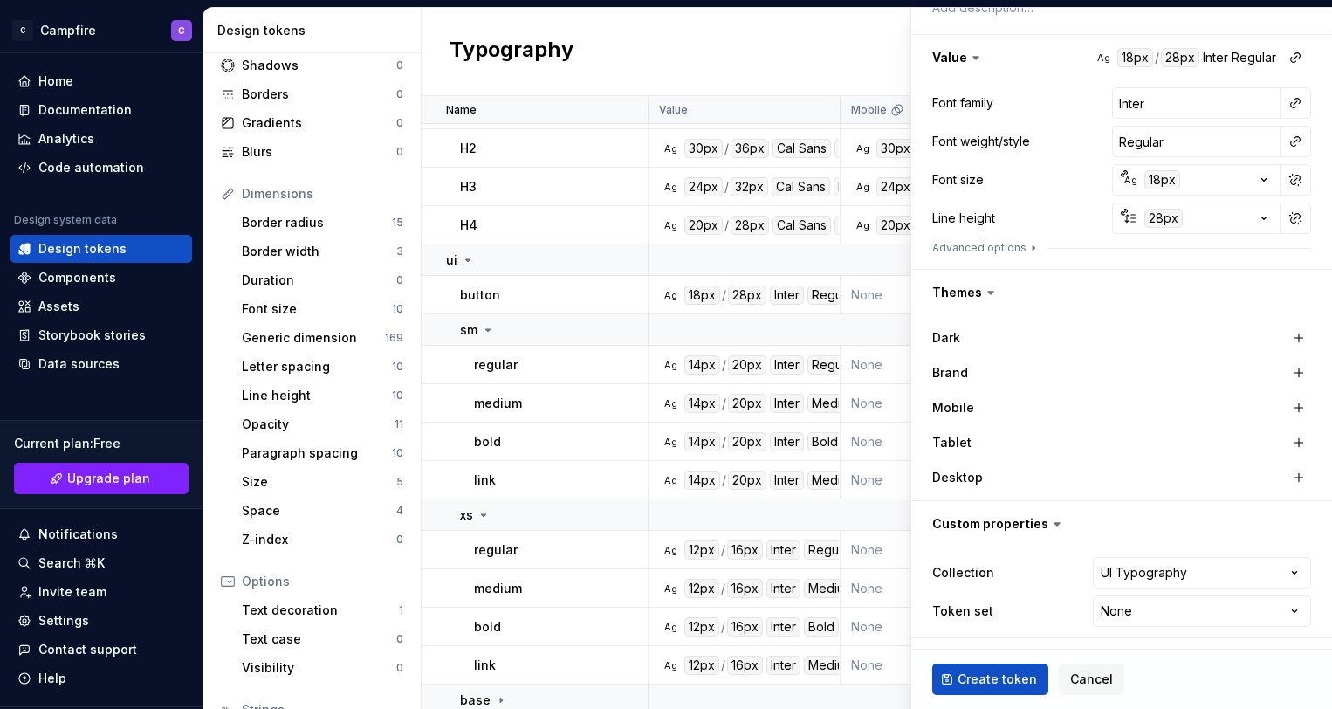
type textarea "*"
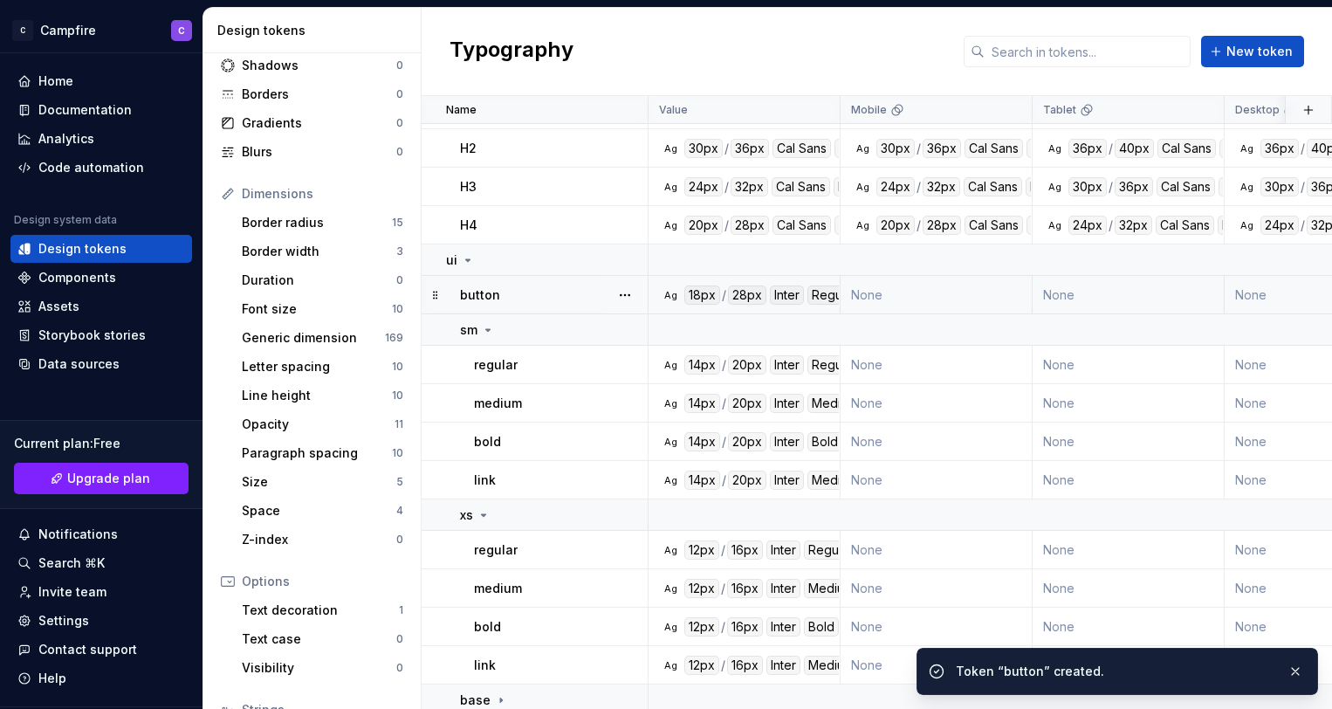
click at [568, 302] on div "button" at bounding box center [553, 294] width 187 height 17
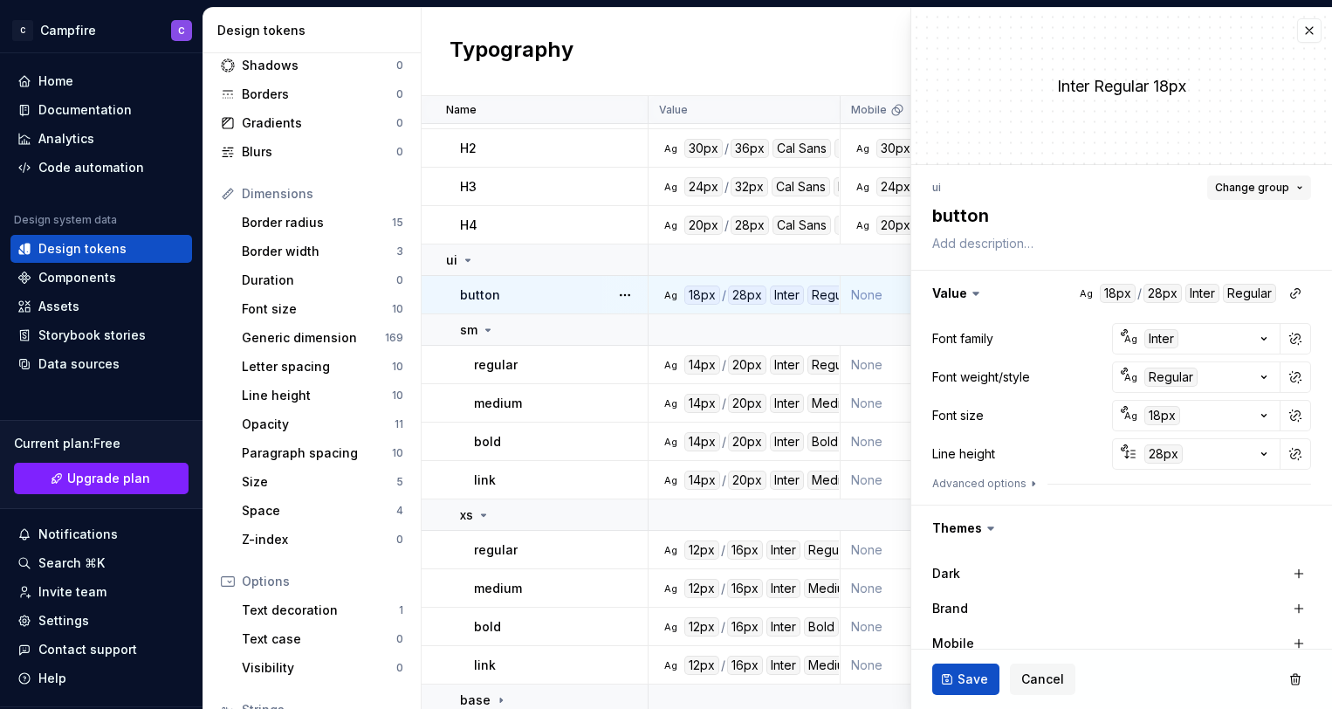
click at [1297, 189] on button "Change group" at bounding box center [1259, 187] width 104 height 24
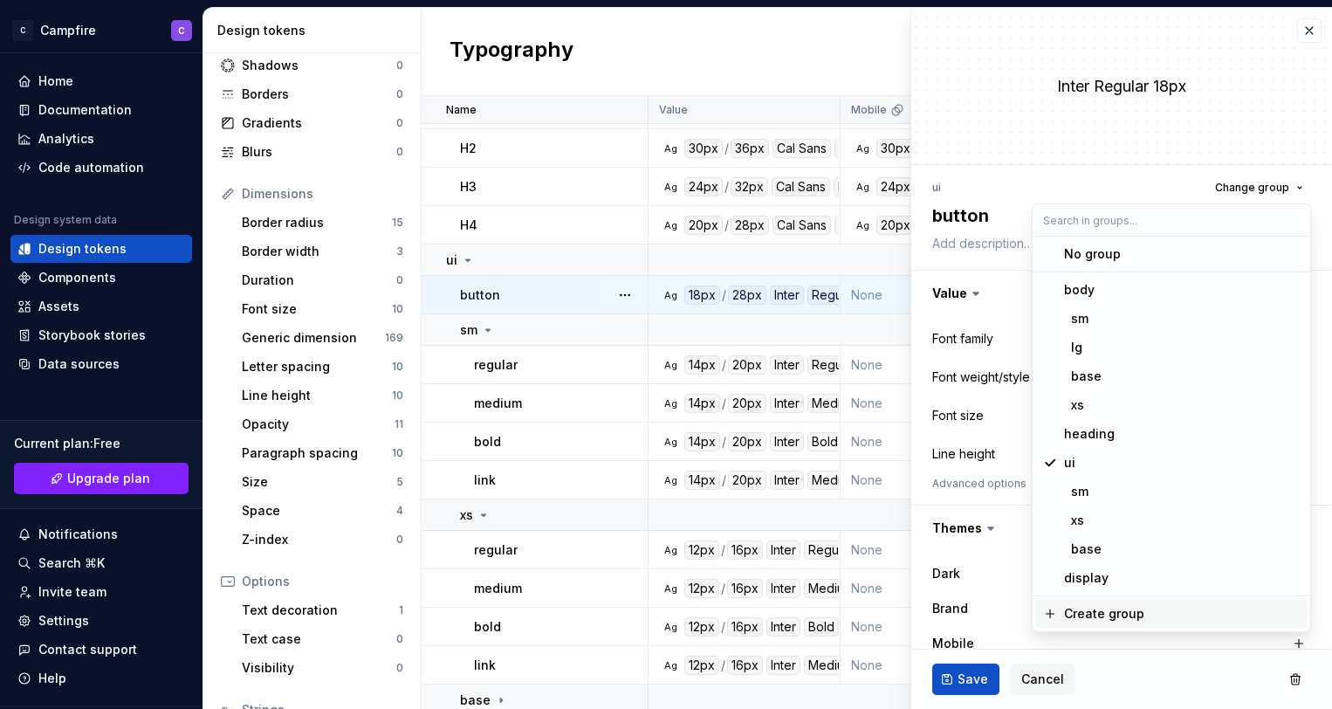
click at [1138, 605] on div "Create group" at bounding box center [1104, 613] width 80 height 17
type textarea "*"
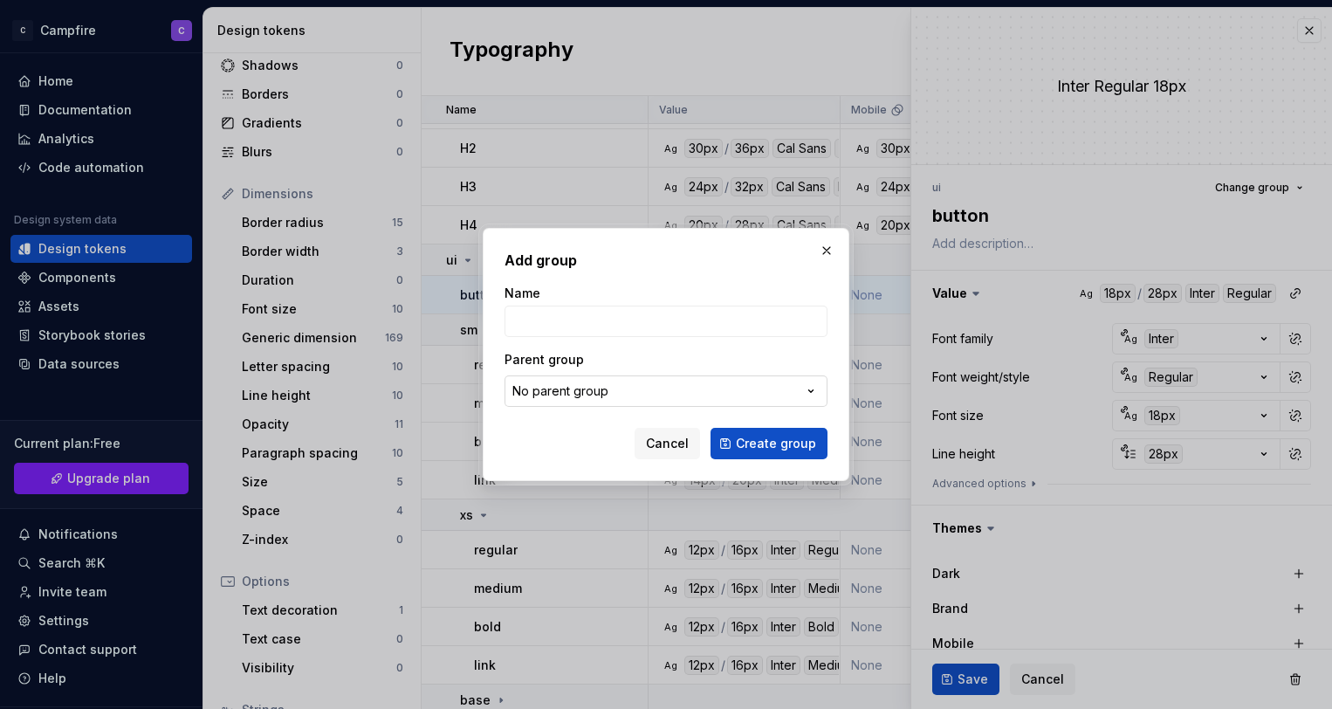
click at [796, 383] on button "No parent group" at bounding box center [666, 390] width 323 height 31
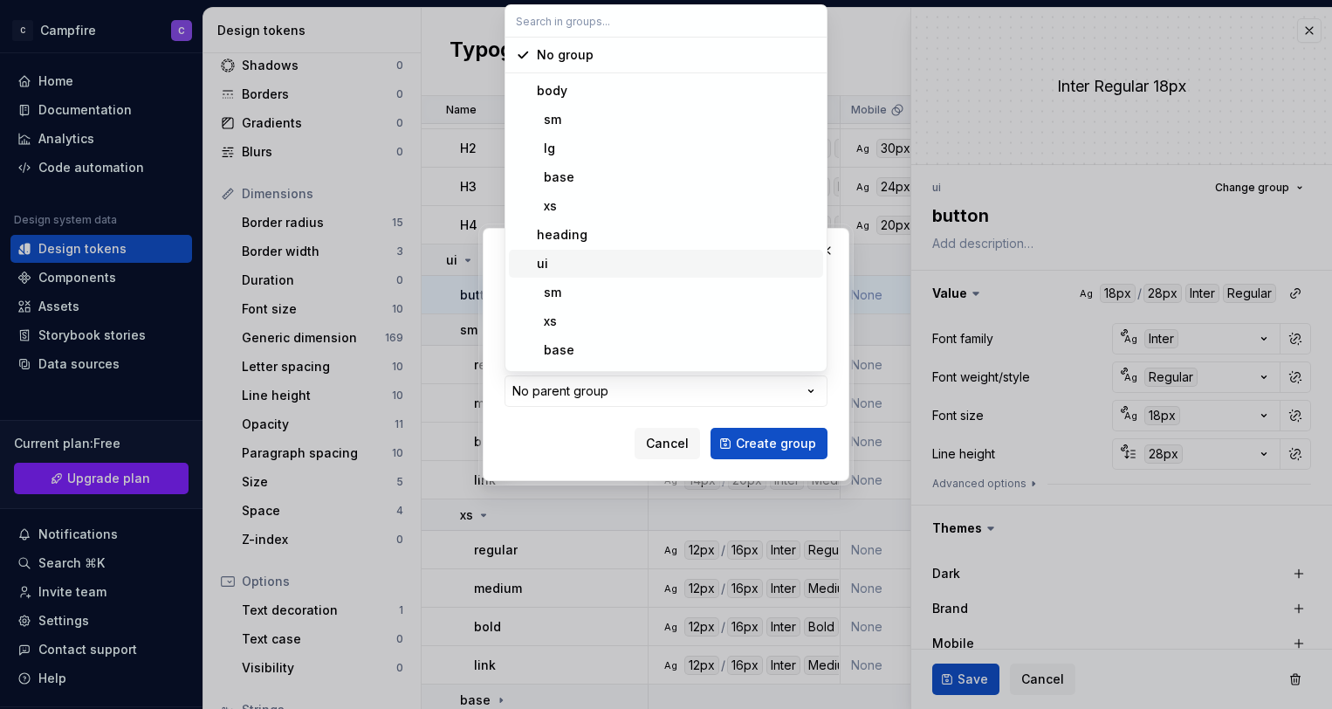
click at [680, 265] on div "ui" at bounding box center [676, 263] width 279 height 17
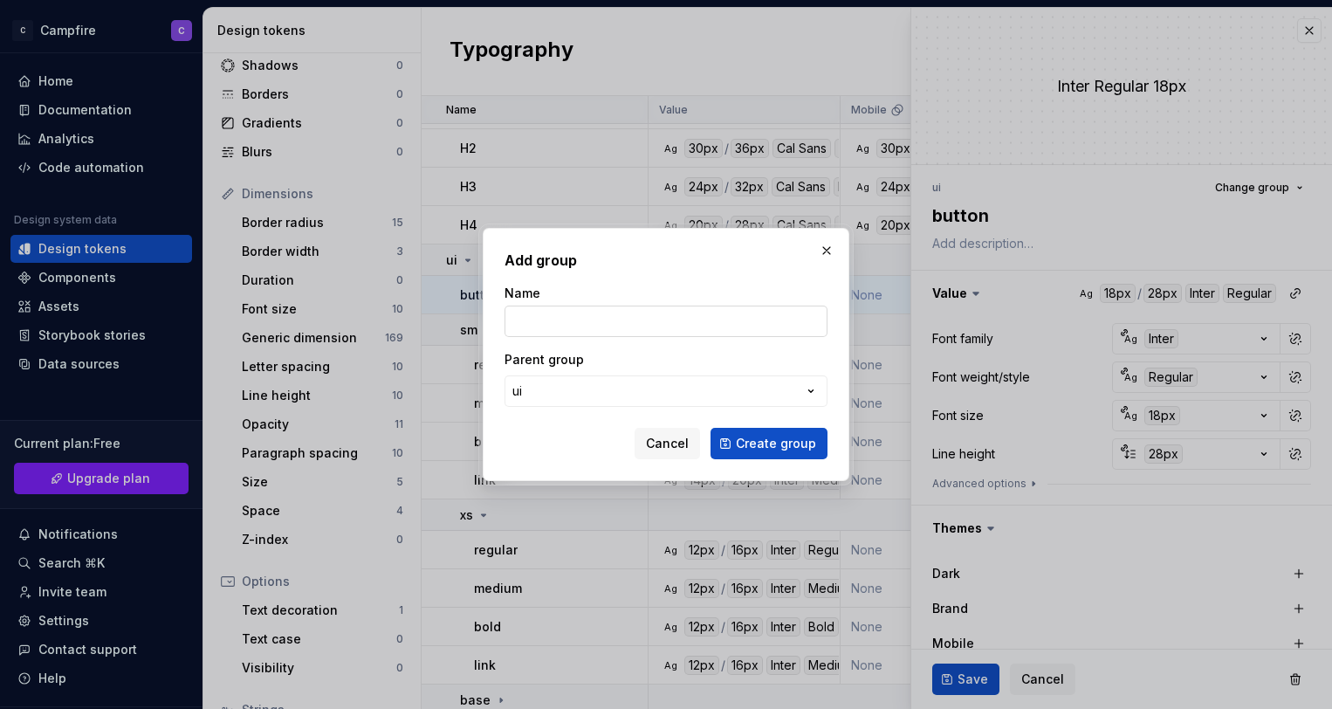
click at [636, 319] on input "Name" at bounding box center [666, 321] width 323 height 31
type input "button"
click at [749, 444] on span "Create group" at bounding box center [776, 443] width 80 height 17
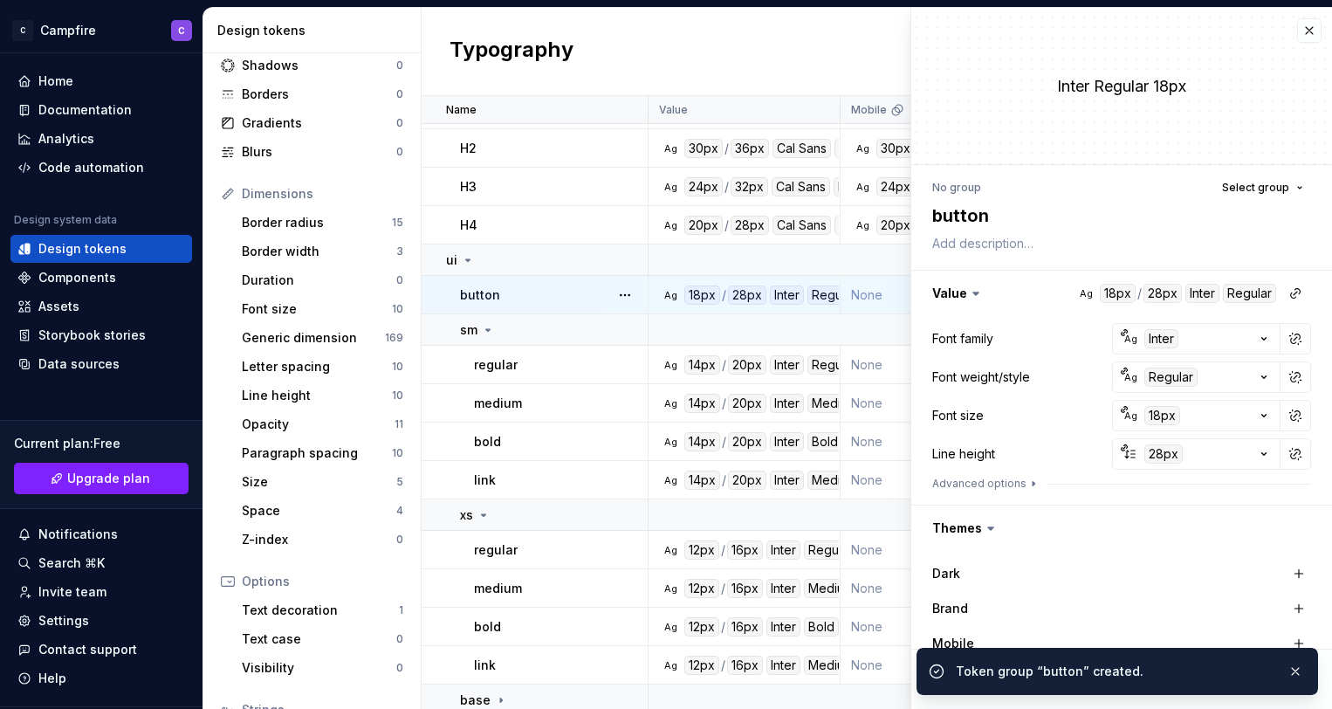
scroll to position [906, 0]
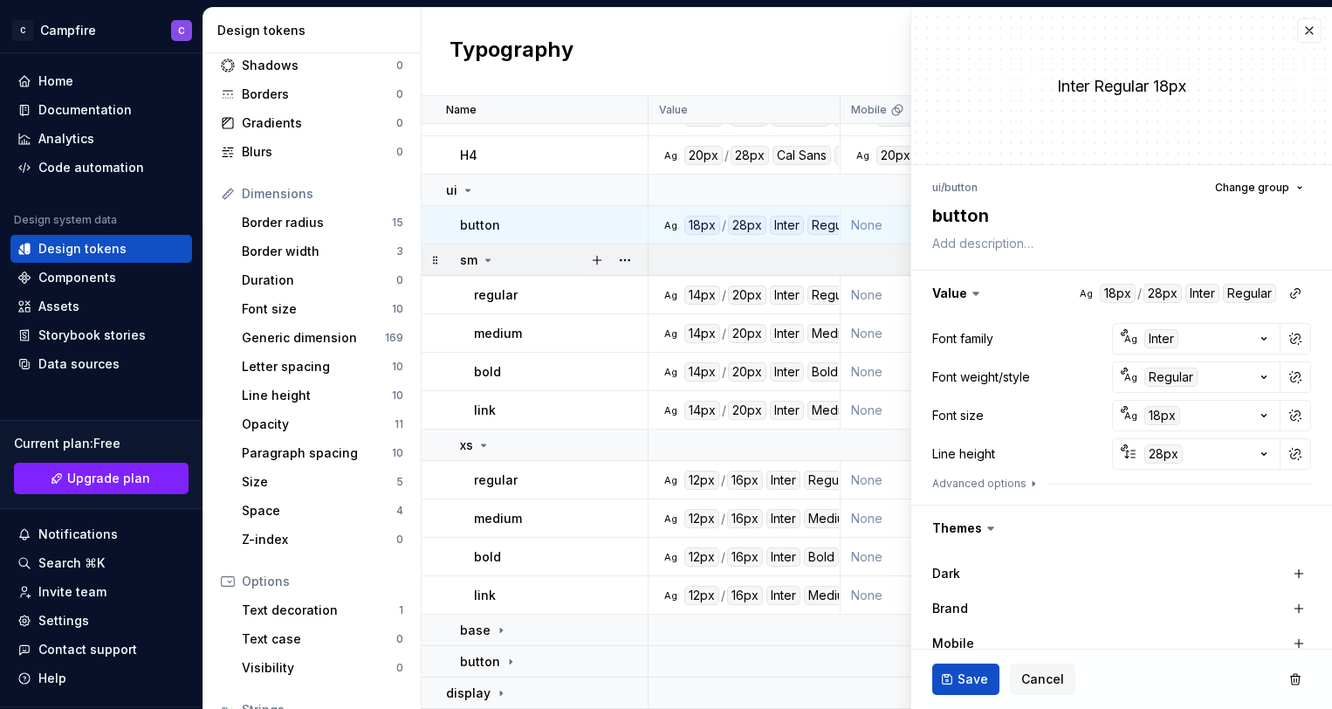
click at [493, 258] on icon at bounding box center [488, 260] width 14 height 14
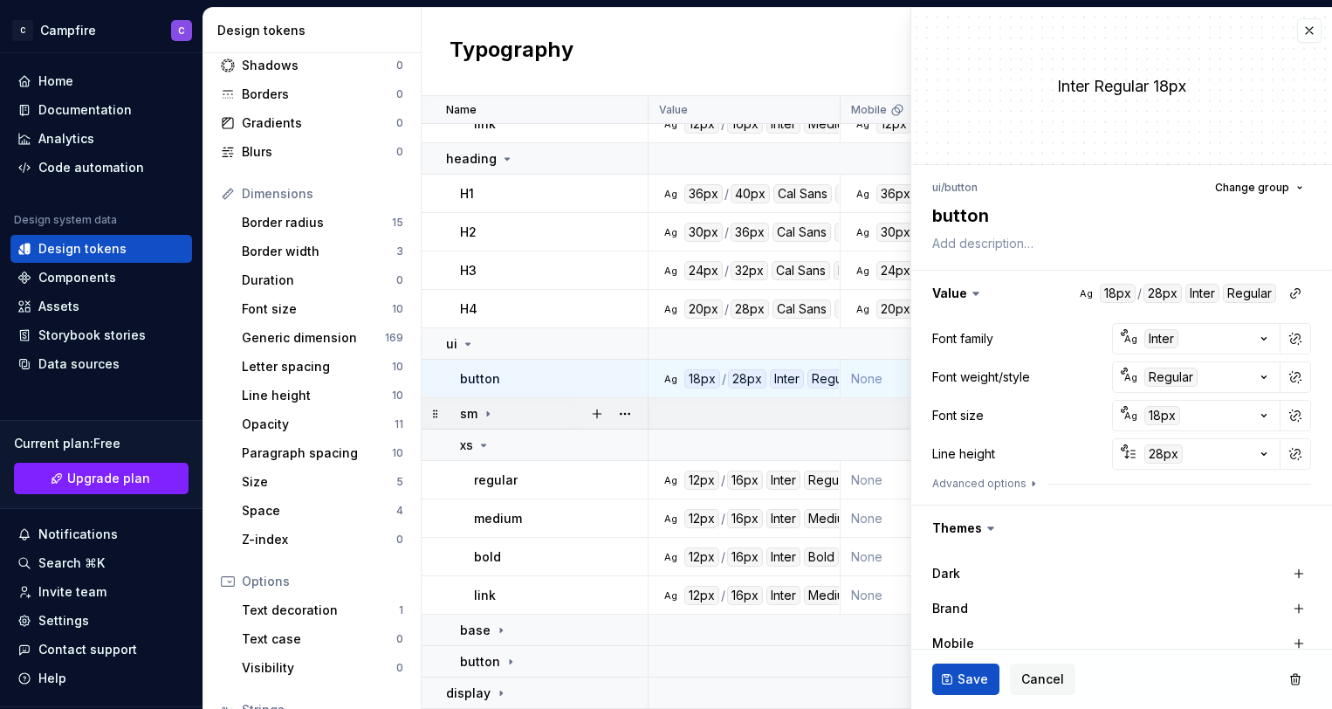
scroll to position [753, 0]
click at [488, 445] on icon at bounding box center [484, 445] width 14 height 14
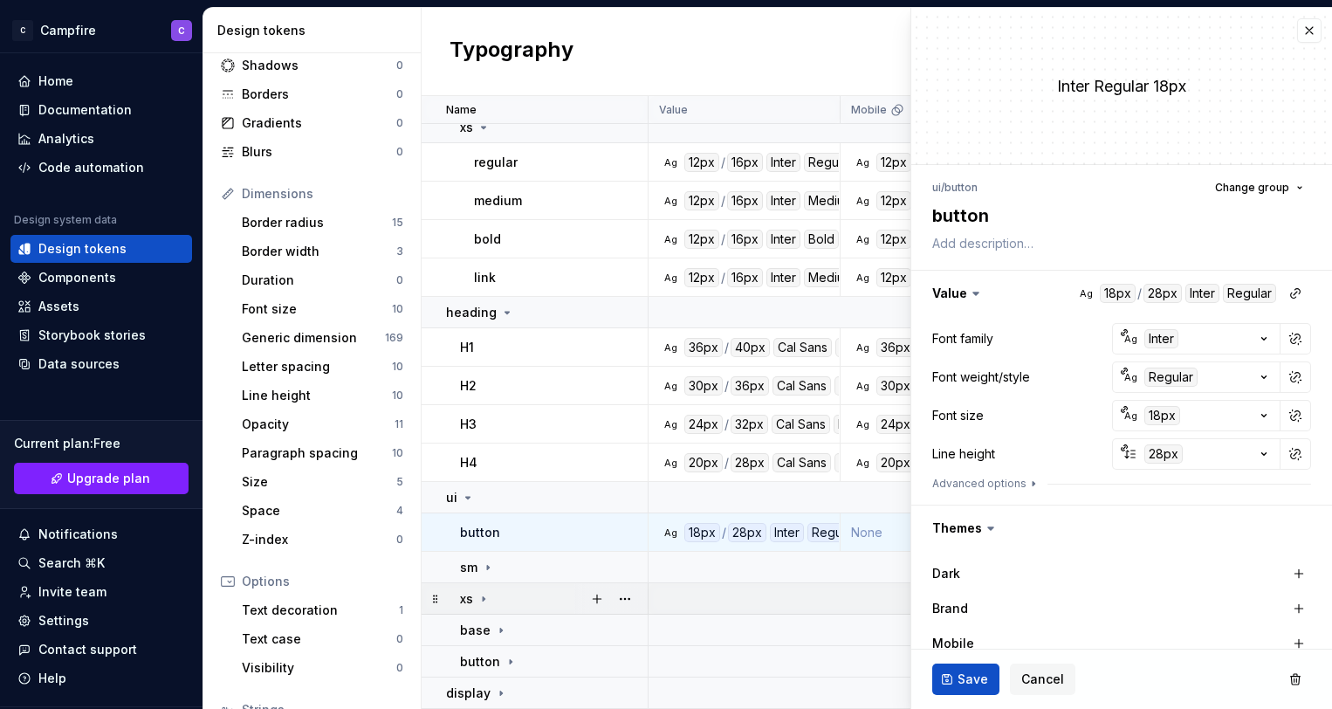
scroll to position [599, 0]
click at [489, 527] on p "button" at bounding box center [480, 532] width 40 height 17
click at [960, 211] on textarea "button" at bounding box center [1118, 215] width 379 height 31
click at [485, 572] on icon at bounding box center [488, 568] width 14 height 14
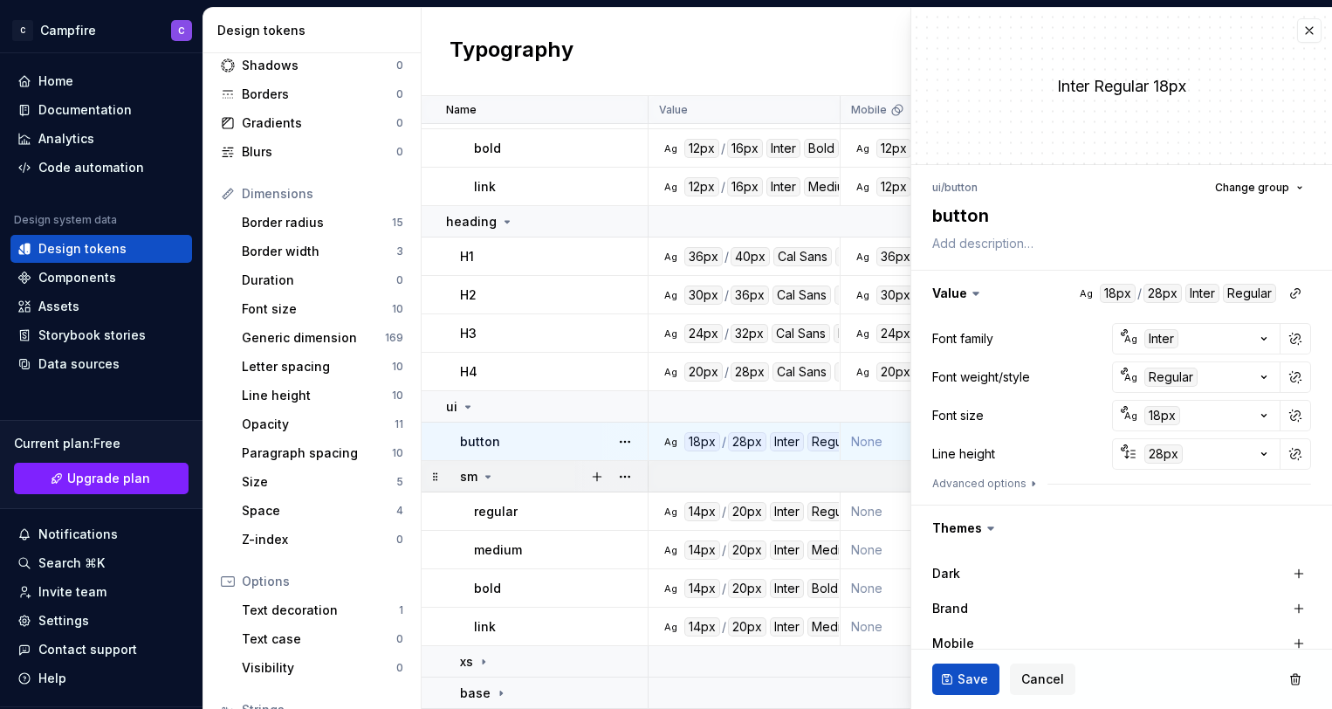
scroll to position [753, 0]
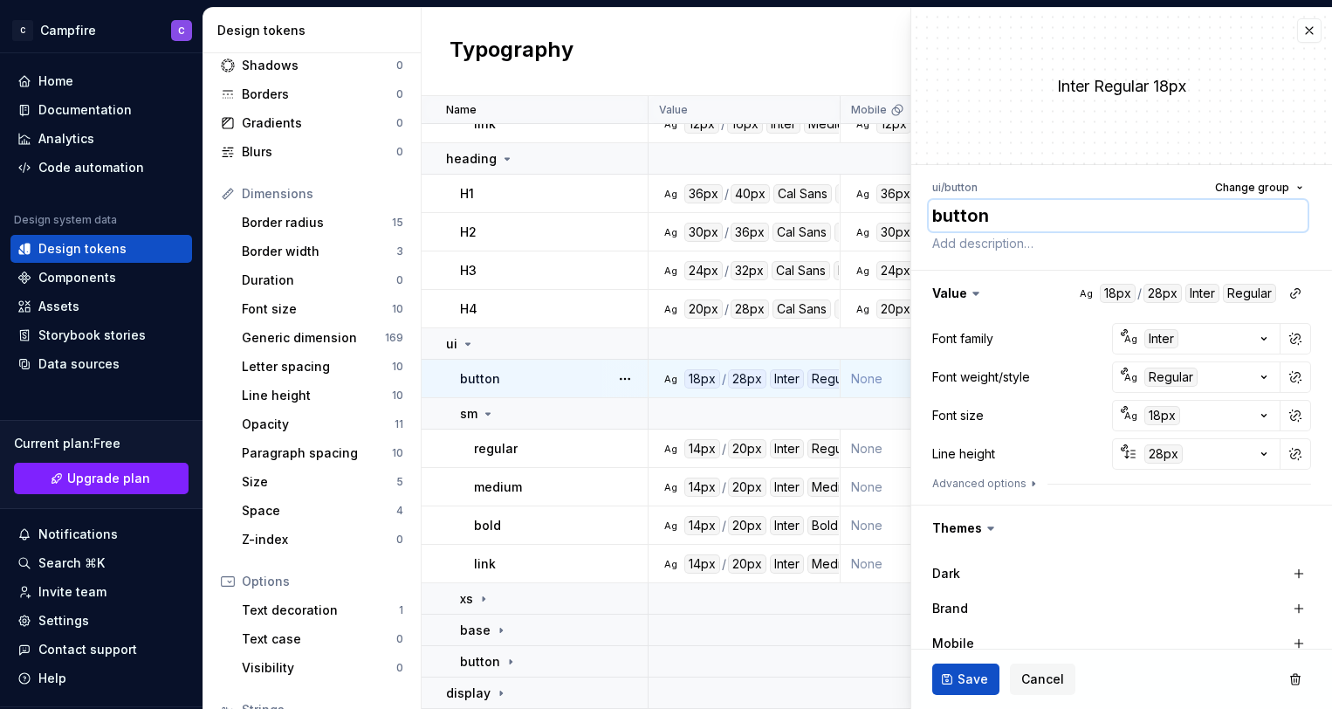
click at [997, 219] on textarea "button" at bounding box center [1118, 215] width 379 height 31
type textarea "*"
type textarea "r"
type textarea "*"
type textarea "re"
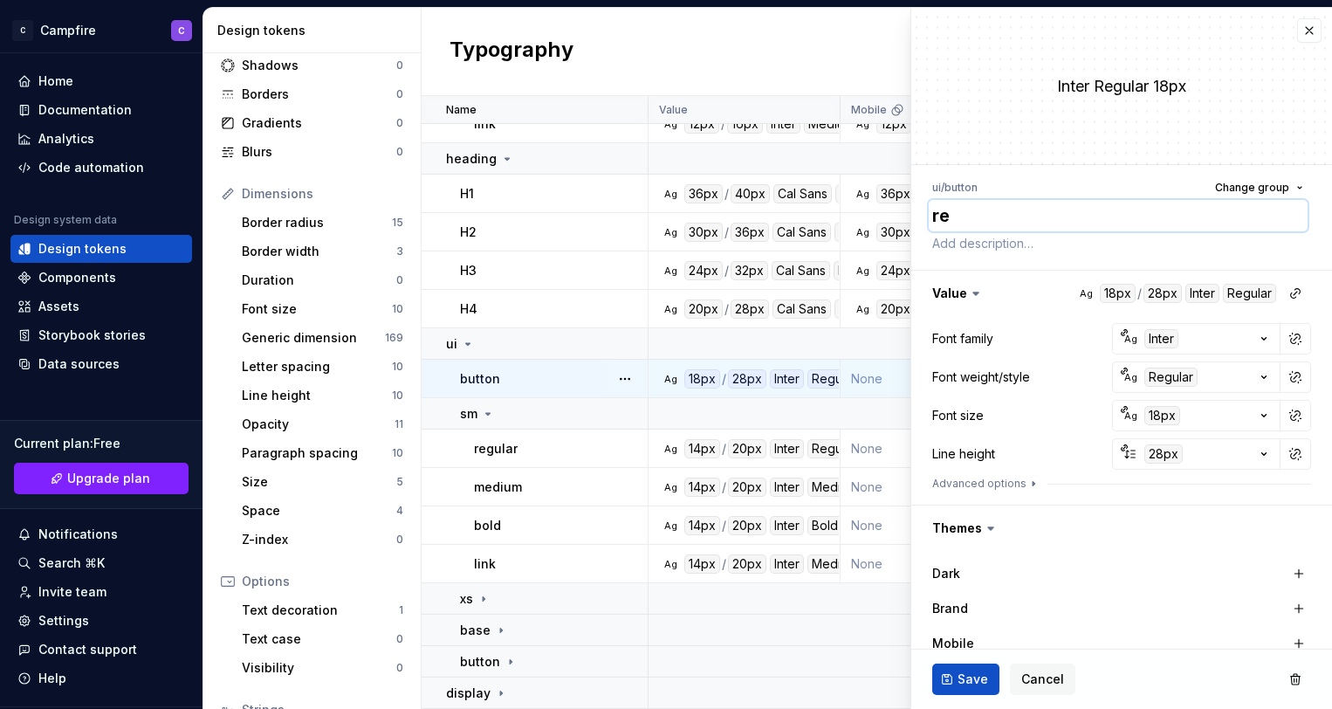
type textarea "*"
type textarea "reg"
type textarea "*"
type textarea "regu"
type textarea "*"
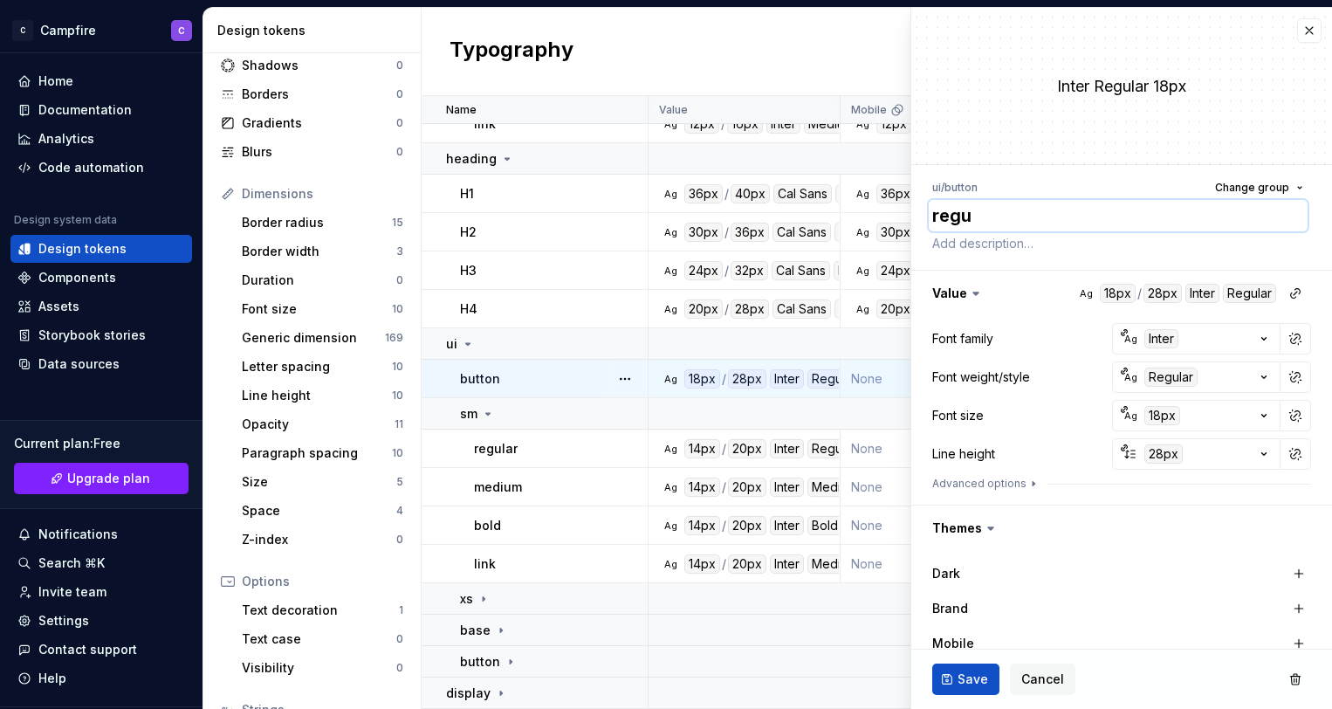
type textarea "regul"
type textarea "*"
type textarea "regula"
type textarea "*"
type textarea "regular"
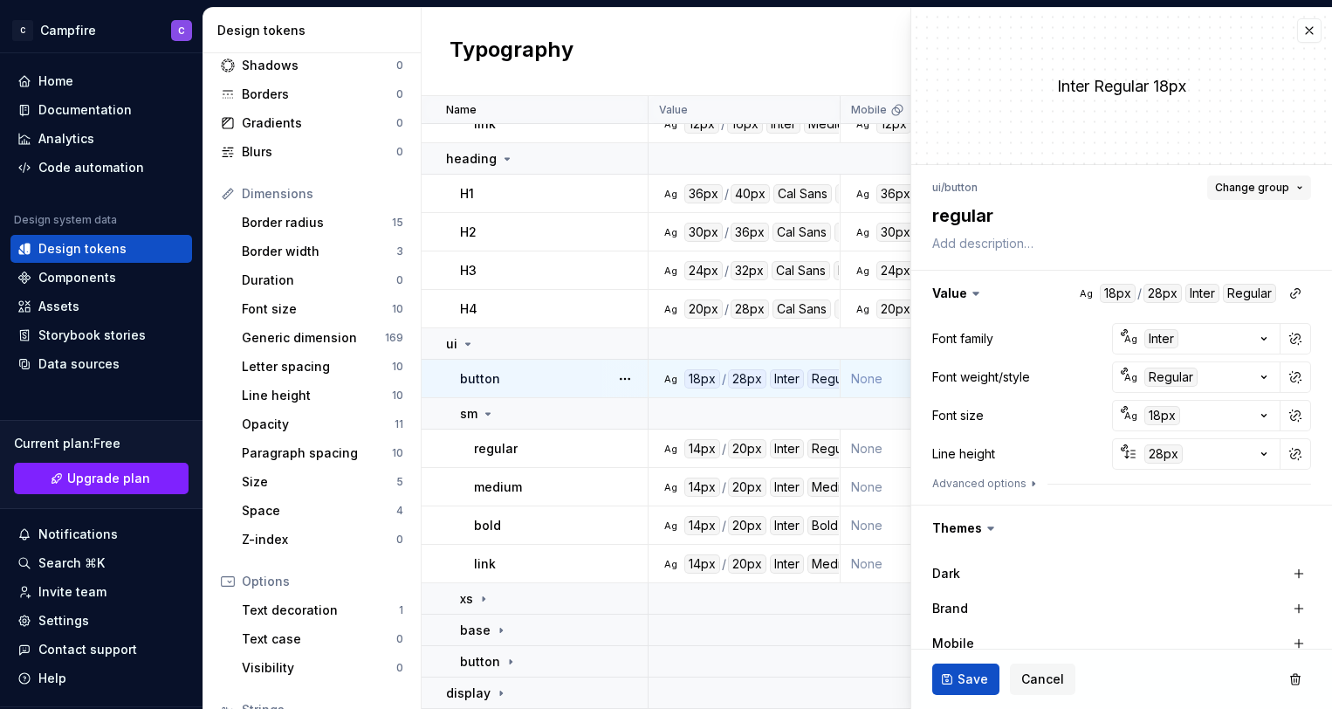
click at [1231, 181] on span "Change group" at bounding box center [1252, 188] width 74 height 14
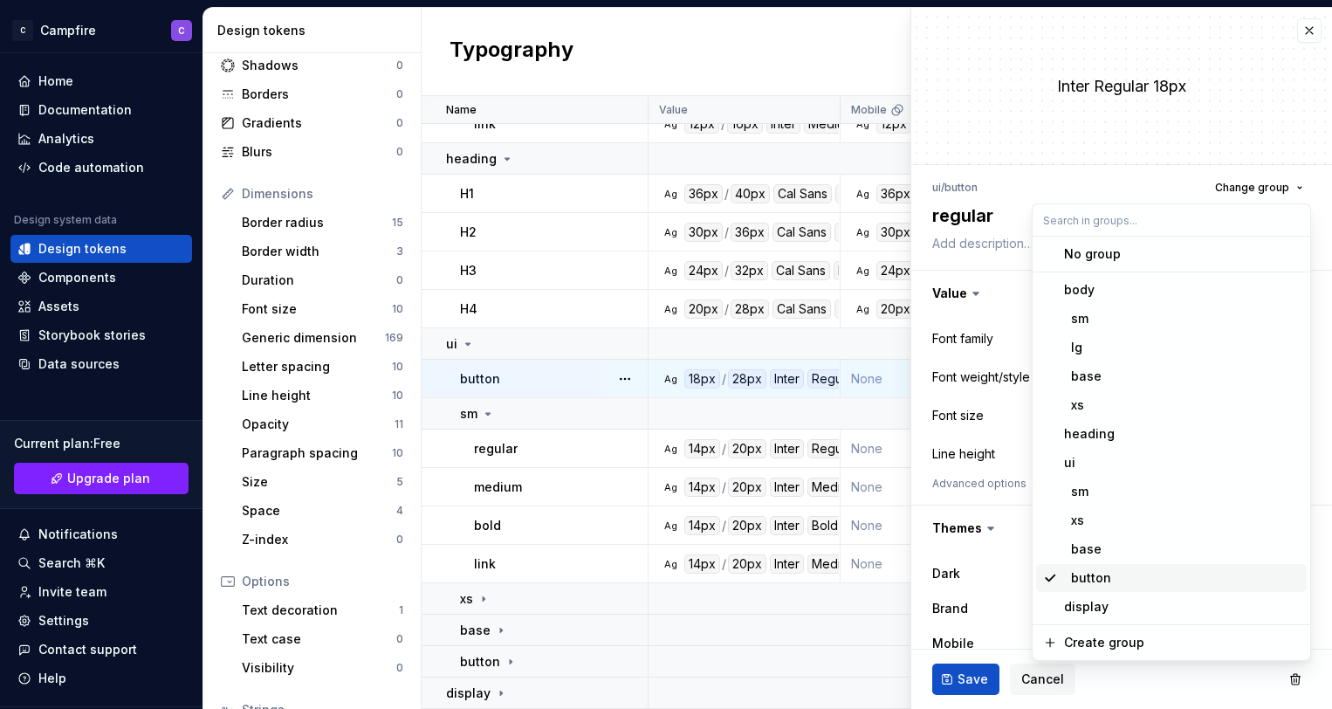
click at [1163, 577] on div "button" at bounding box center [1182, 577] width 236 height 17
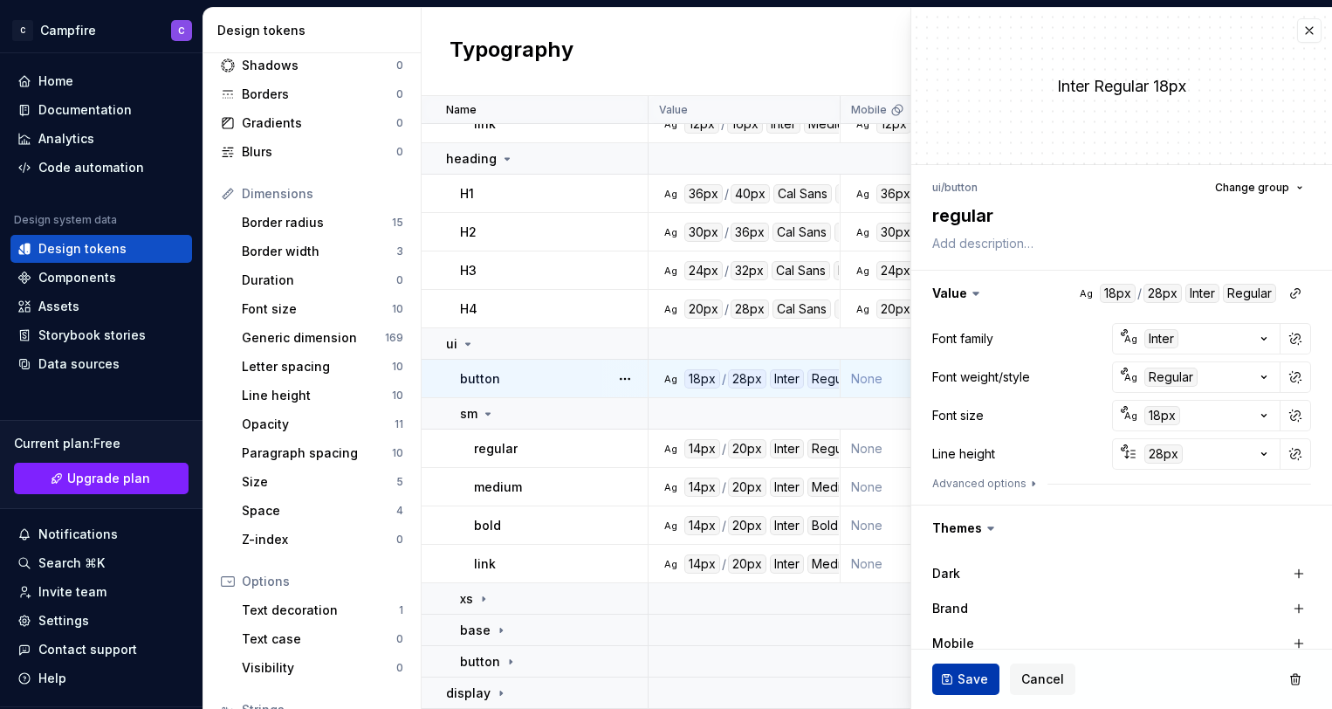
click at [961, 683] on span "Save" at bounding box center [973, 679] width 31 height 17
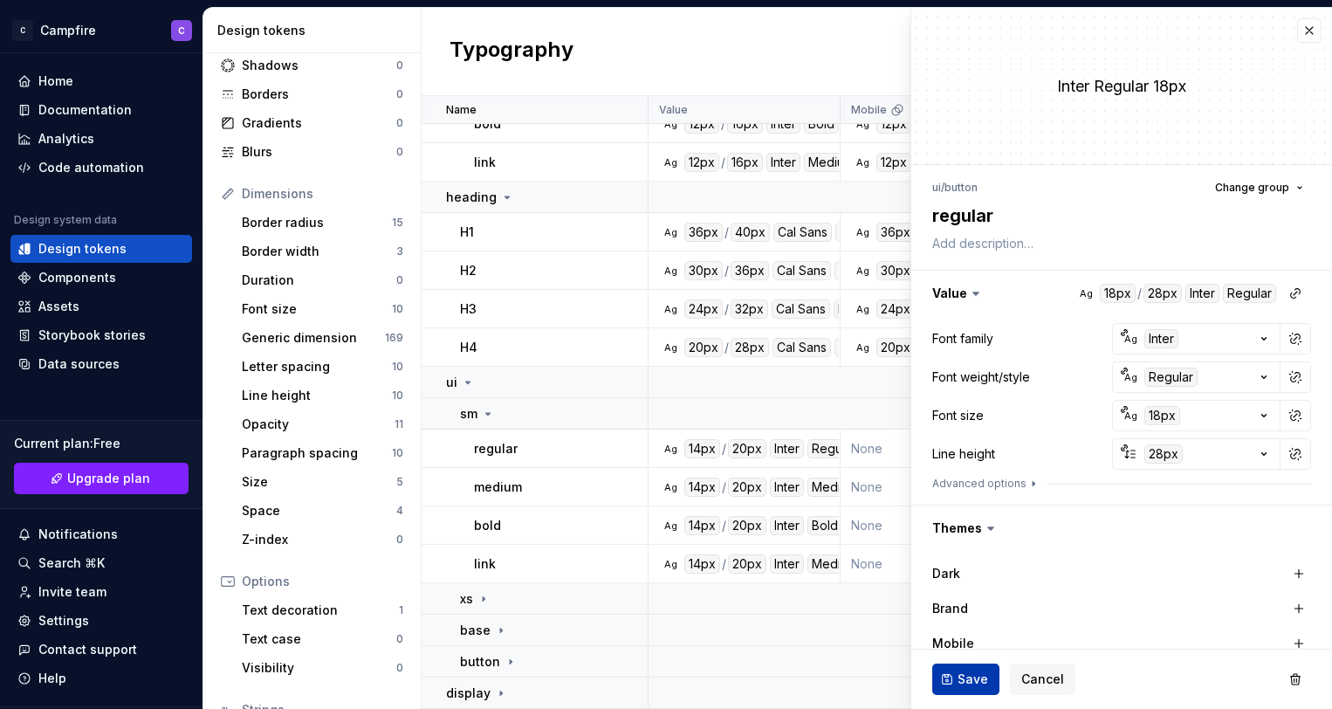
scroll to position [714, 0]
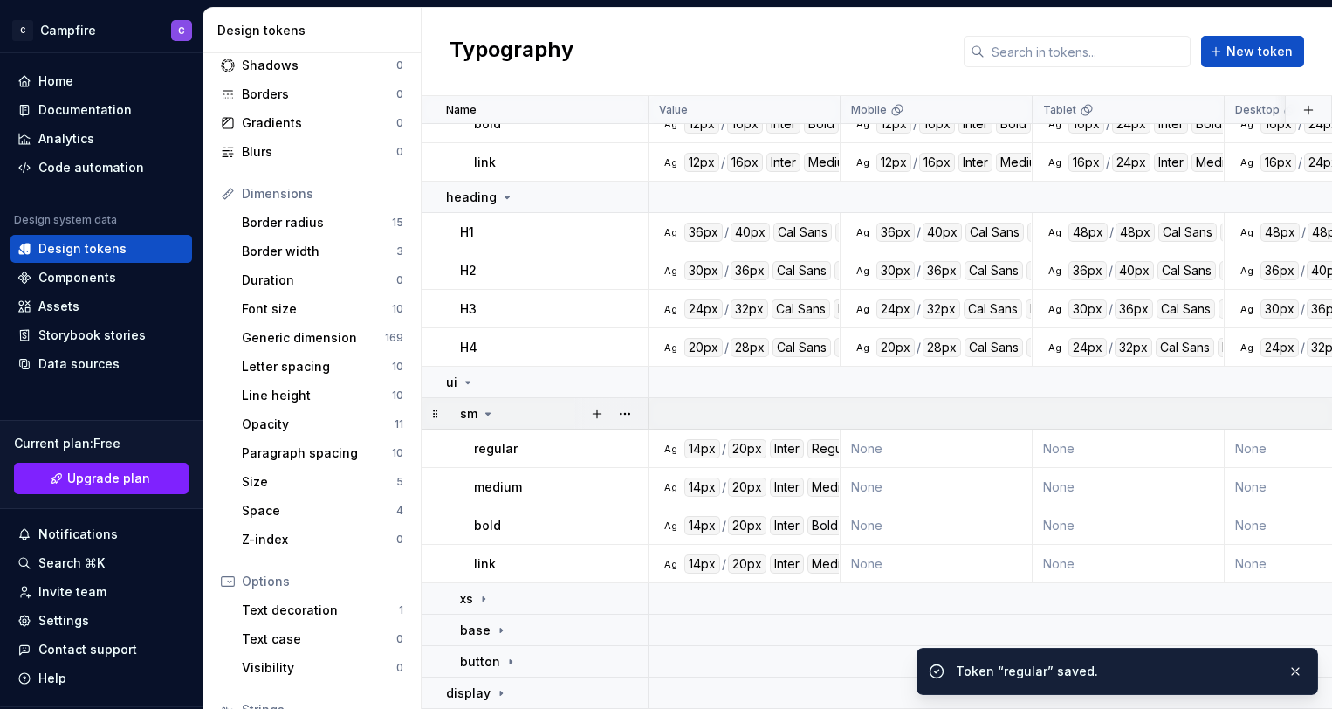
click at [485, 412] on icon at bounding box center [488, 414] width 14 height 14
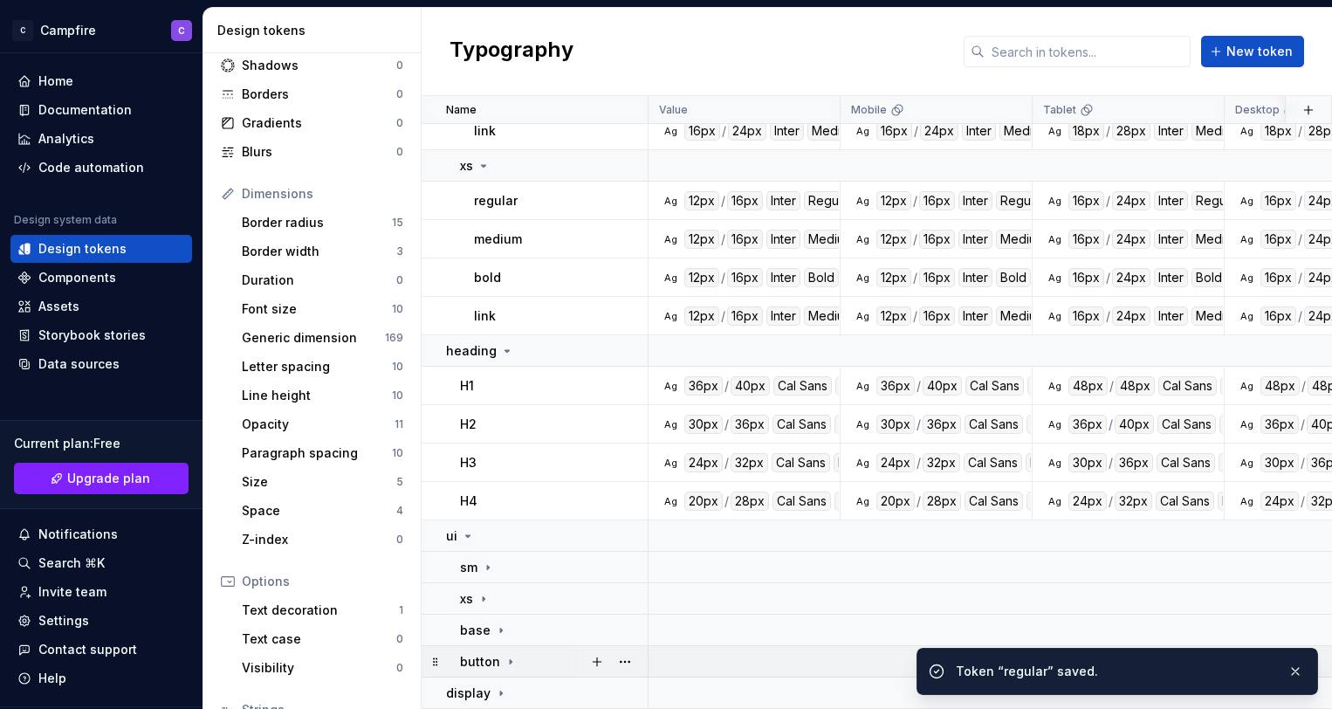
click at [495, 657] on p "button" at bounding box center [480, 661] width 40 height 17
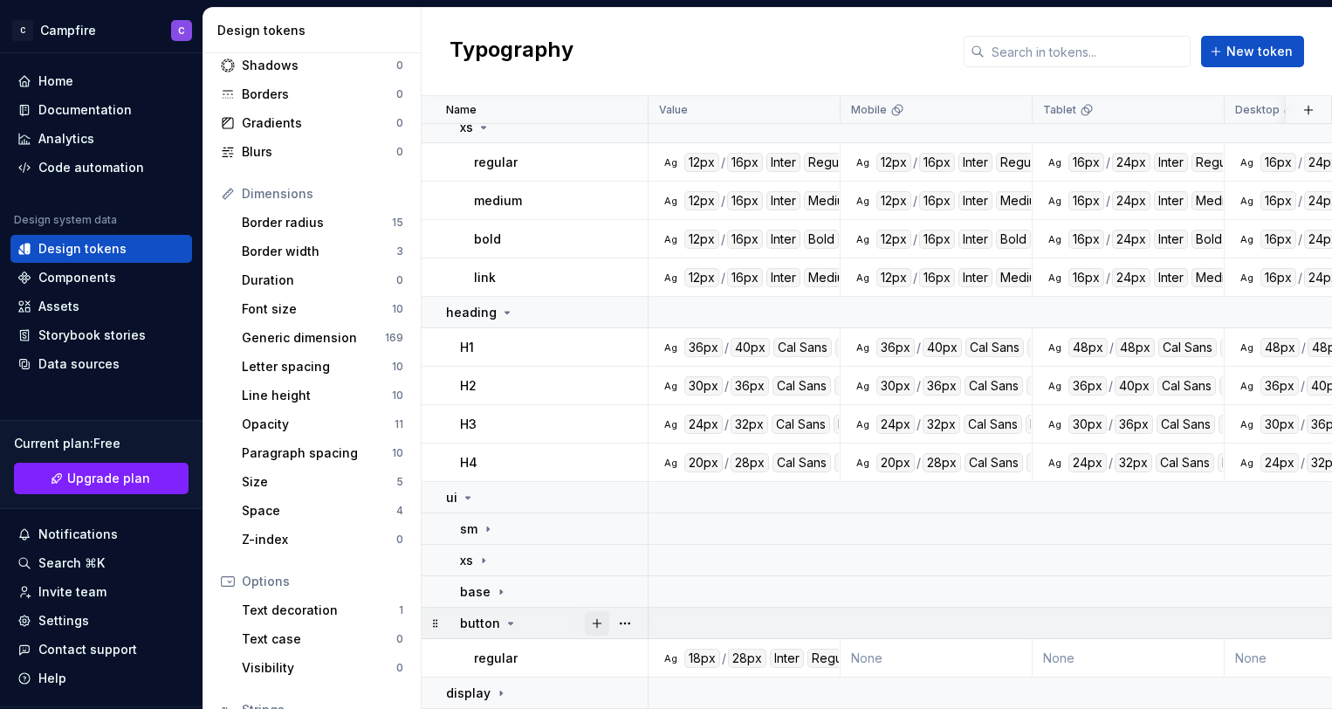
click at [600, 623] on button "button" at bounding box center [597, 623] width 24 height 24
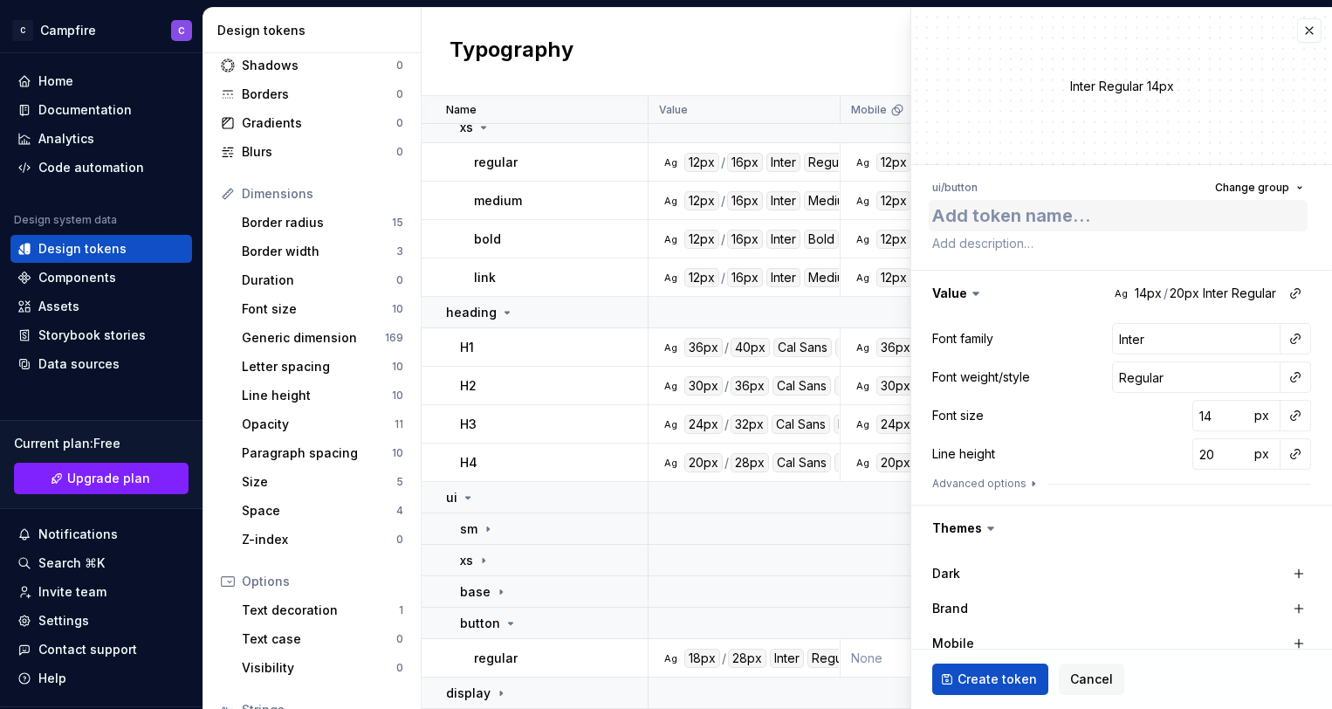
type textarea "*"
type textarea "b"
type textarea "*"
type textarea "bo"
type textarea "*"
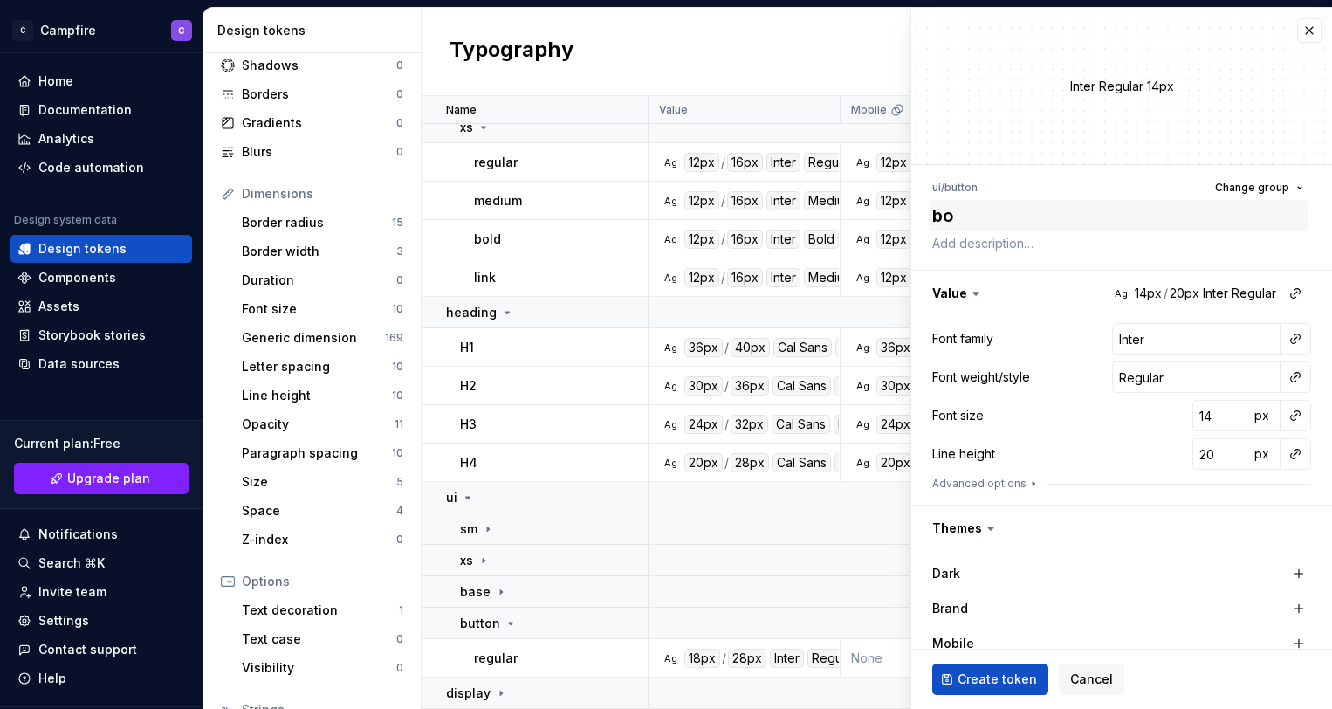
type textarea "bol"
type textarea "*"
type textarea "bold"
click at [1293, 337] on button "button" at bounding box center [1295, 339] width 24 height 24
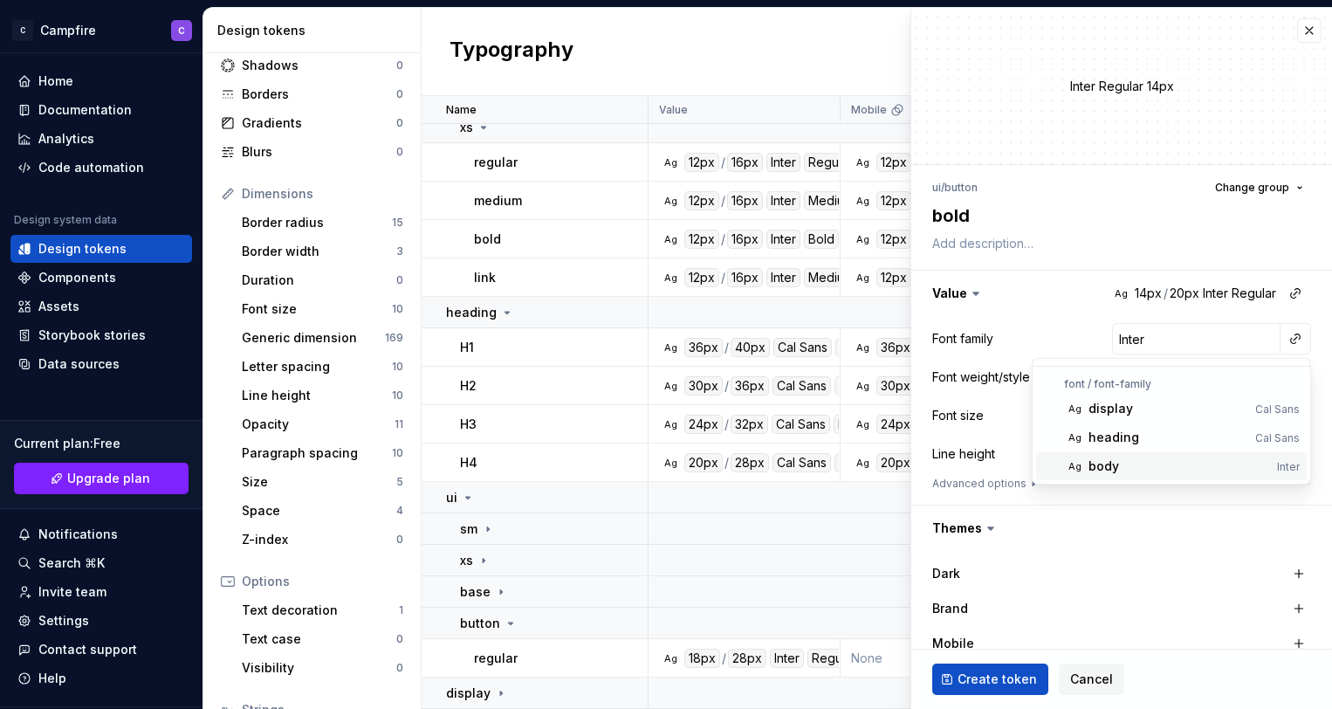
click at [1180, 458] on div "body" at bounding box center [1180, 465] width 182 height 17
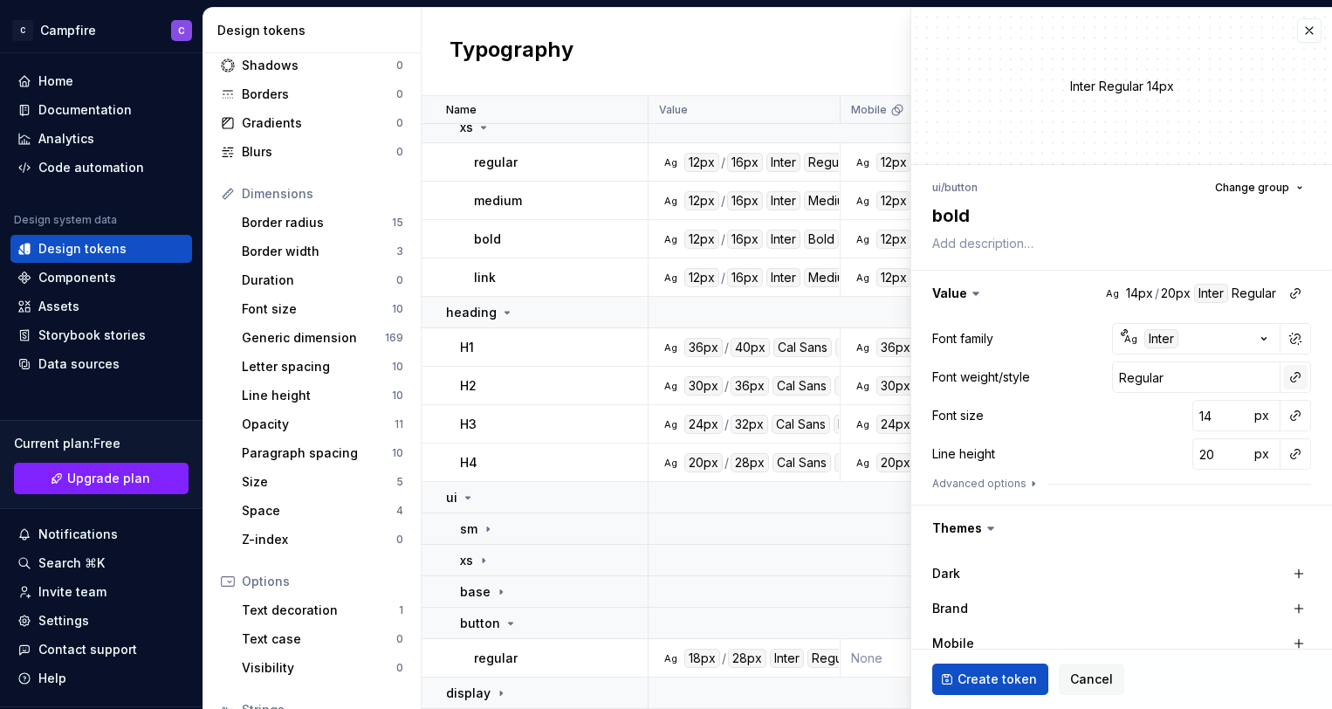
click at [1297, 382] on button "button" at bounding box center [1295, 377] width 24 height 24
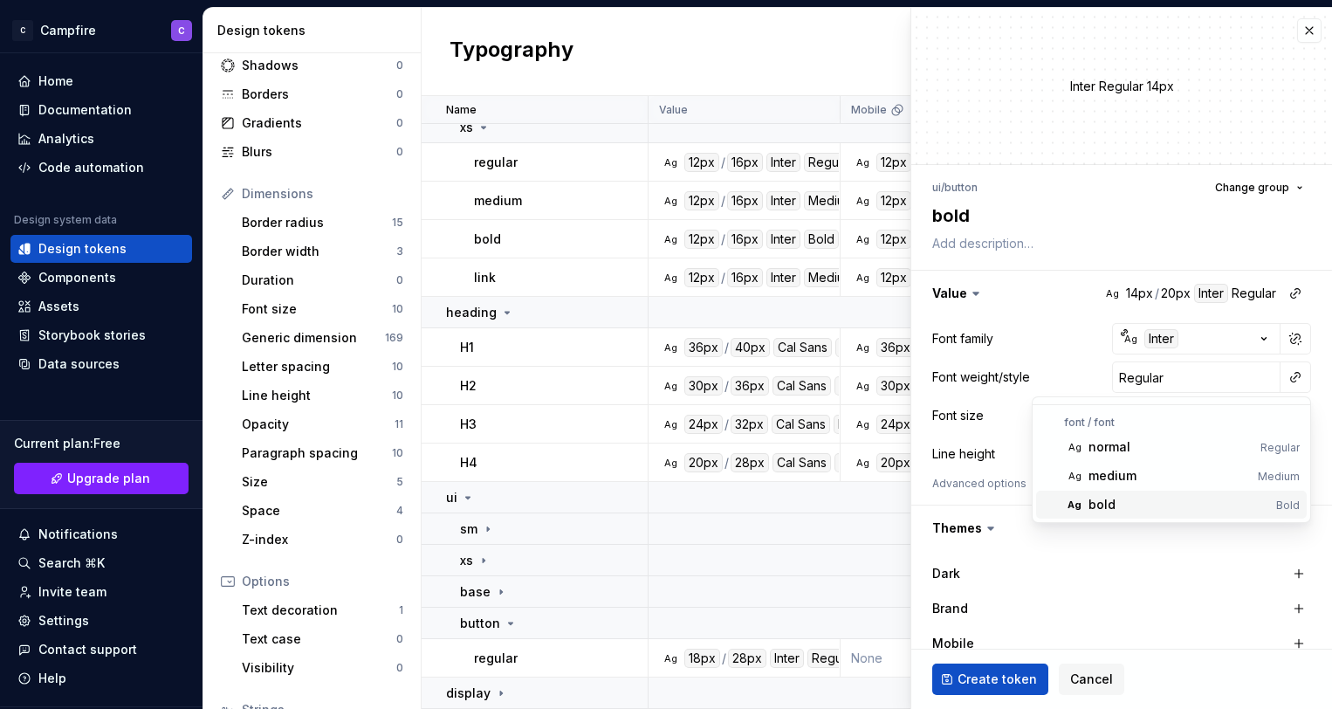
click at [1161, 496] on div "bold" at bounding box center [1179, 504] width 181 height 17
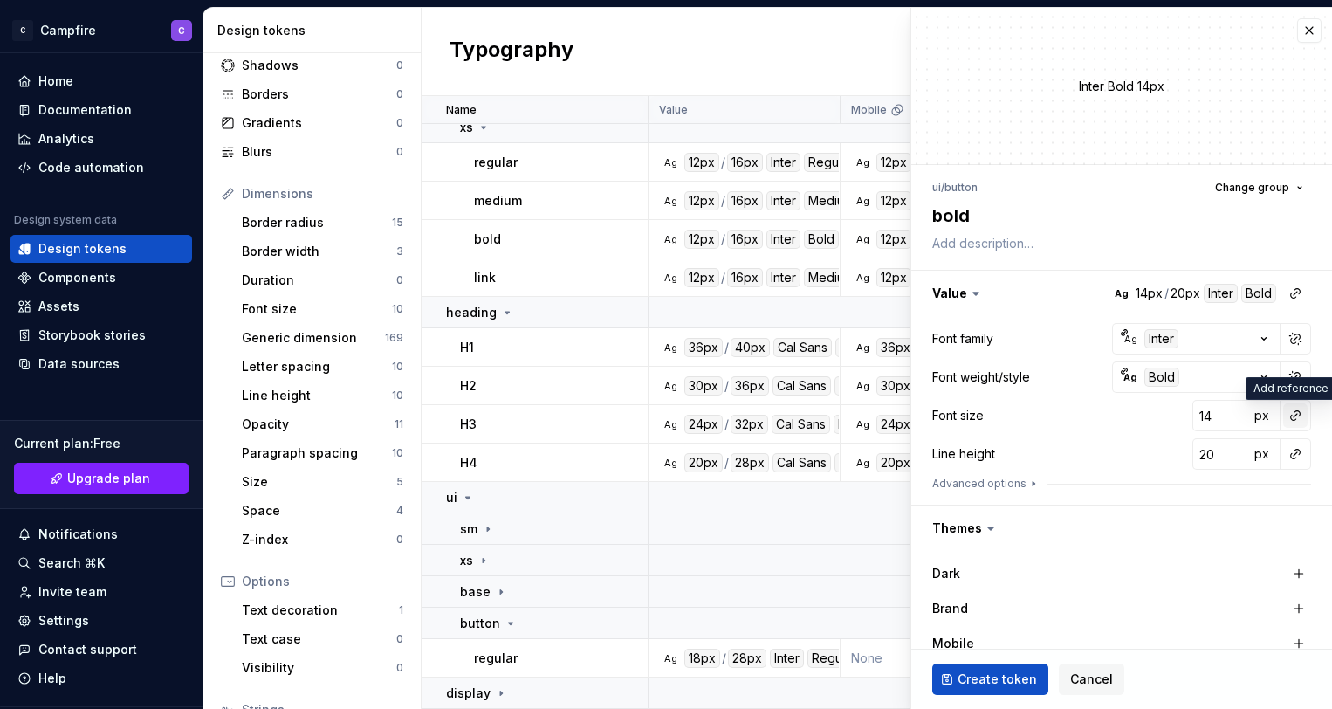
click at [1294, 417] on button "button" at bounding box center [1295, 415] width 24 height 24
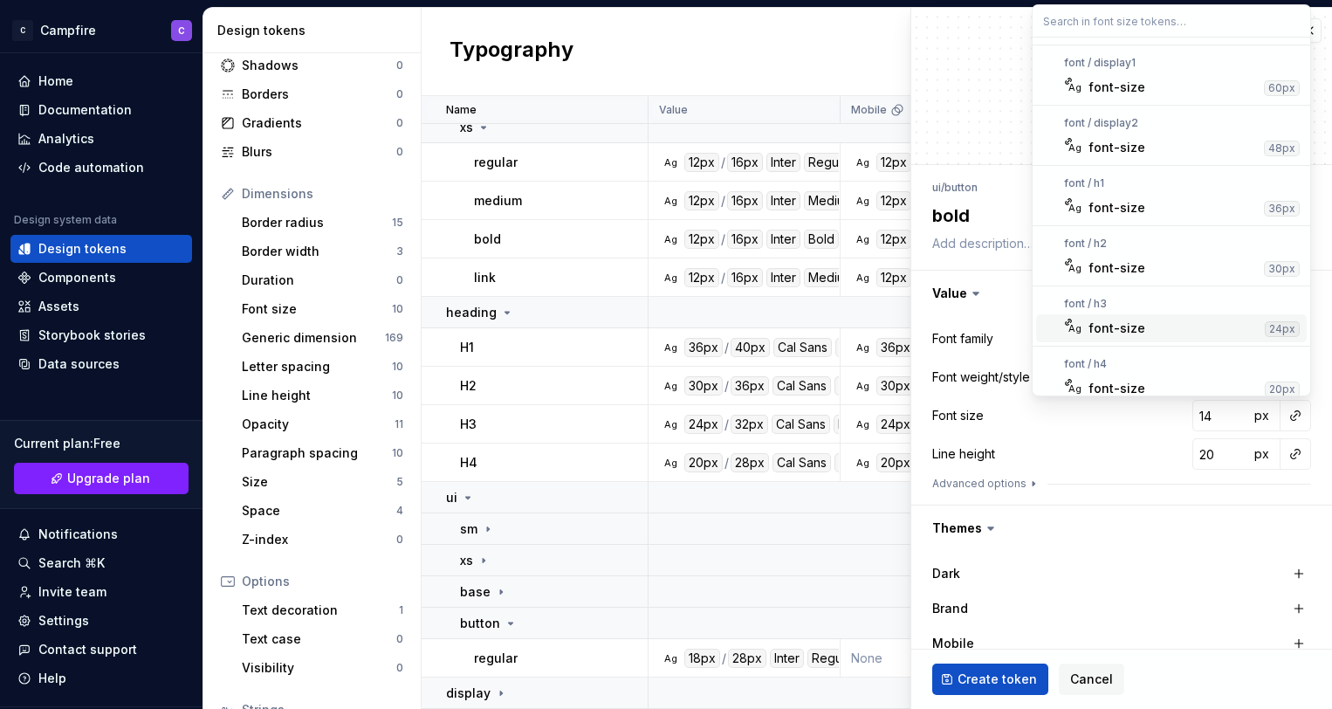
scroll to position [251, 0]
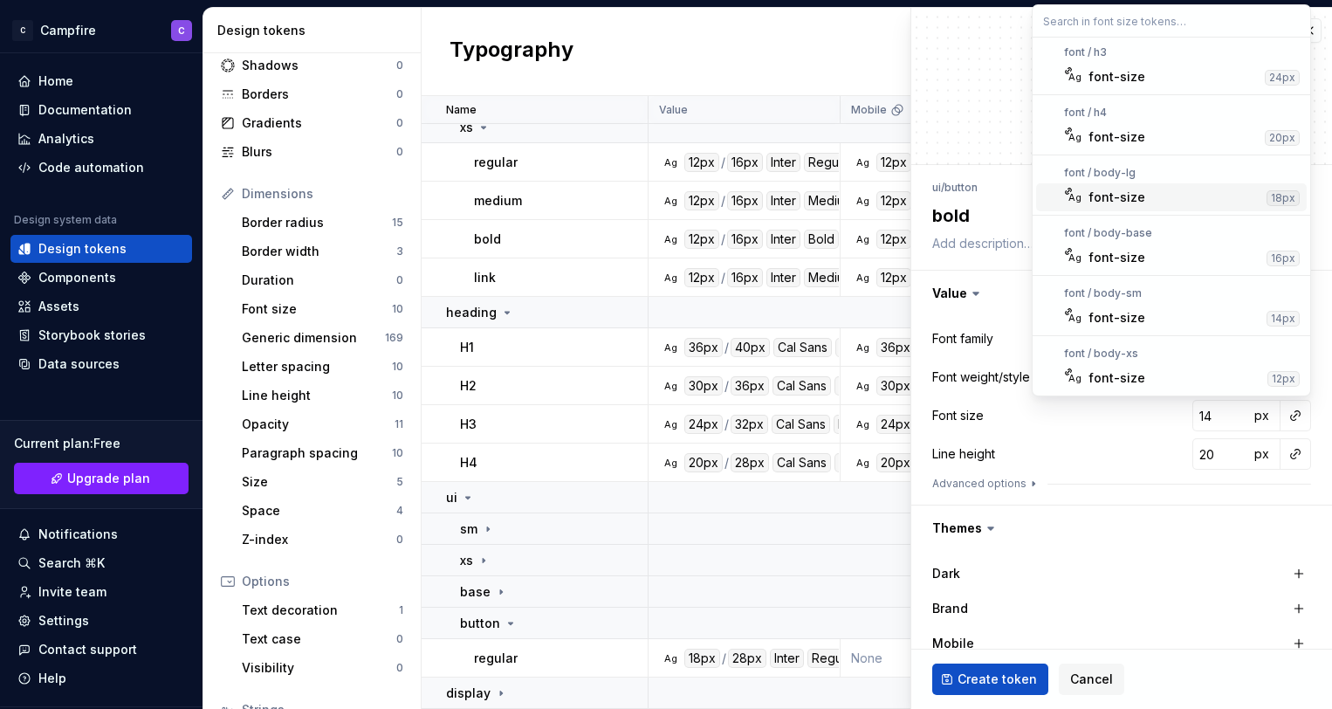
click at [1171, 191] on div "font-size" at bounding box center [1174, 197] width 171 height 17
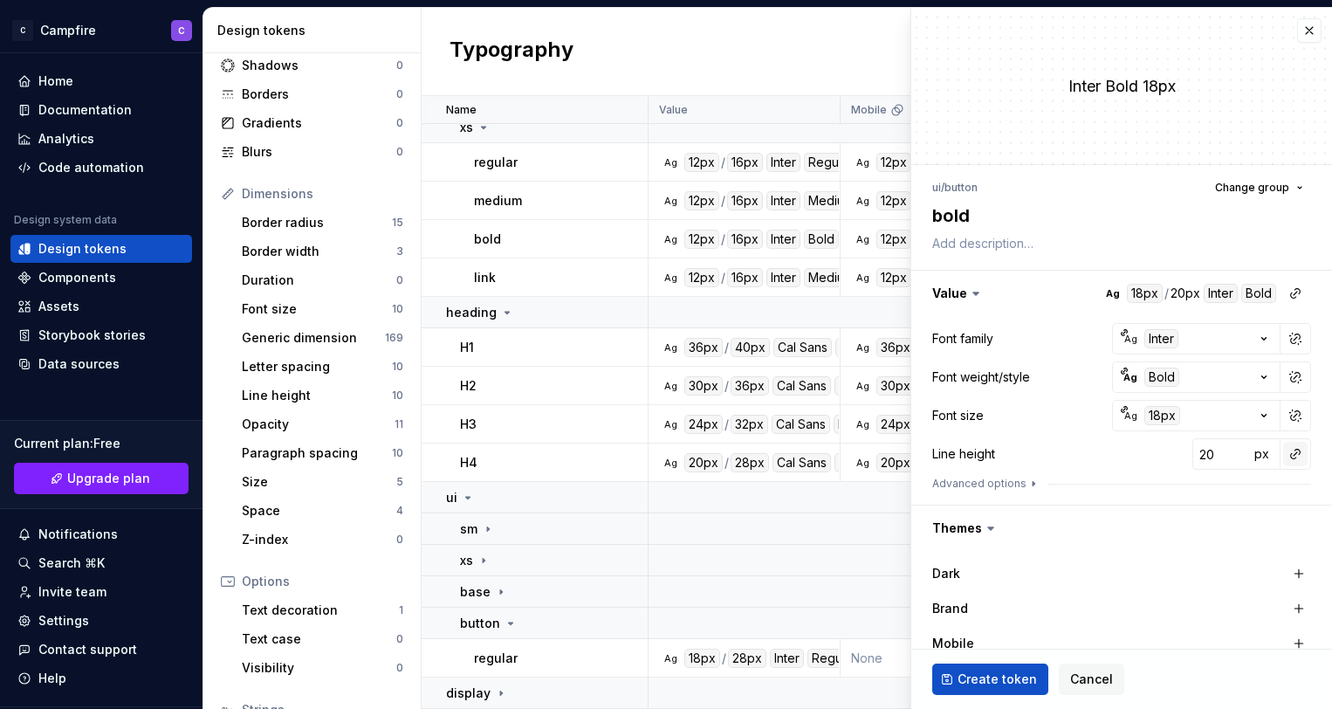
click at [1302, 453] on button "button" at bounding box center [1295, 454] width 24 height 24
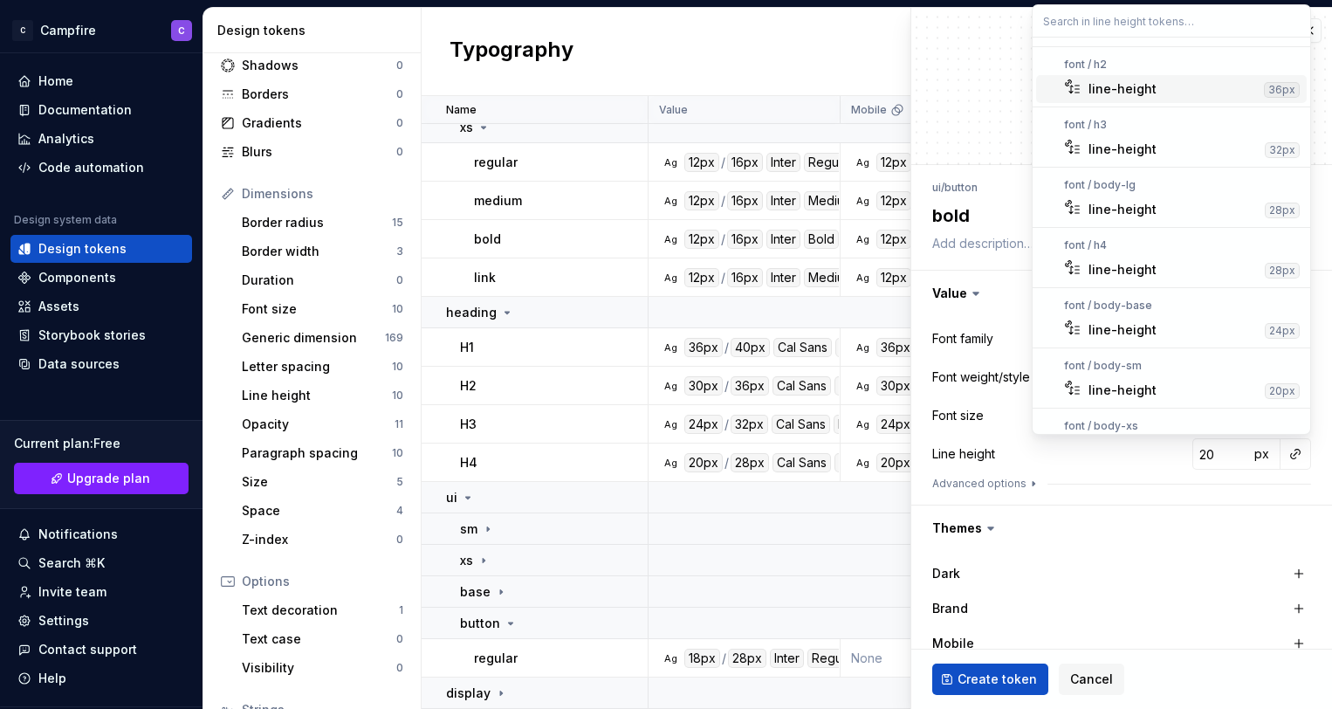
scroll to position [213, 0]
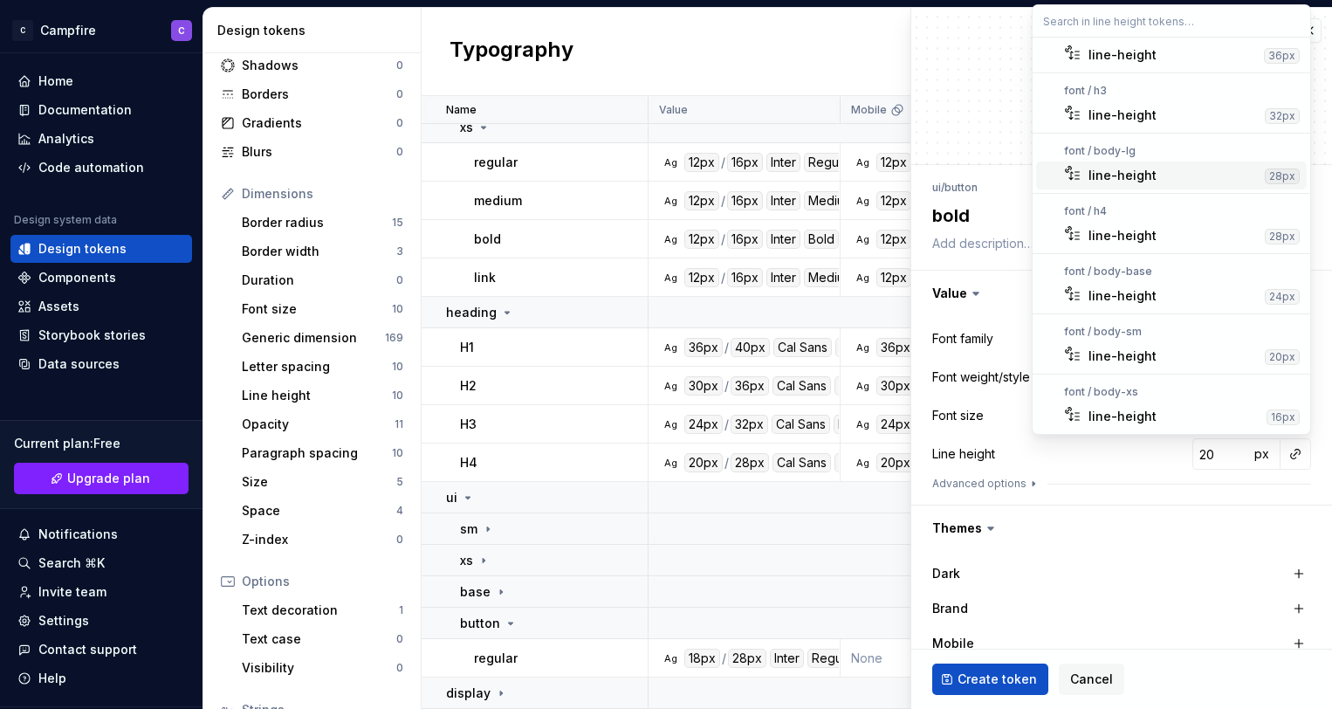
click at [1166, 177] on div "line-height" at bounding box center [1173, 175] width 169 height 17
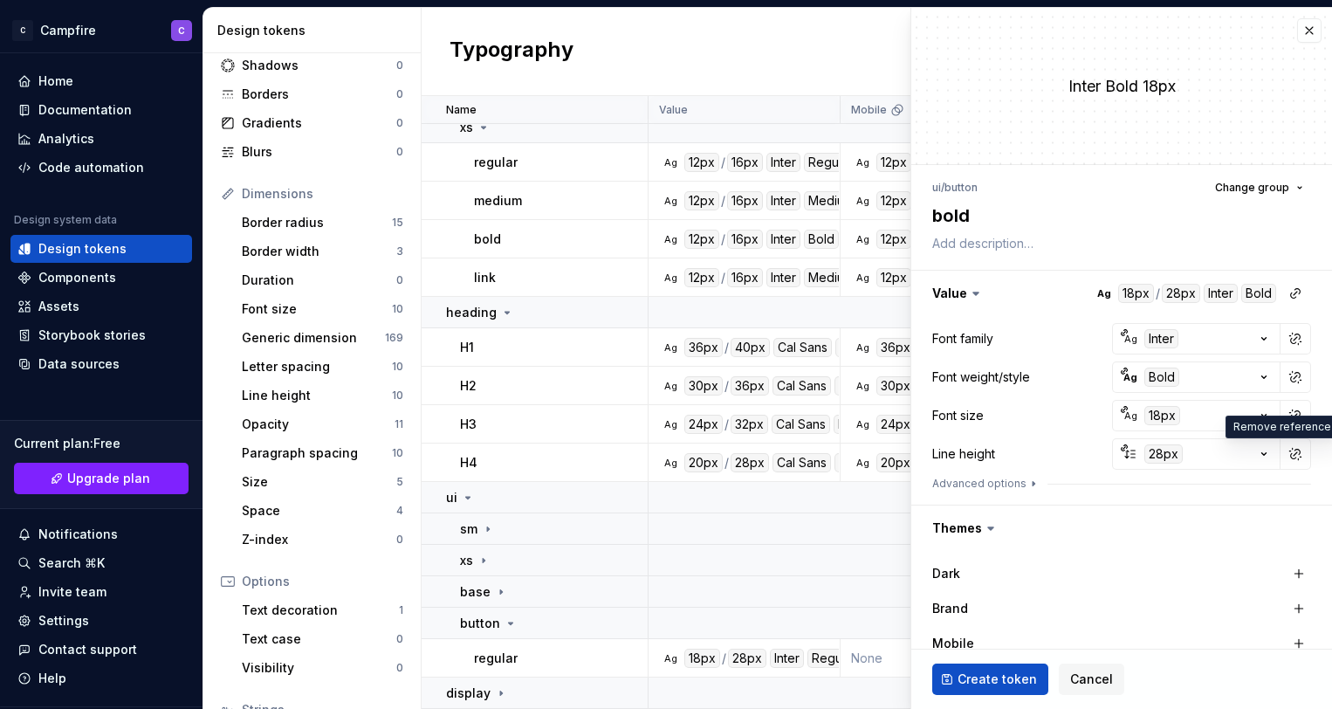
type textarea "*"
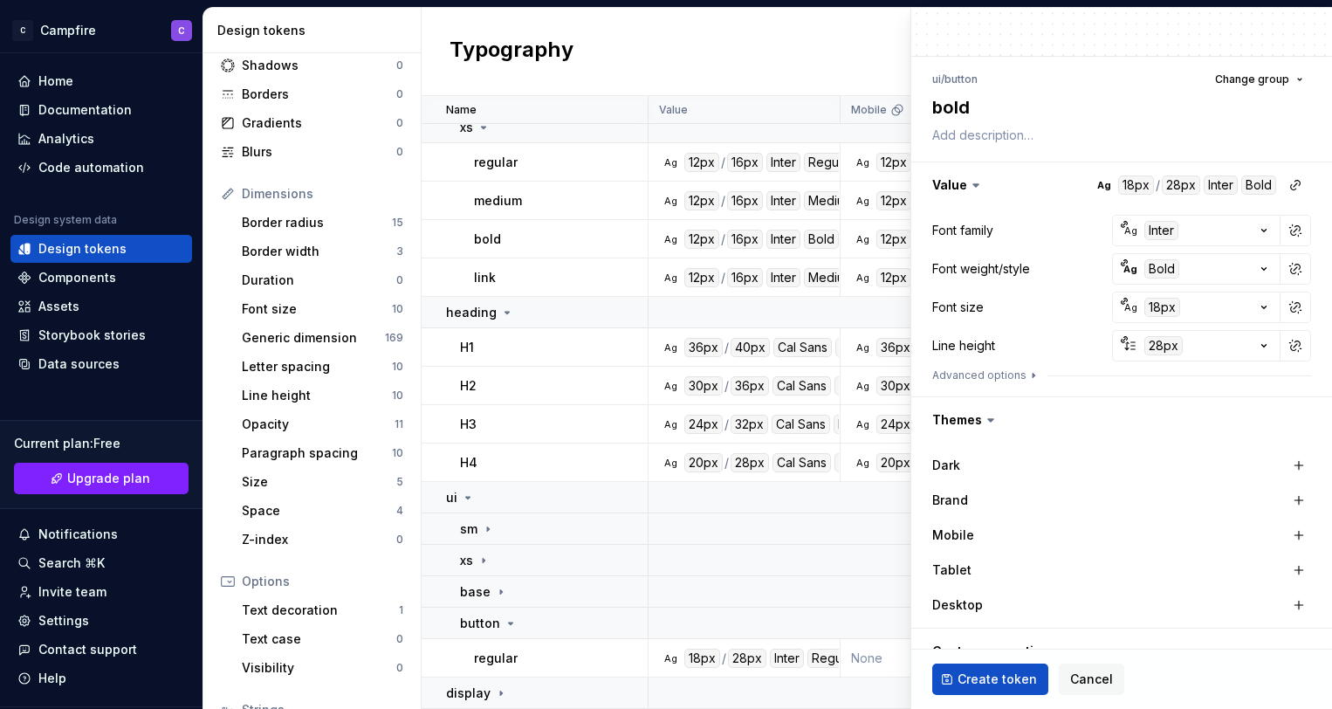
scroll to position [236, 0]
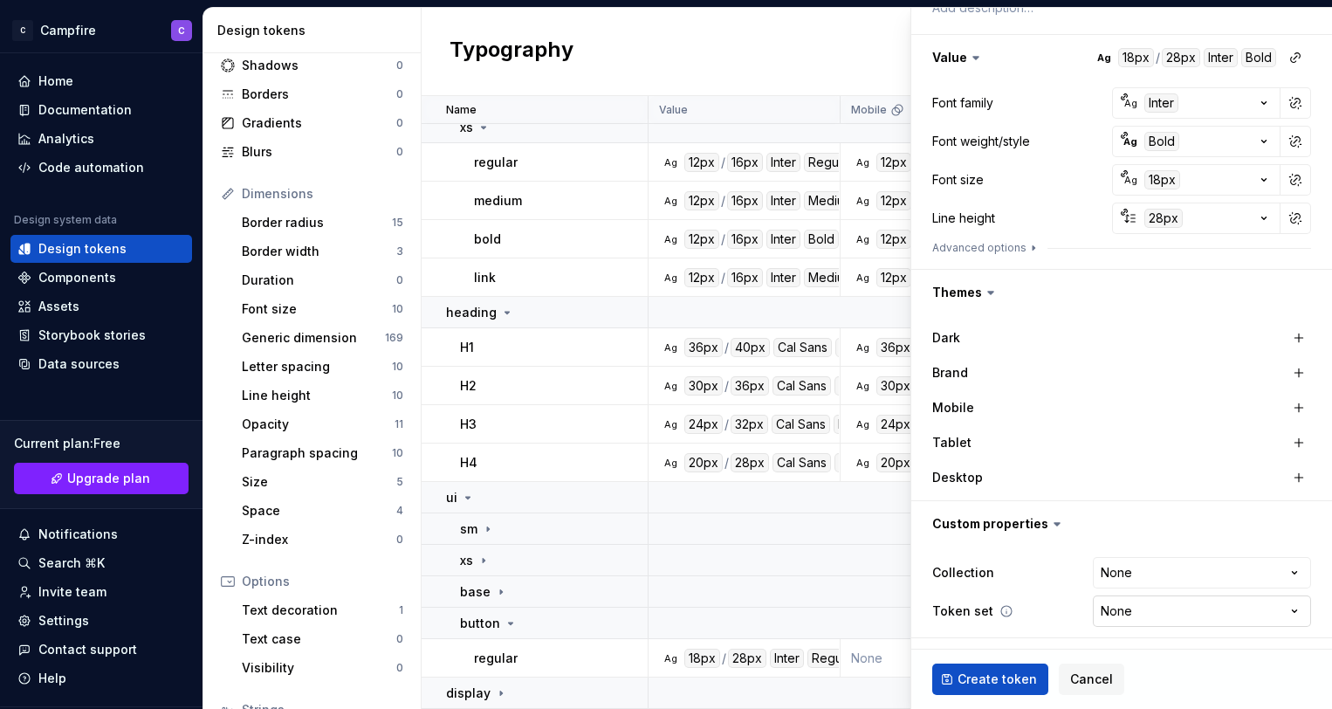
click at [1149, 611] on html "C Campfire C Home Documentation Analytics Code automation Design system data De…" at bounding box center [666, 354] width 1332 height 709
click at [1148, 610] on html "C Campfire C Home Documentation Analytics Code automation Design system data De…" at bounding box center [666, 354] width 1332 height 709
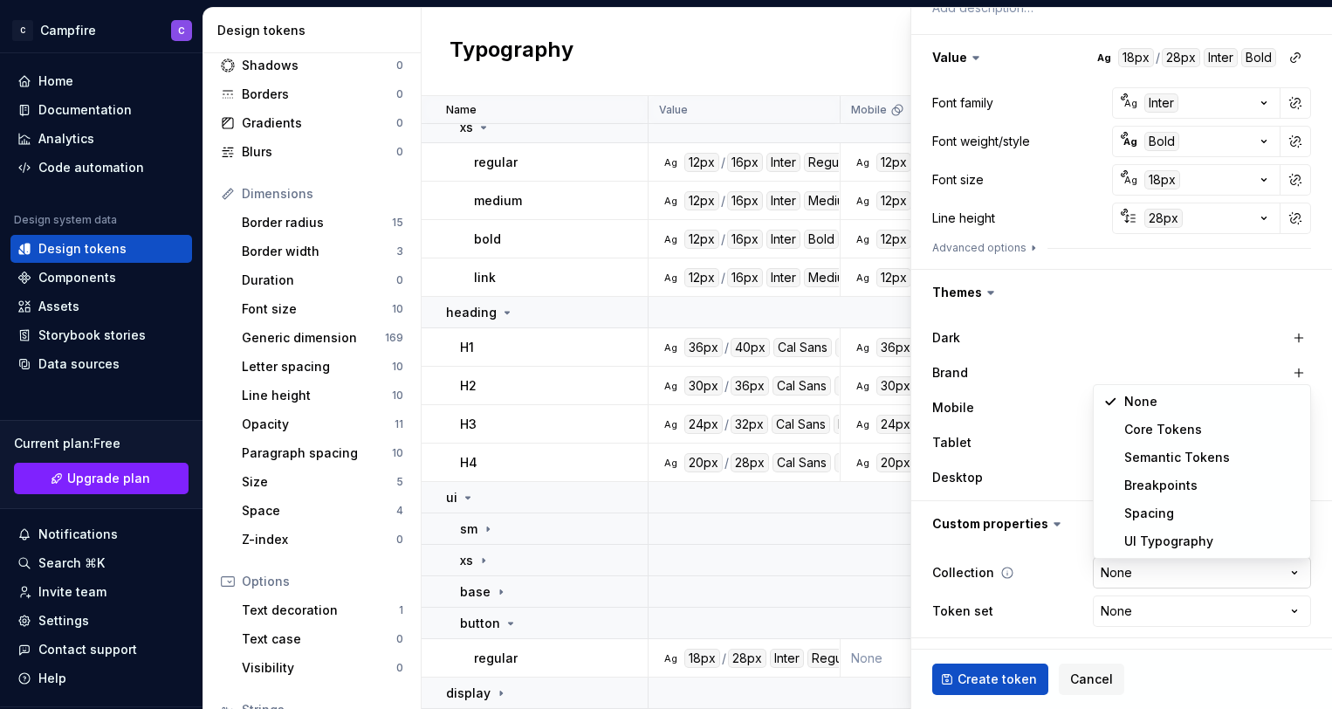
click at [1134, 568] on html "C Campfire C Home Documentation Analytics Code automation Design system data De…" at bounding box center [666, 354] width 1332 height 709
select select "**********"
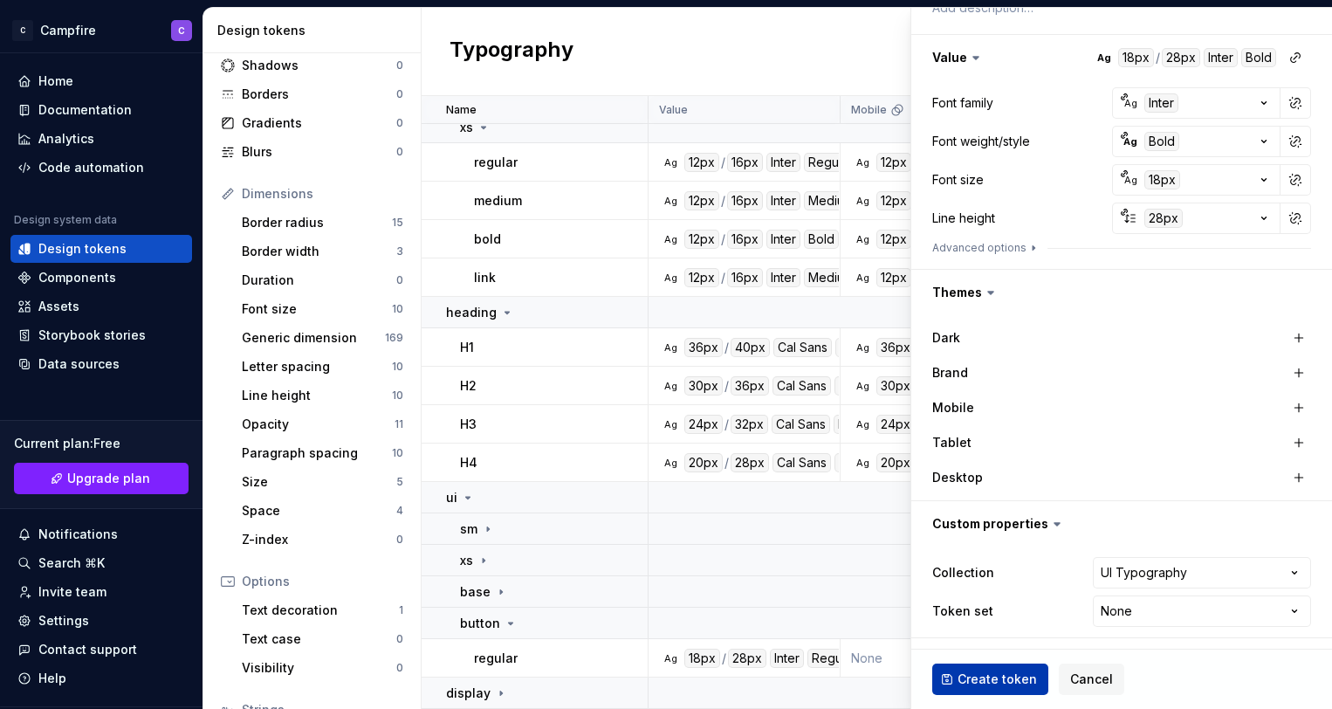
click at [969, 687] on span "Create token" at bounding box center [997, 679] width 79 height 17
type textarea "*"
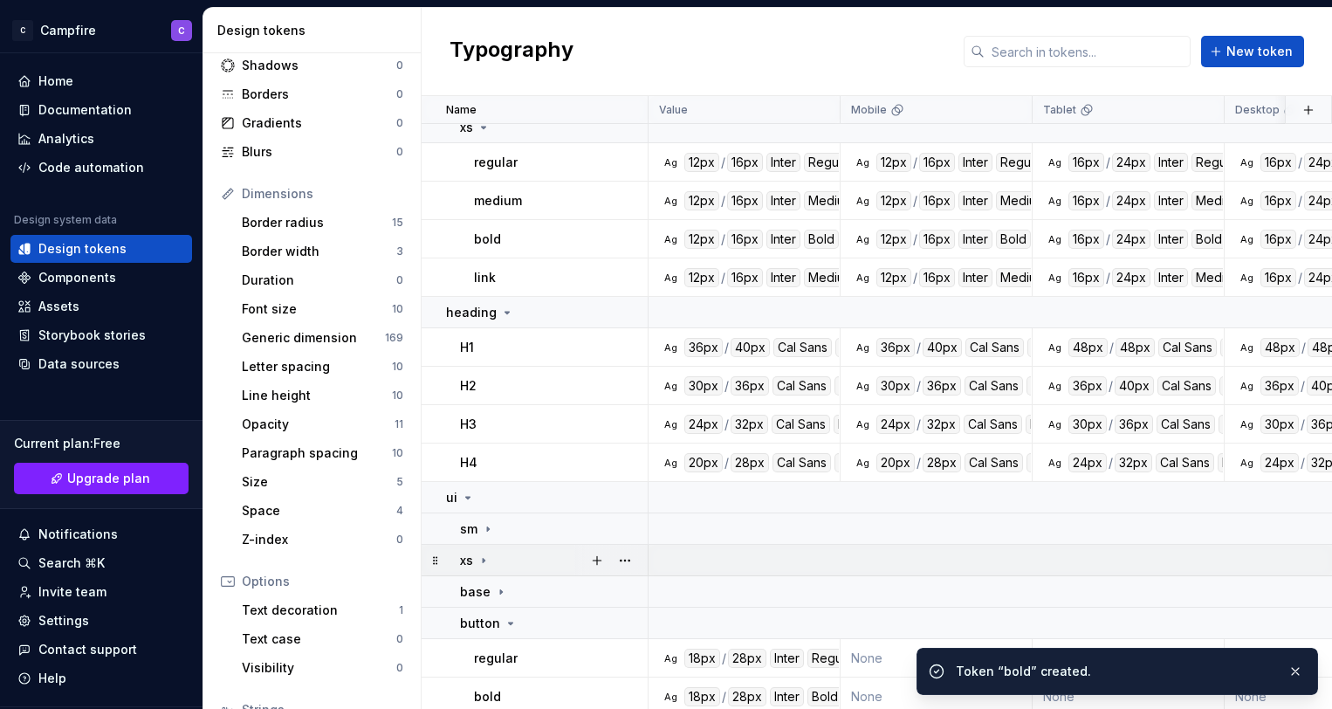
scroll to position [637, 0]
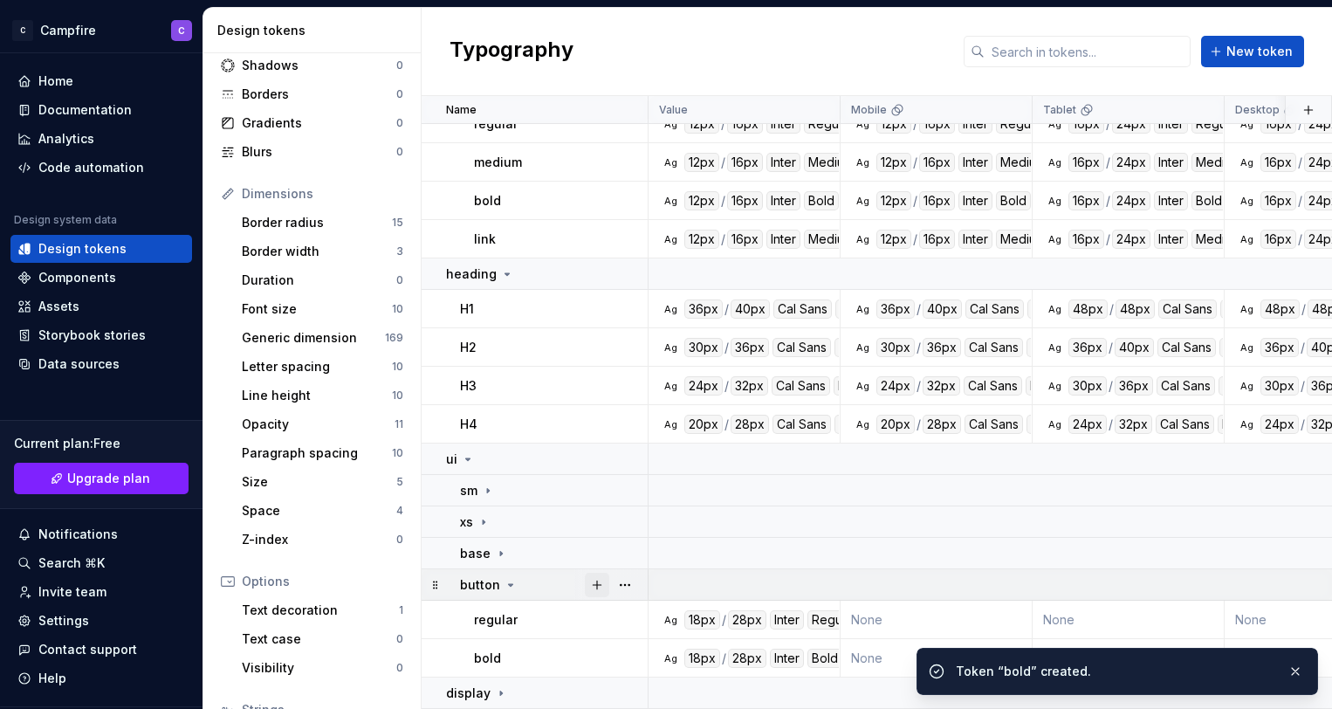
click at [595, 582] on button "button" at bounding box center [597, 585] width 24 height 24
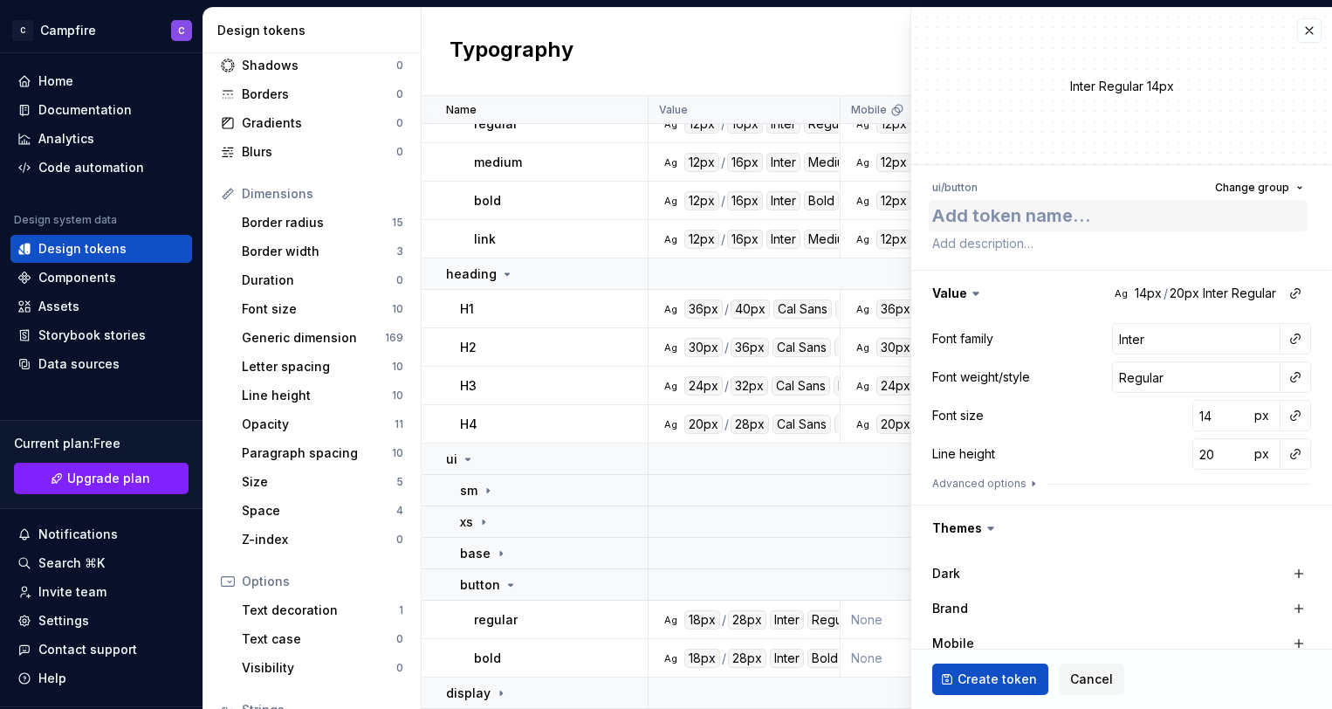
type textarea "*"
type textarea "k"
type textarea "*"
type textarea "l"
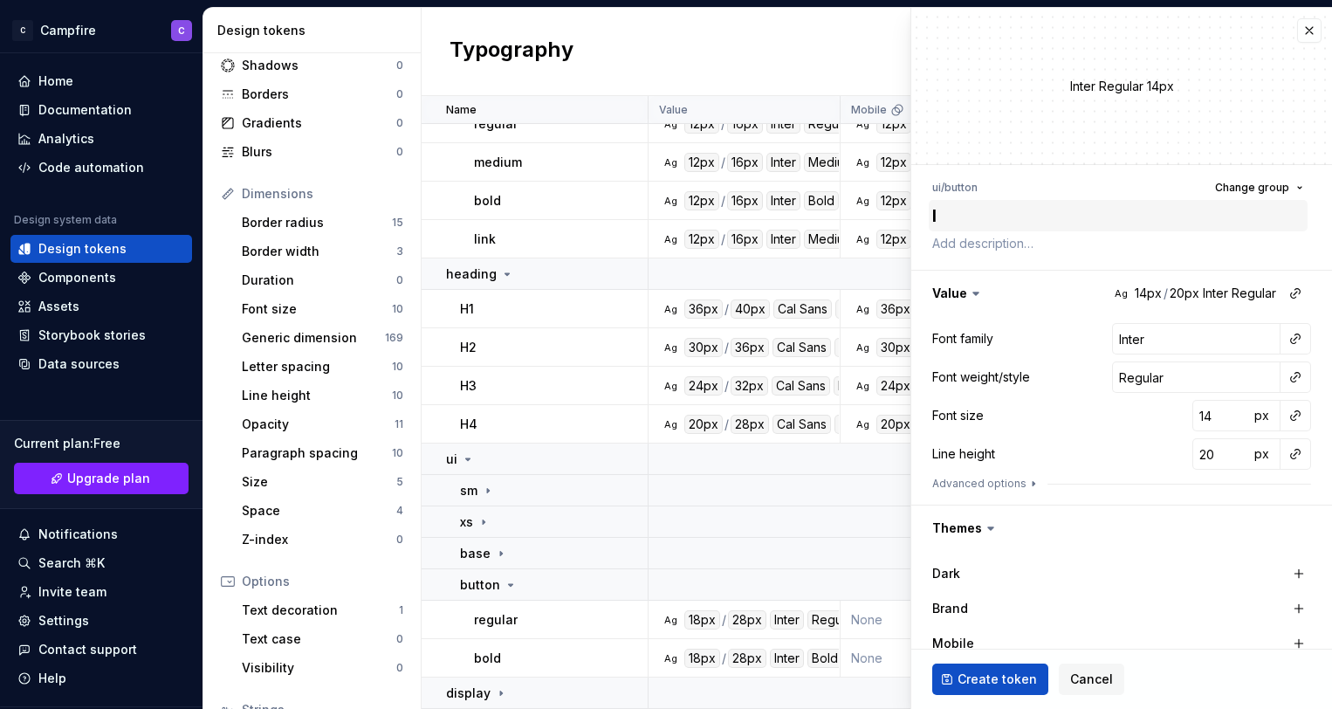
type textarea "*"
type textarea "lin"
type textarea "*"
type textarea "link"
click at [1287, 341] on button "button" at bounding box center [1295, 339] width 24 height 24
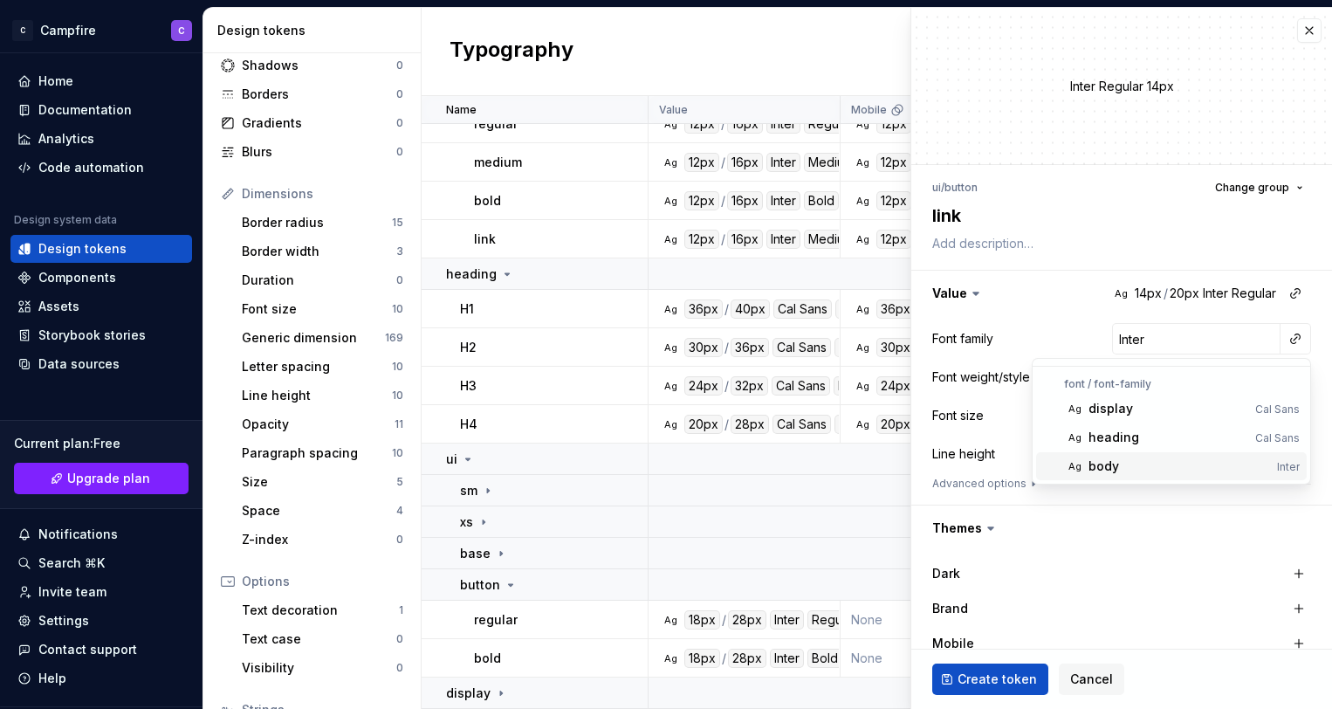
click at [1239, 459] on div "body" at bounding box center [1180, 465] width 182 height 17
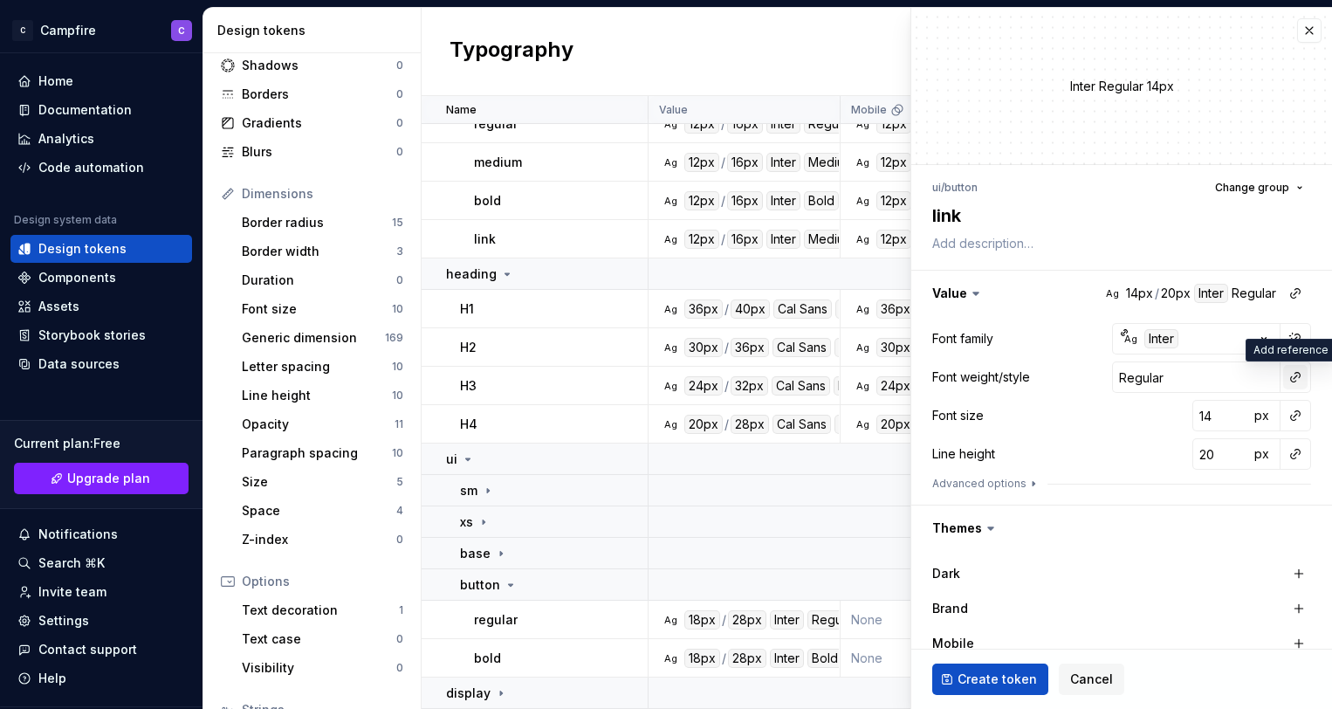
click at [1291, 375] on button "button" at bounding box center [1295, 377] width 24 height 24
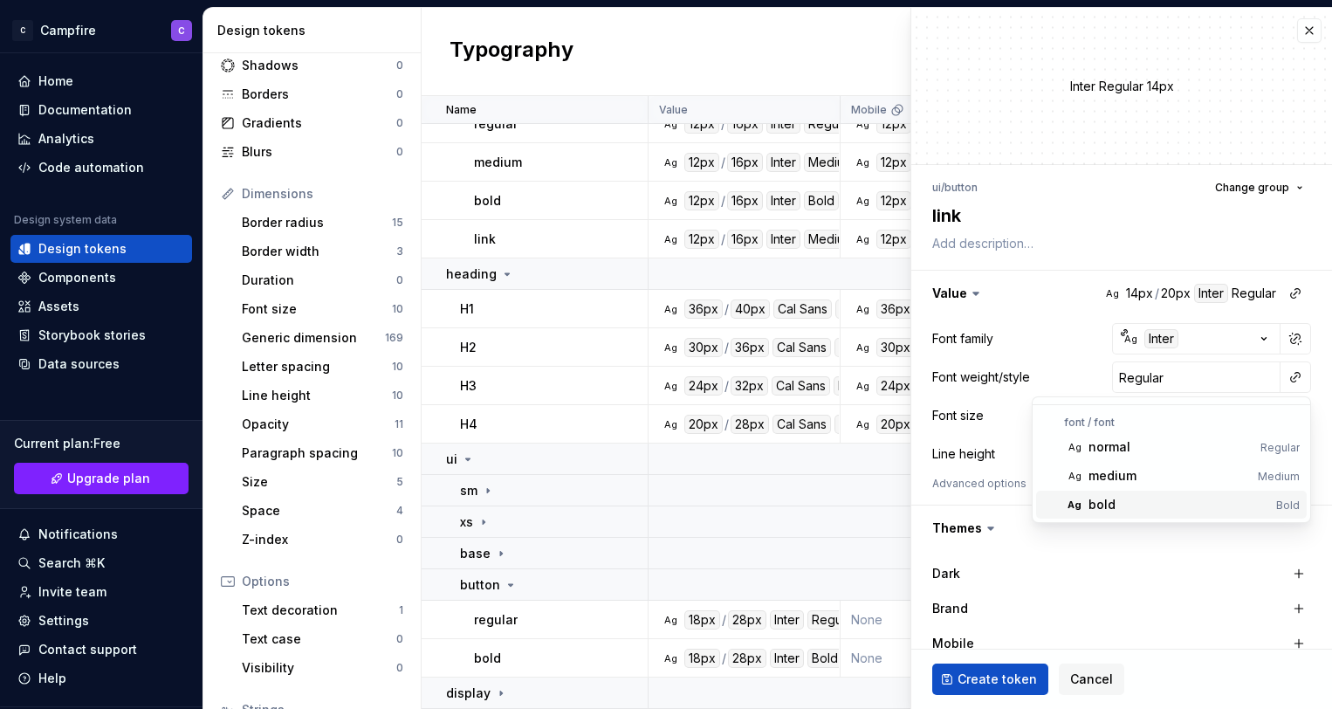
click at [1219, 503] on div "bold" at bounding box center [1179, 504] width 181 height 17
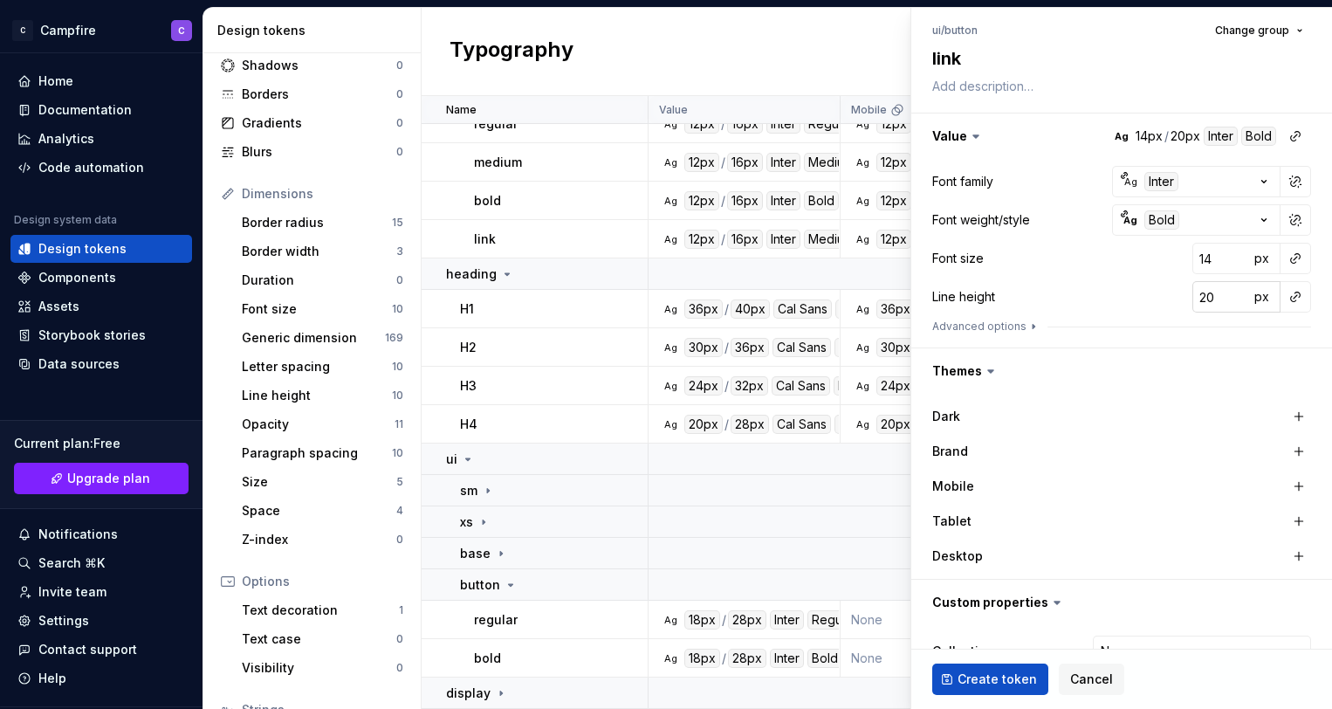
scroll to position [225, 0]
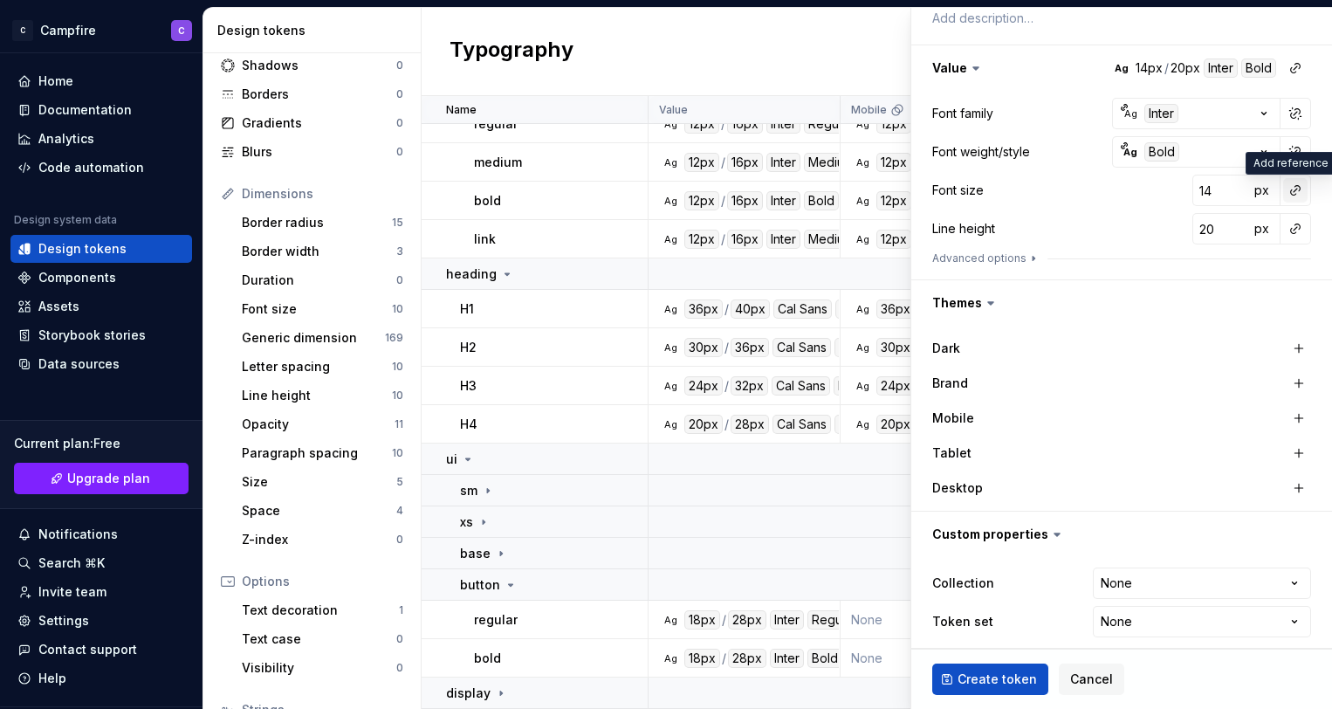
click at [1297, 191] on button "button" at bounding box center [1295, 190] width 24 height 24
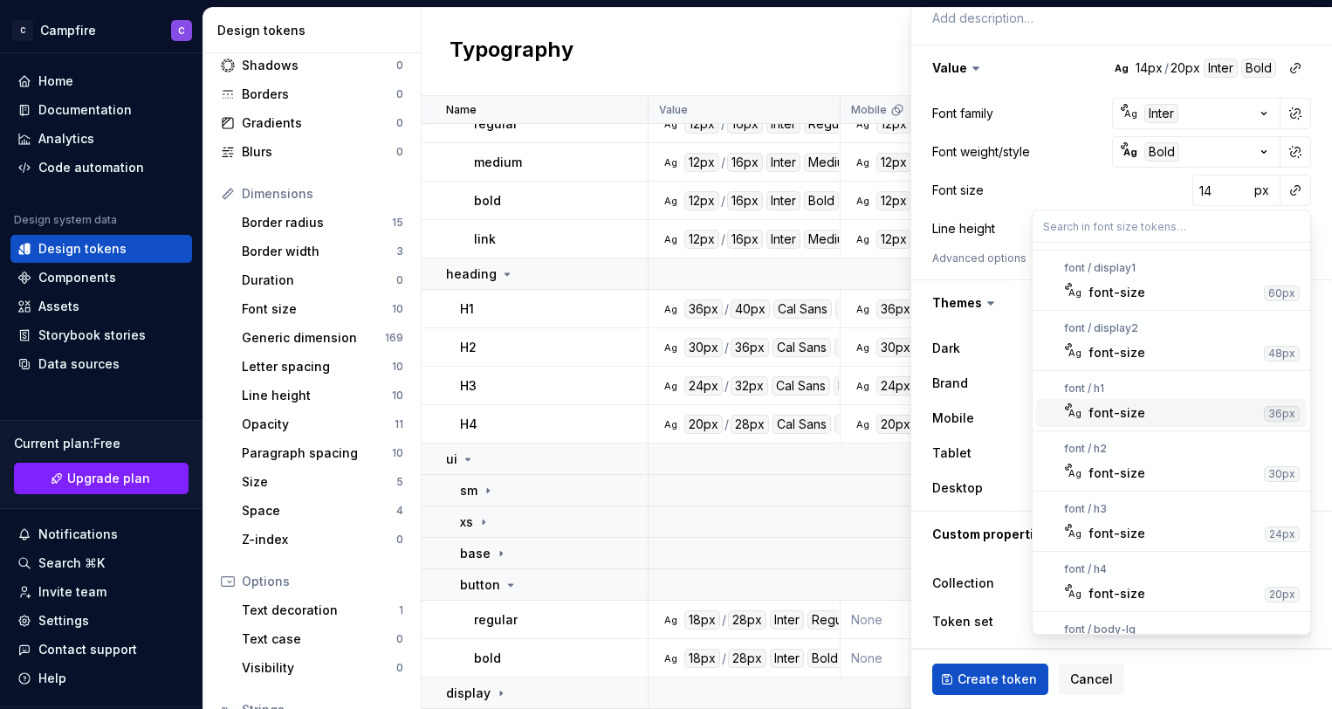
scroll to position [218, 0]
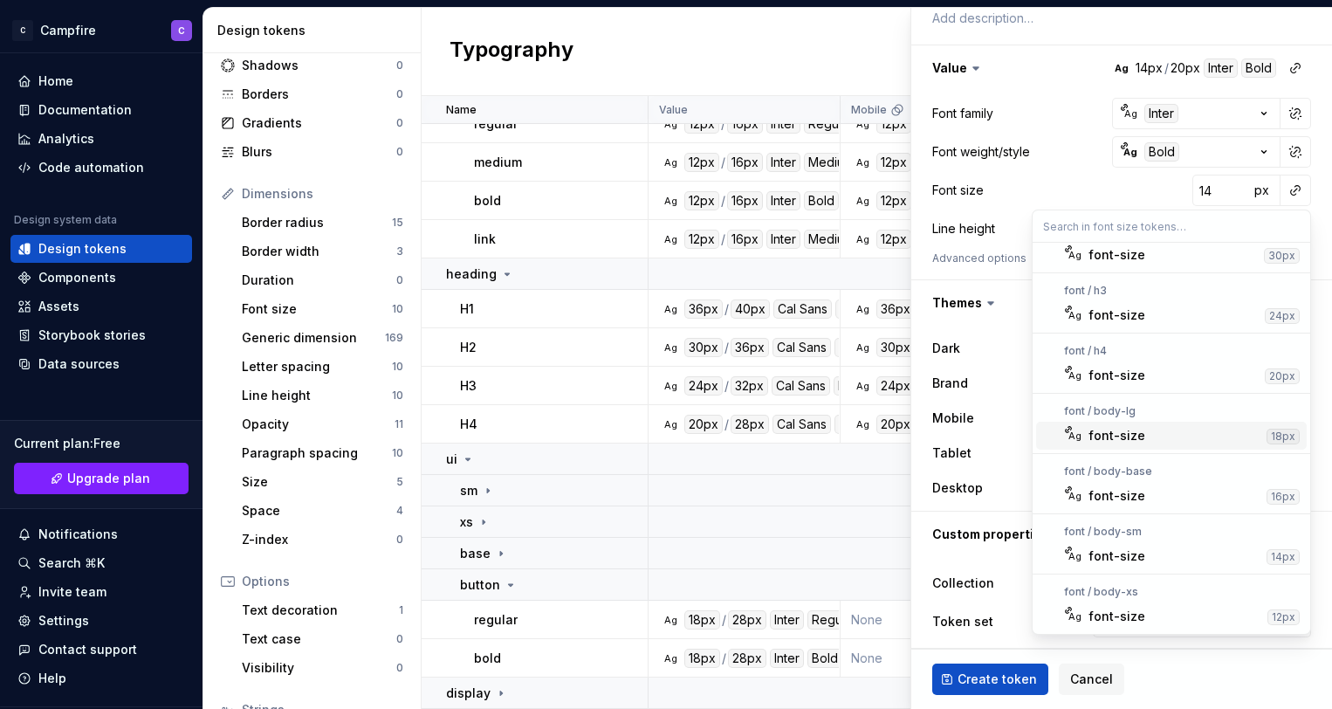
click at [1158, 439] on div "font-size" at bounding box center [1174, 435] width 171 height 17
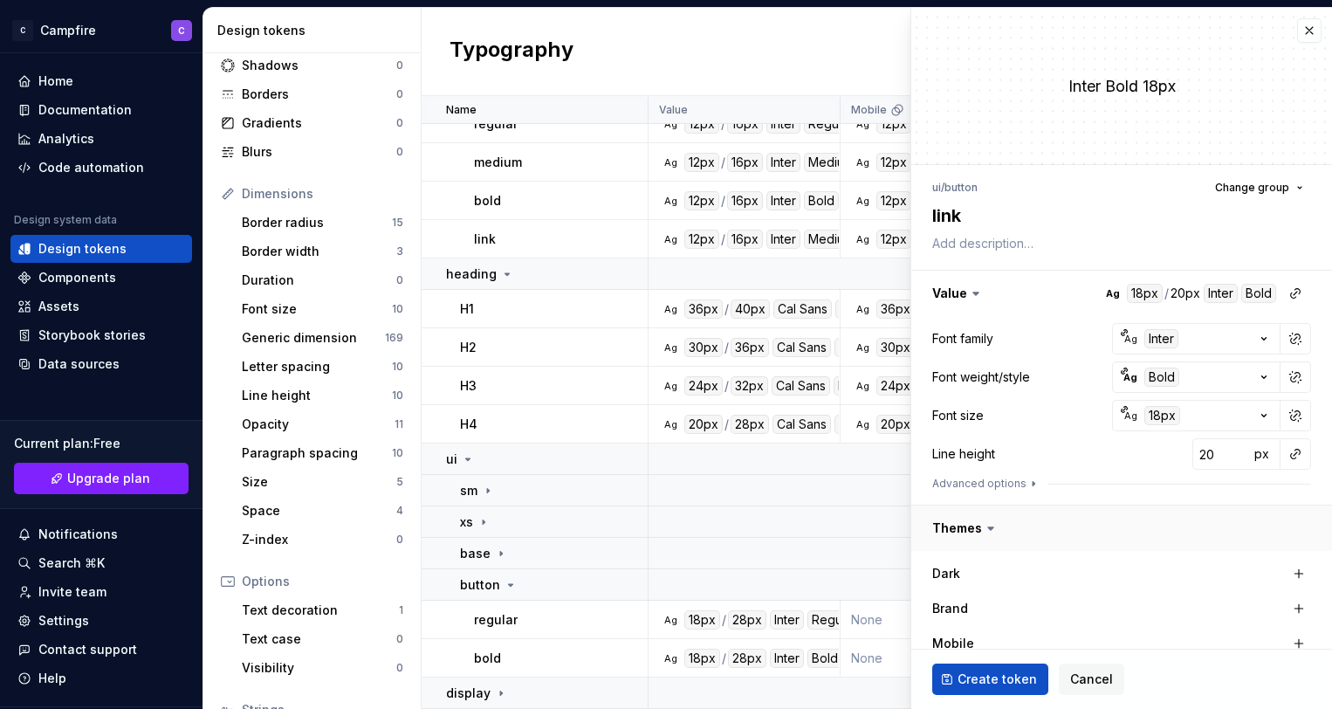
scroll to position [236, 0]
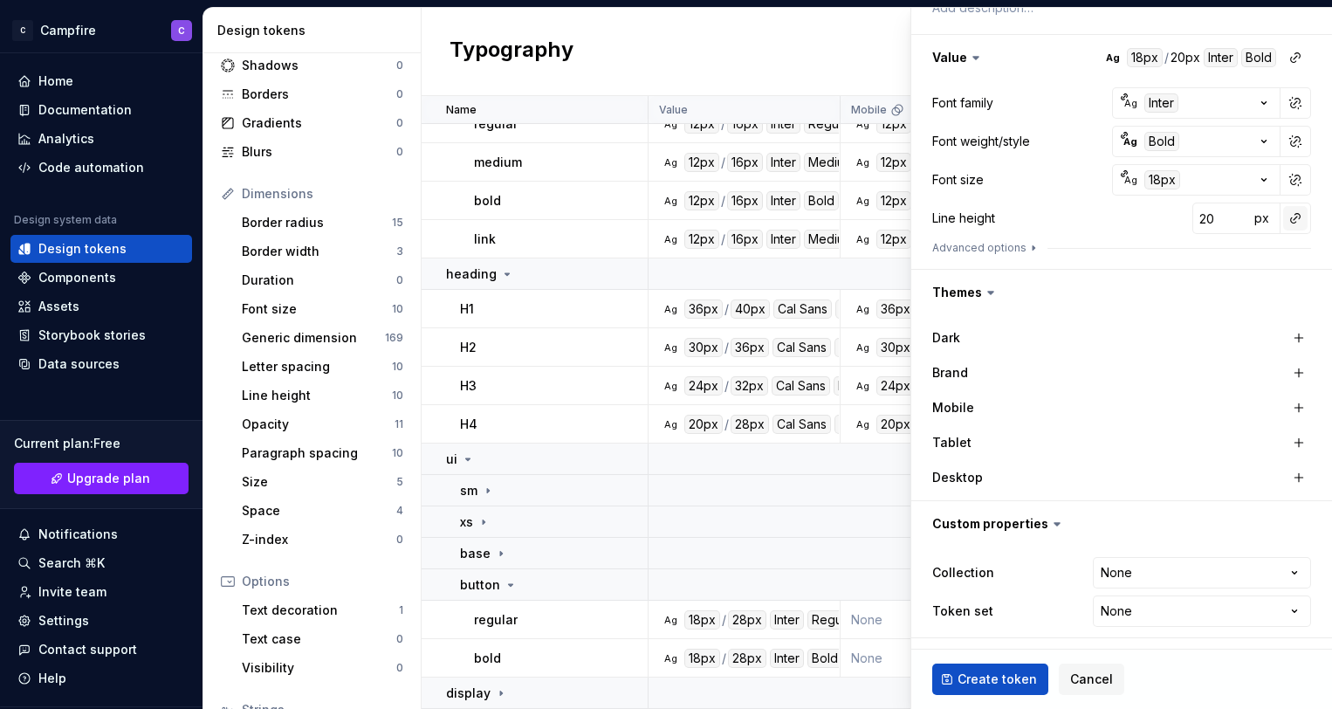
click at [1292, 221] on button "button" at bounding box center [1295, 218] width 24 height 24
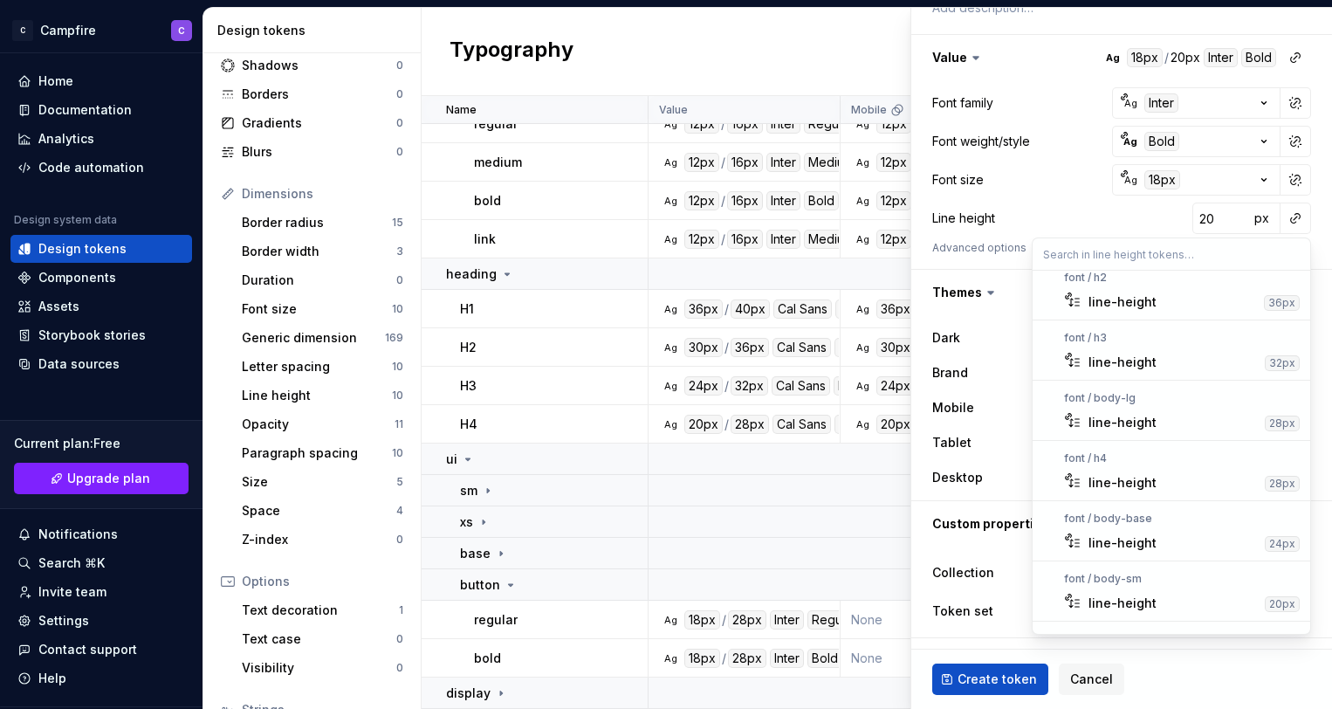
scroll to position [246, 0]
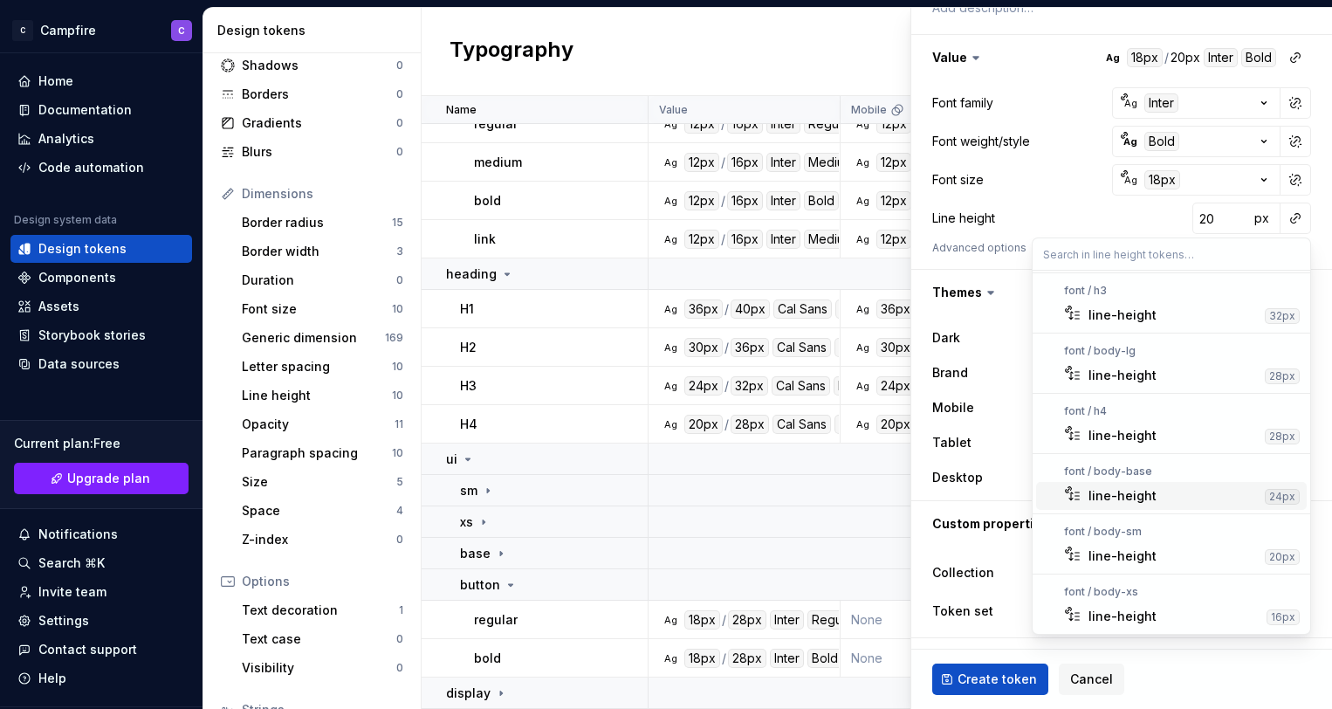
click at [1156, 496] on div "line-height" at bounding box center [1173, 495] width 169 height 17
type textarea "*"
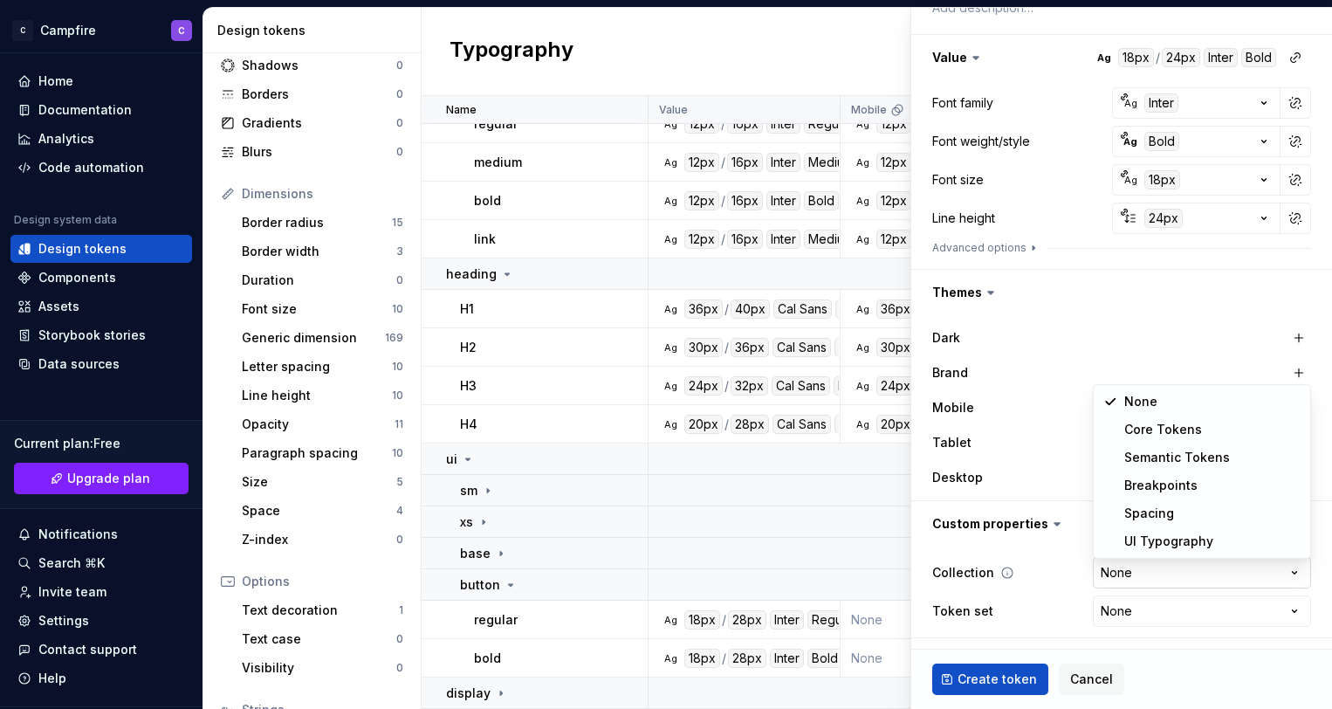
click at [1178, 570] on html "C Campfire C Home Documentation Analytics Code automation Design system data De…" at bounding box center [666, 354] width 1332 height 709
select select "**********"
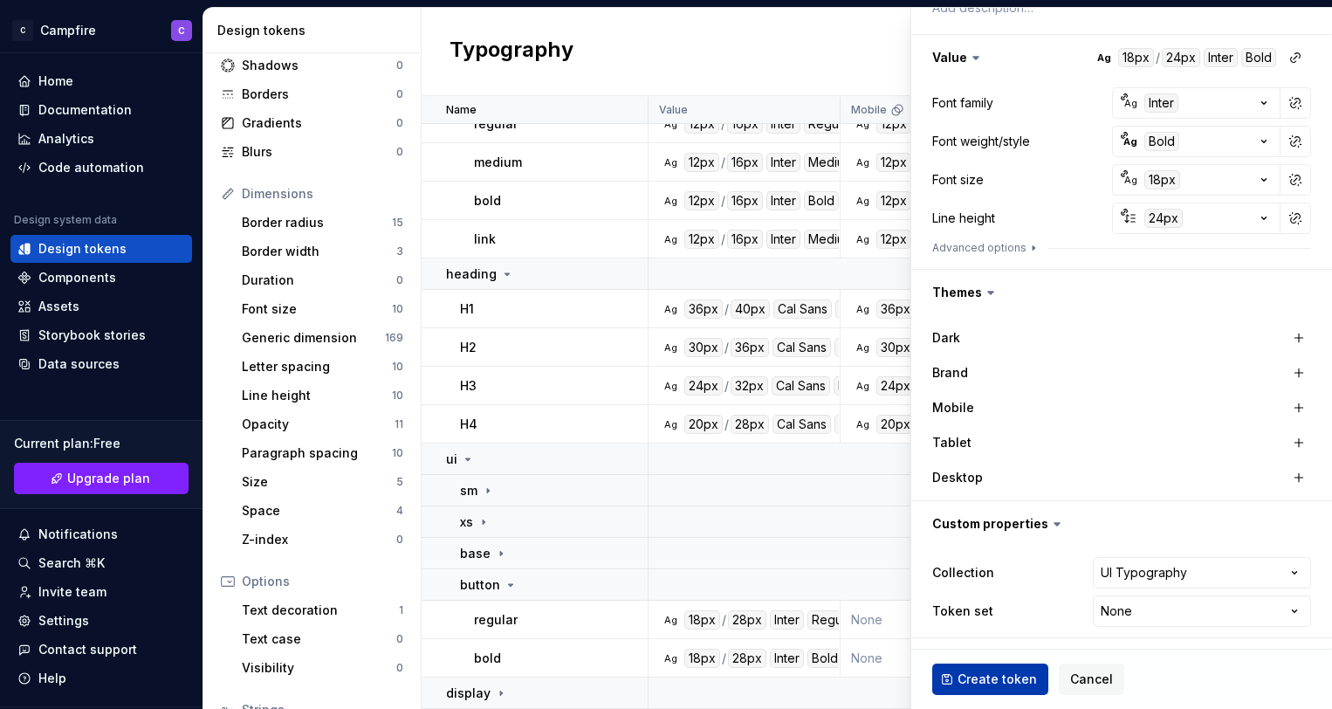
click at [1000, 675] on span "Create token" at bounding box center [997, 679] width 79 height 17
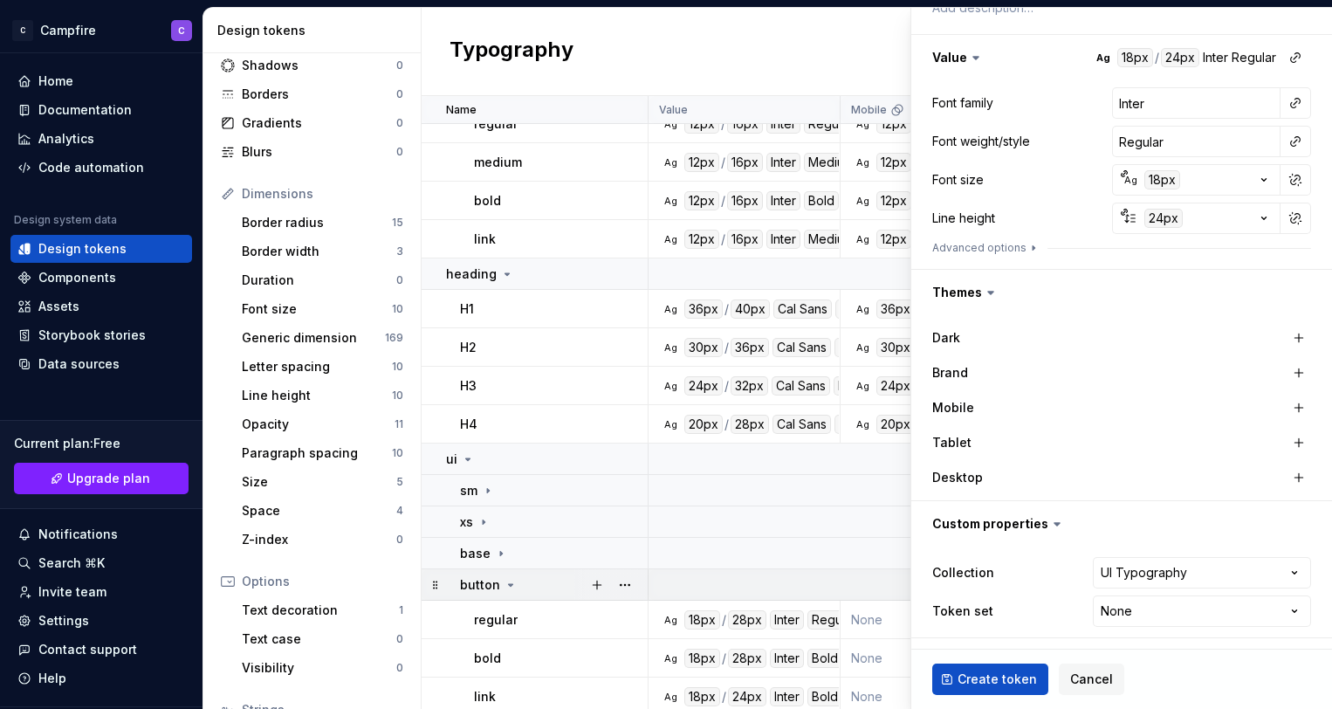
type textarea "*"
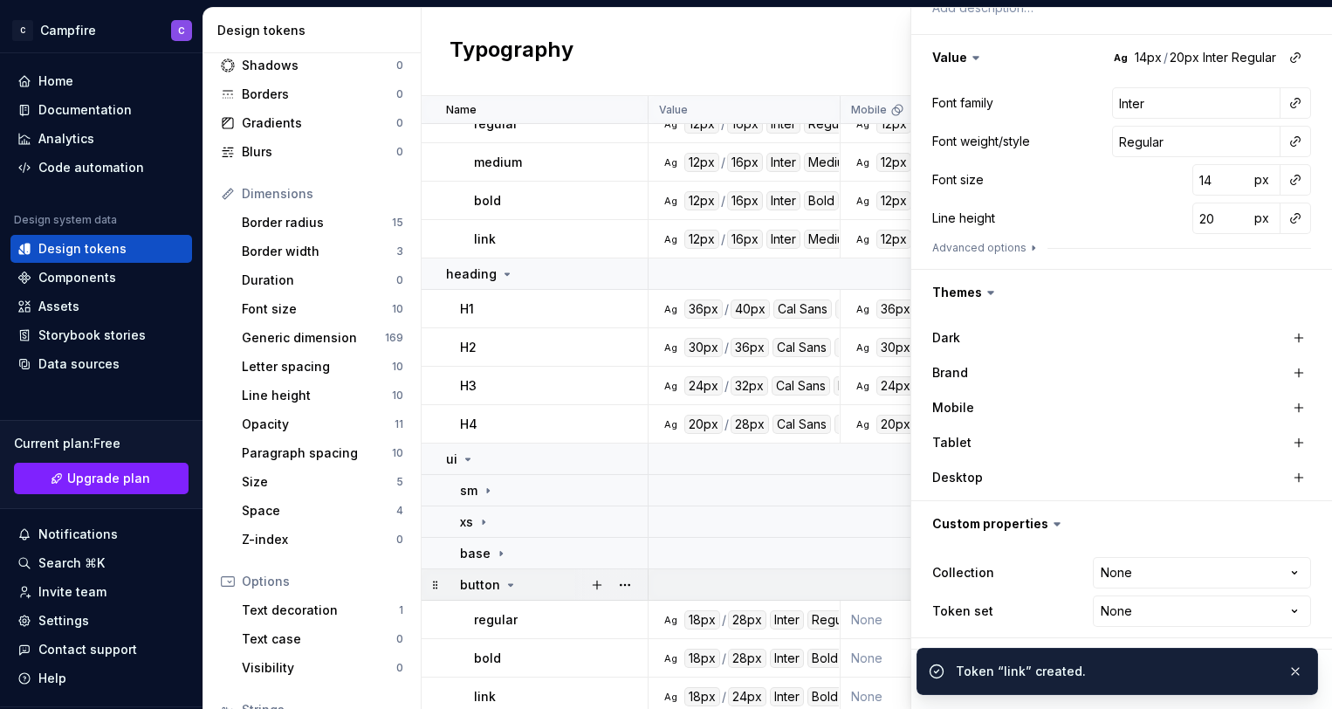
scroll to position [676, 0]
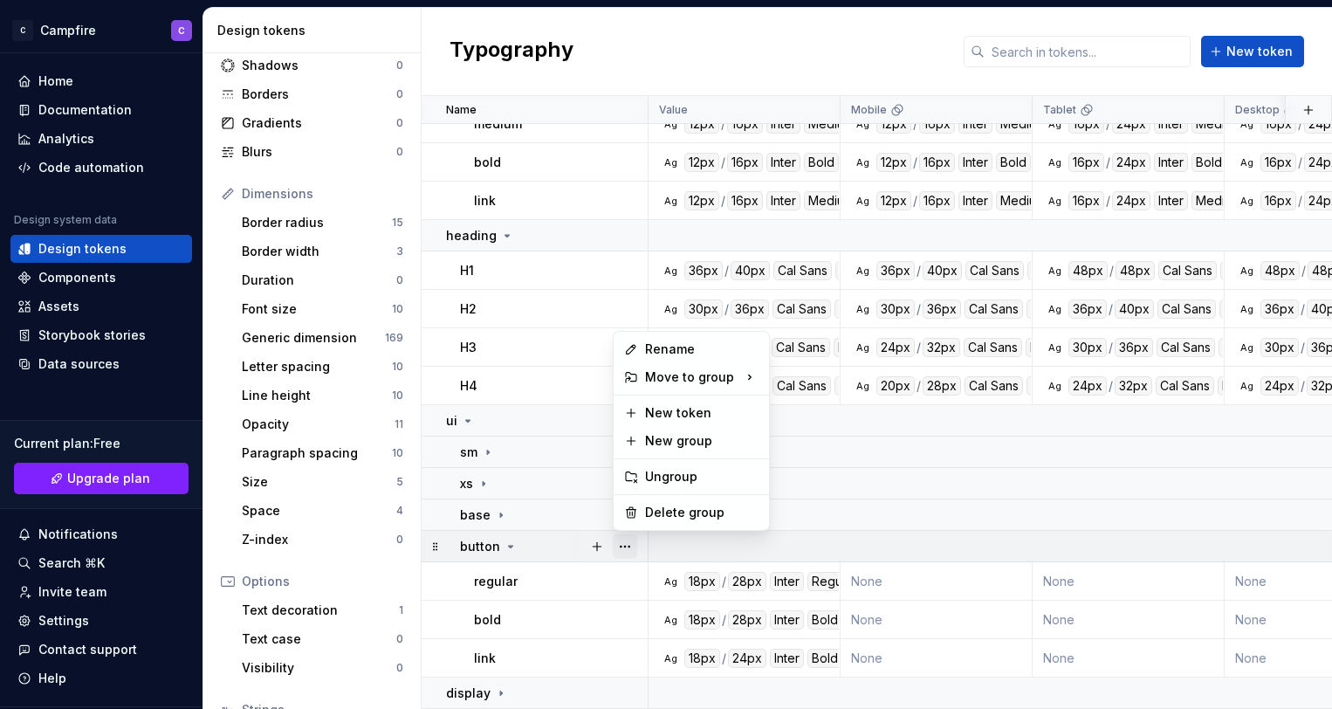
click at [623, 548] on button "button" at bounding box center [625, 546] width 24 height 24
click at [671, 350] on div "Rename" at bounding box center [702, 349] width 114 height 17
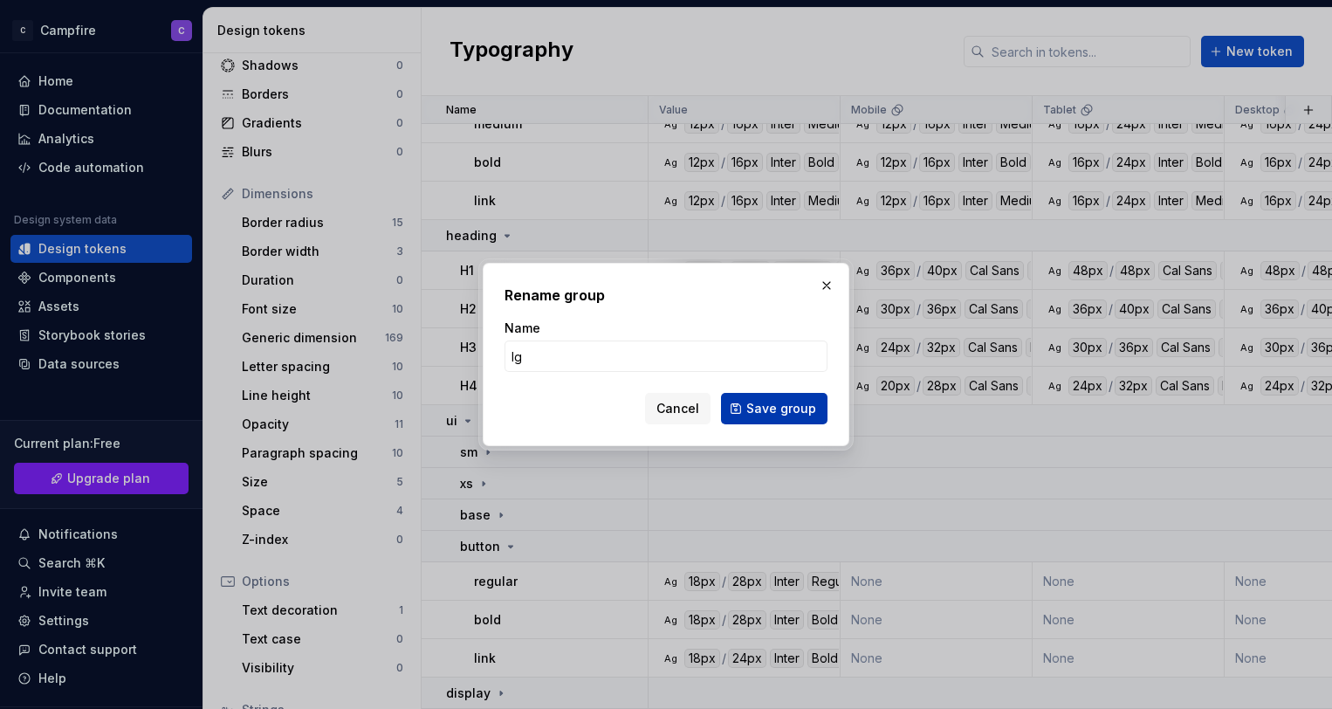
type input "lg"
click at [783, 406] on span "Save group" at bounding box center [781, 408] width 70 height 17
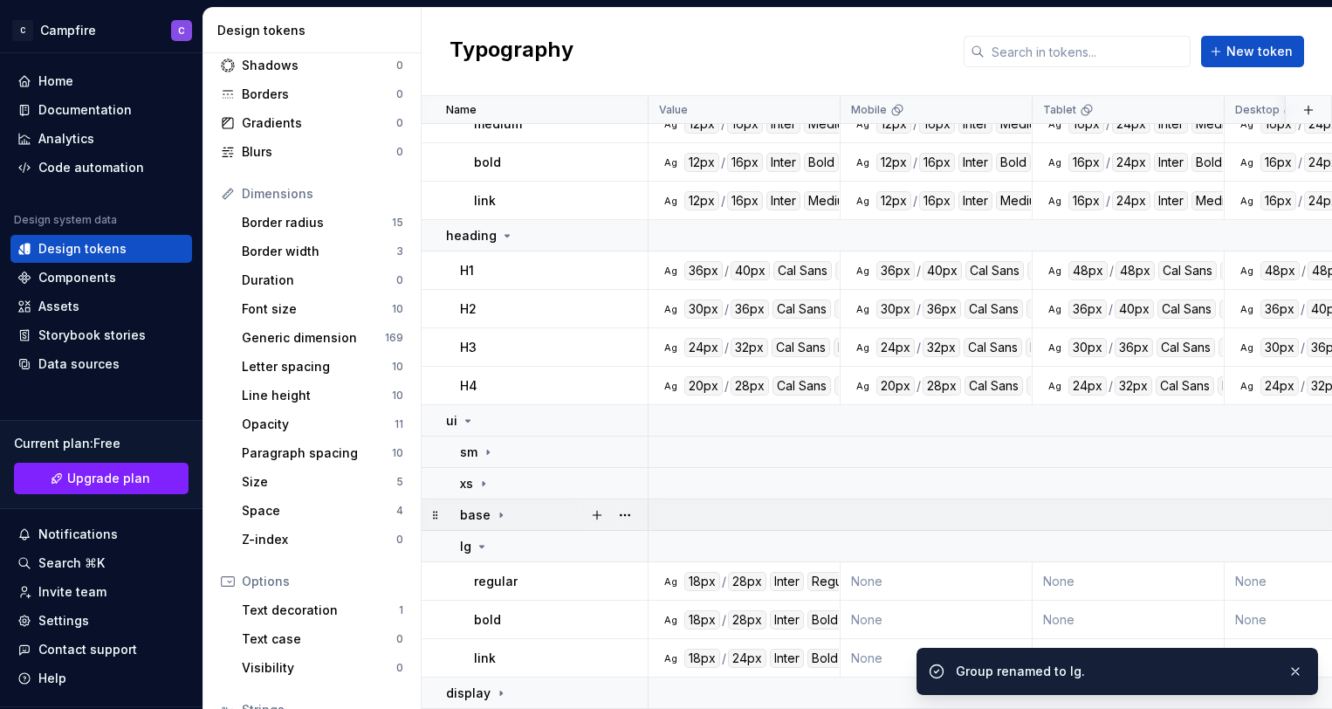
click at [495, 516] on icon at bounding box center [501, 515] width 14 height 14
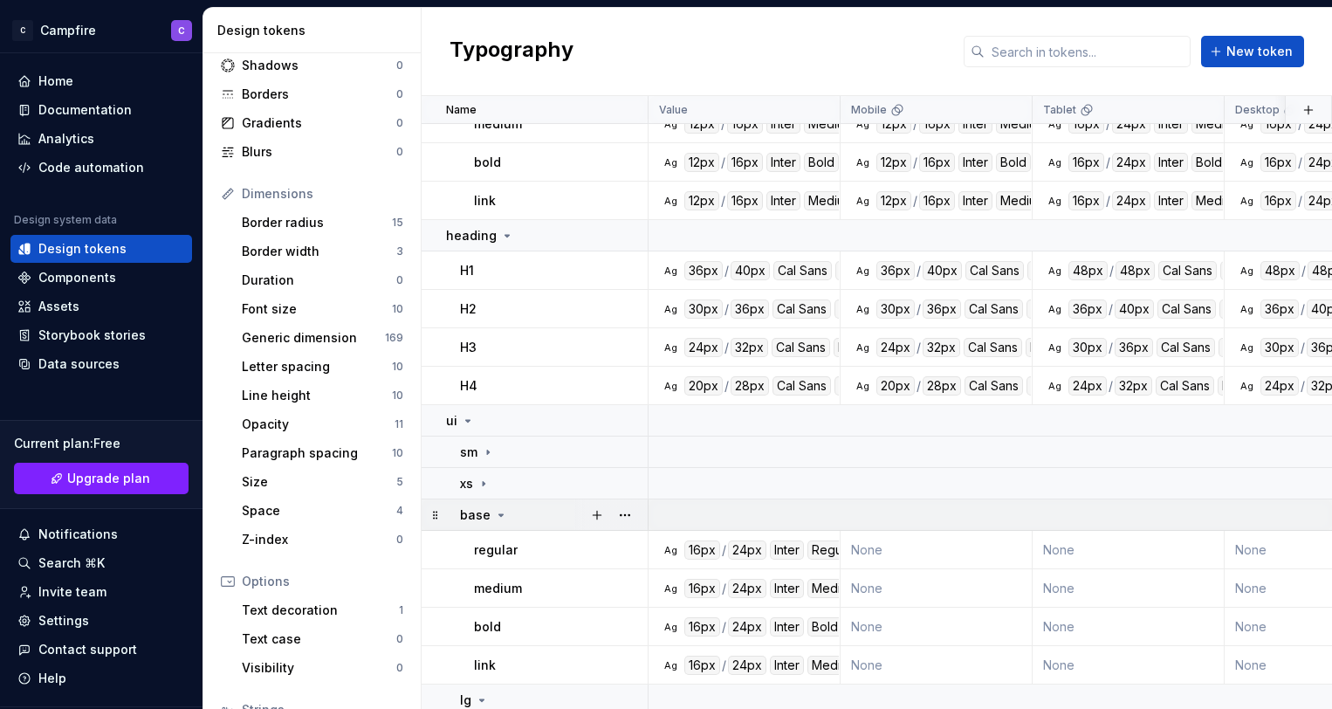
click at [496, 514] on icon at bounding box center [501, 515] width 14 height 14
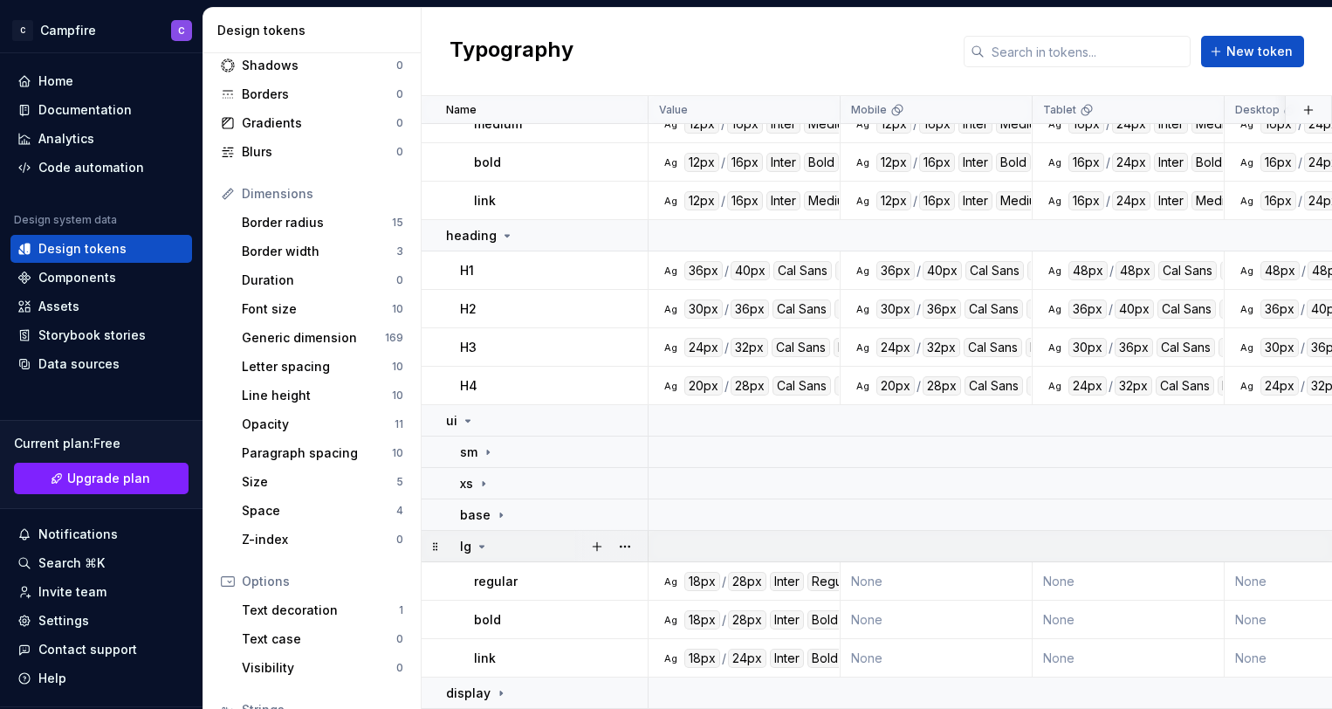
click at [484, 540] on icon at bounding box center [482, 547] width 14 height 14
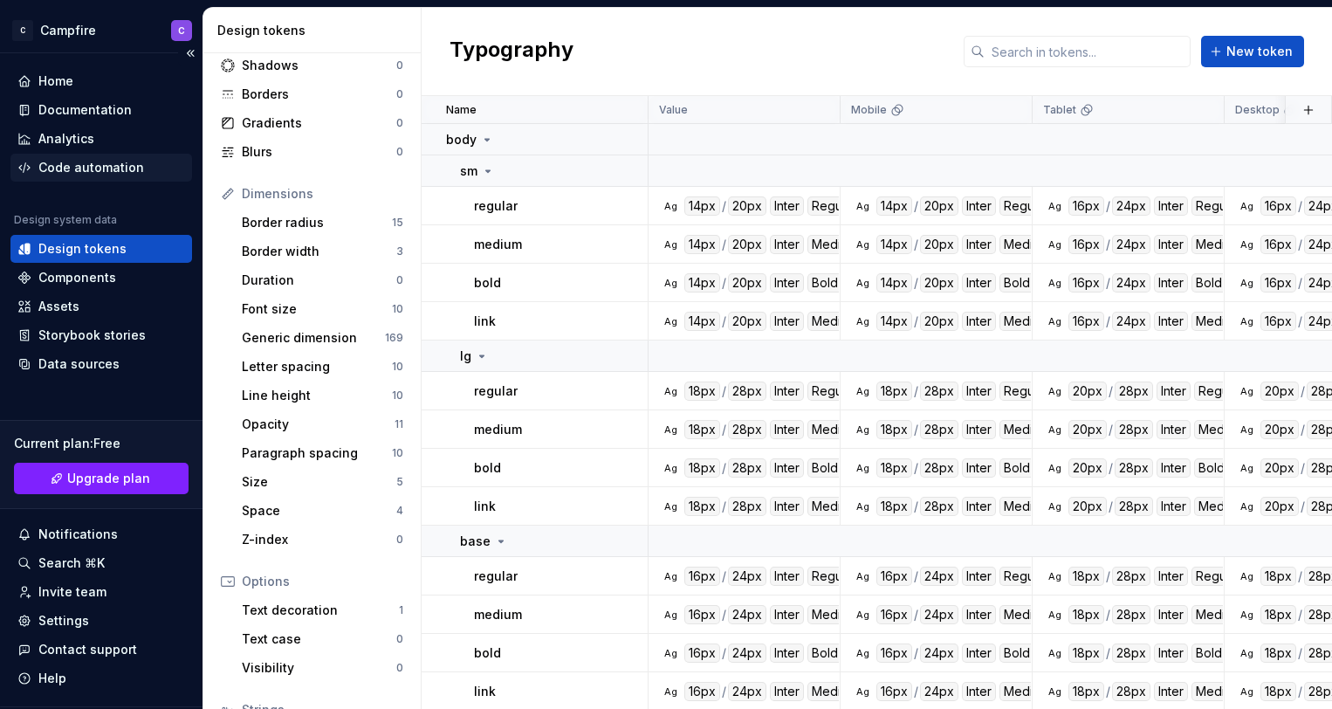
click at [77, 162] on div "Code automation" at bounding box center [91, 167] width 106 height 17
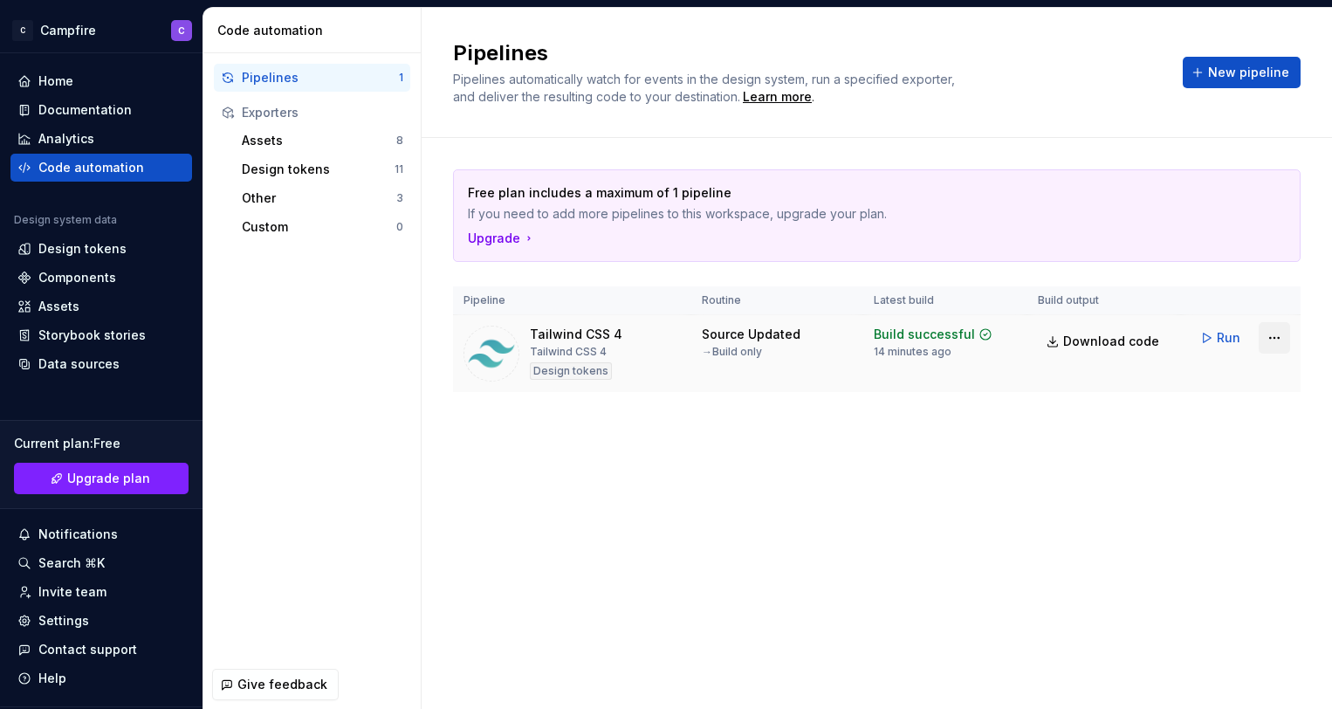
click at [1280, 341] on html "C Campfire C Home Documentation Analytics Code automation Design system data De…" at bounding box center [666, 354] width 1332 height 709
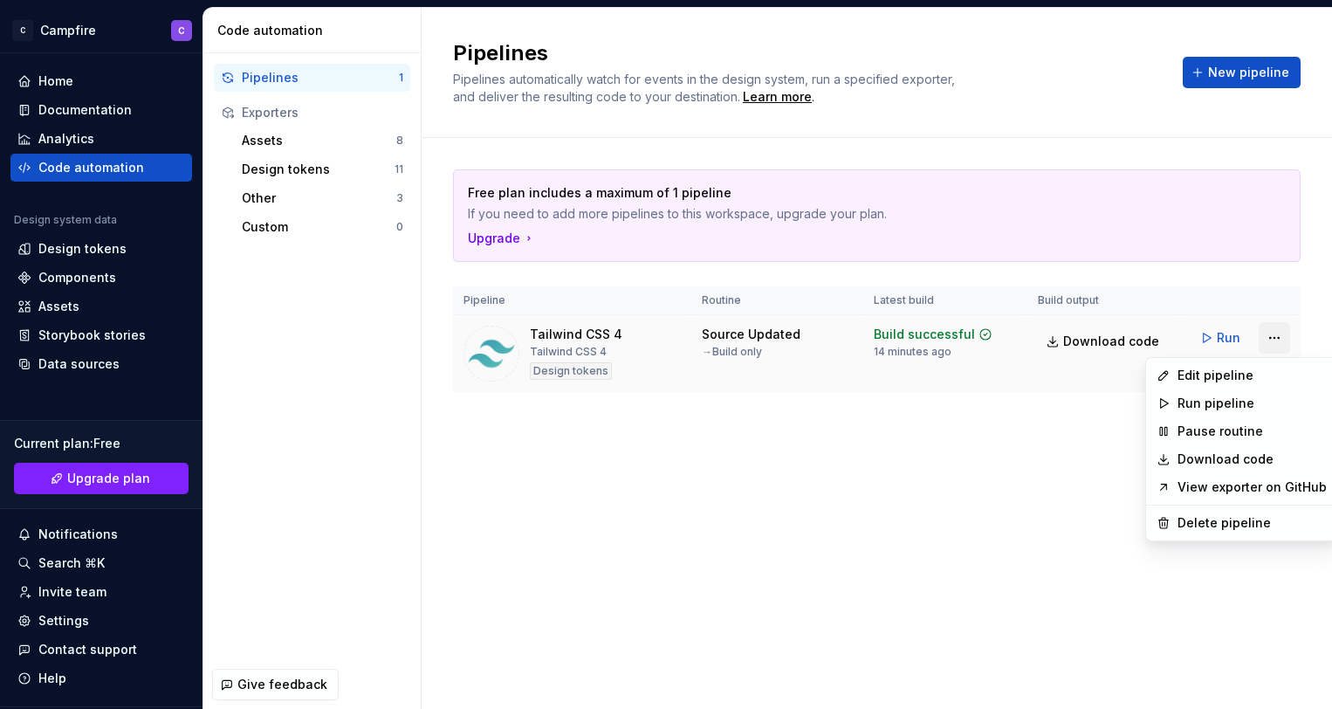
click at [1276, 338] on html "C Campfire C Home Documentation Analytics Code automation Design system data De…" at bounding box center [666, 354] width 1332 height 709
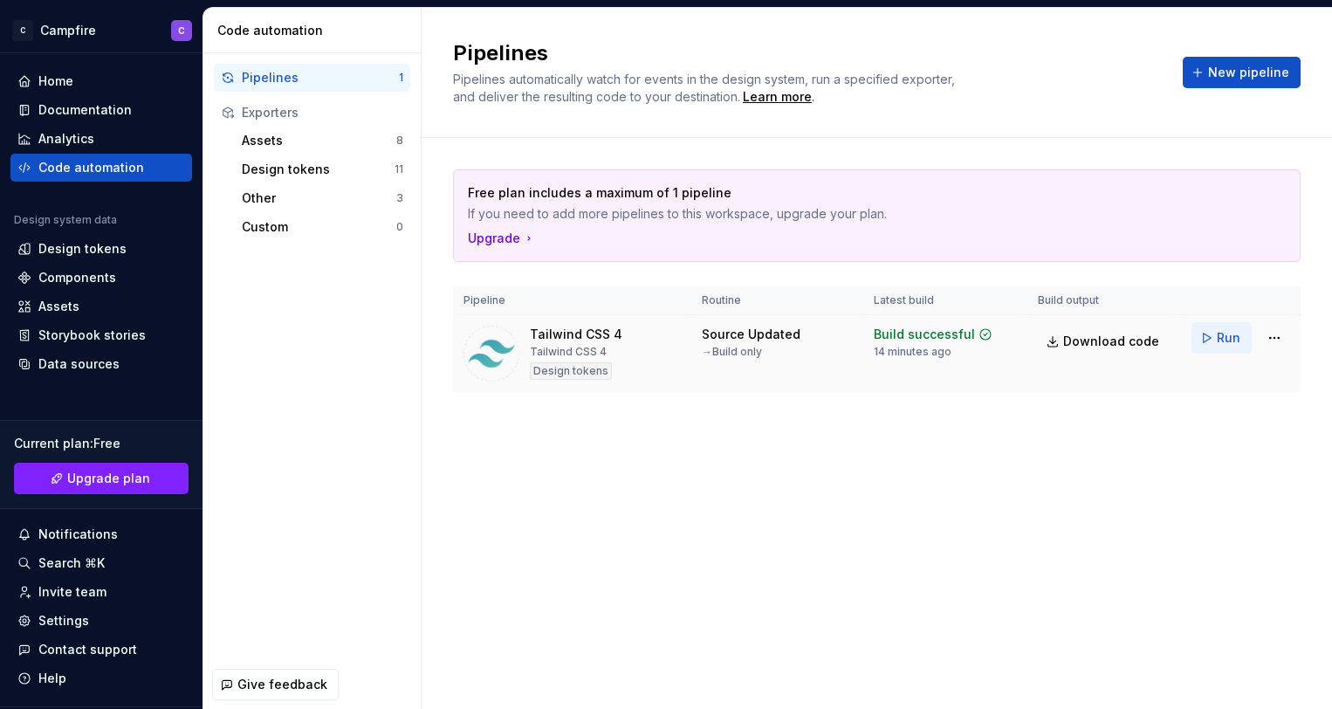
click at [1234, 338] on span "Run" at bounding box center [1229, 337] width 24 height 17
click at [1083, 342] on span "Download code" at bounding box center [1111, 341] width 96 height 17
click at [100, 275] on div "Components" at bounding box center [77, 277] width 78 height 17
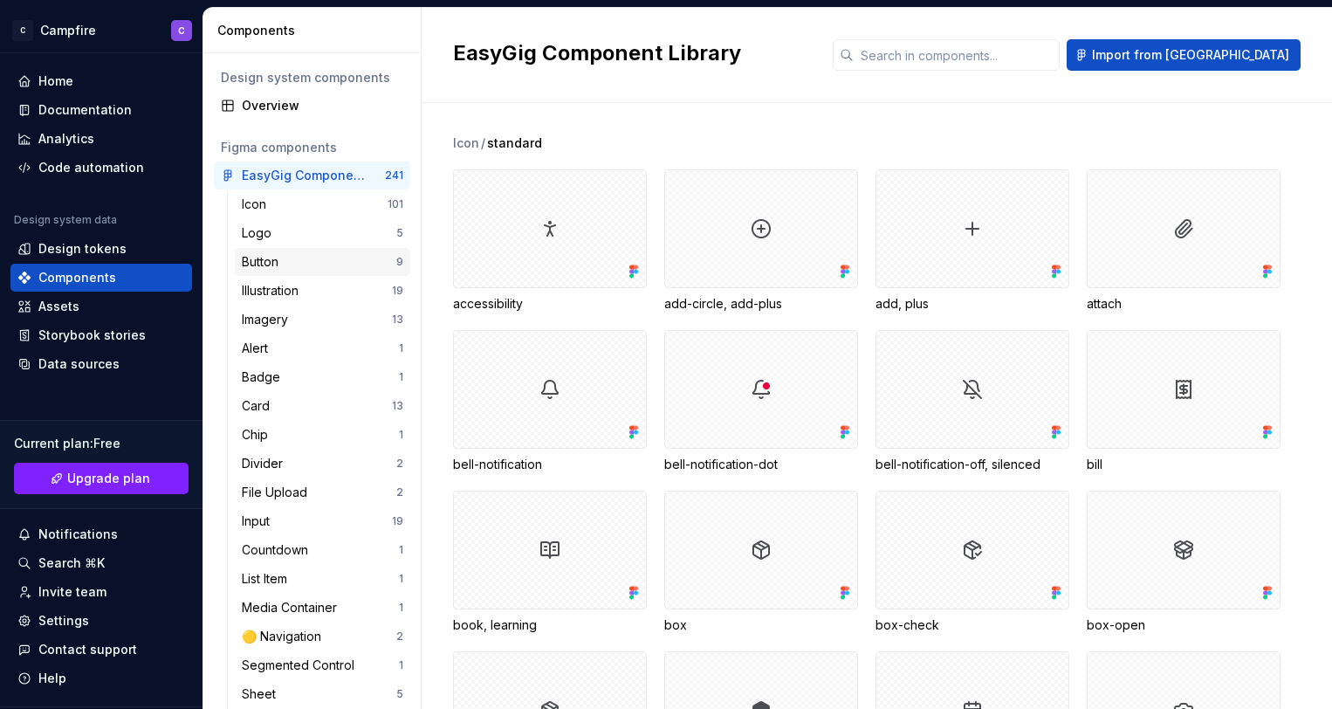
click at [299, 256] on div "Button" at bounding box center [319, 261] width 155 height 17
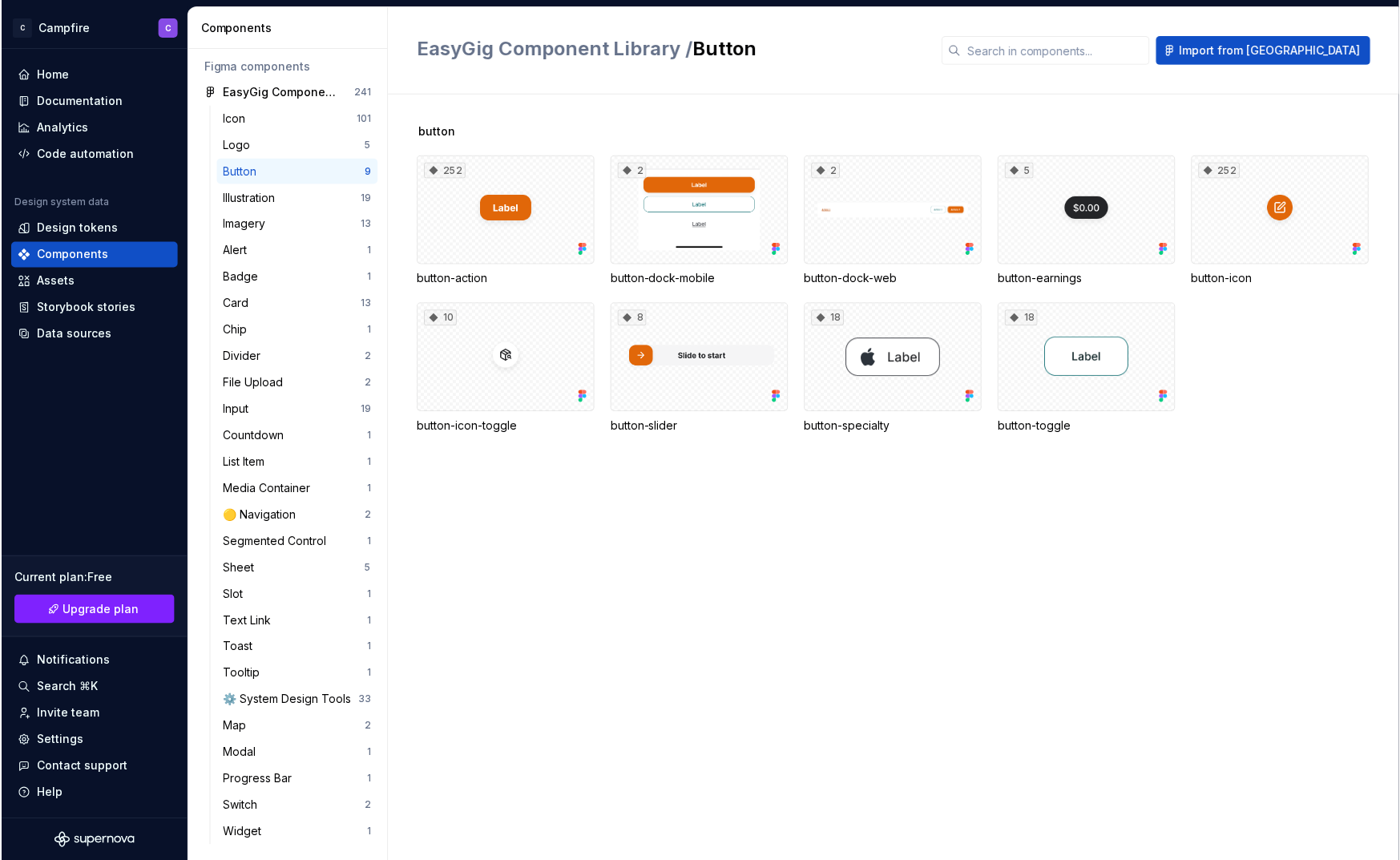
scroll to position [71, 0]
